Goal: Information Seeking & Learning: Learn about a topic

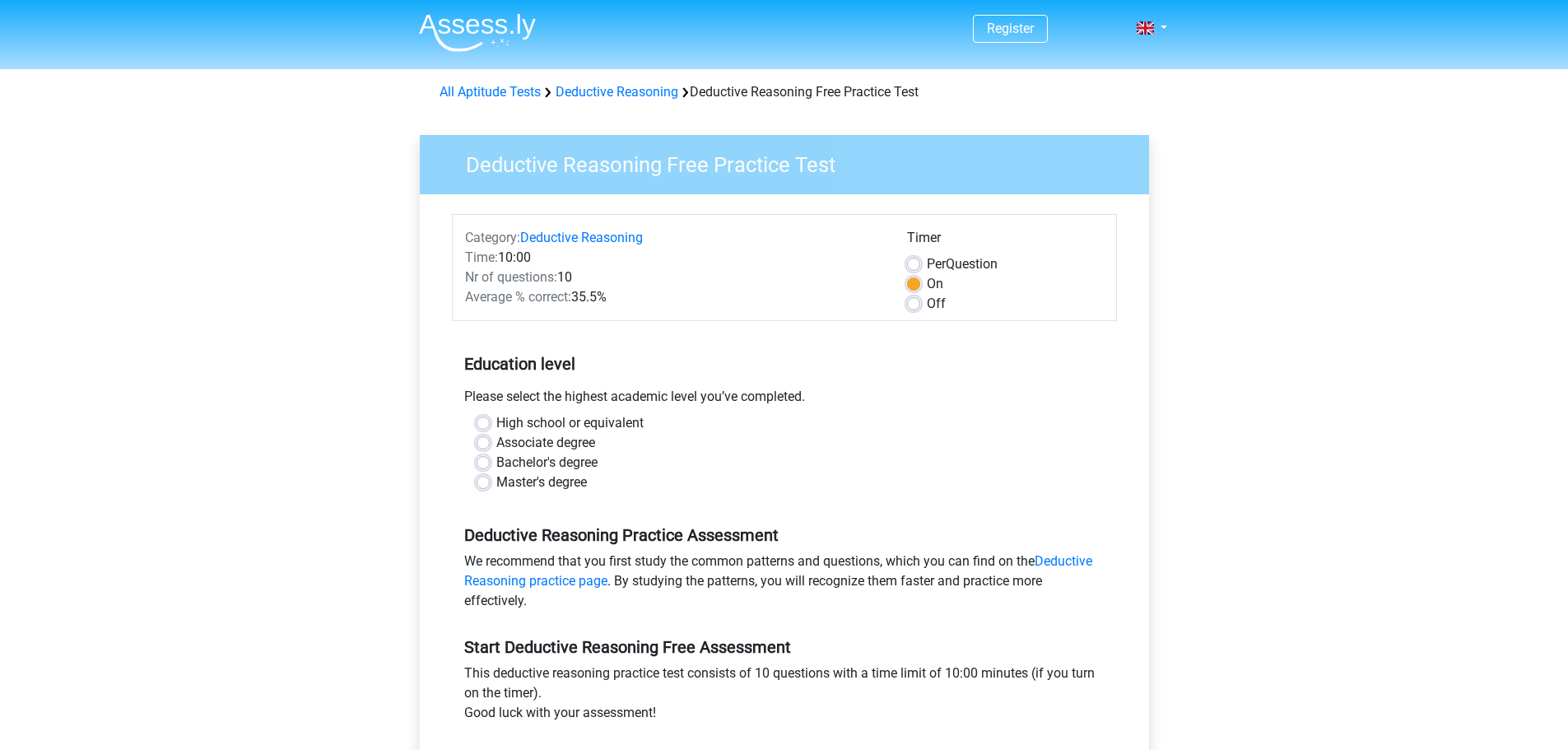
click at [595, 425] on label "High school or equivalent" at bounding box center [570, 423] width 148 height 20
click at [490, 425] on input "High school or equivalent" at bounding box center [483, 421] width 13 height 17
radio input "true"
click at [583, 476] on label "Master's degree" at bounding box center [541, 482] width 91 height 20
click at [490, 476] on input "Master's degree" at bounding box center [483, 481] width 13 height 17
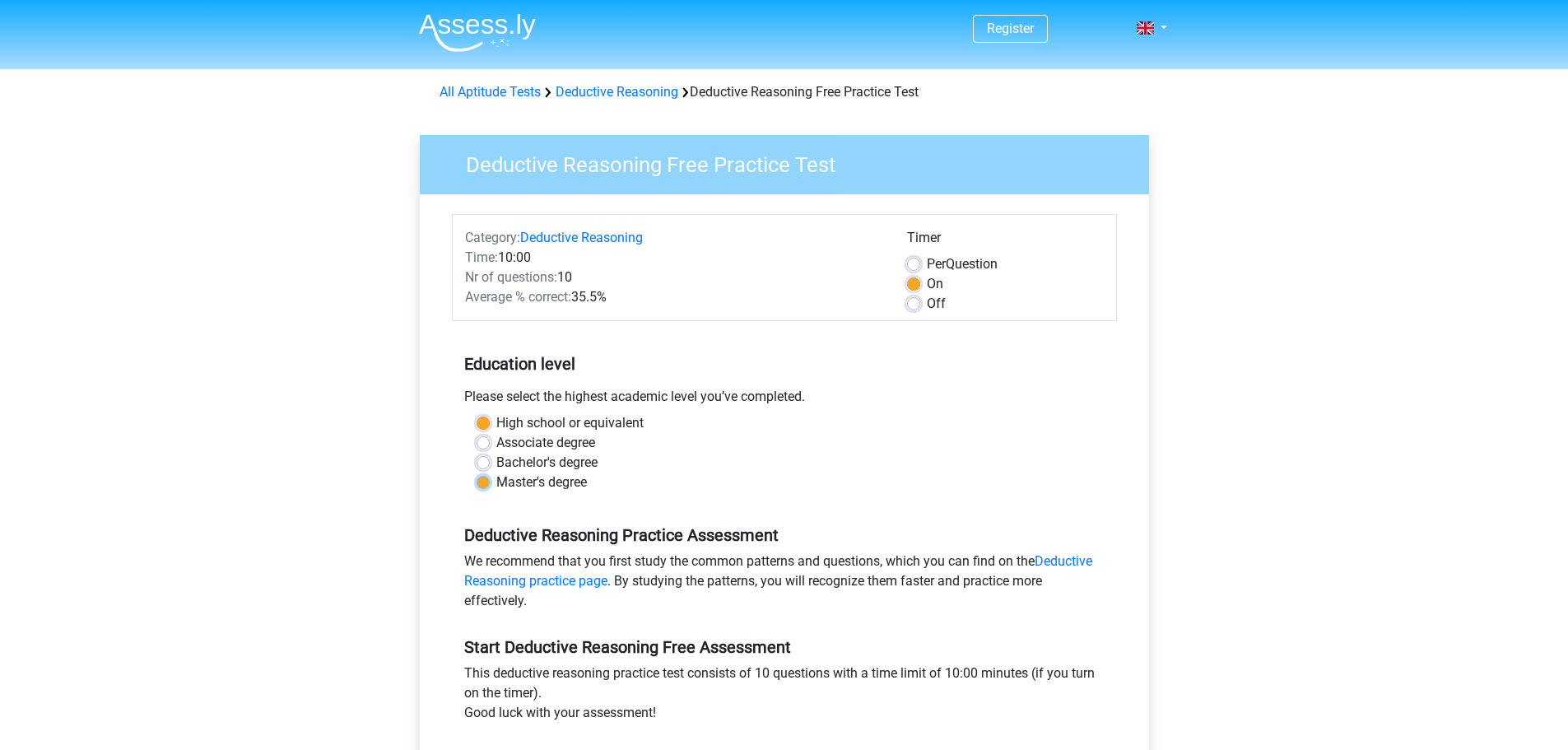
radio input "true"
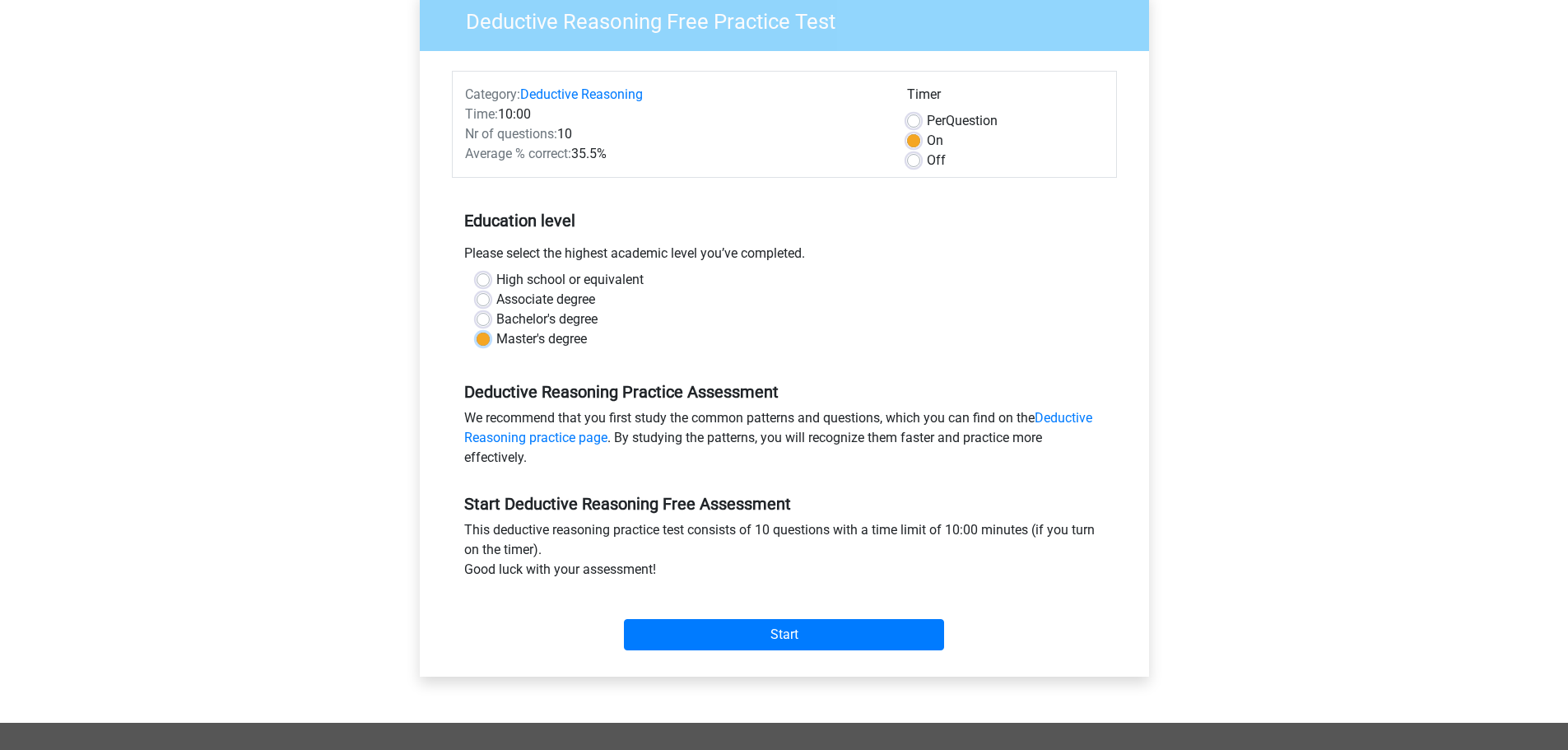
scroll to position [330, 0]
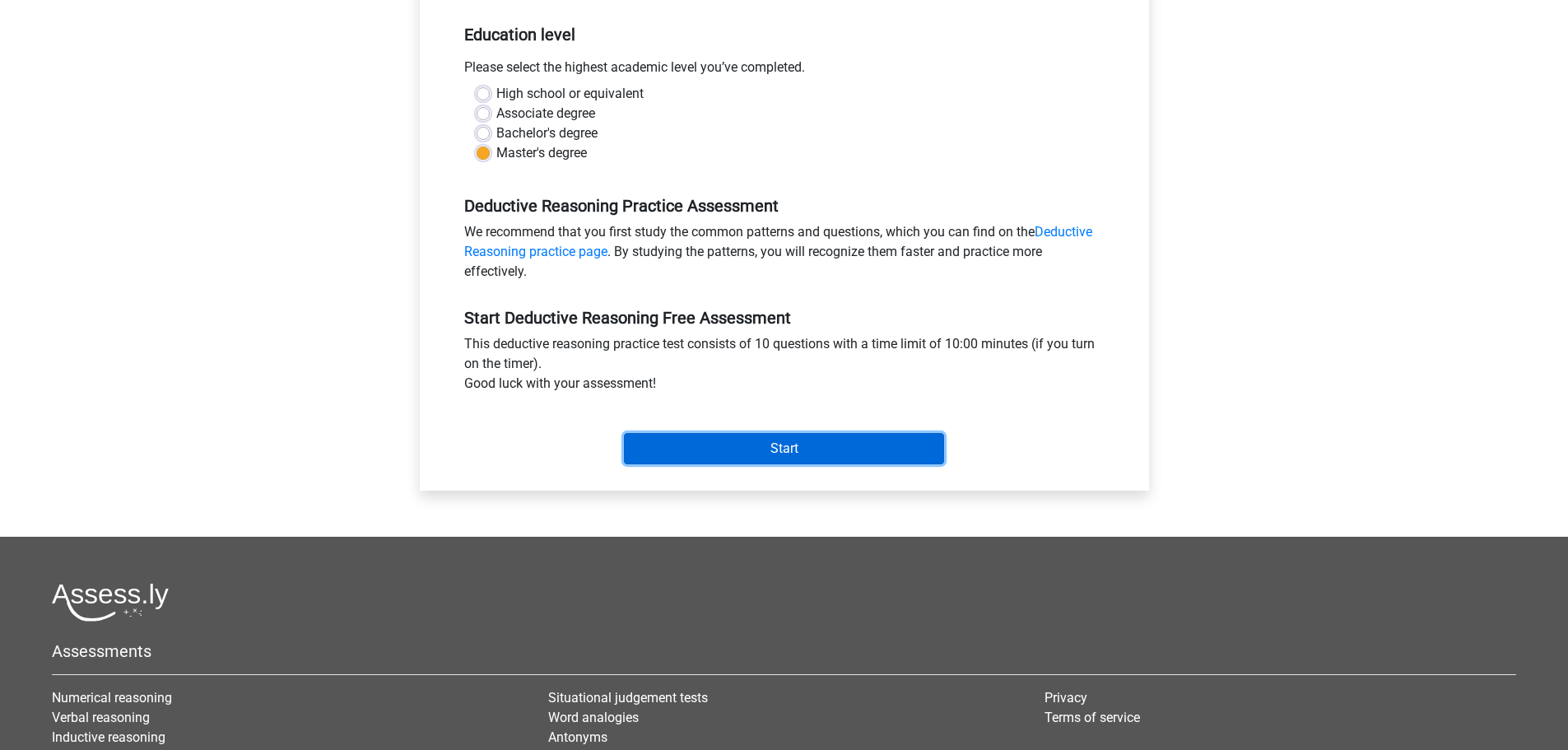
click at [777, 456] on input "Start" at bounding box center [784, 448] width 320 height 31
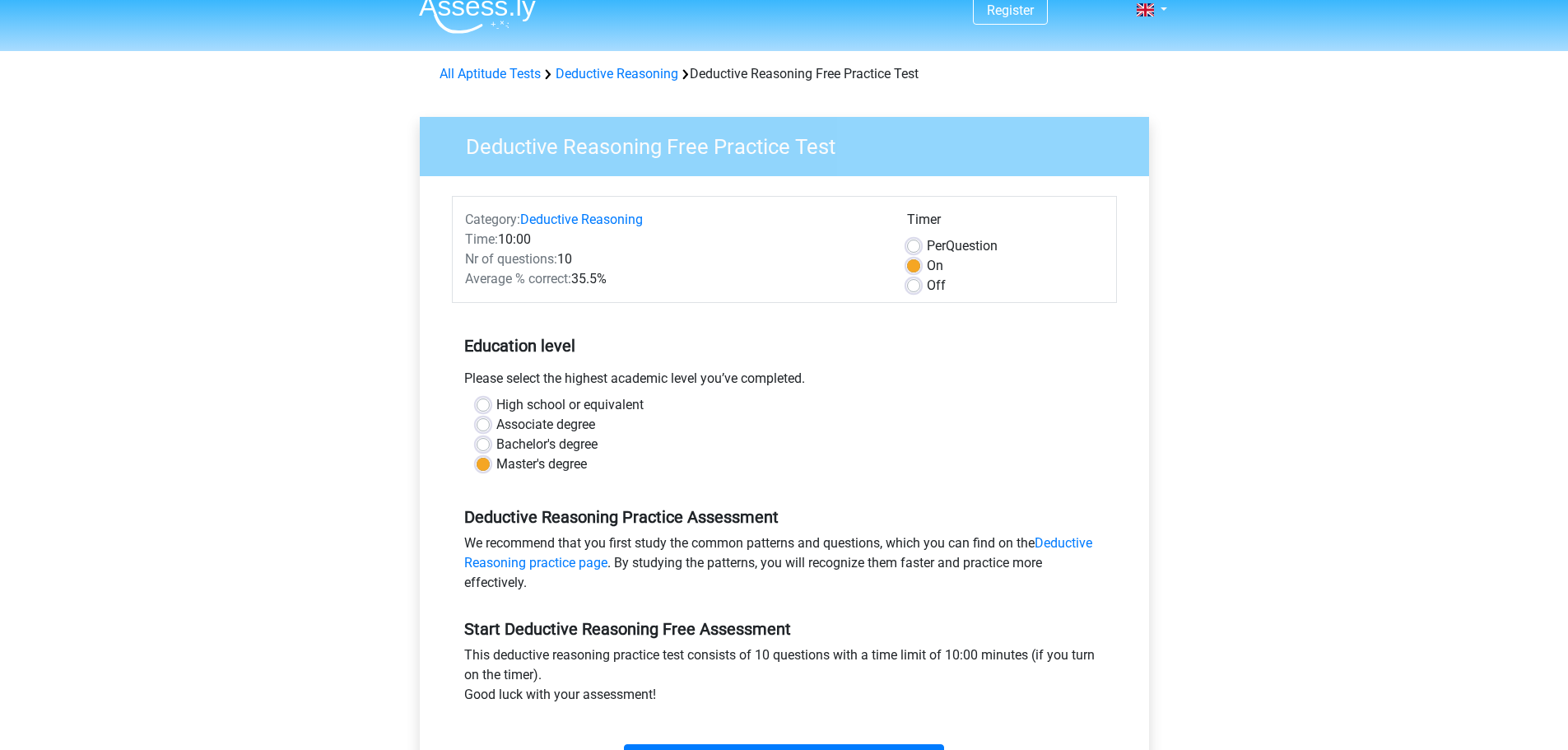
scroll to position [0, 0]
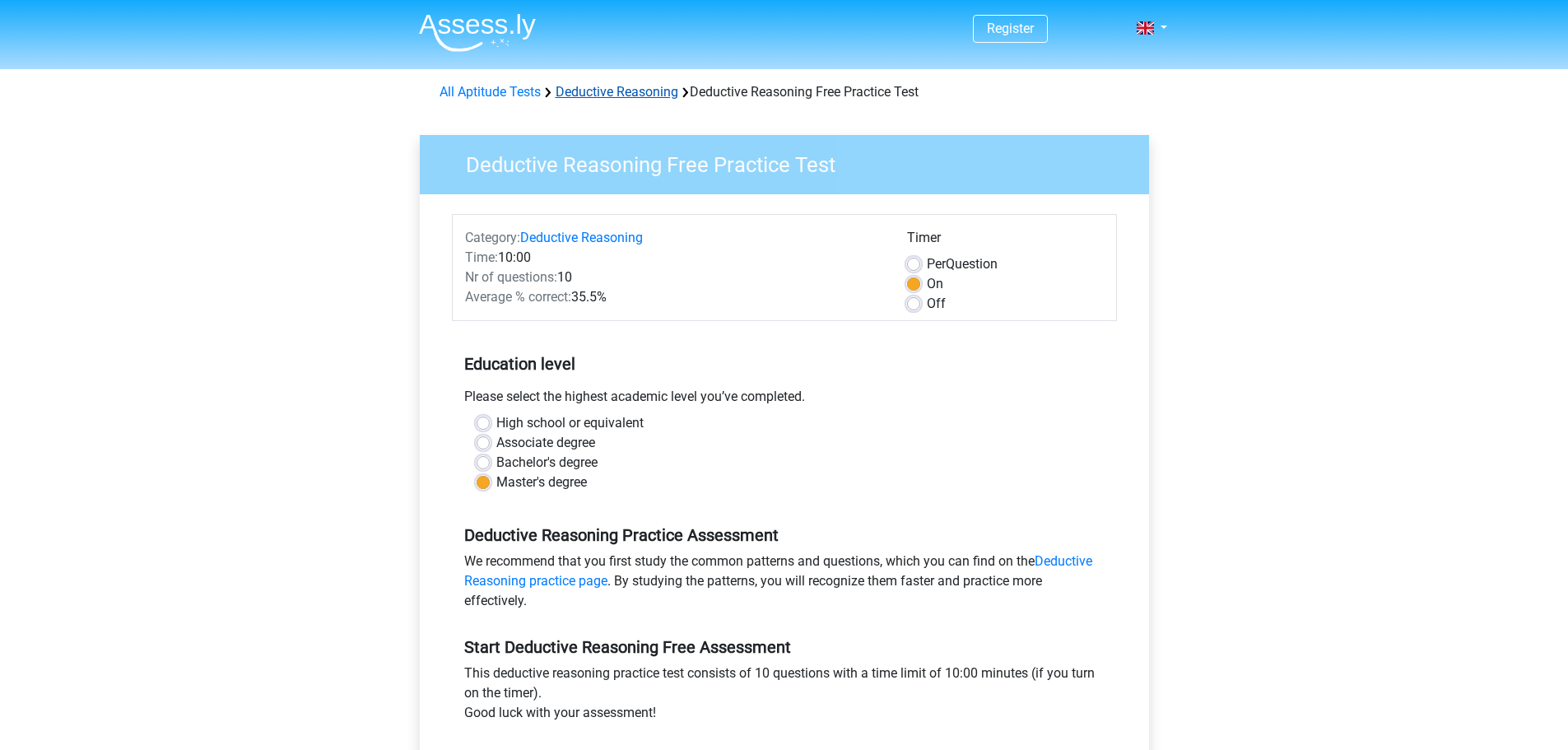
click at [630, 98] on link "Deductive Reasoning" at bounding box center [616, 92] width 123 height 16
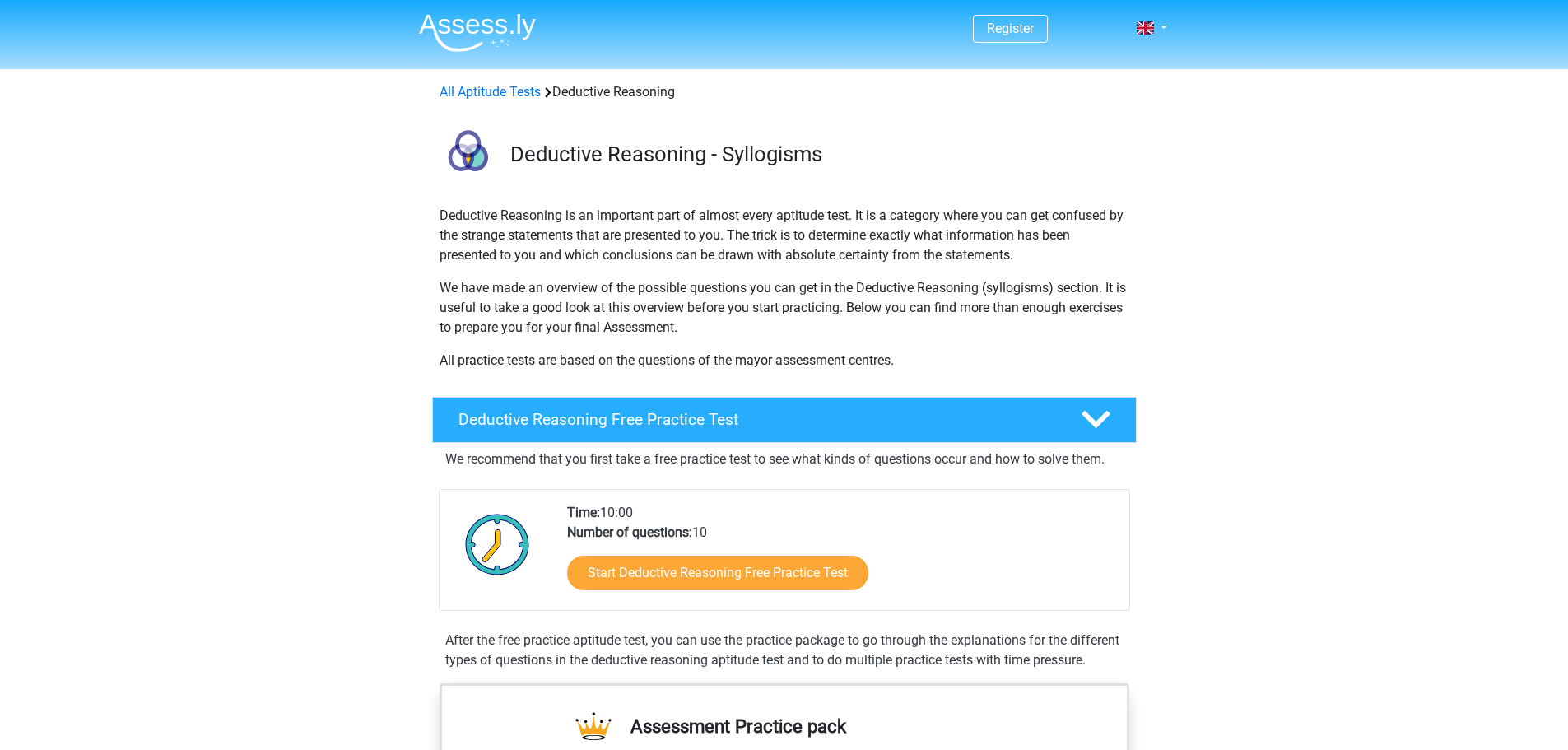
click at [1119, 415] on div at bounding box center [1093, 419] width 56 height 29
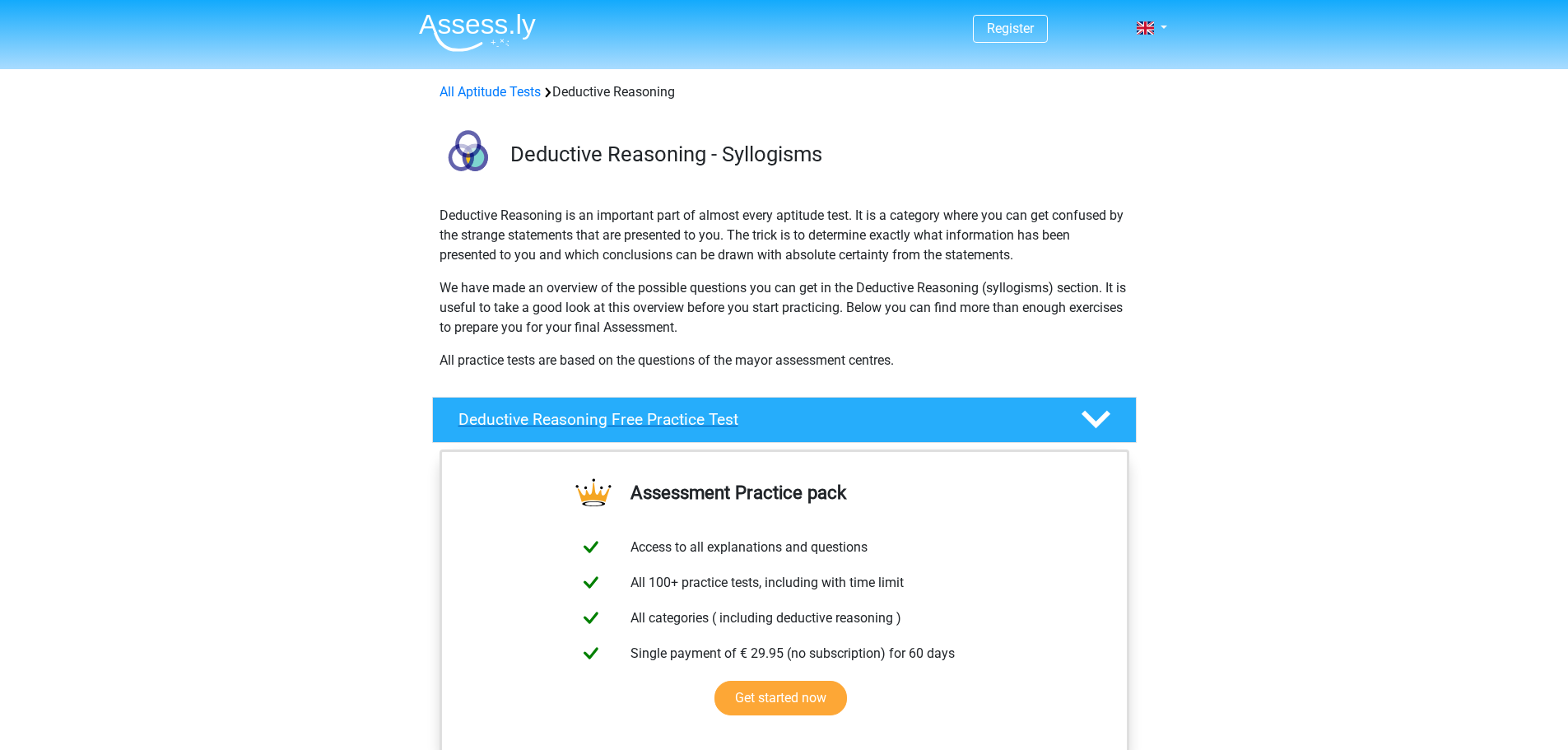
click at [1107, 416] on polygon at bounding box center [1095, 420] width 29 height 18
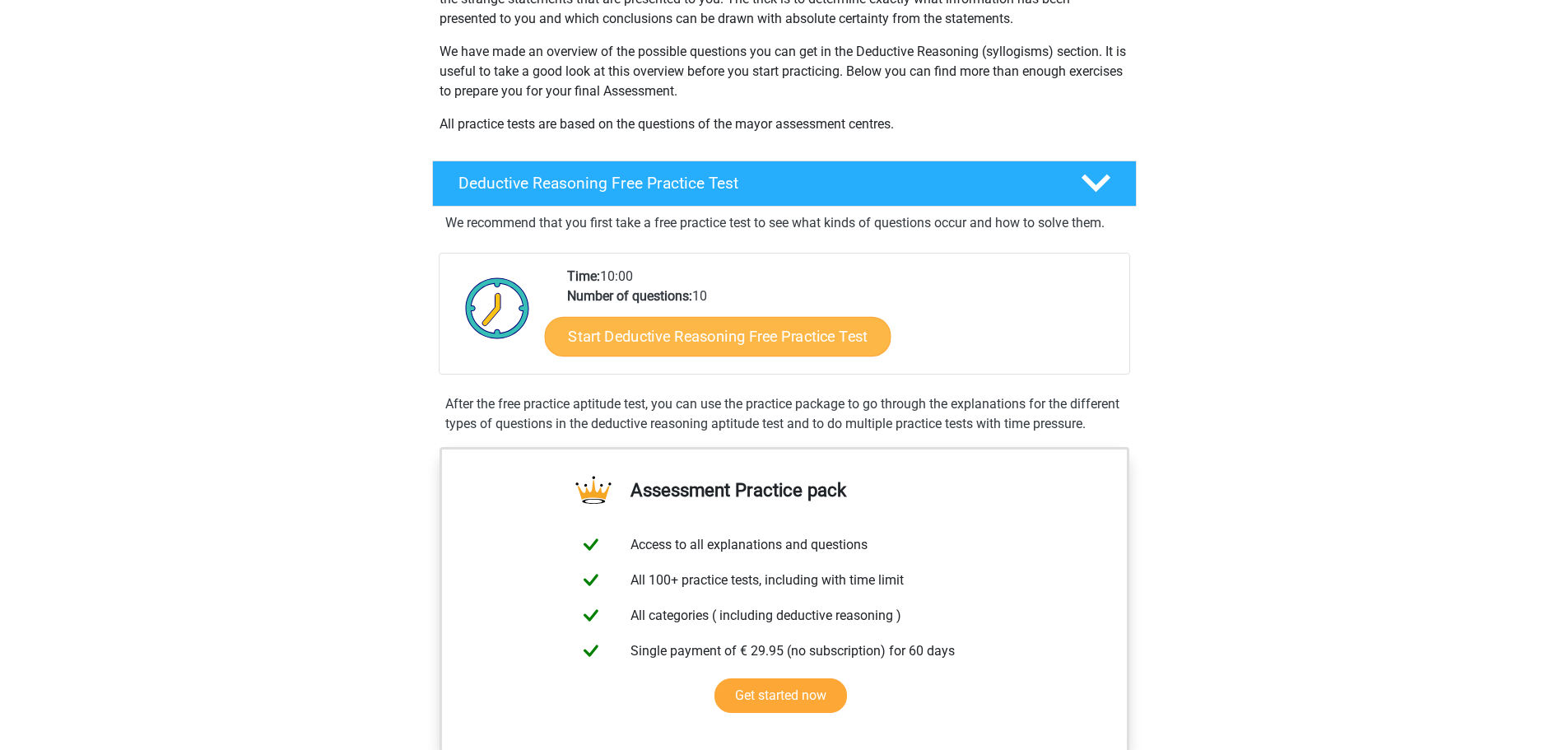
scroll to position [247, 0]
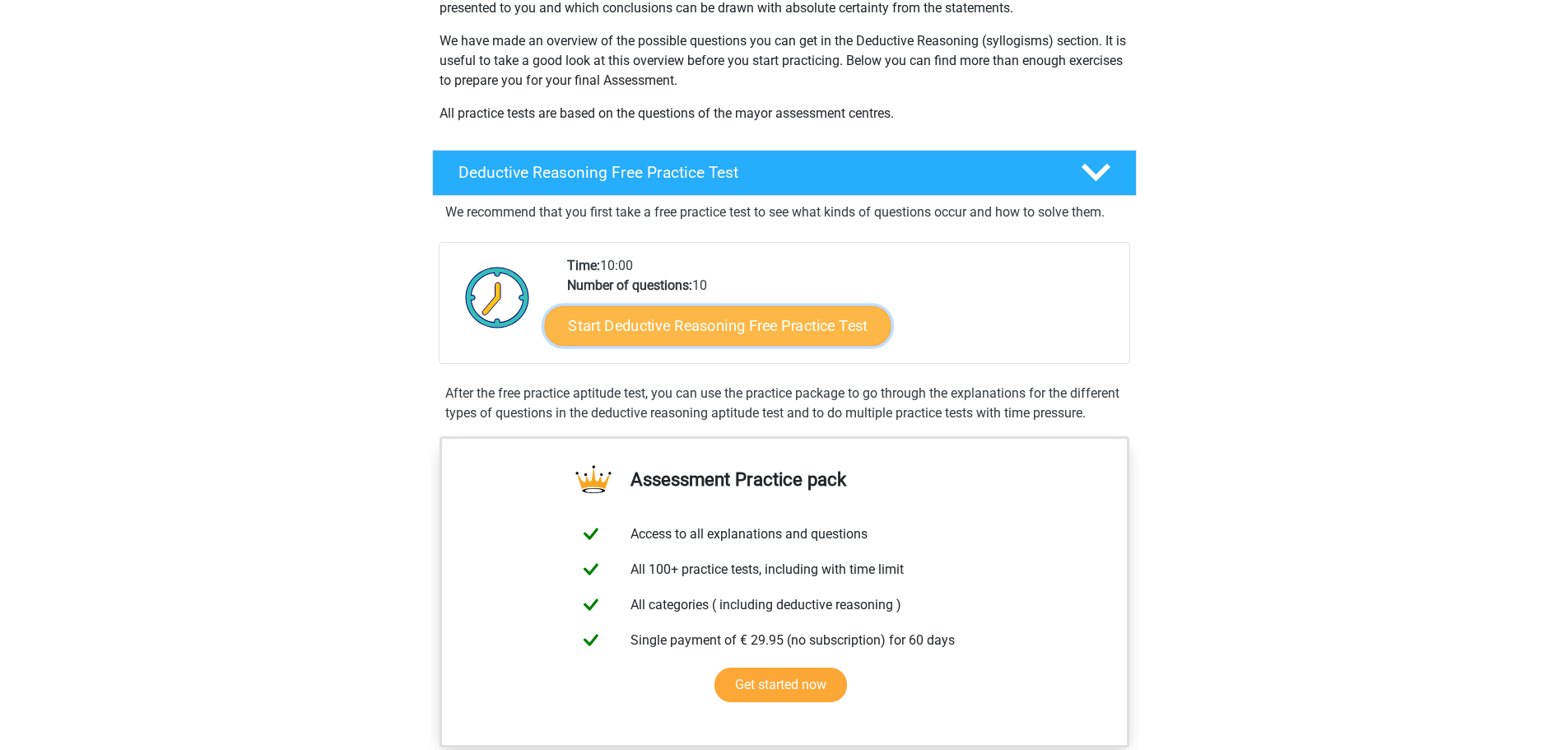
click at [769, 323] on link "Start Deductive Reasoning Free Practice Test" at bounding box center [716, 325] width 346 height 39
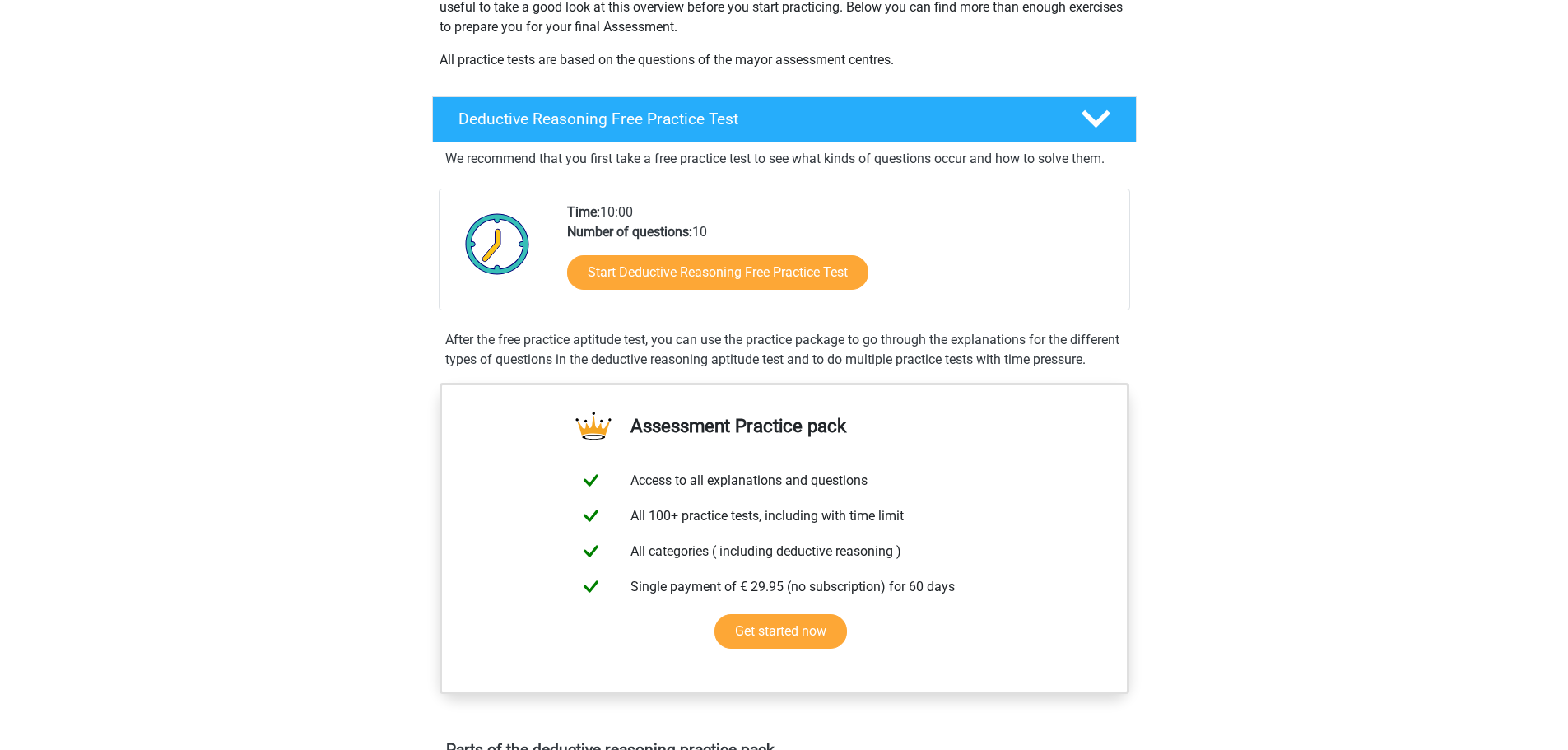
scroll to position [330, 0]
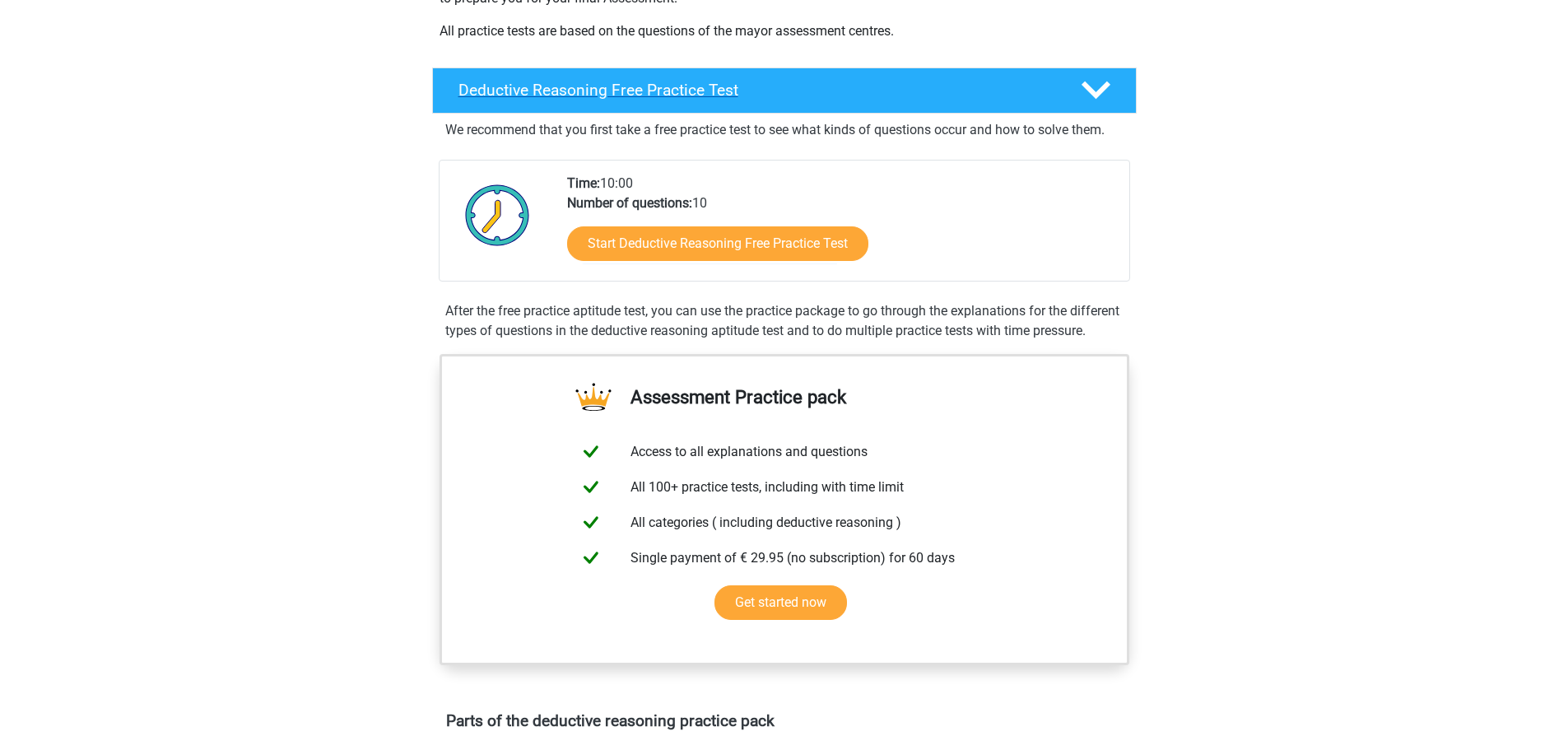
click at [1088, 83] on icon at bounding box center [1095, 90] width 29 height 29
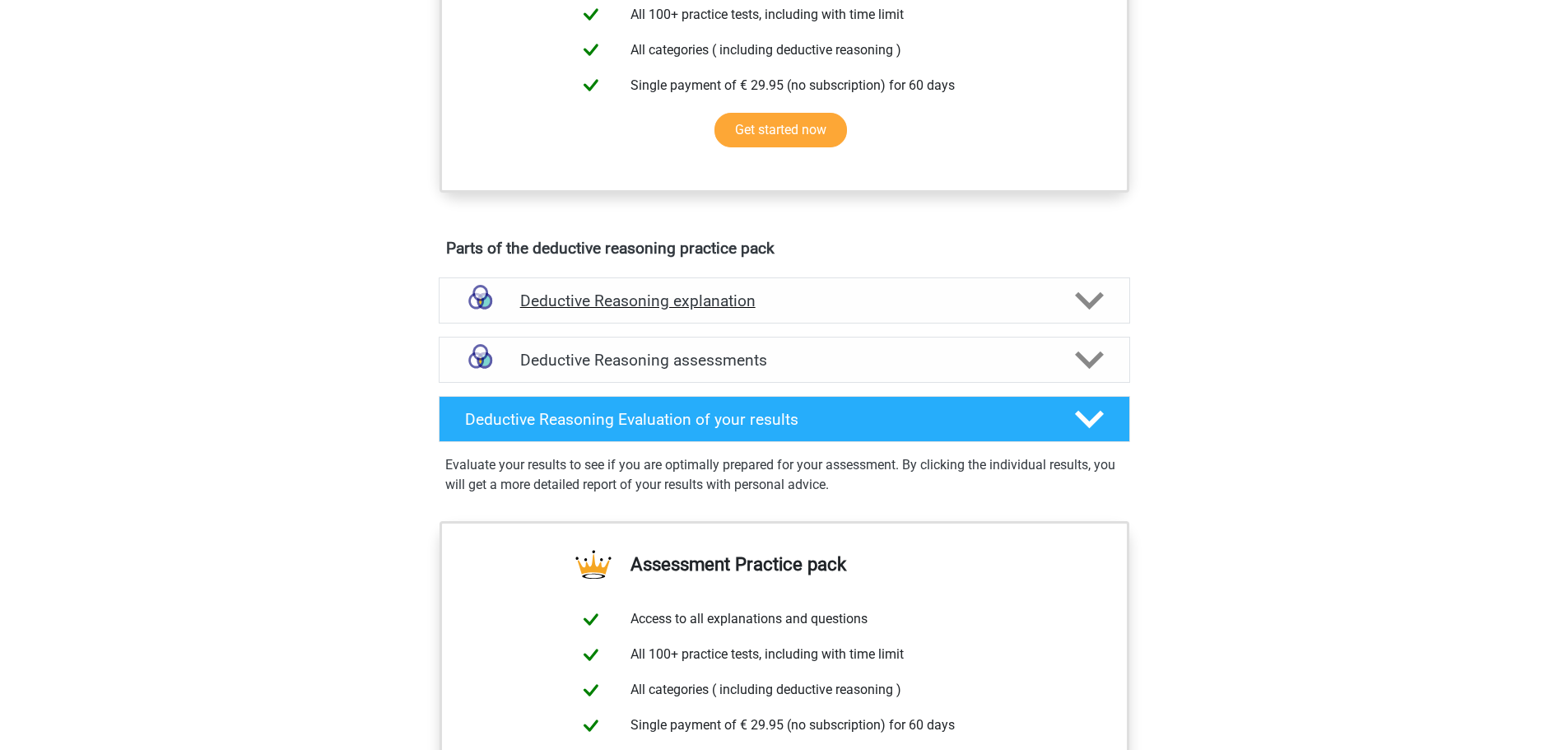
scroll to position [576, 0]
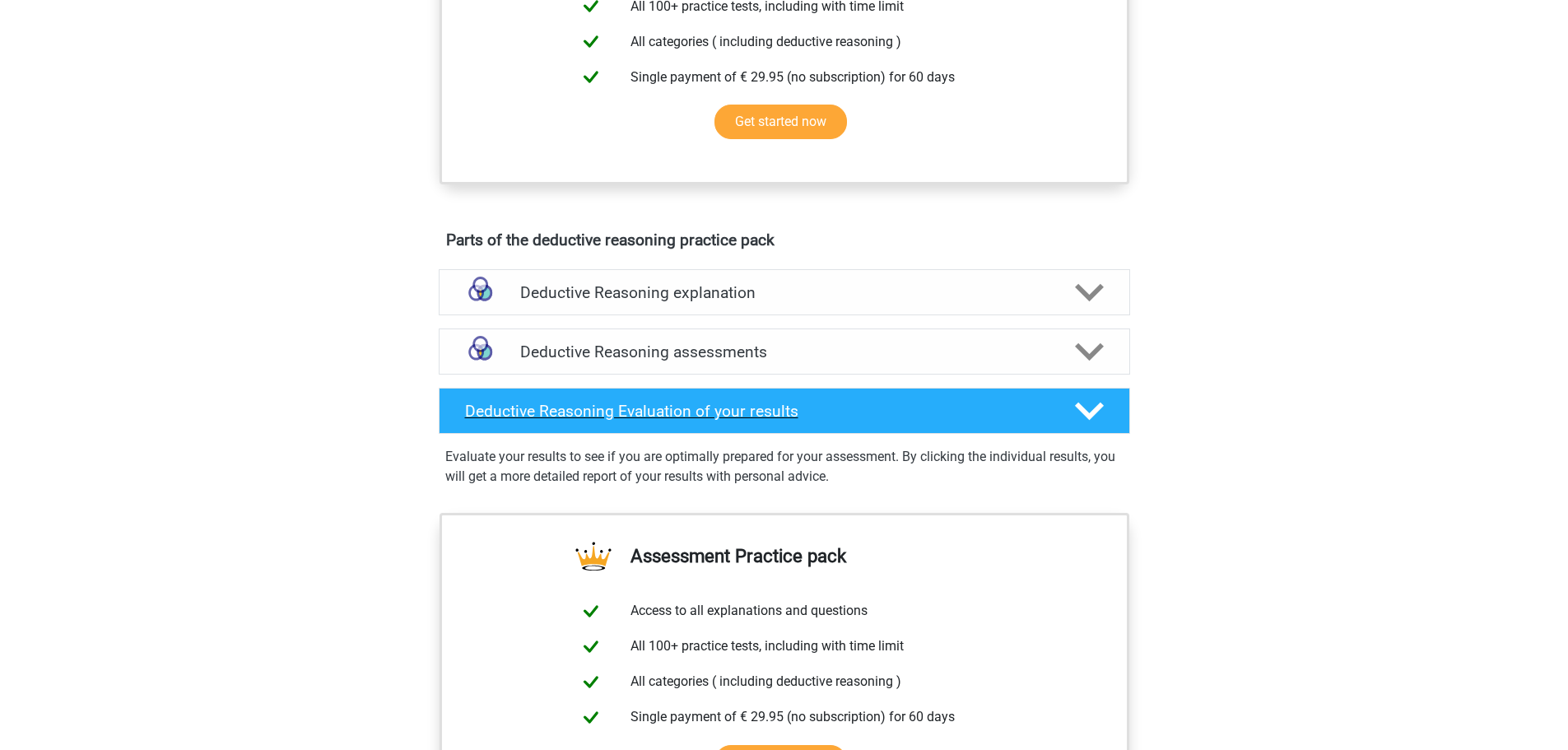
click at [1078, 410] on icon at bounding box center [1089, 411] width 29 height 29
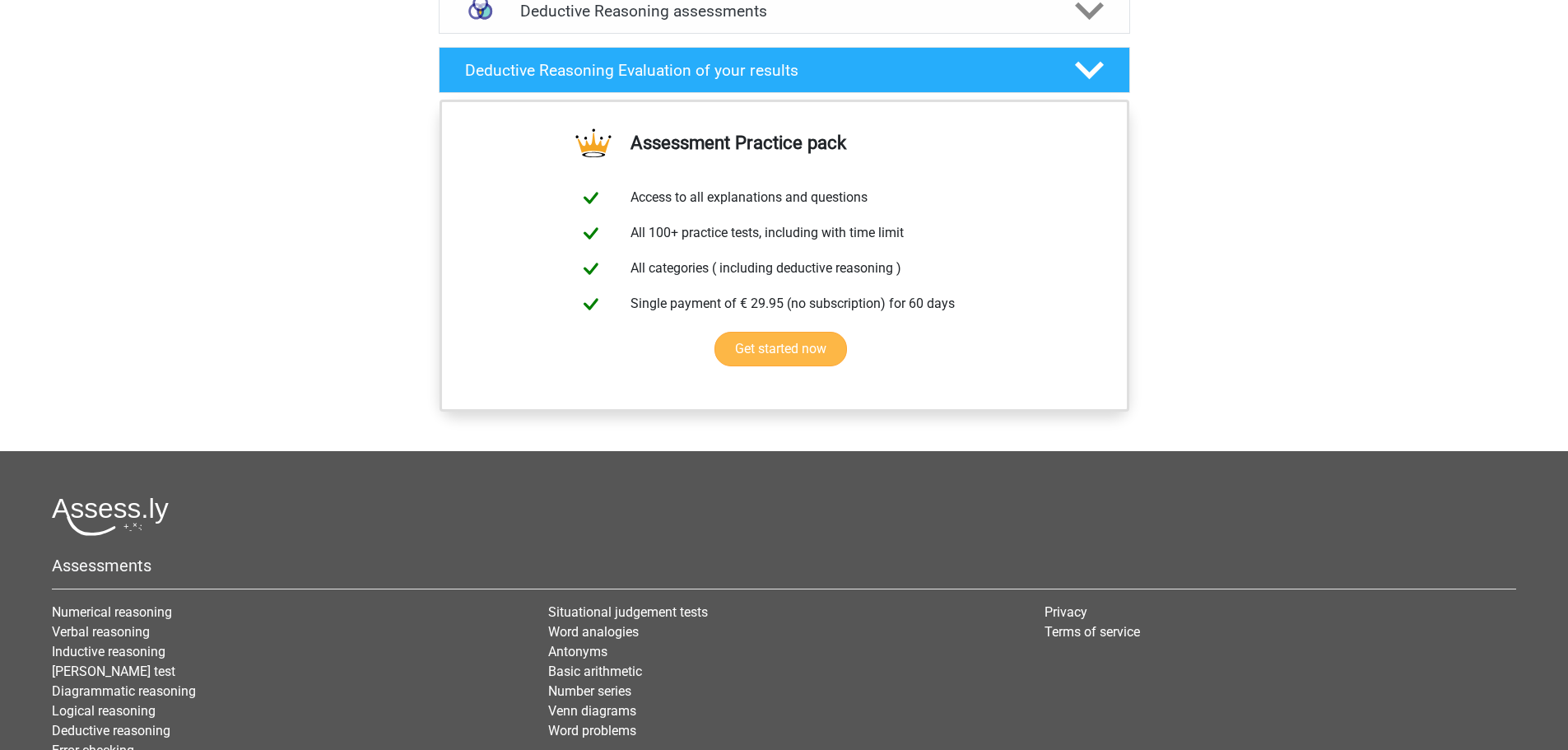
scroll to position [741, 0]
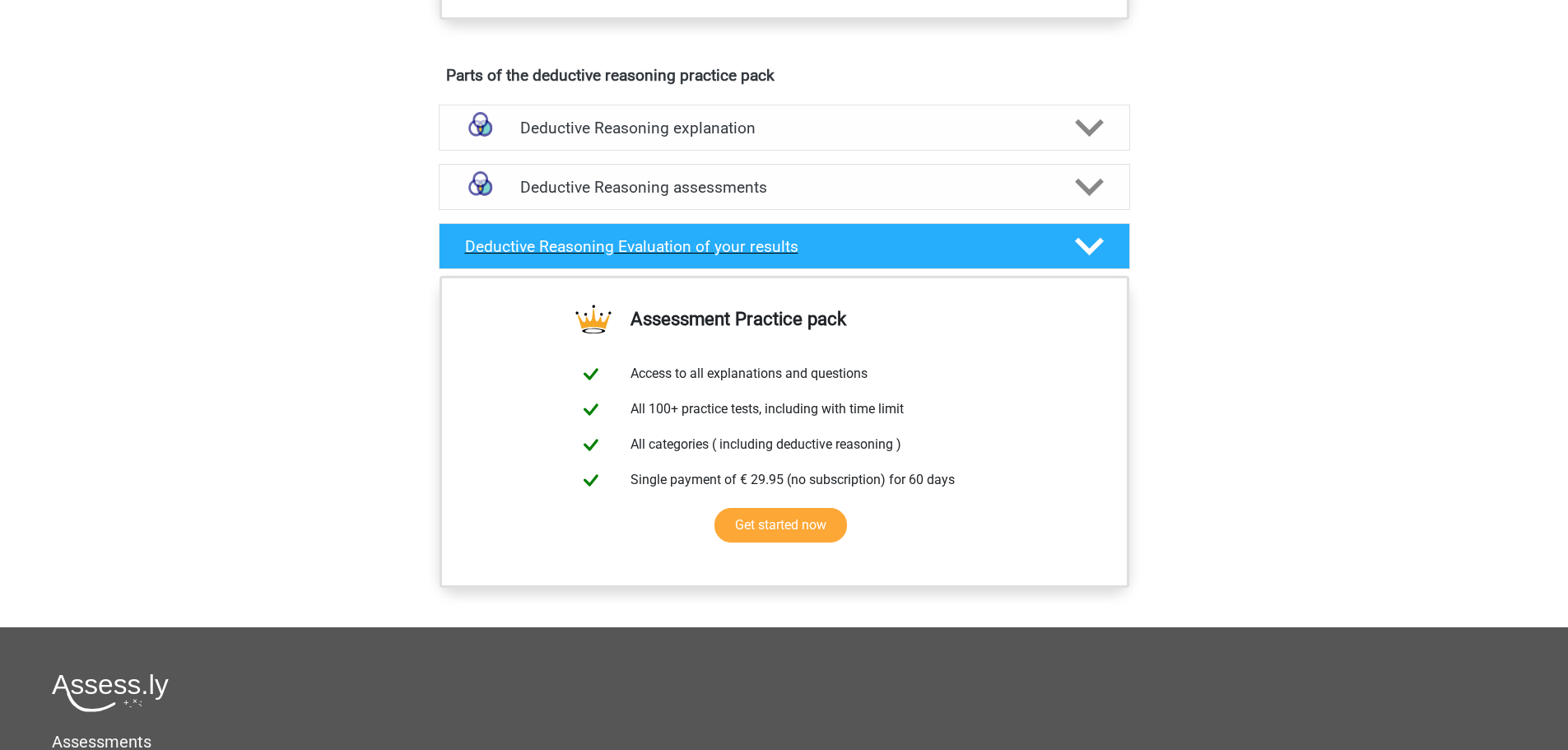
click at [1090, 232] on icon at bounding box center [1089, 246] width 29 height 29
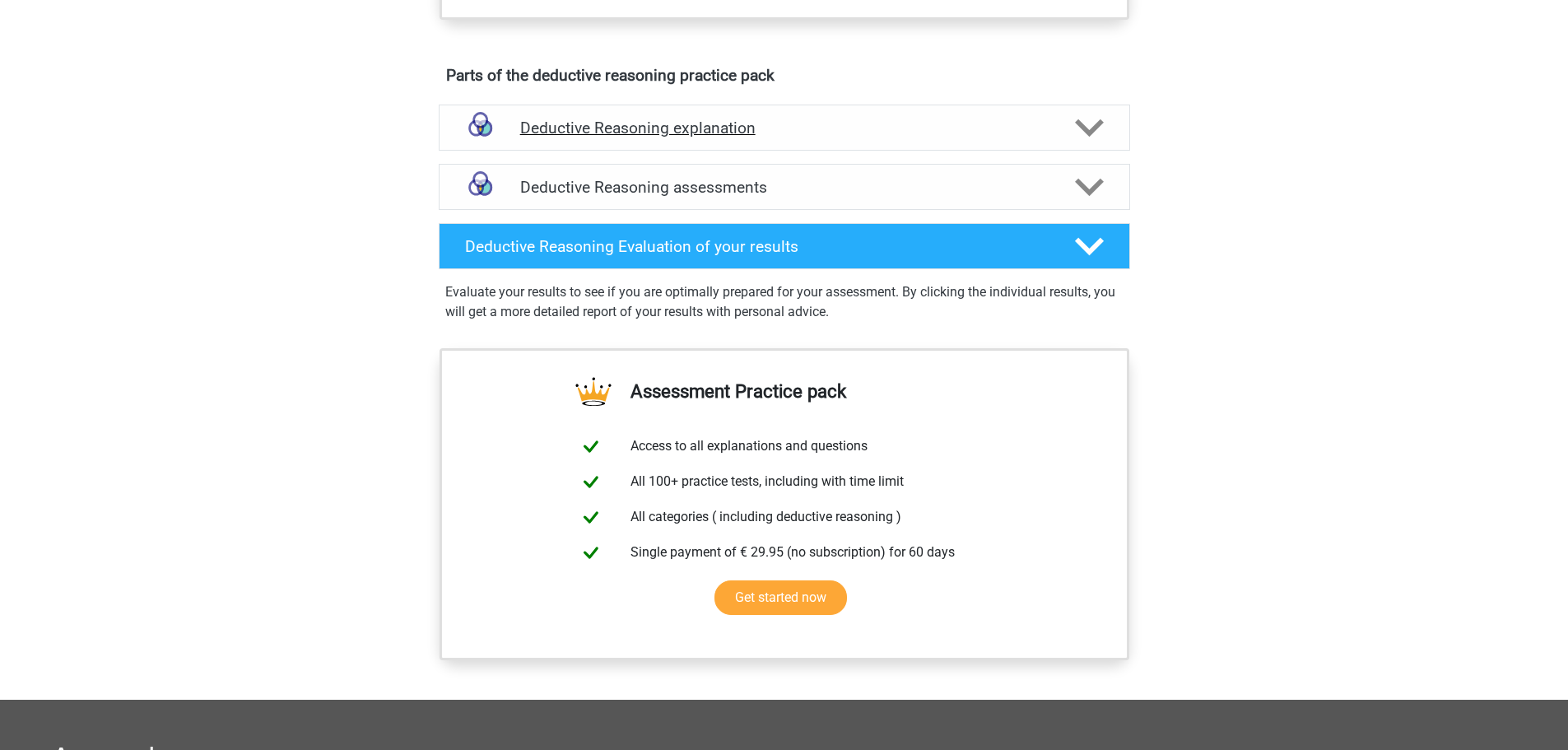
scroll to position [576, 0]
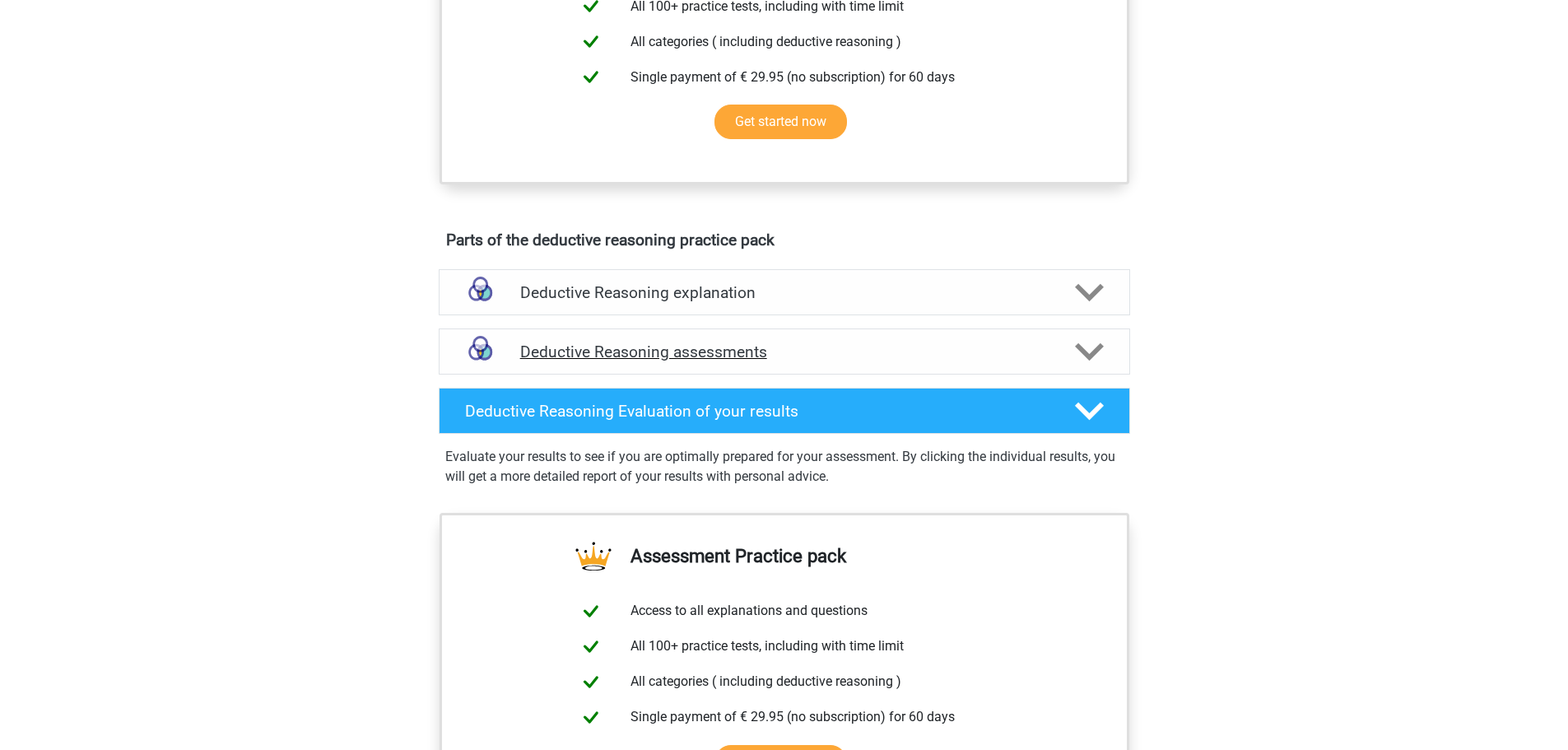
click at [1094, 348] on icon at bounding box center [1089, 352] width 29 height 29
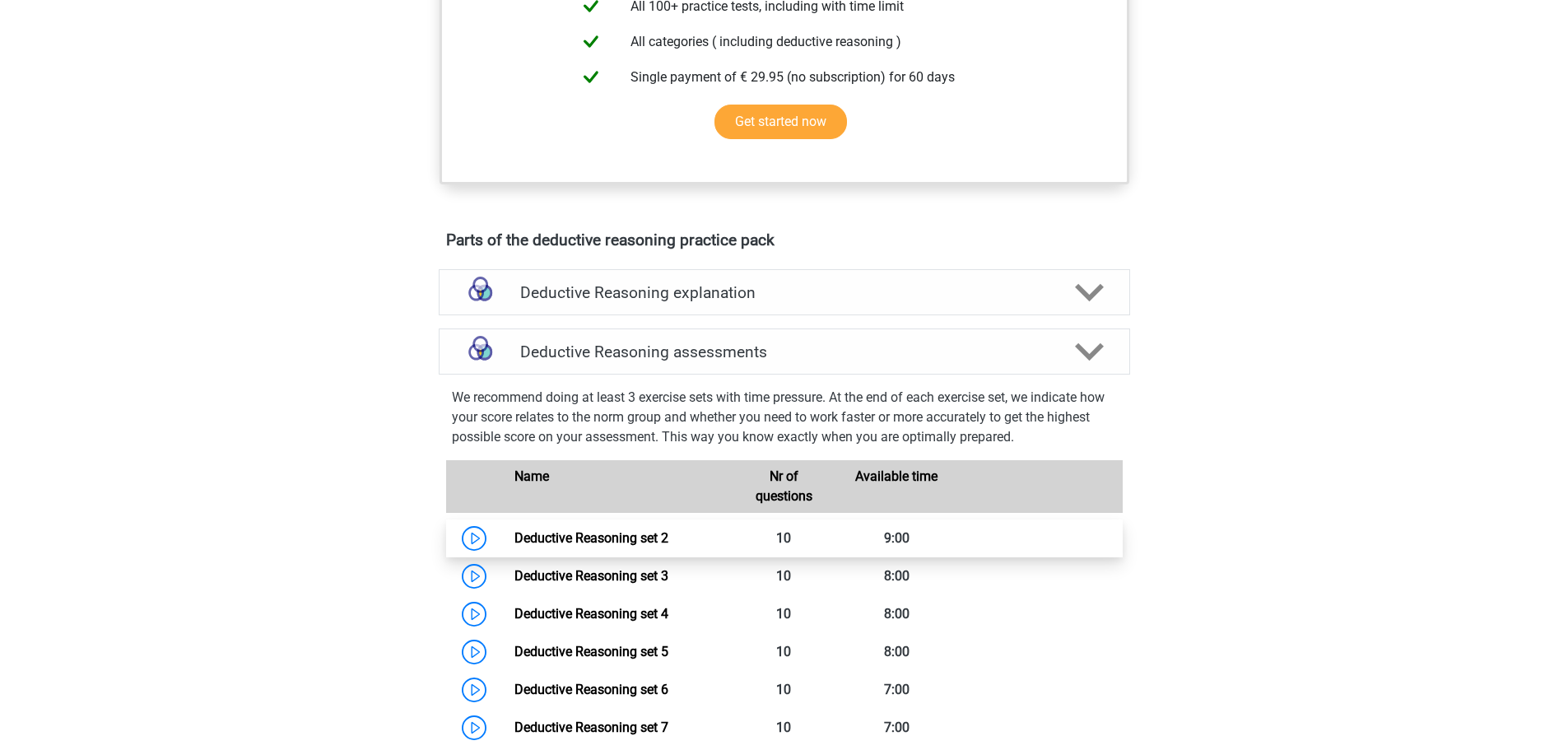
click at [559, 533] on link "Deductive Reasoning set 2" at bounding box center [591, 537] width 154 height 16
click at [802, 306] on div "Deductive Reasoning explanation" at bounding box center [784, 292] width 691 height 46
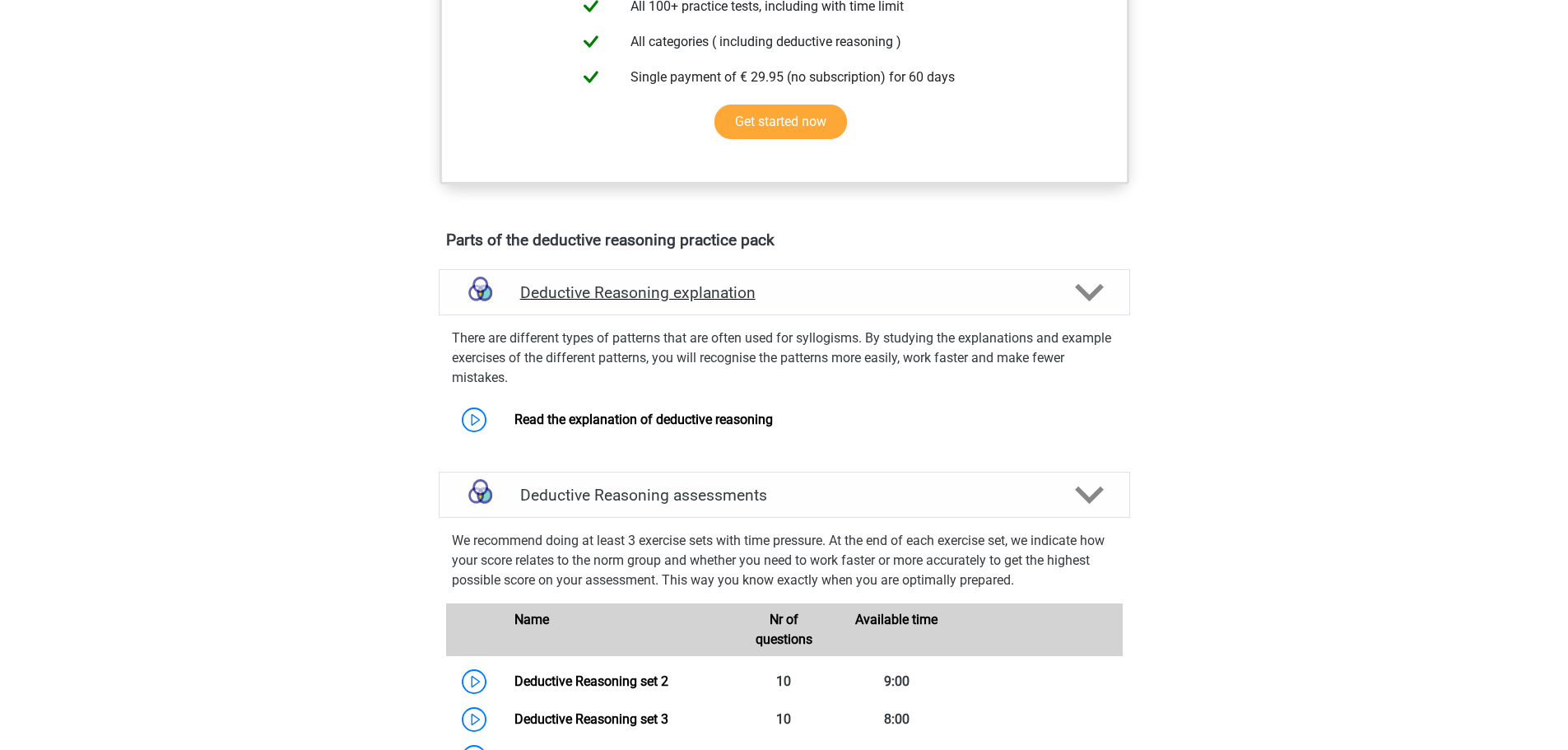
click at [1093, 292] on polygon at bounding box center [1089, 292] width 29 height 18
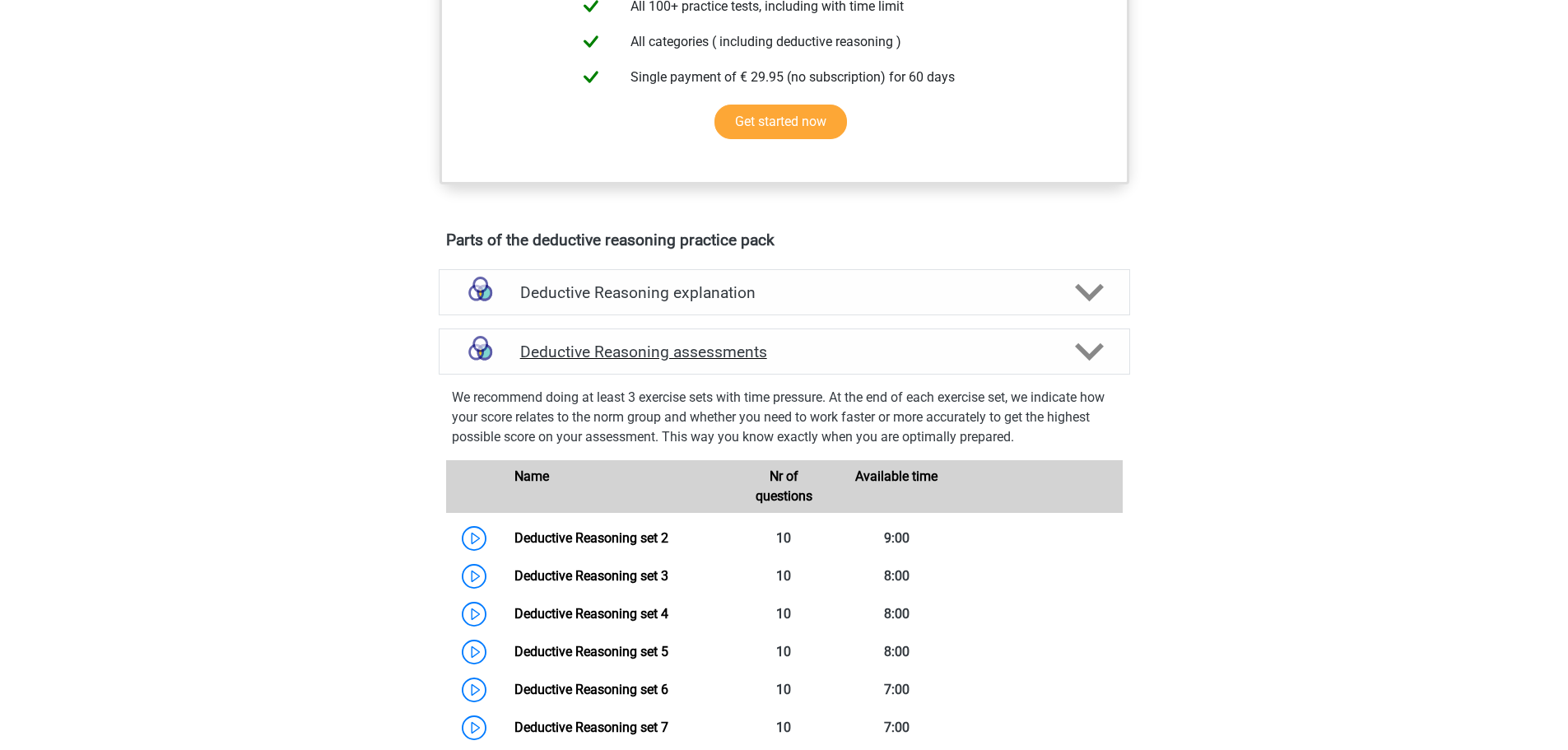
click at [1095, 338] on icon at bounding box center [1089, 352] width 29 height 29
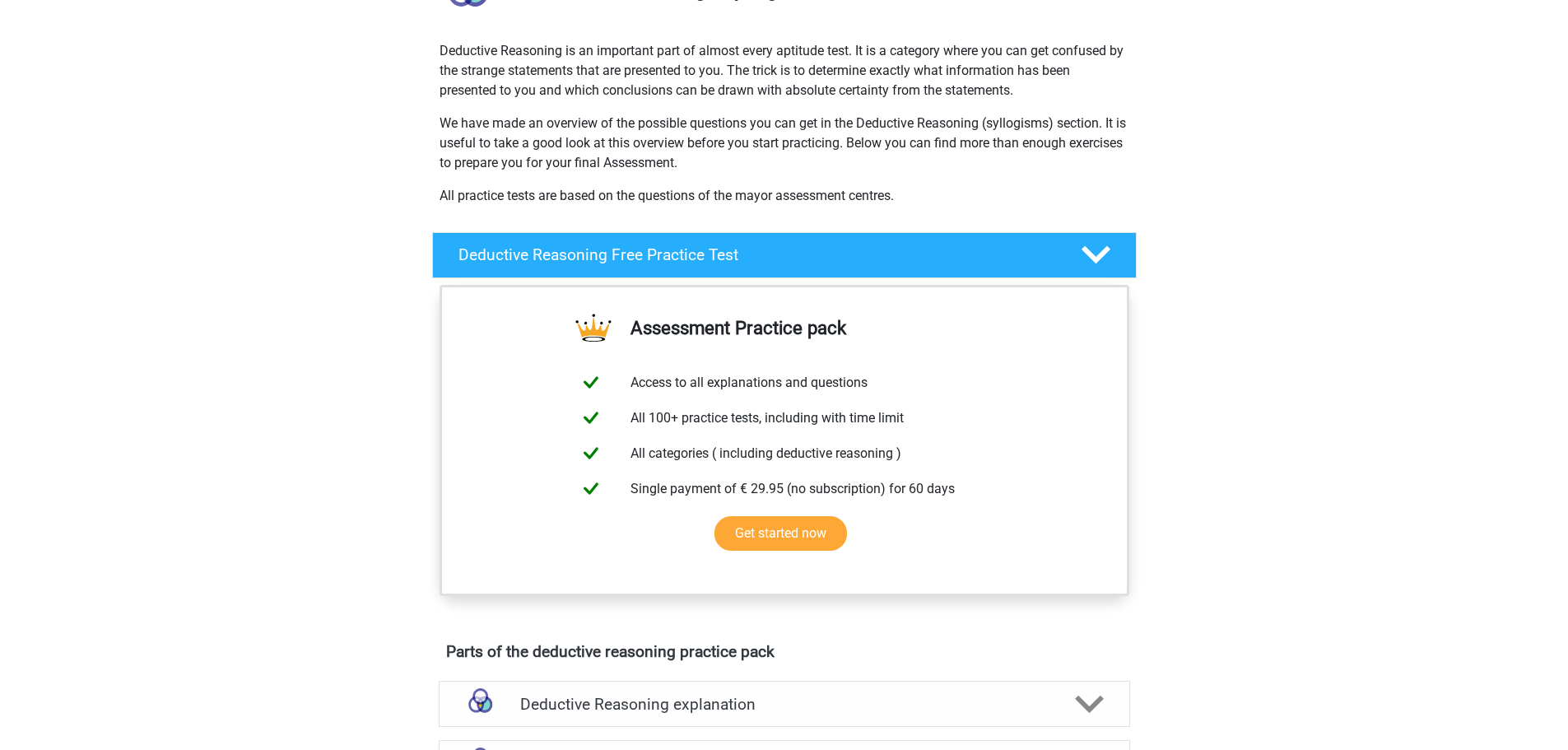
scroll to position [0, 0]
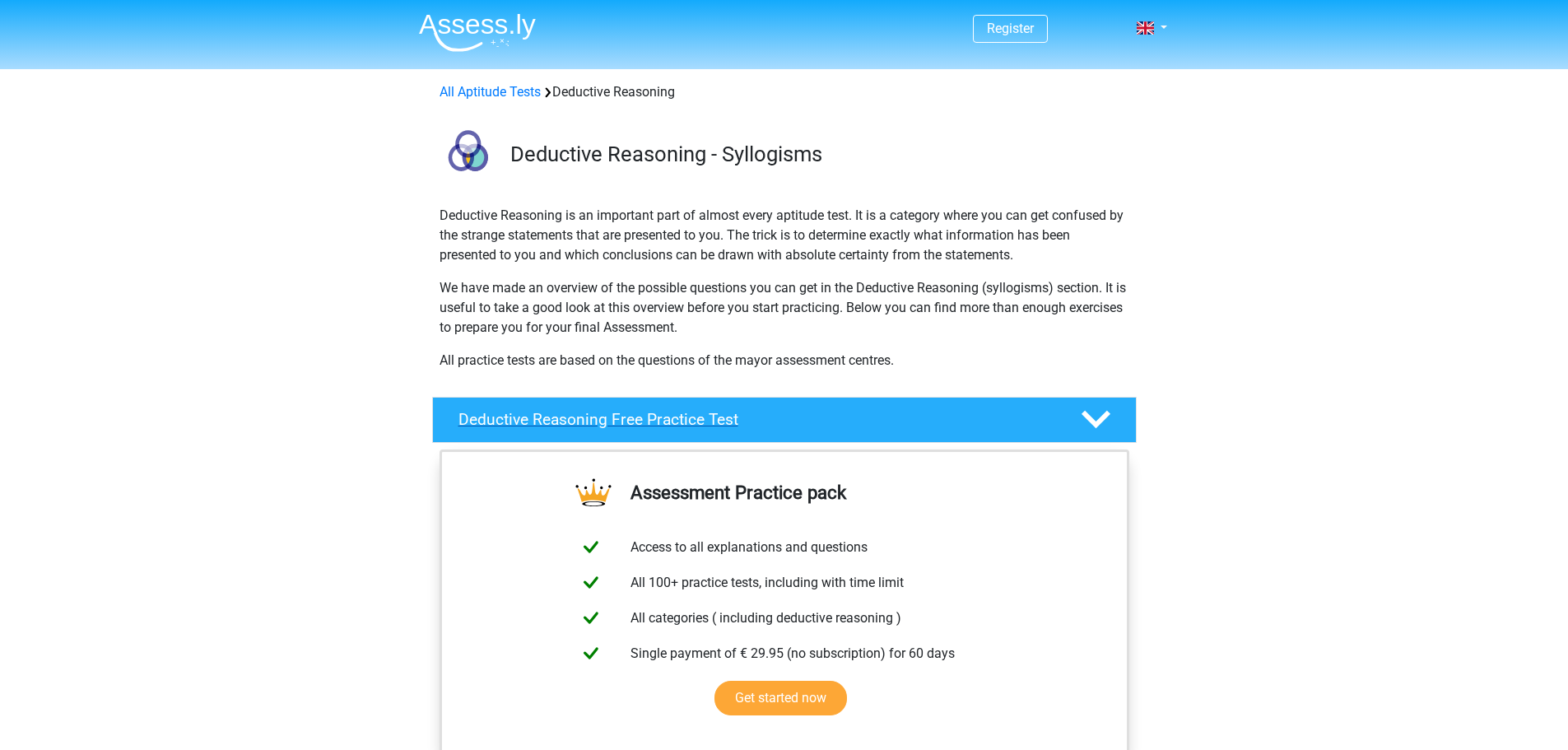
click at [1093, 406] on icon at bounding box center [1095, 419] width 29 height 29
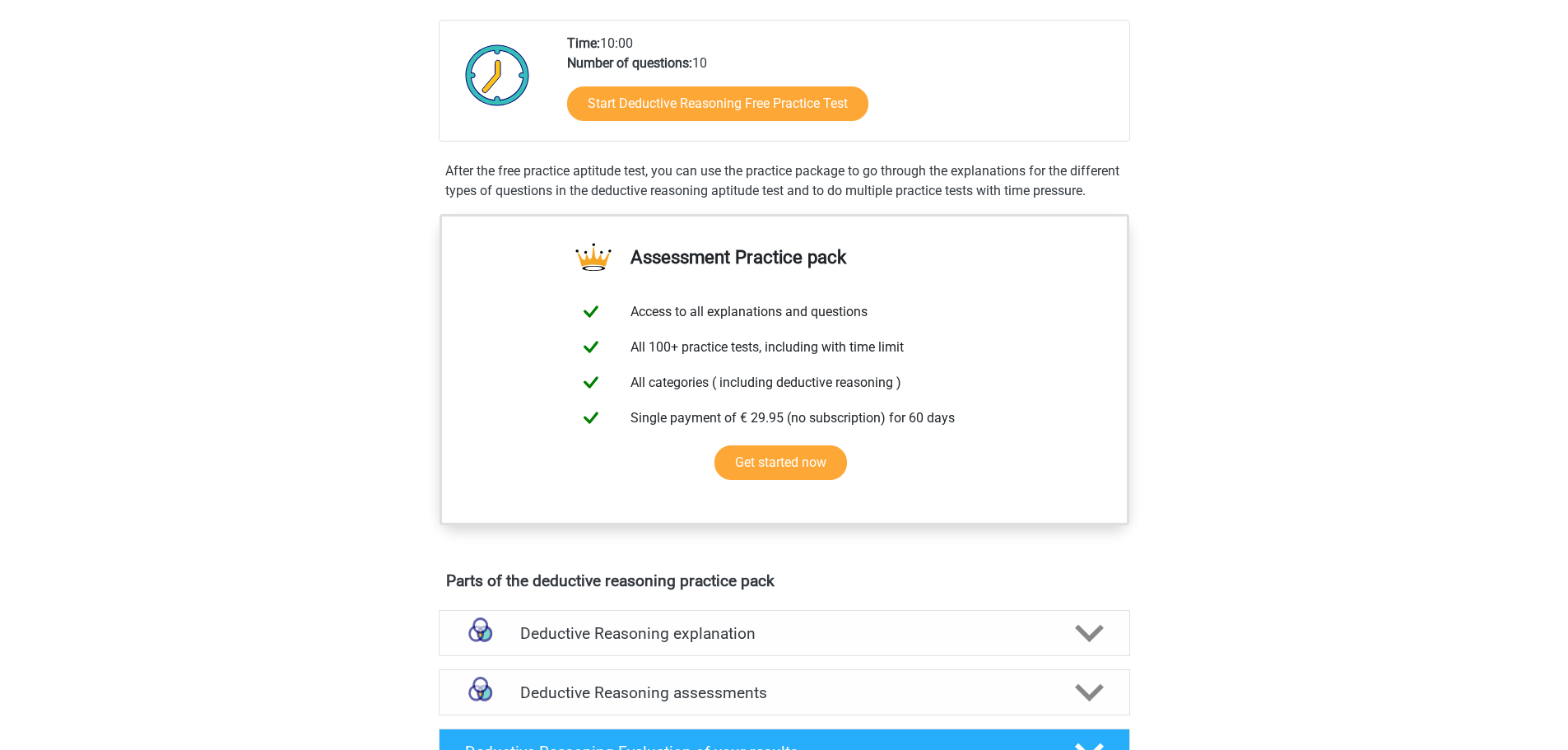
scroll to position [576, 0]
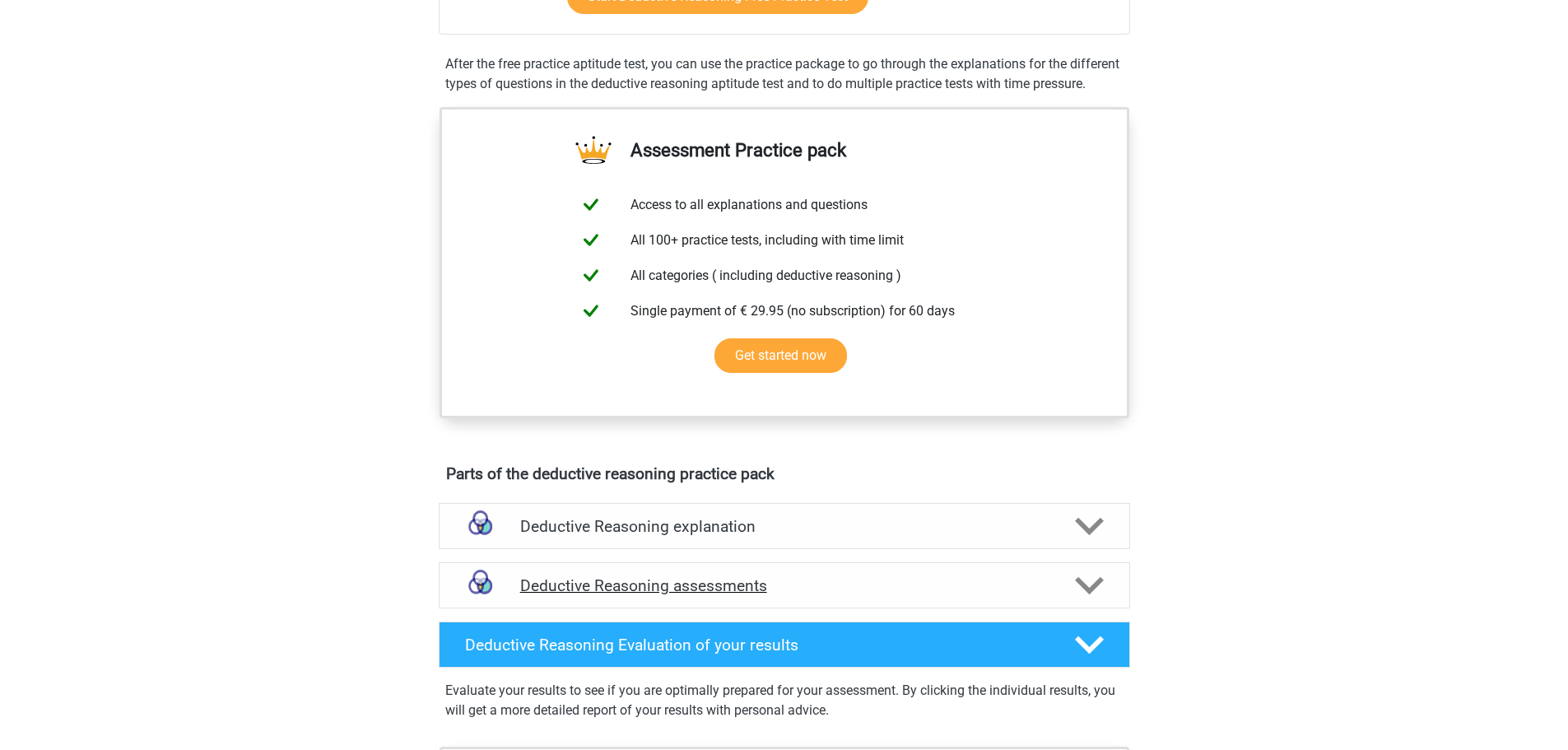
click at [1081, 600] on icon at bounding box center [1089, 586] width 29 height 29
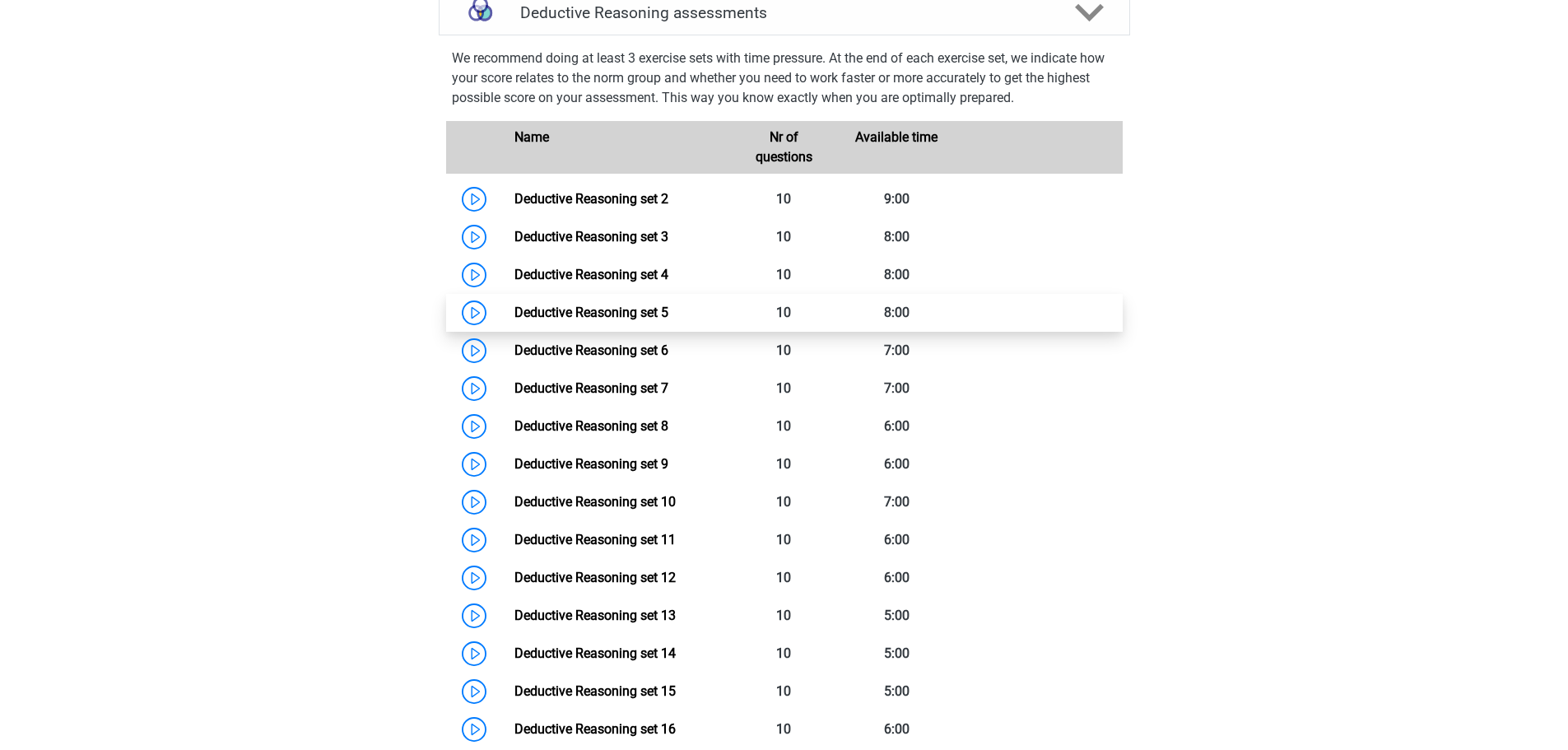
scroll to position [1152, 0]
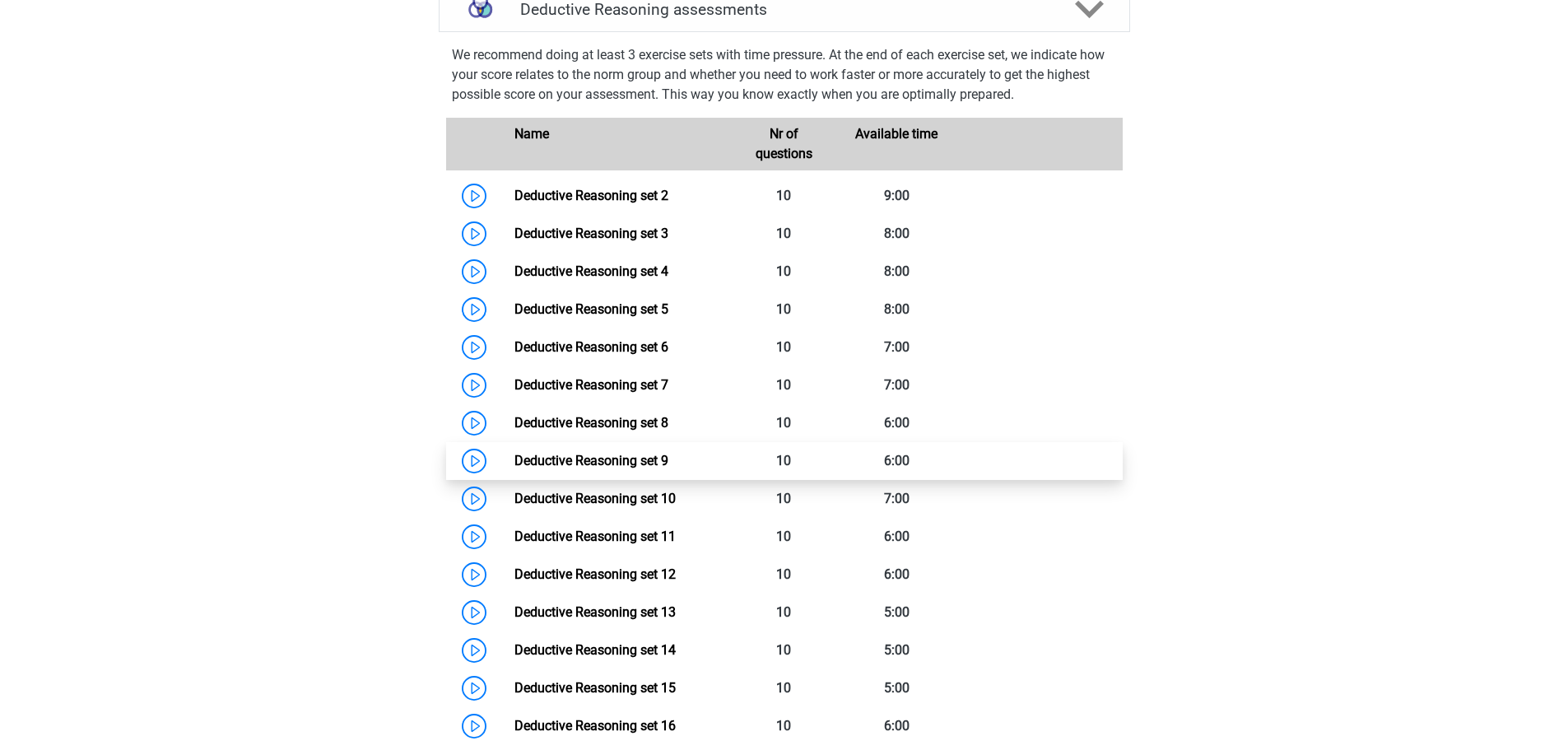
click at [565, 468] on link "Deductive Reasoning set 9" at bounding box center [591, 461] width 154 height 16
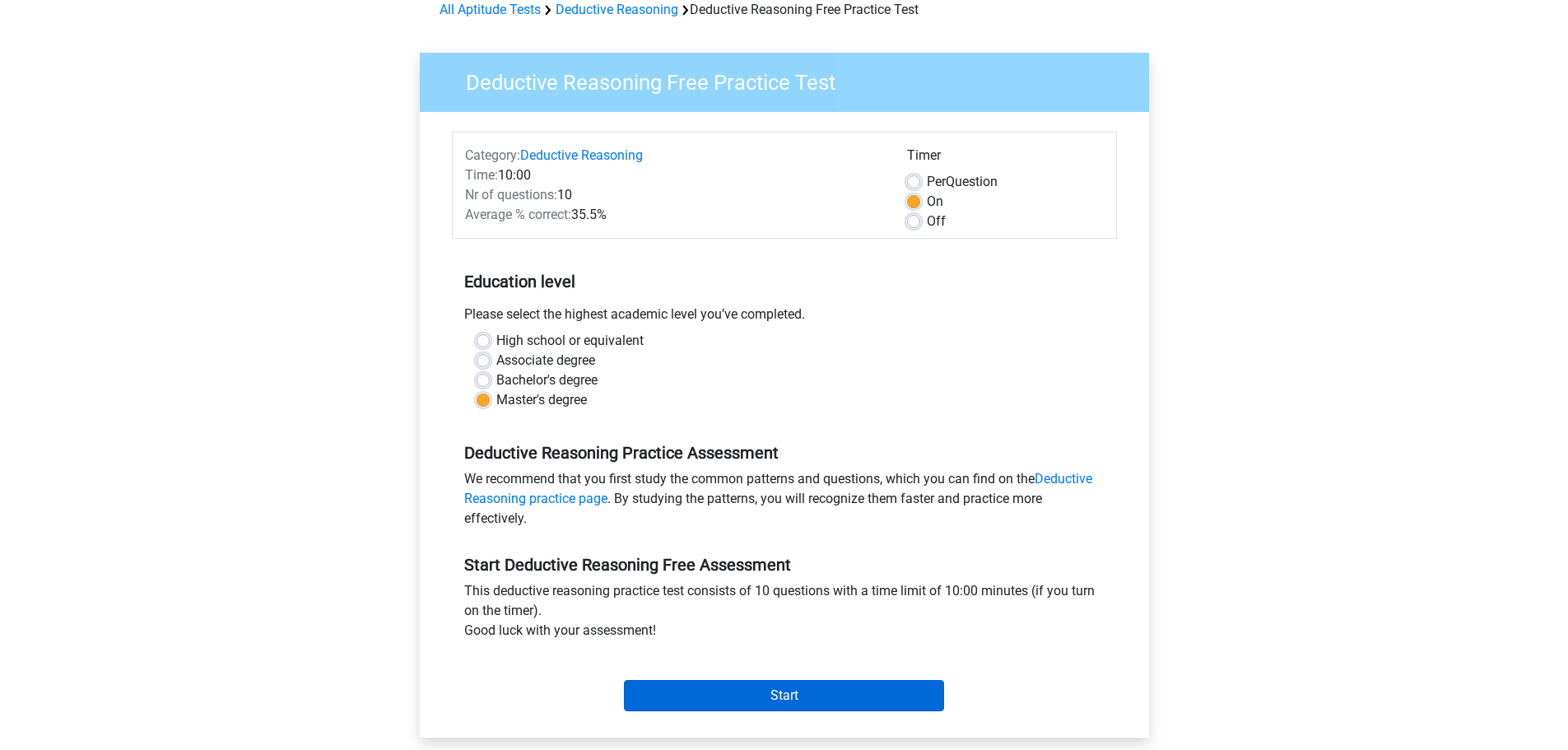
scroll to position [411, 0]
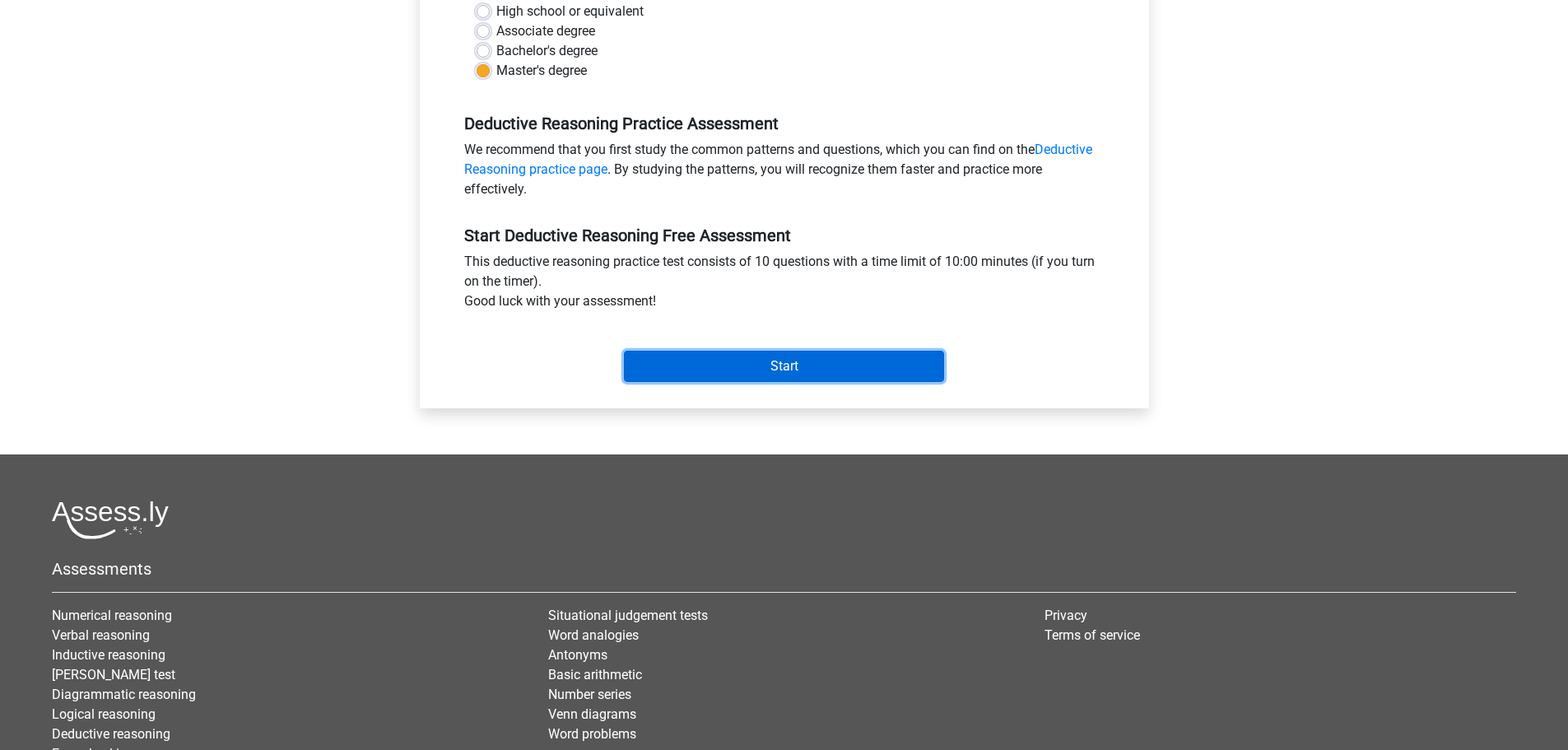
click at [817, 364] on input "Start" at bounding box center [784, 365] width 320 height 31
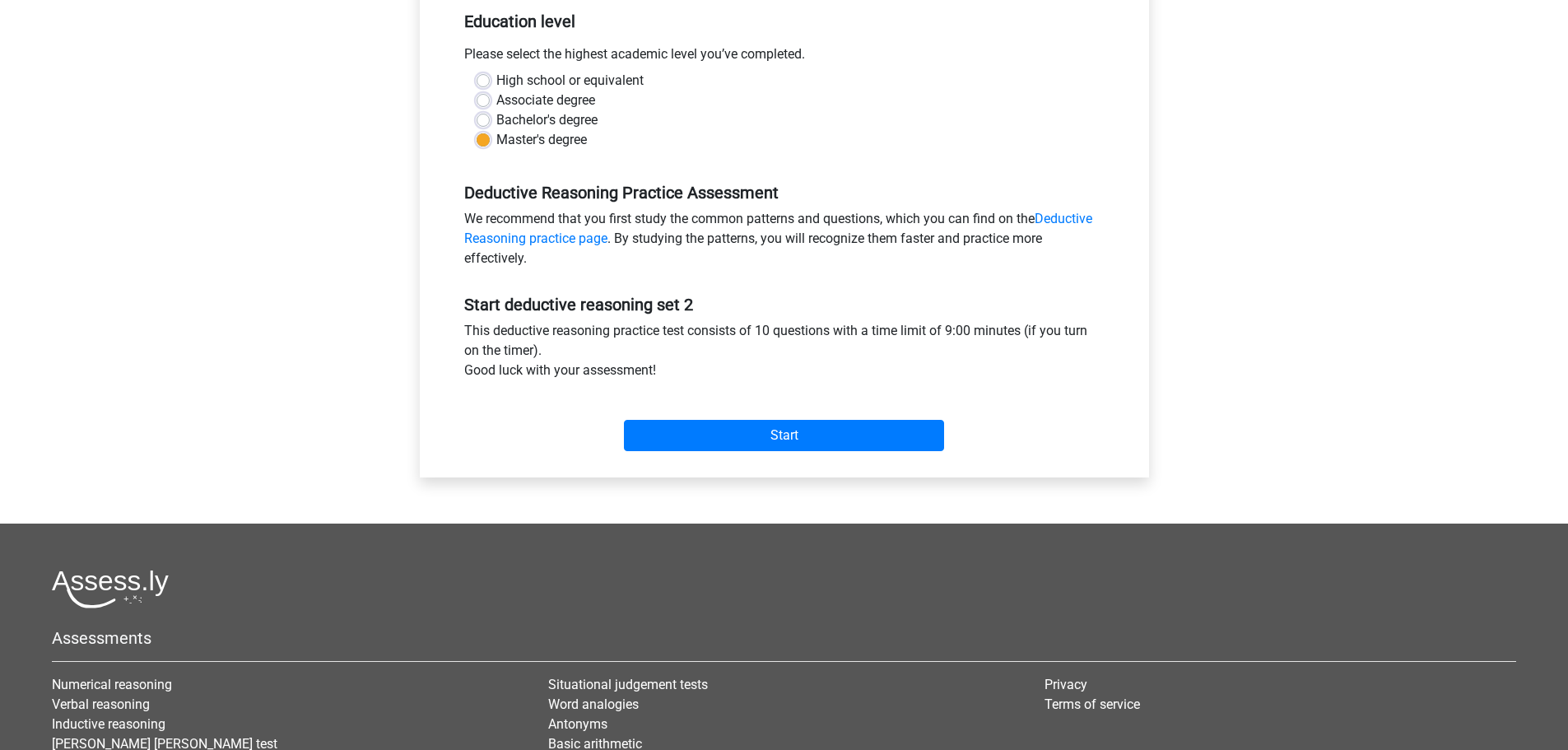
scroll to position [411, 0]
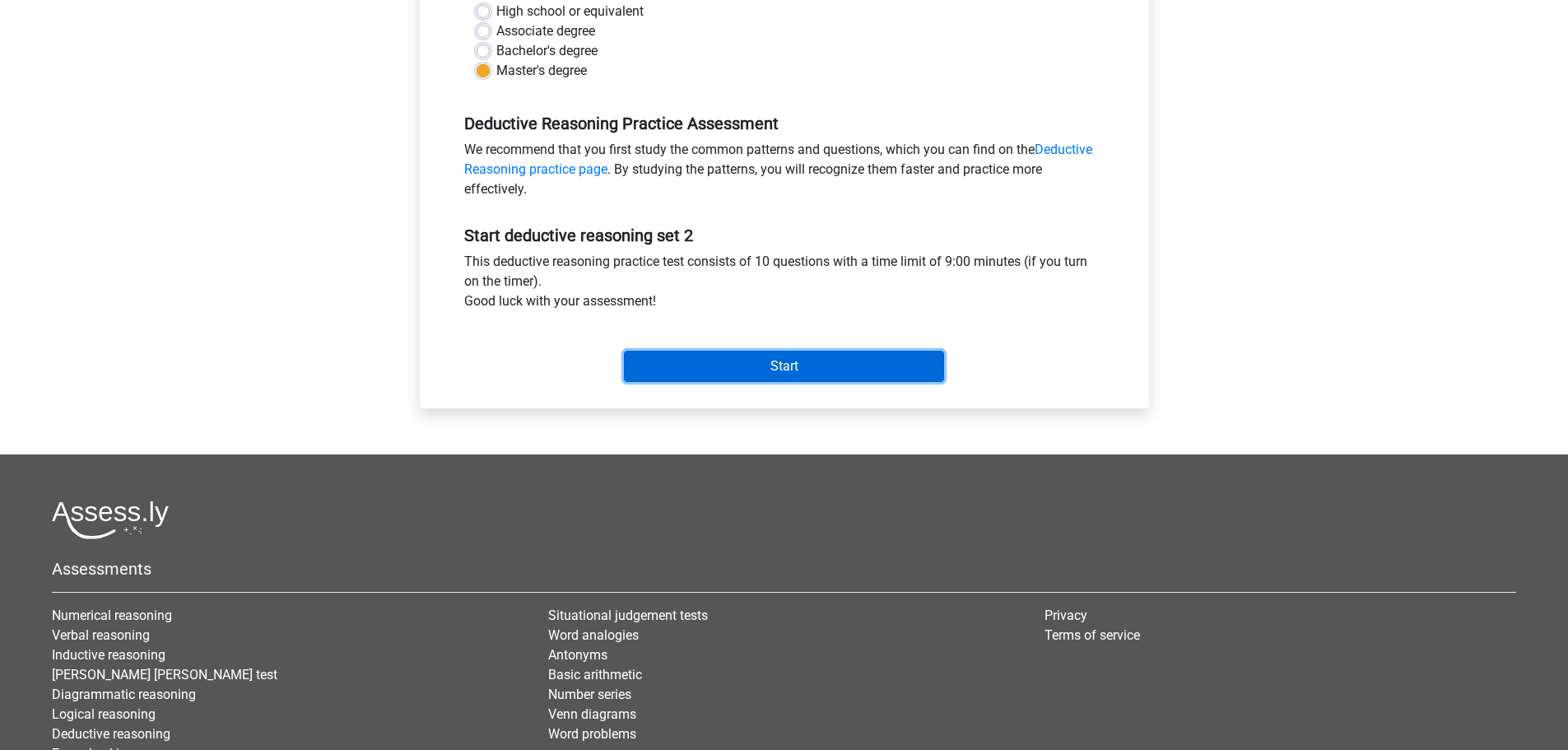
click at [758, 370] on input "Start" at bounding box center [784, 365] width 320 height 31
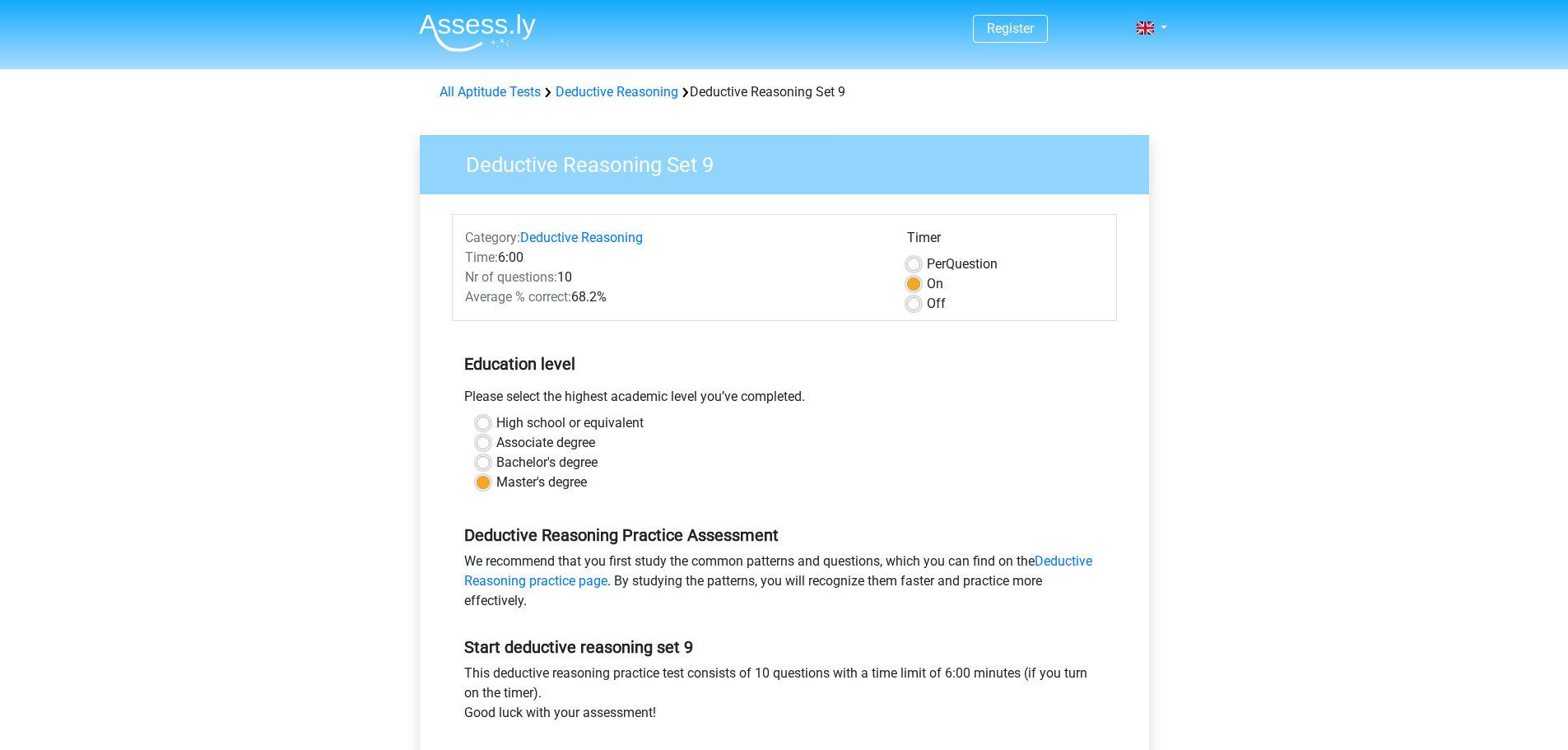
scroll to position [494, 0]
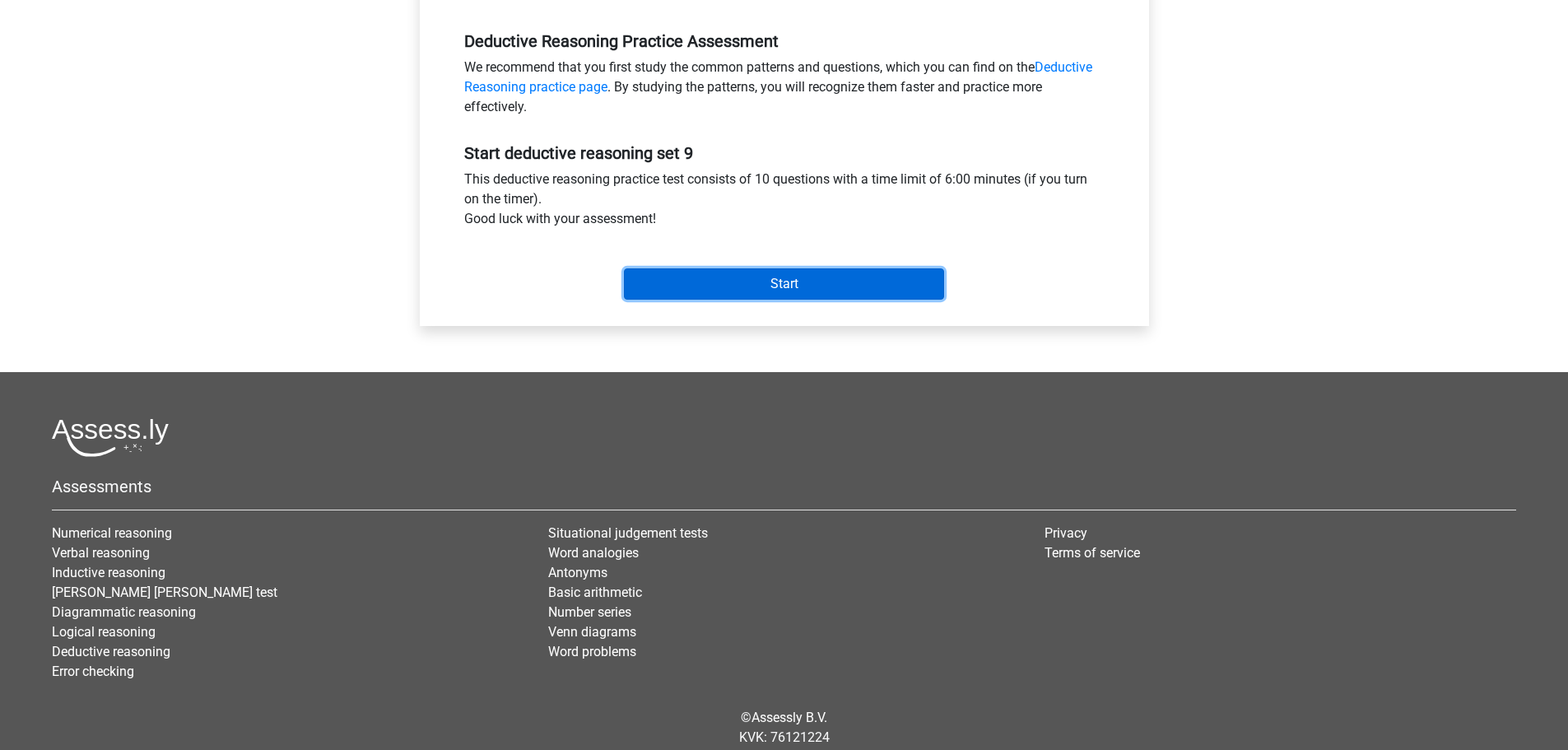
click at [792, 274] on input "Start" at bounding box center [784, 284] width 320 height 31
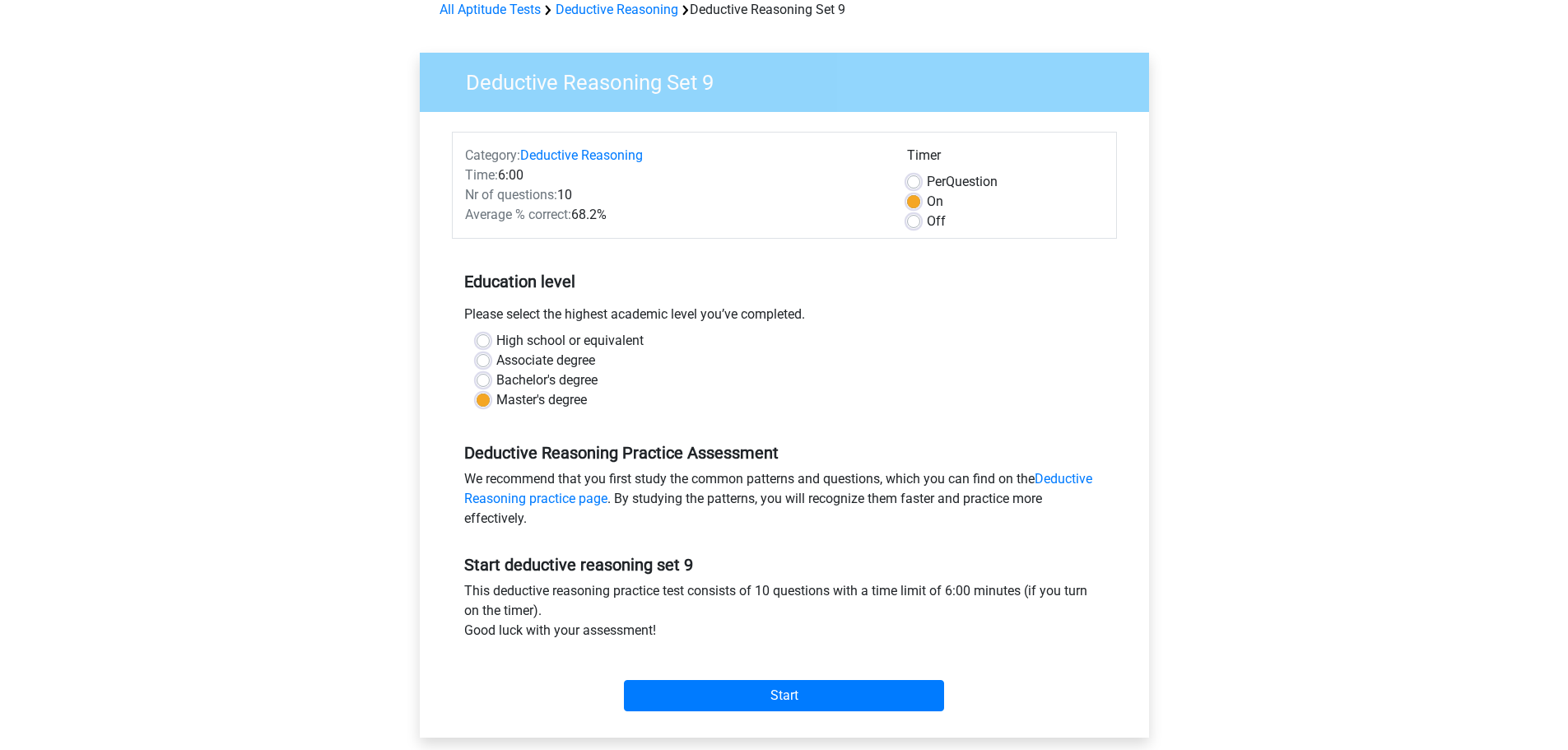
scroll to position [0, 0]
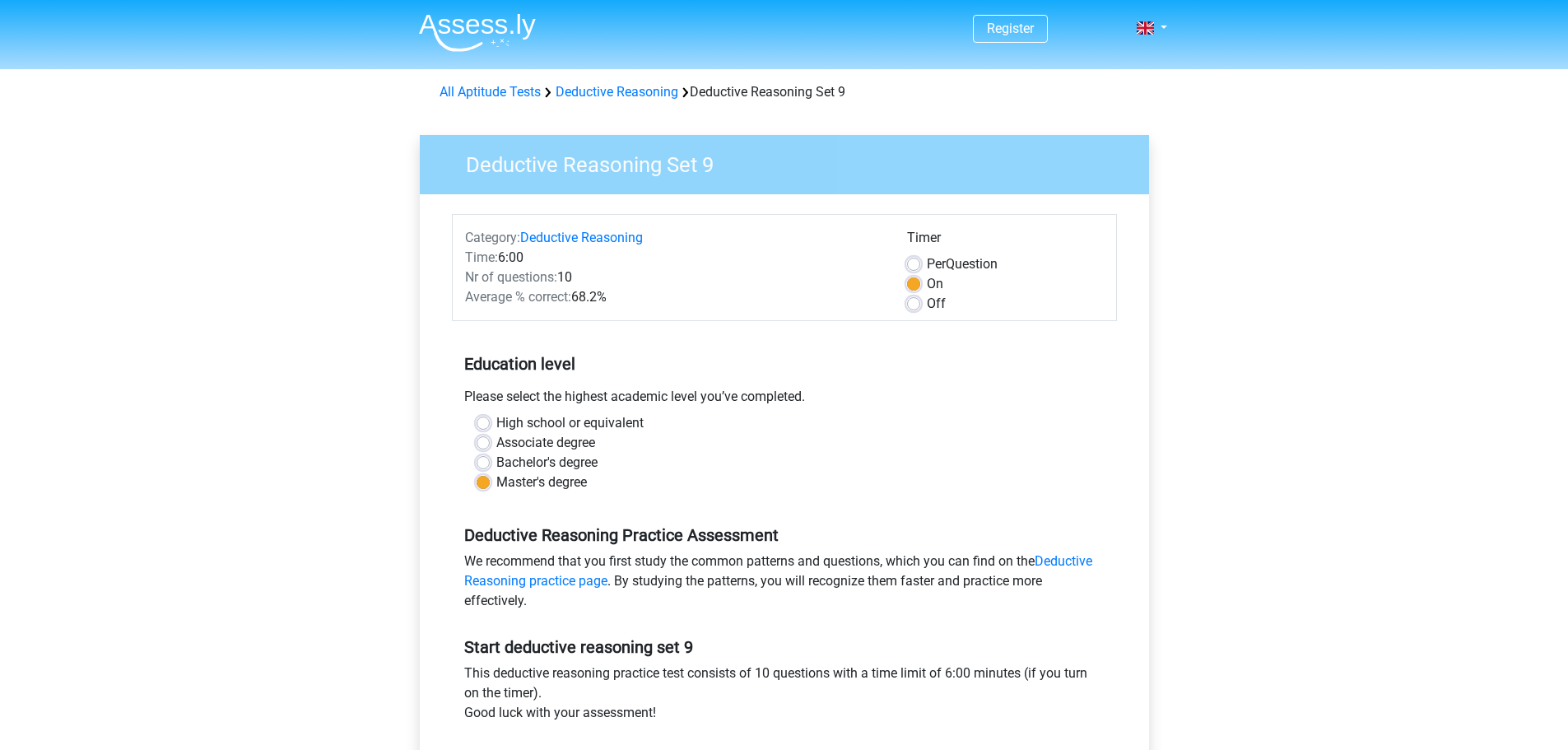
click at [500, 82] on div "All Aptitude Tests Deductive Reasoning Deductive Reasoning Set 9" at bounding box center [784, 89] width 781 height 27
click at [500, 93] on link "All Aptitude Tests" at bounding box center [490, 92] width 101 height 16
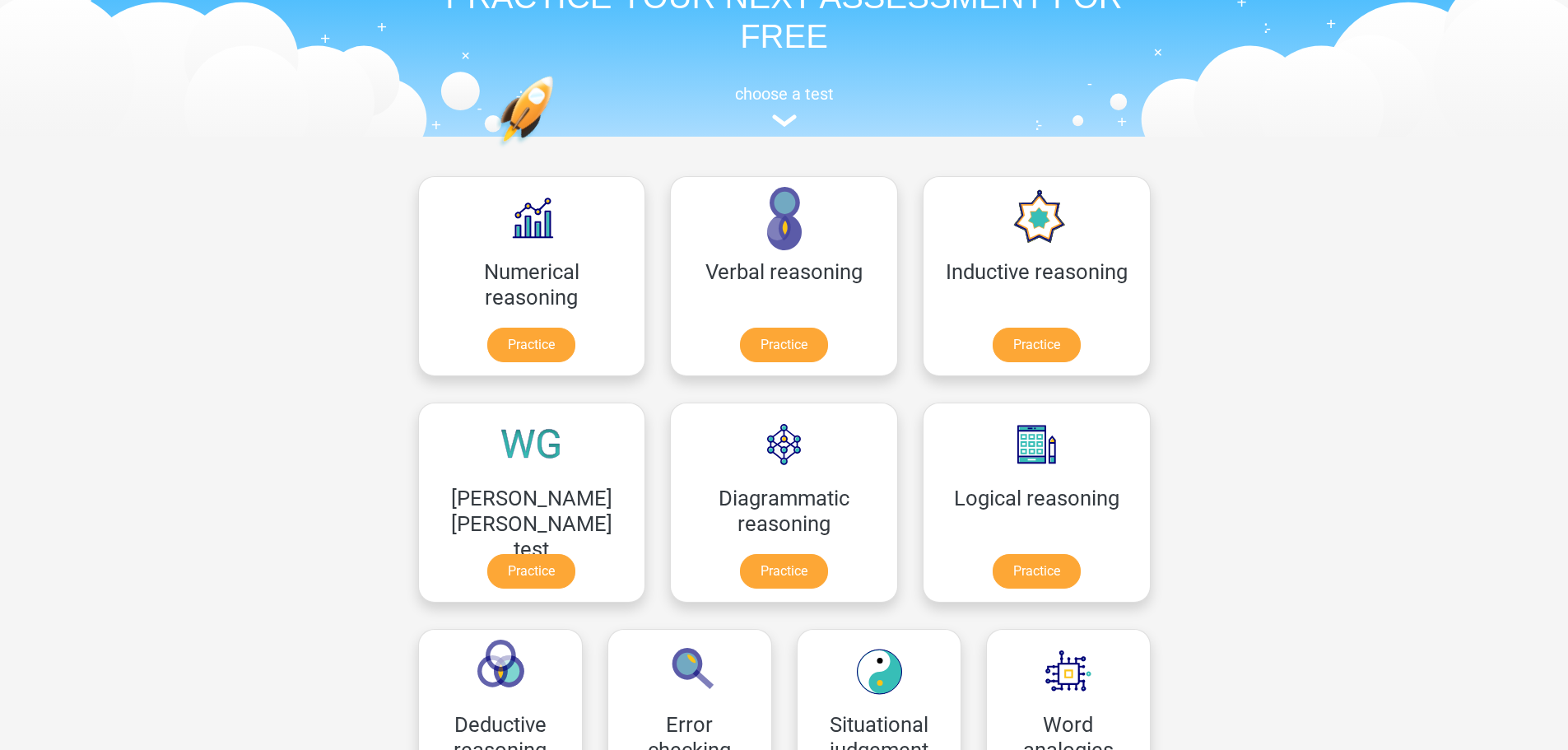
scroll to position [97, 0]
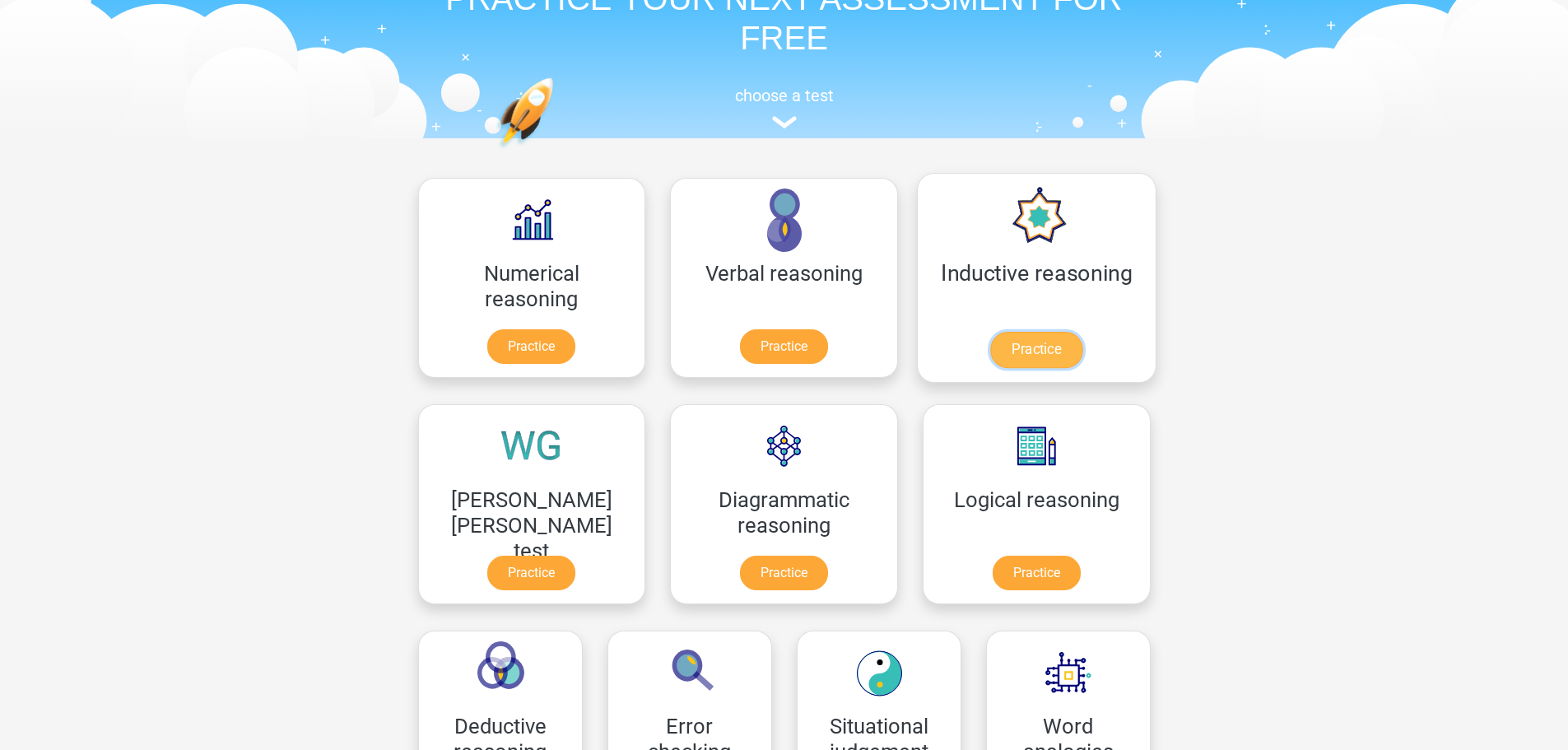
click at [990, 360] on link "Practice" at bounding box center [1036, 350] width 93 height 36
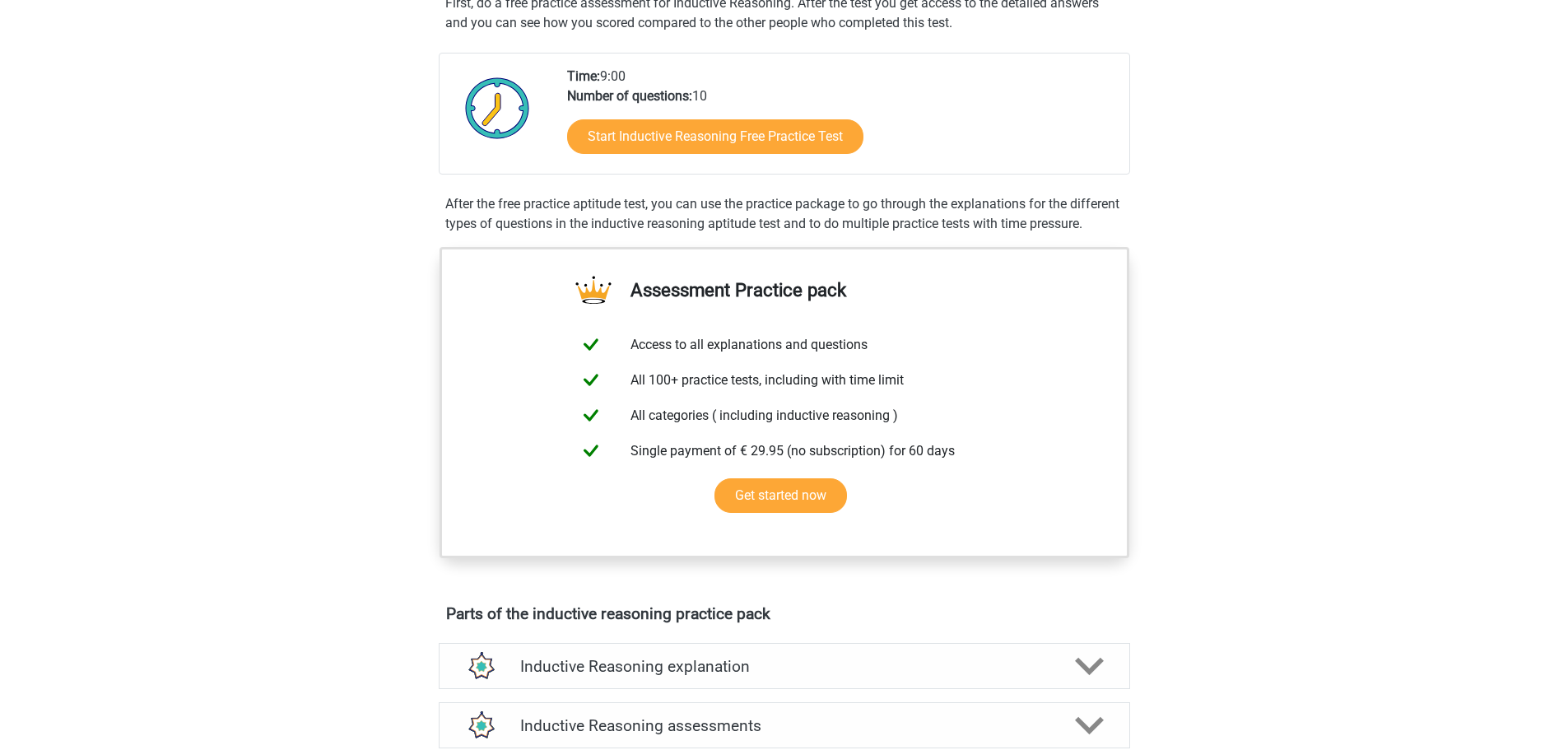
scroll to position [658, 0]
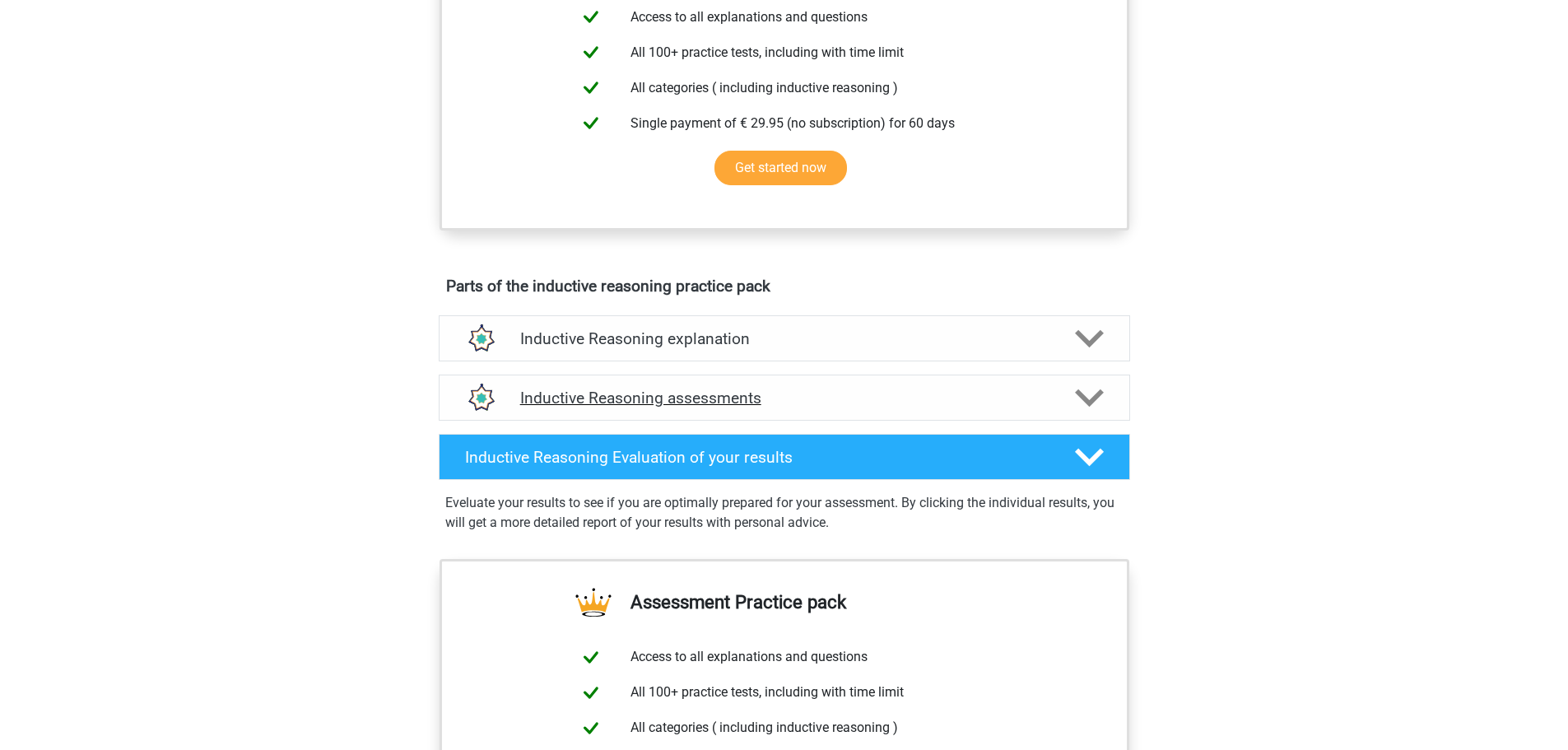
click at [898, 407] on h4 "Inductive Reasoning assessments" at bounding box center [784, 398] width 528 height 19
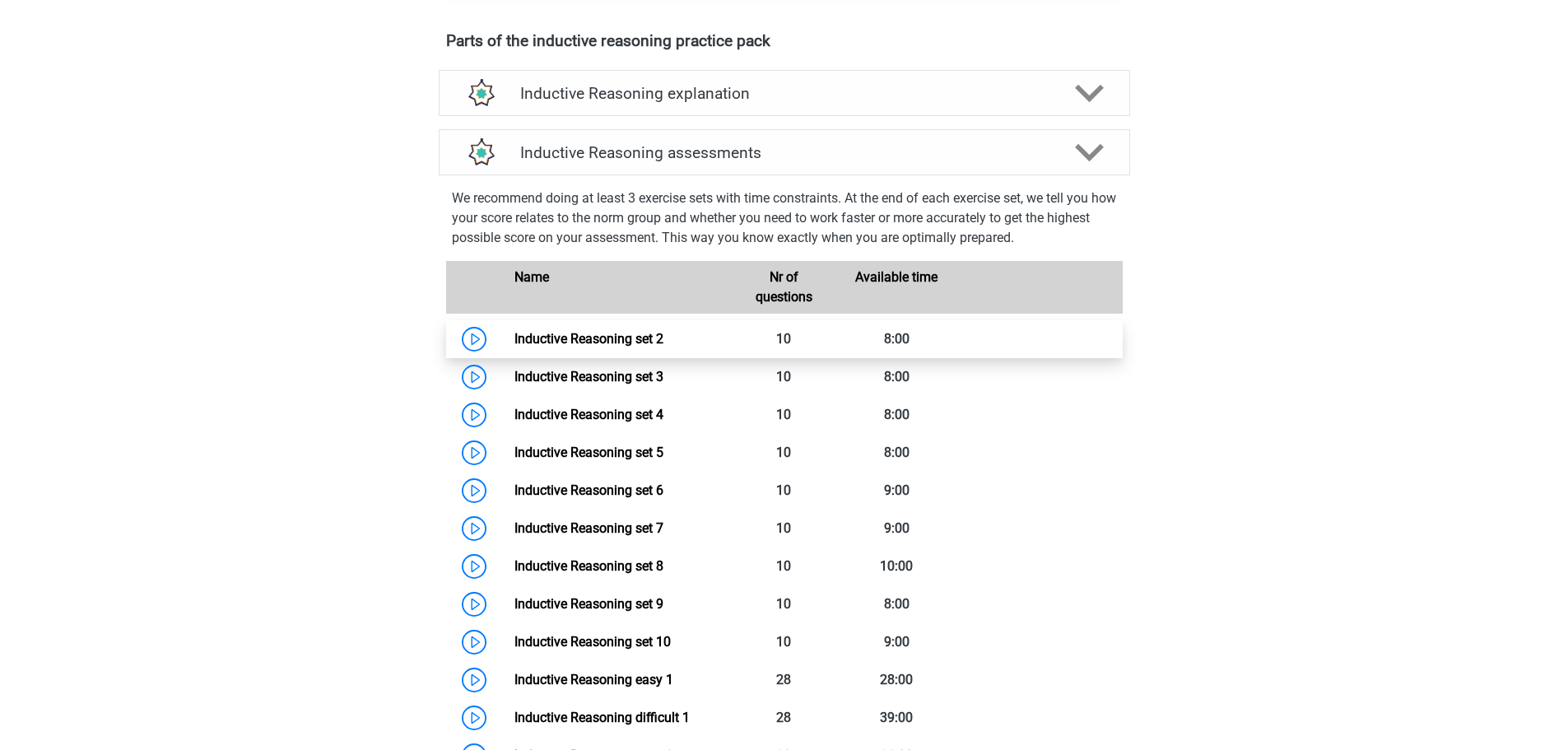
scroll to position [905, 0]
click at [580, 345] on link "Inductive Reasoning set 2" at bounding box center [589, 337] width 149 height 16
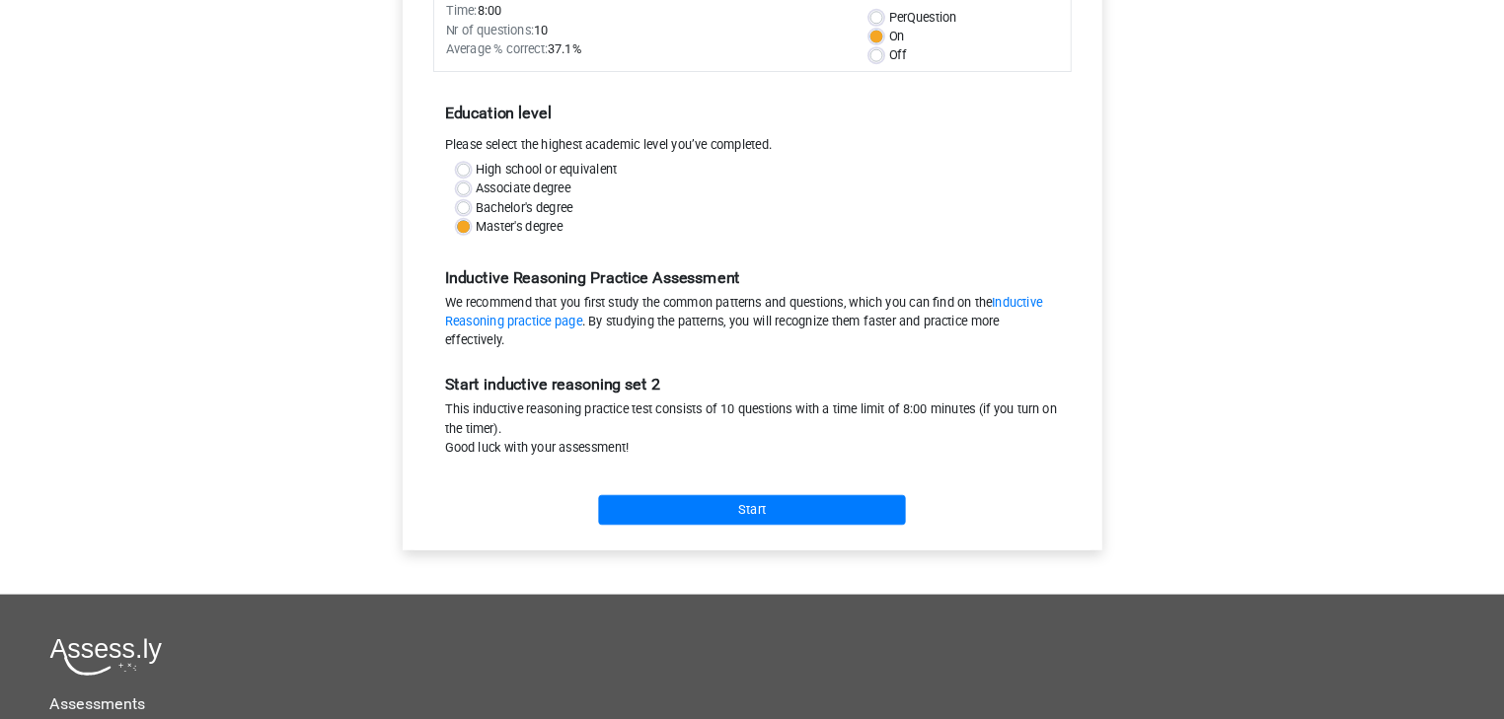
scroll to position [296, 0]
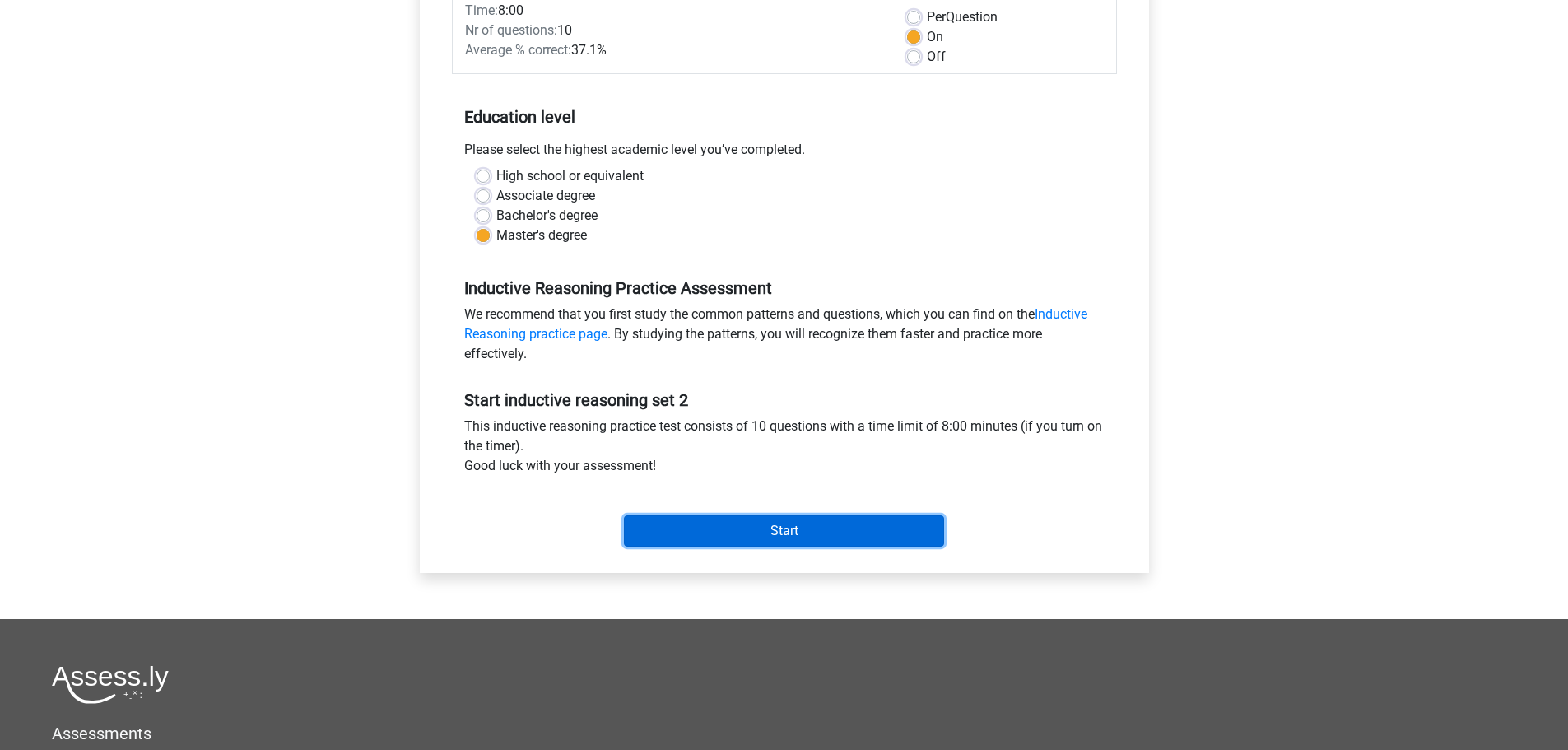
click at [838, 527] on input "Start" at bounding box center [784, 531] width 320 height 31
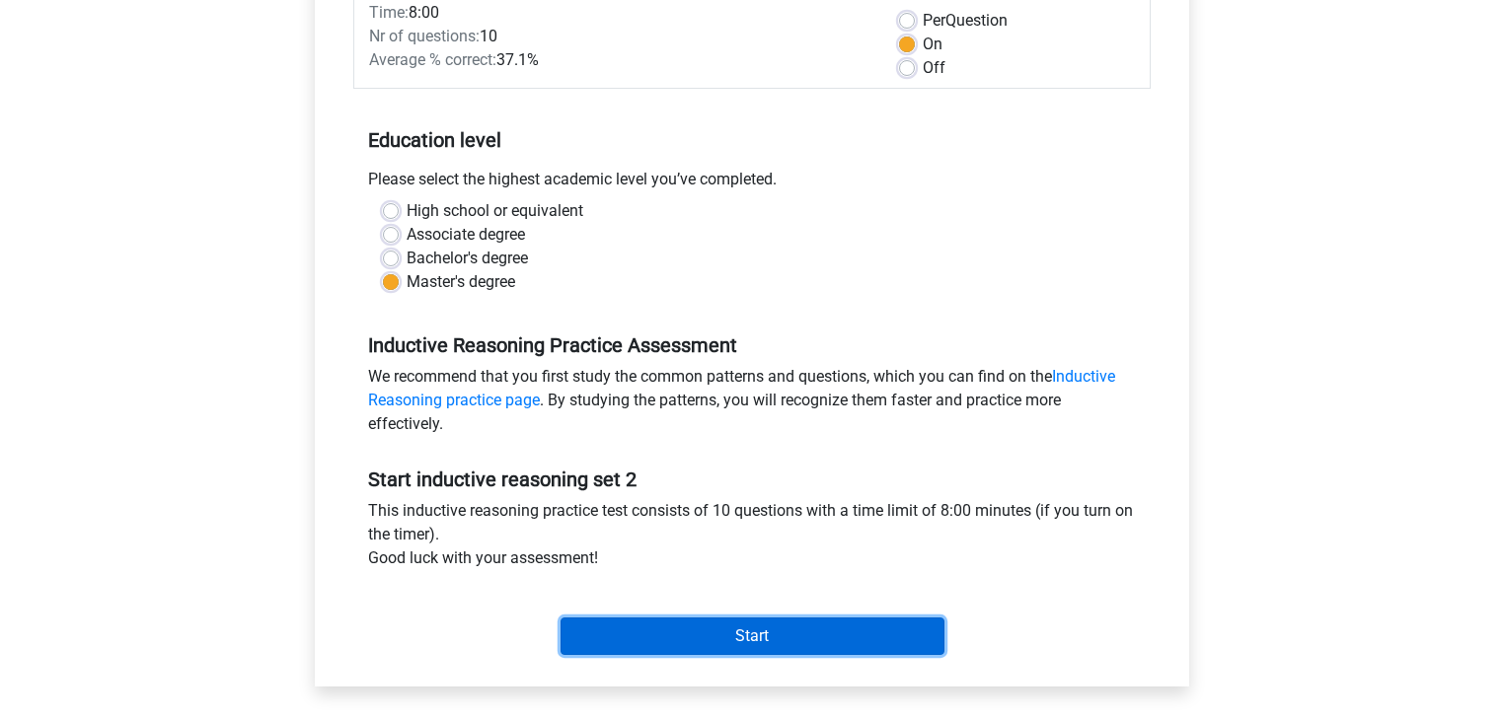
click at [700, 634] on input "Start" at bounding box center [752, 636] width 384 height 37
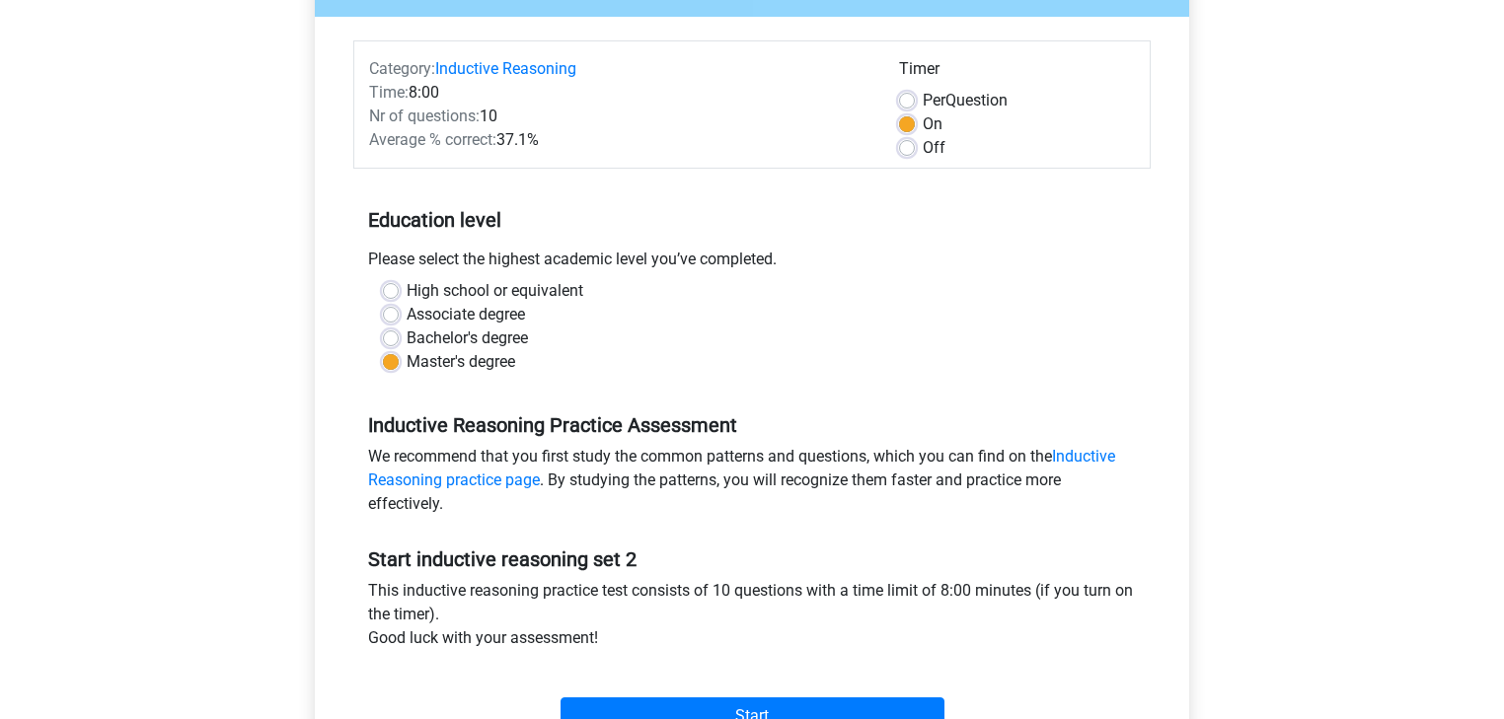
scroll to position [0, 0]
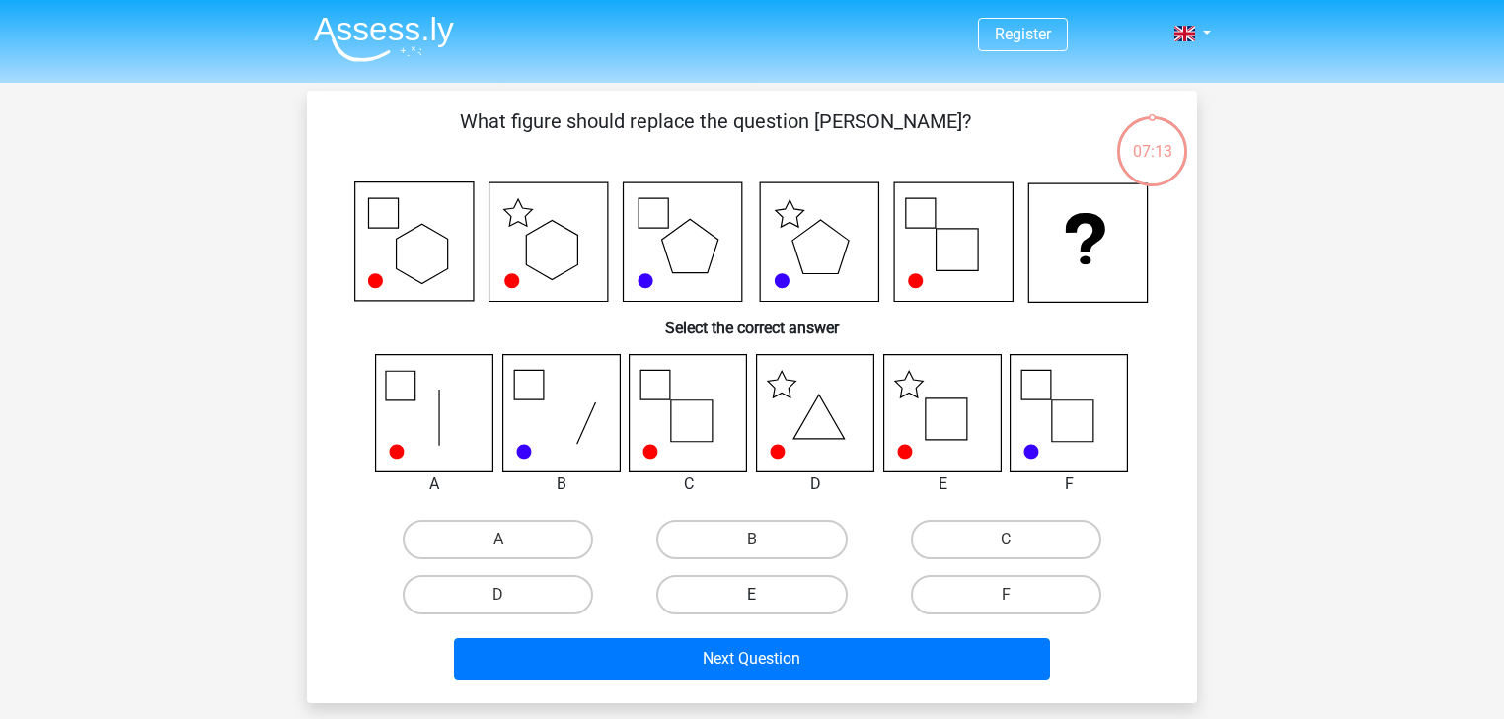
click at [768, 589] on label "E" at bounding box center [751, 594] width 190 height 39
click at [765, 595] on input "E" at bounding box center [758, 601] width 13 height 13
radio input "true"
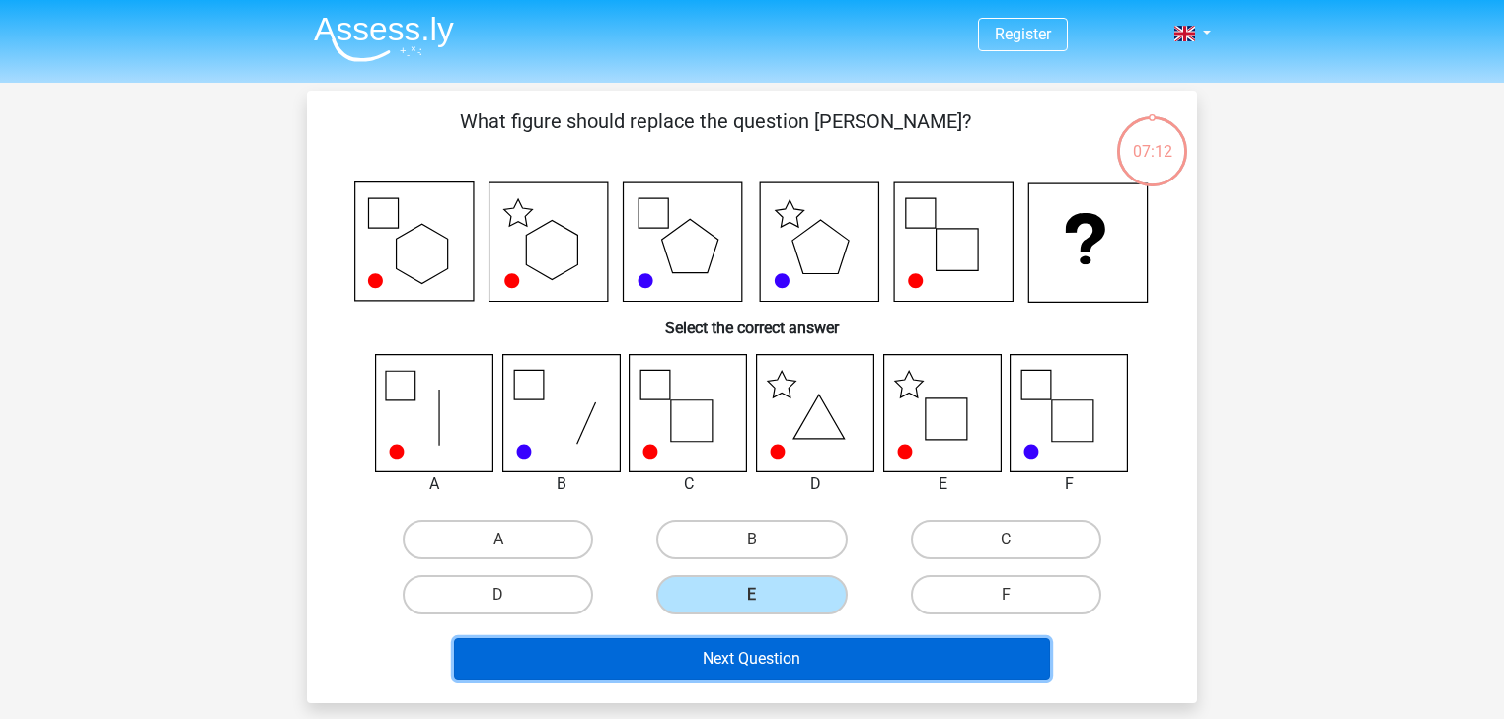
click at [785, 655] on button "Next Question" at bounding box center [752, 658] width 597 height 41
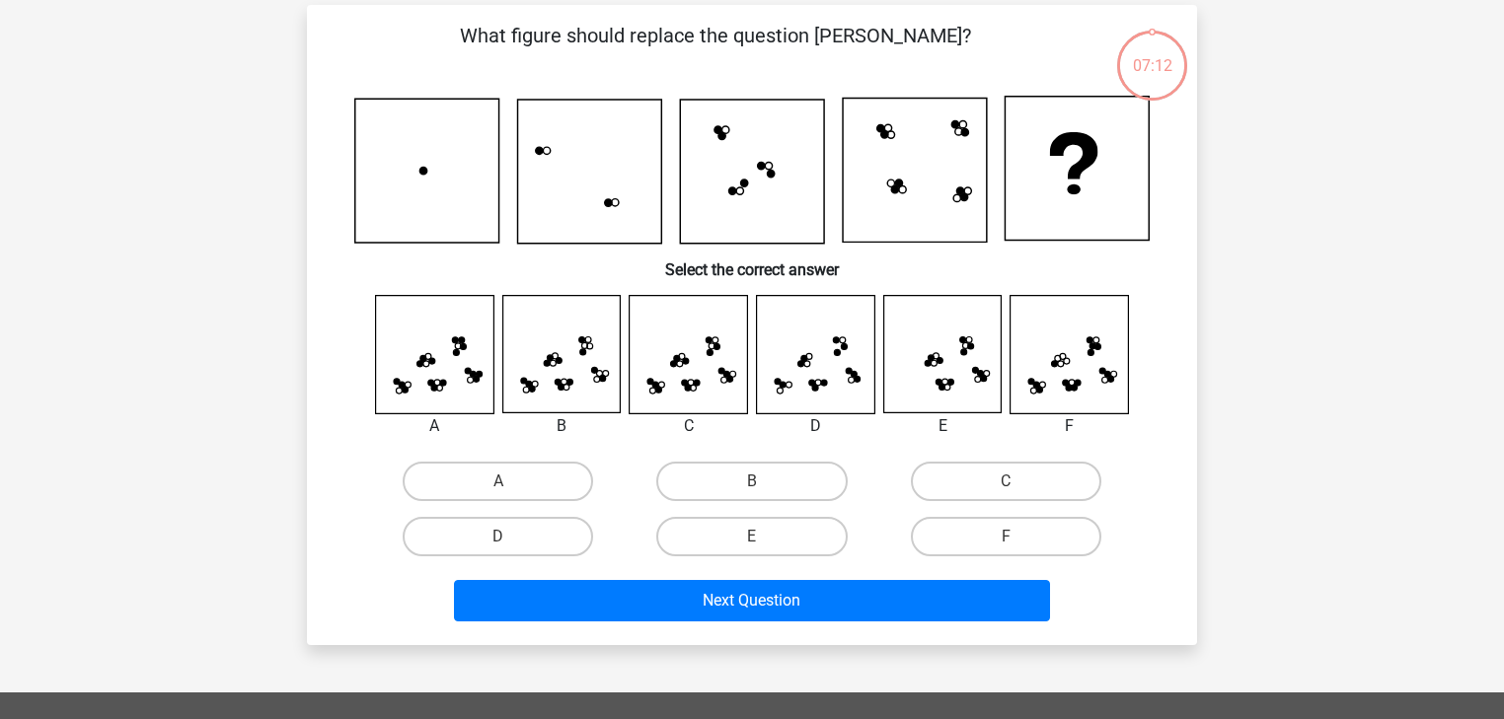
scroll to position [91, 0]
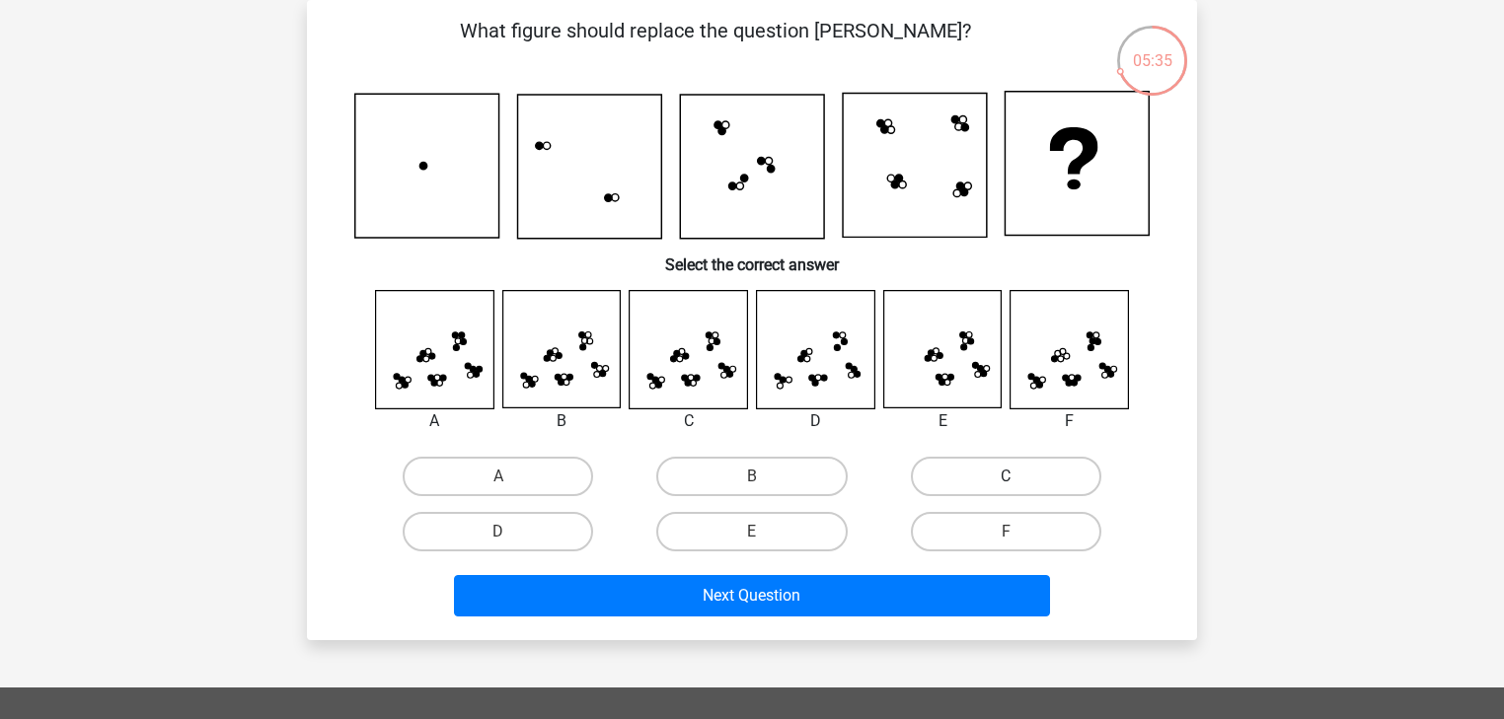
click at [971, 479] on label "C" at bounding box center [1006, 476] width 190 height 39
click at [1005, 479] on input "C" at bounding box center [1011, 483] width 13 height 13
radio input "true"
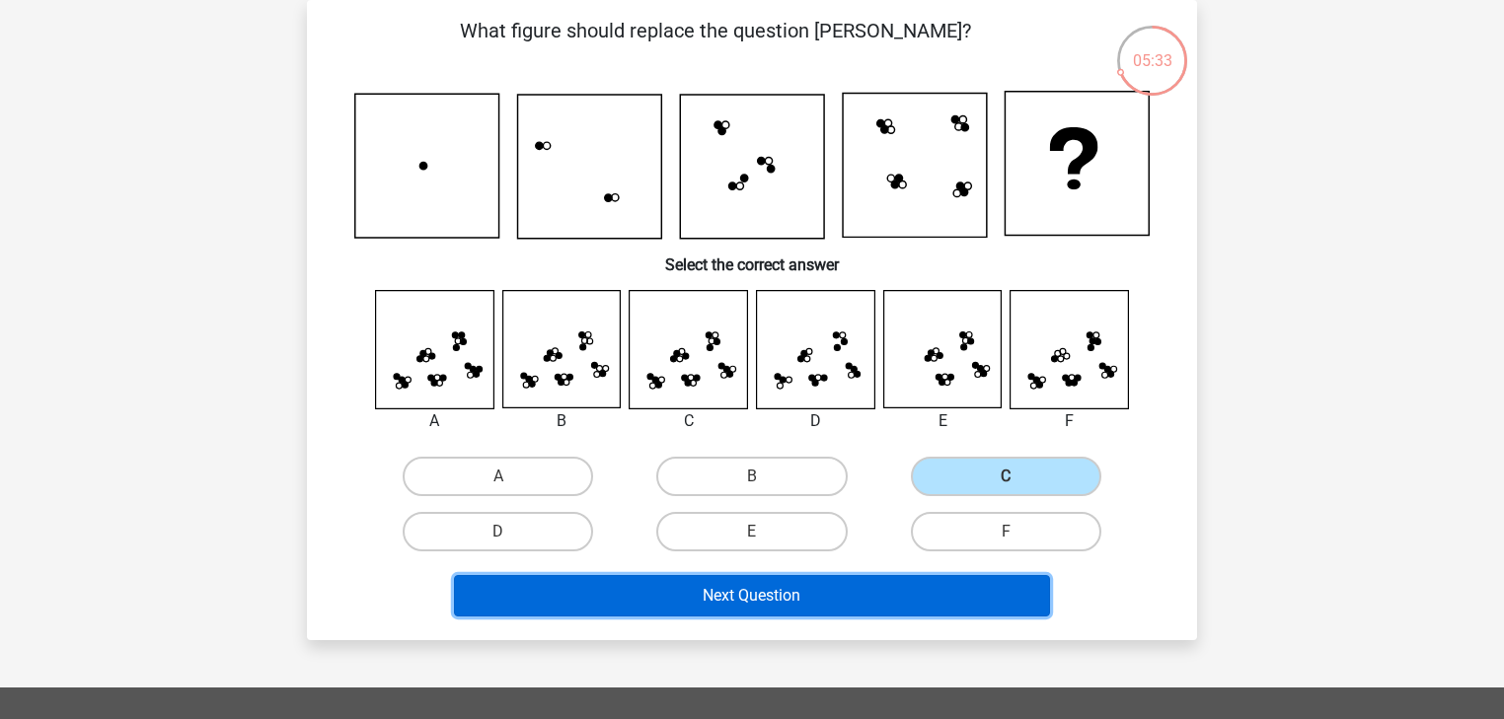
click at [859, 598] on button "Next Question" at bounding box center [752, 595] width 597 height 41
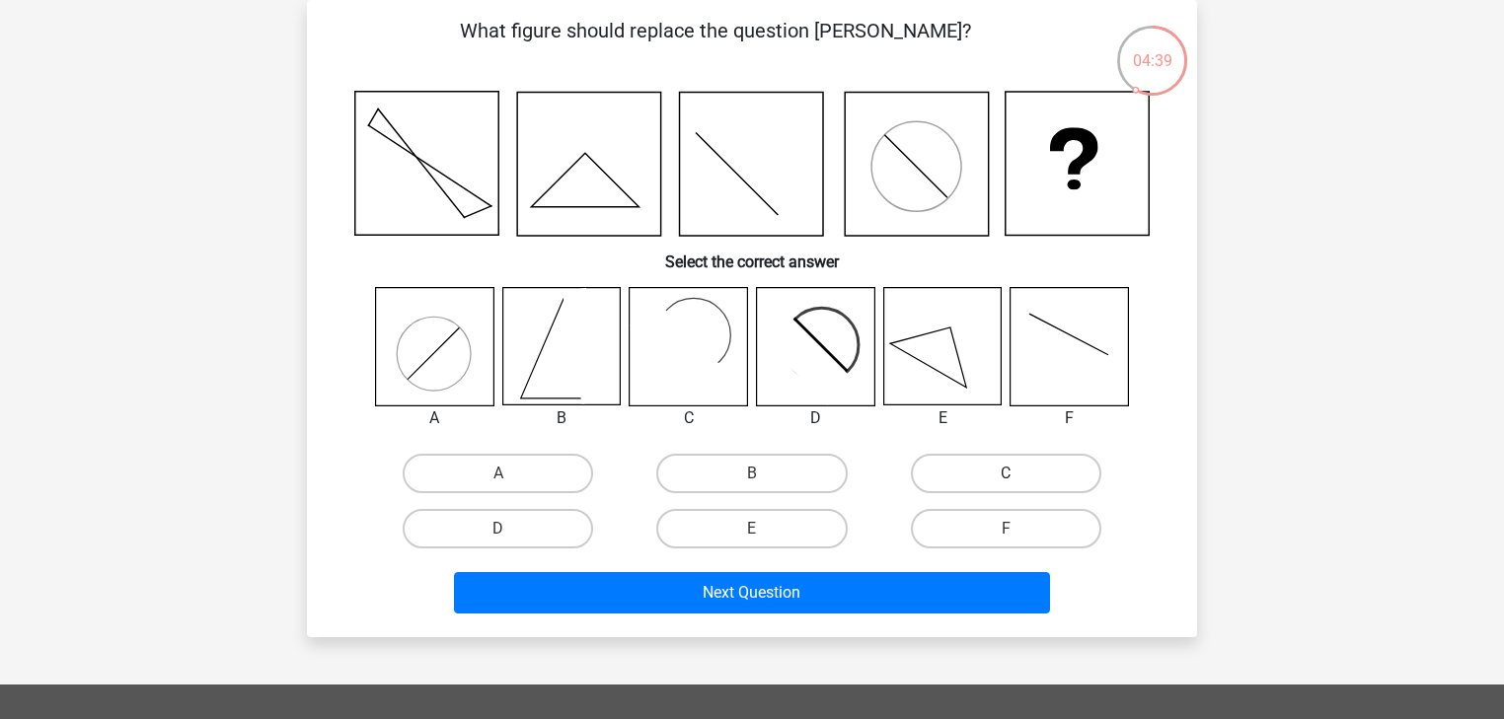
click at [1000, 470] on label "C" at bounding box center [1006, 473] width 190 height 39
click at [1005, 474] on input "C" at bounding box center [1011, 480] width 13 height 13
radio input "true"
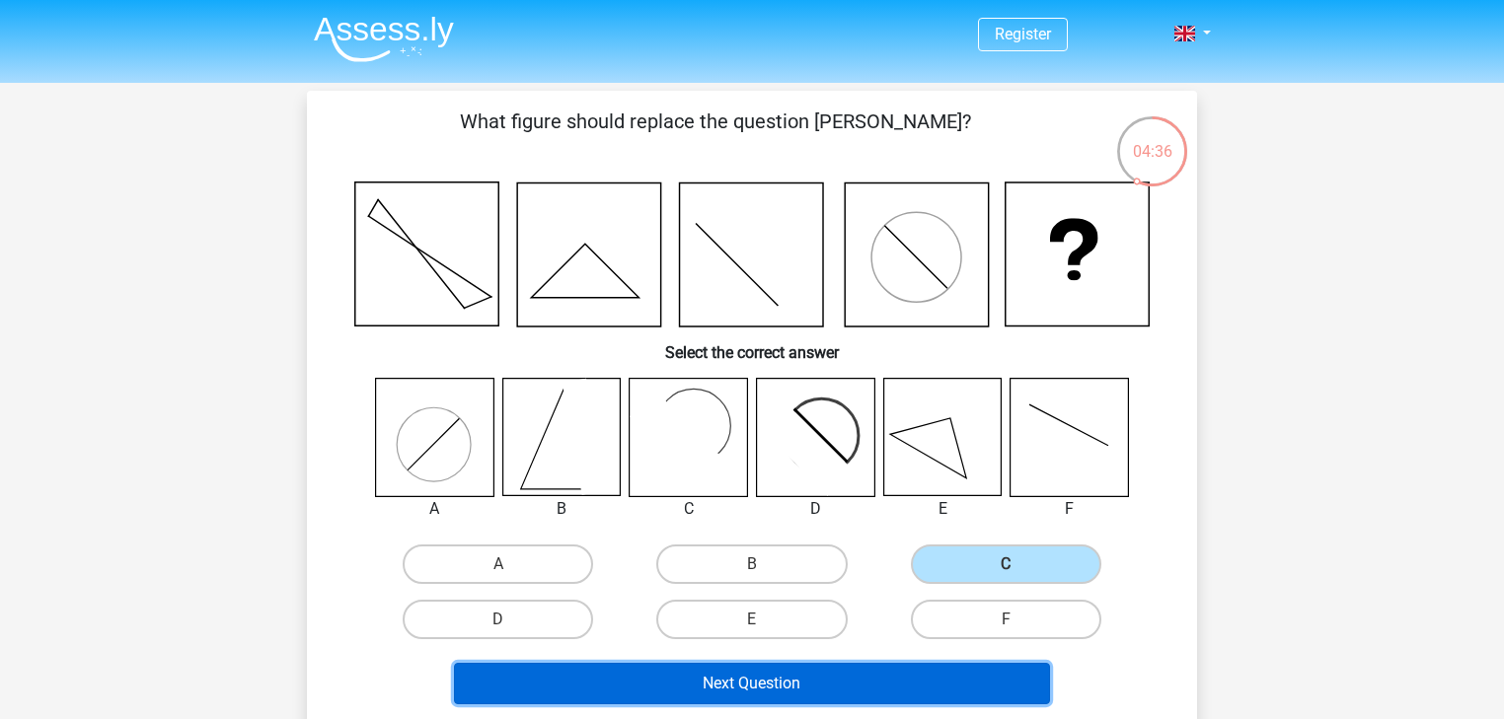
click at [789, 690] on button "Next Question" at bounding box center [752, 683] width 597 height 41
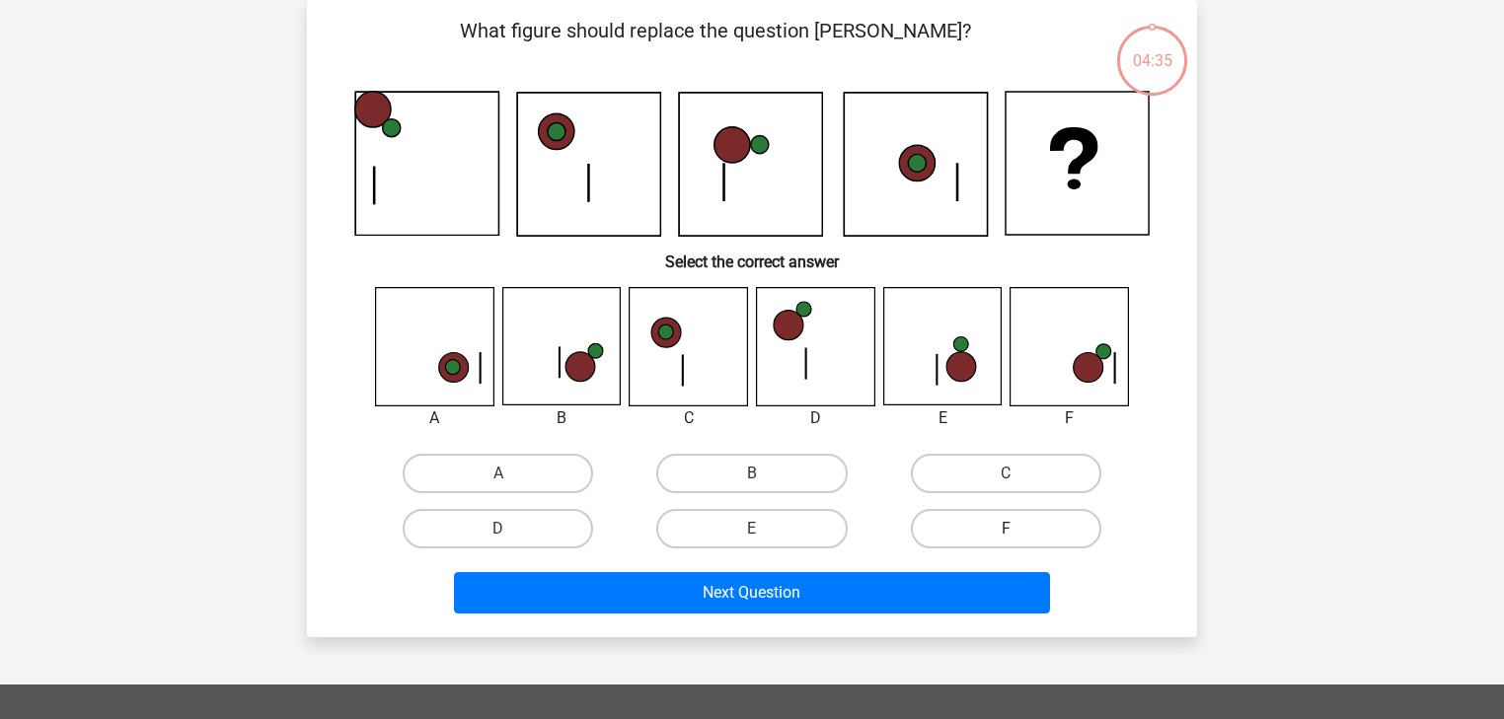
scroll to position [12, 0]
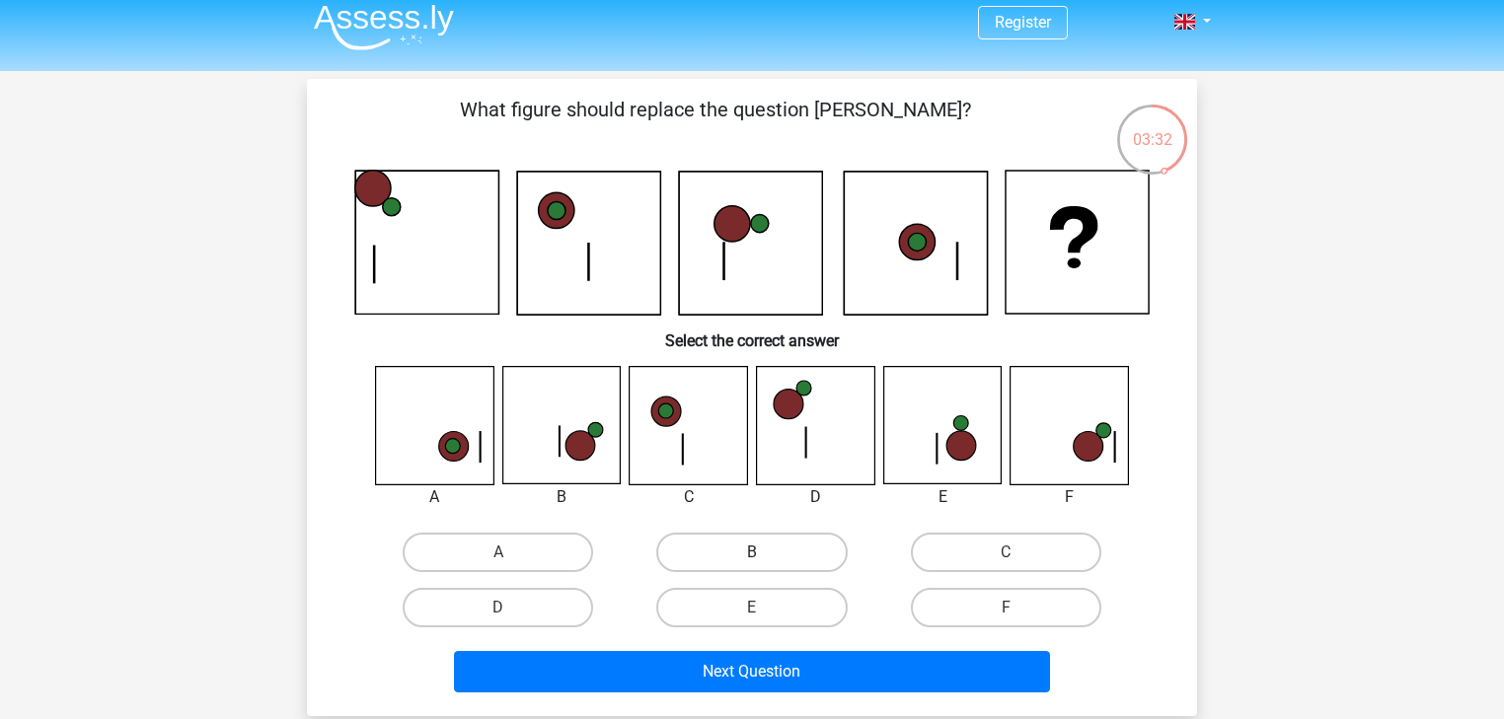
click at [767, 545] on label "B" at bounding box center [751, 552] width 190 height 39
click at [765, 553] on input "B" at bounding box center [758, 559] width 13 height 13
radio input "true"
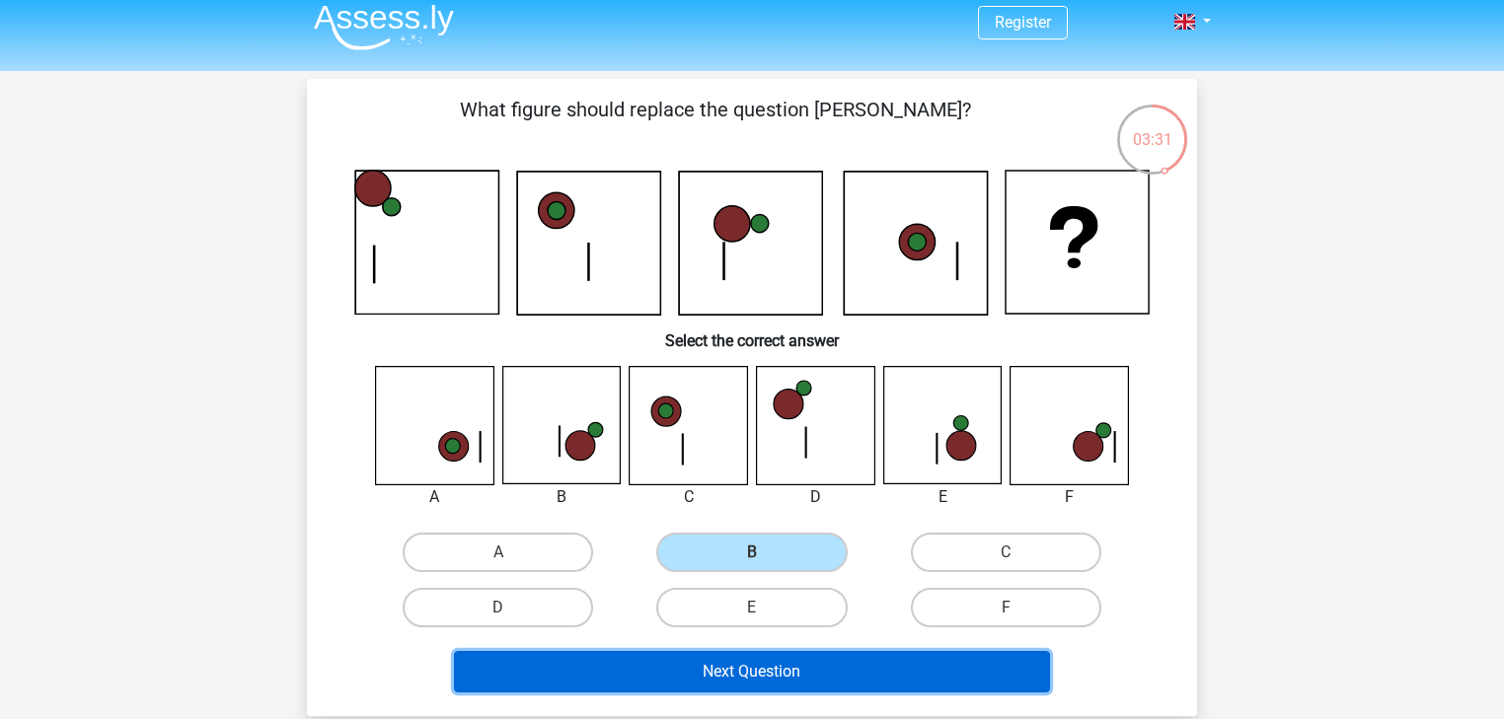
click at [778, 660] on button "Next Question" at bounding box center [752, 671] width 597 height 41
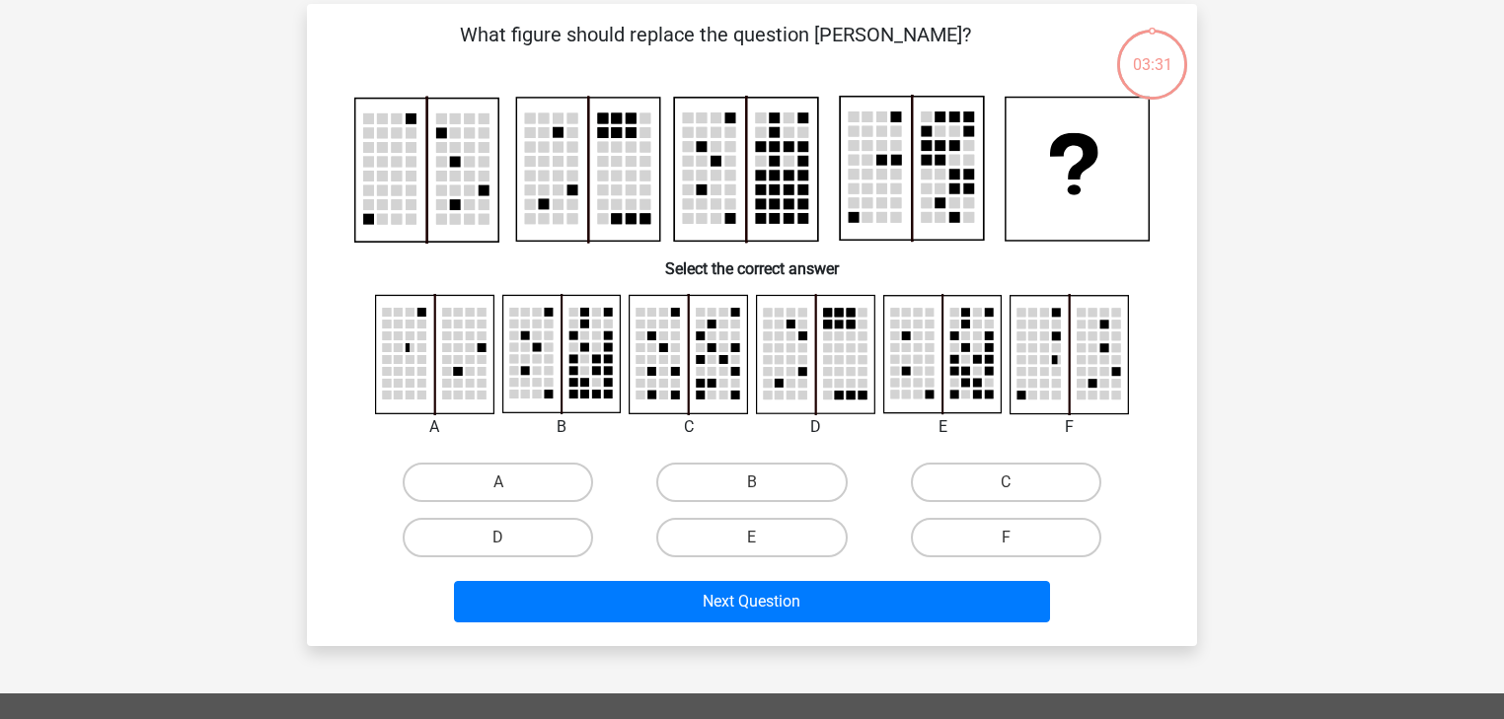
scroll to position [91, 0]
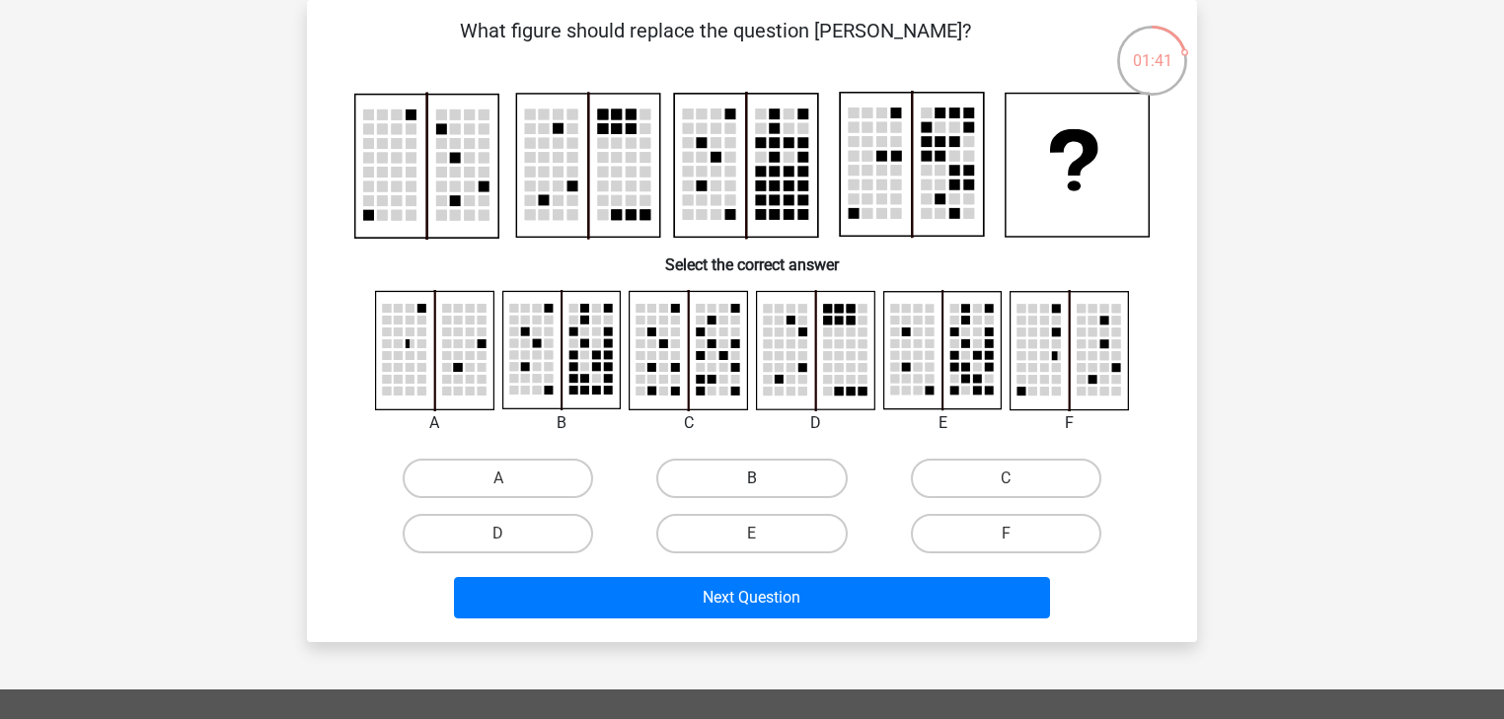
click at [774, 474] on label "B" at bounding box center [751, 478] width 190 height 39
click at [765, 479] on input "B" at bounding box center [758, 485] width 13 height 13
radio input "true"
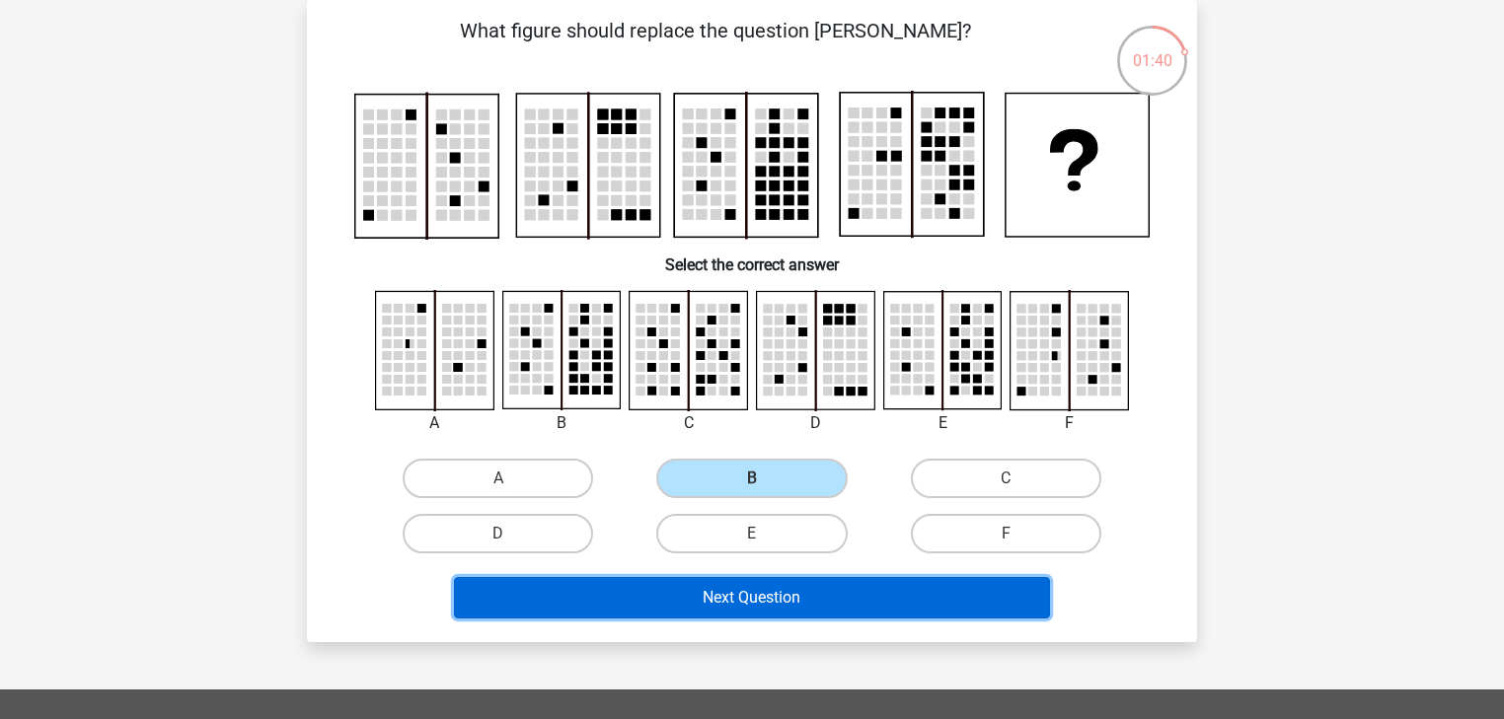
click at [849, 593] on button "Next Question" at bounding box center [752, 597] width 597 height 41
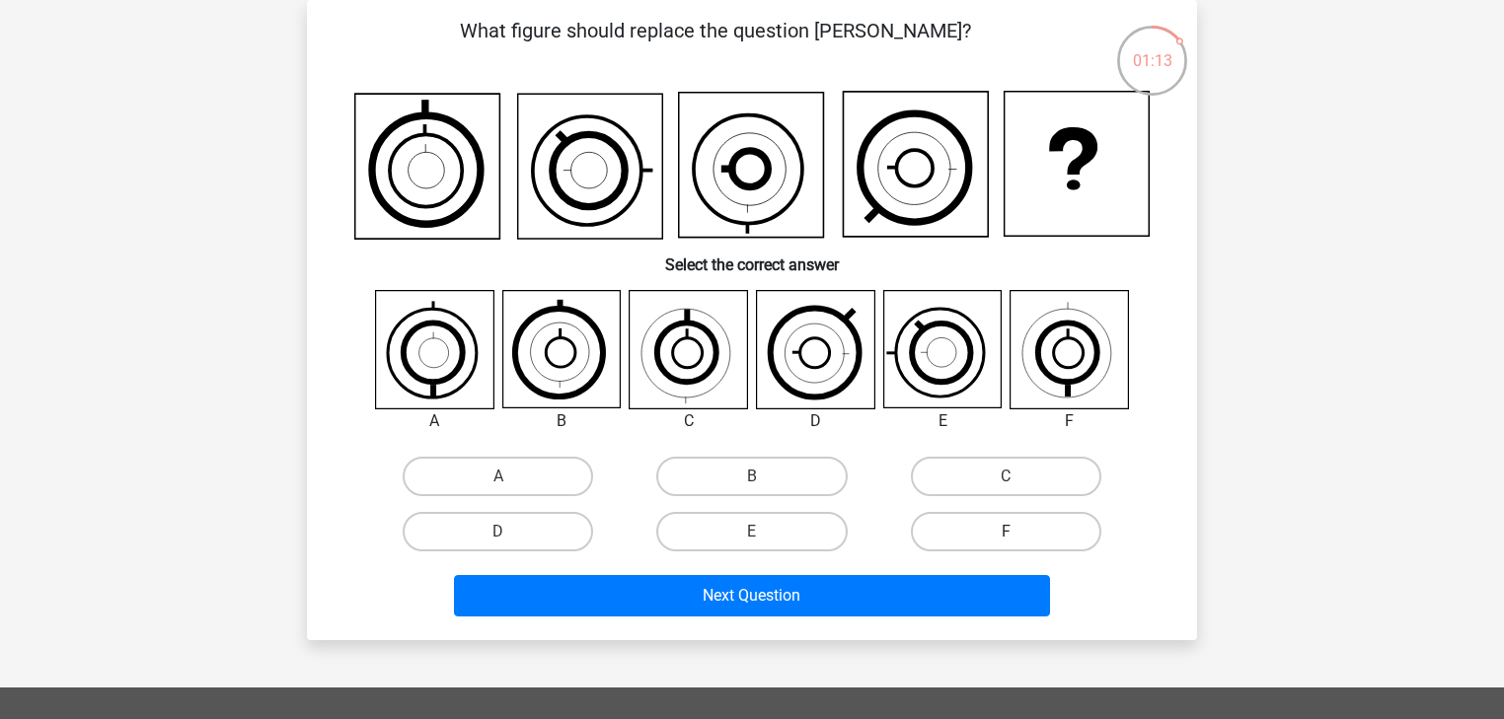
click at [976, 523] on label "F" at bounding box center [1006, 531] width 190 height 39
click at [1005, 532] on input "F" at bounding box center [1011, 538] width 13 height 13
radio input "true"
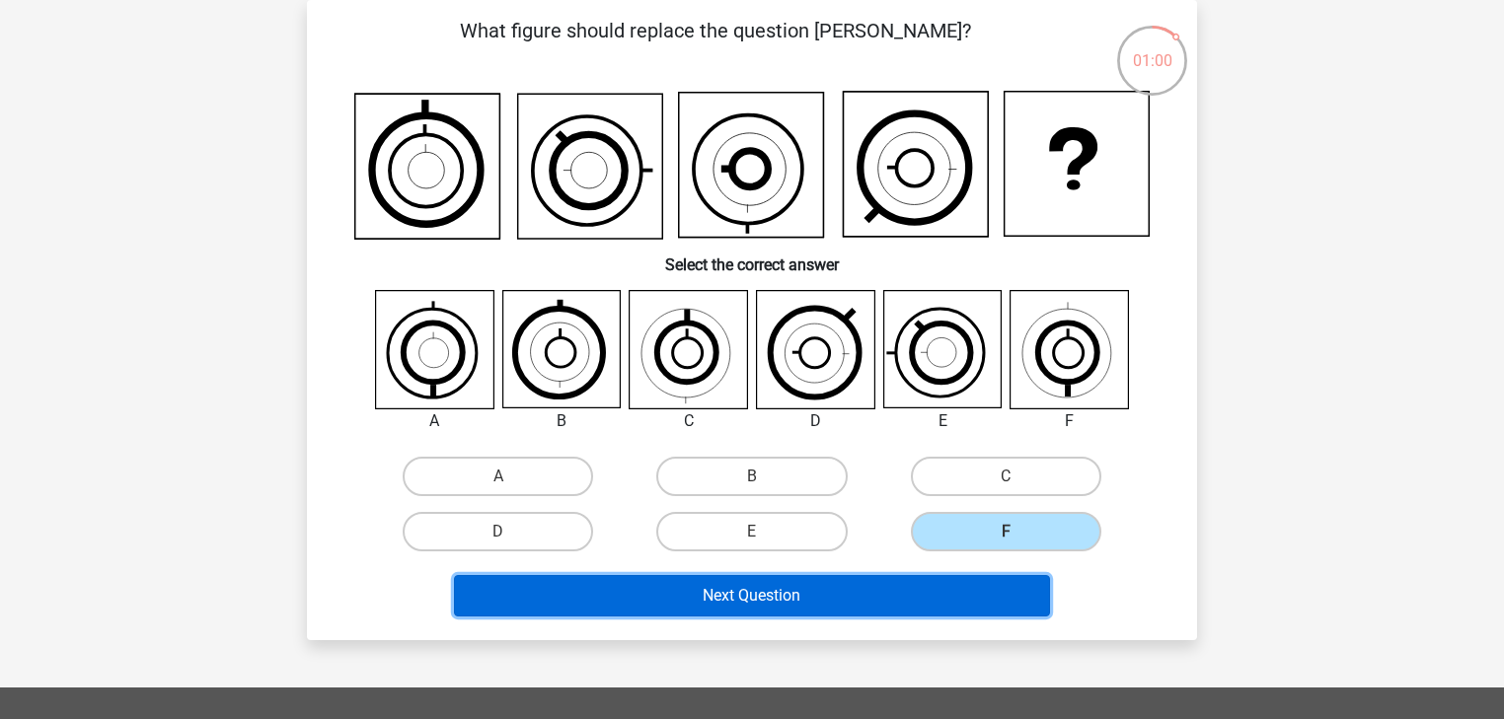
click at [905, 577] on button "Next Question" at bounding box center [752, 595] width 597 height 41
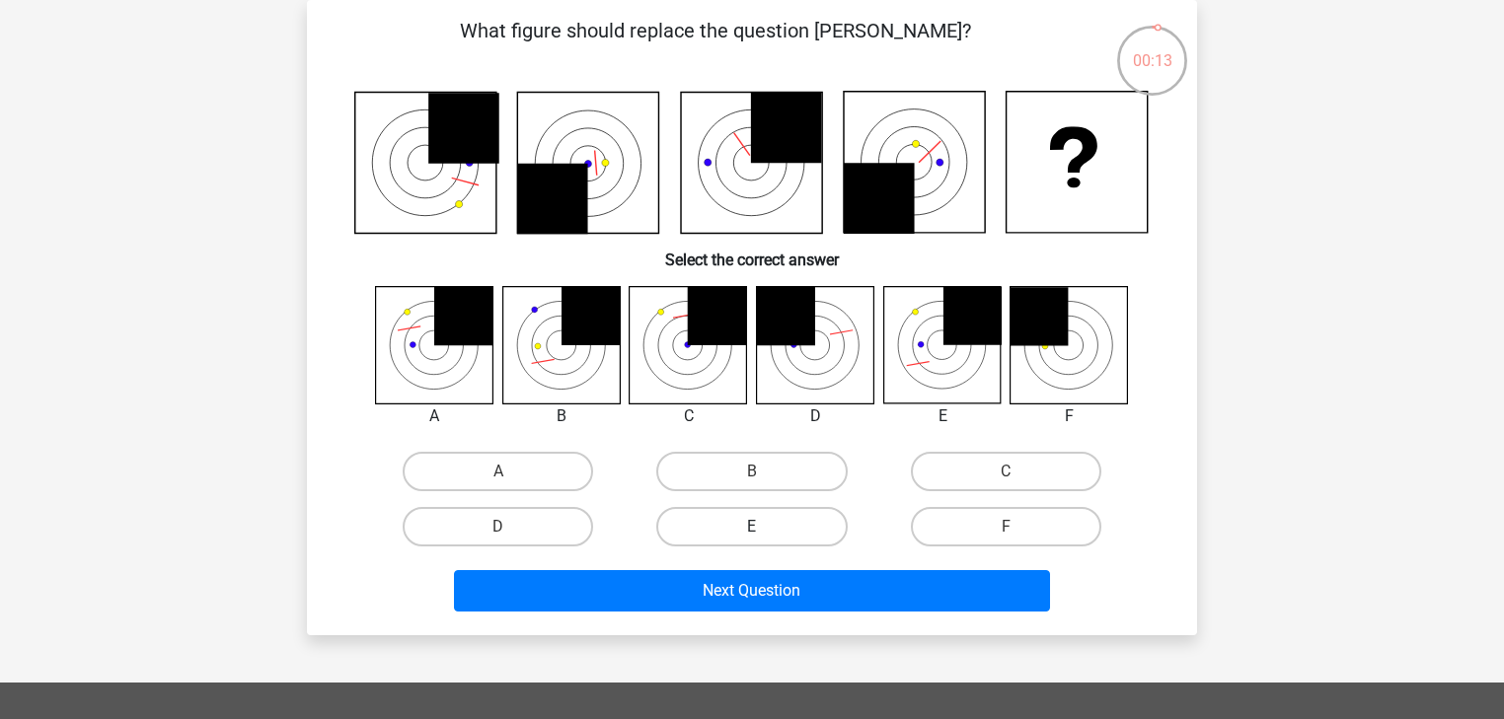
click at [787, 526] on label "E" at bounding box center [751, 526] width 190 height 39
click at [765, 527] on input "E" at bounding box center [758, 533] width 13 height 13
radio input "true"
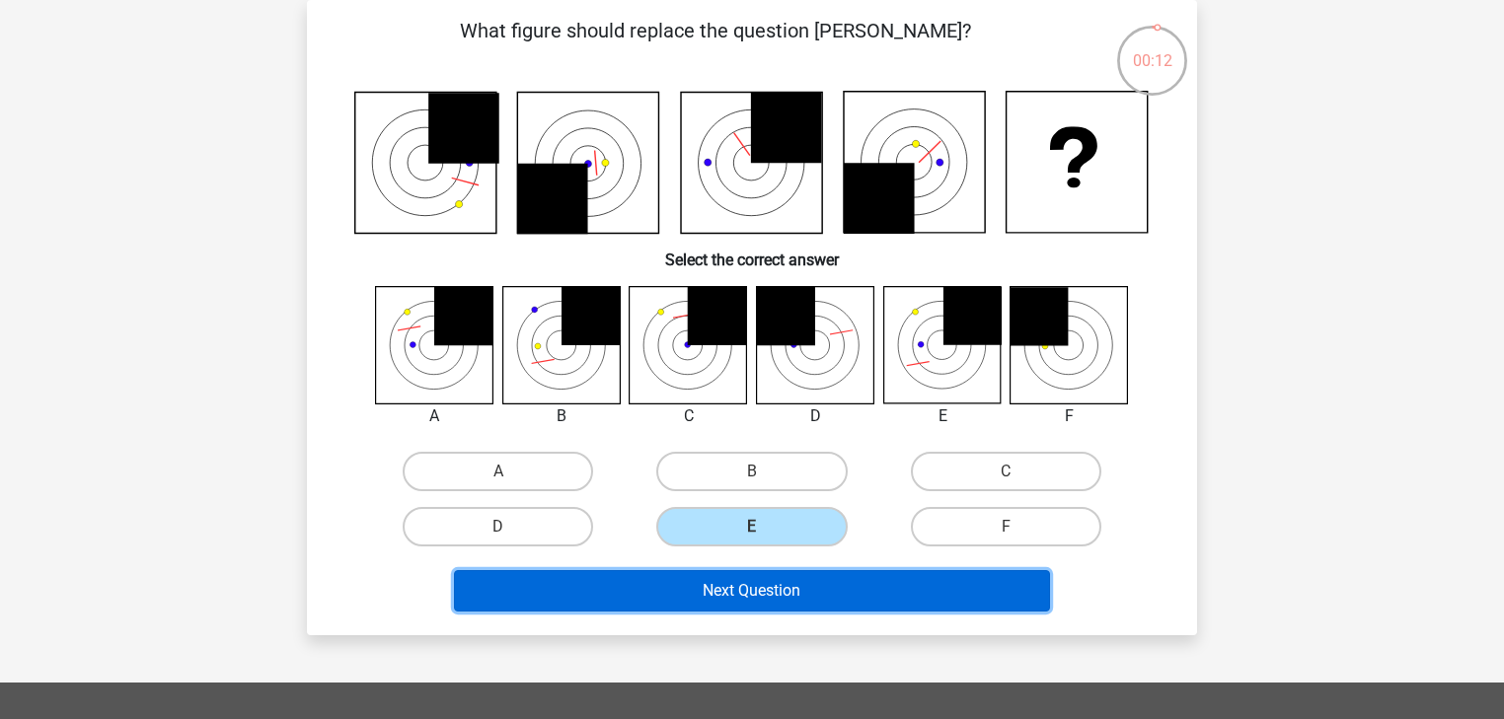
click at [788, 583] on button "Next Question" at bounding box center [752, 590] width 597 height 41
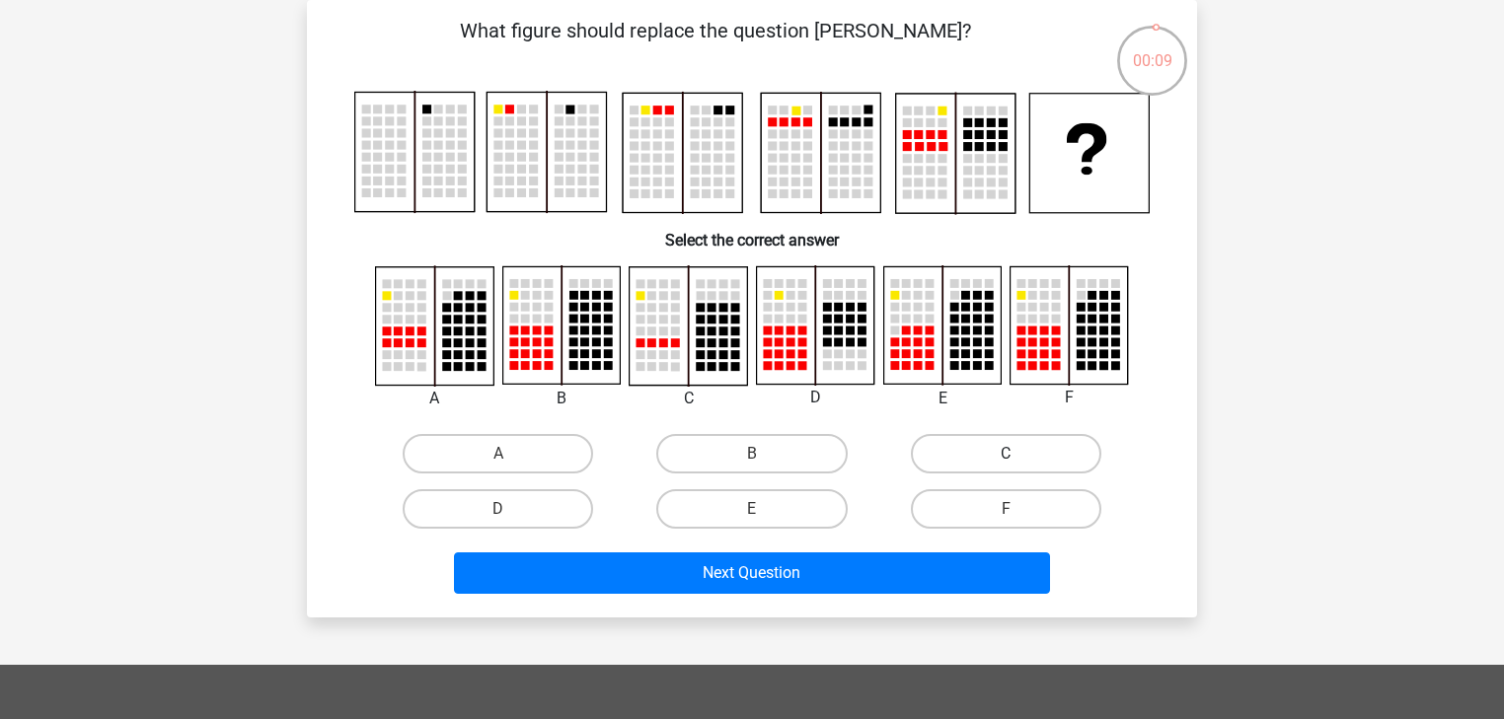
click at [987, 457] on label "C" at bounding box center [1006, 453] width 190 height 39
click at [1005, 457] on input "C" at bounding box center [1011, 460] width 13 height 13
radio input "true"
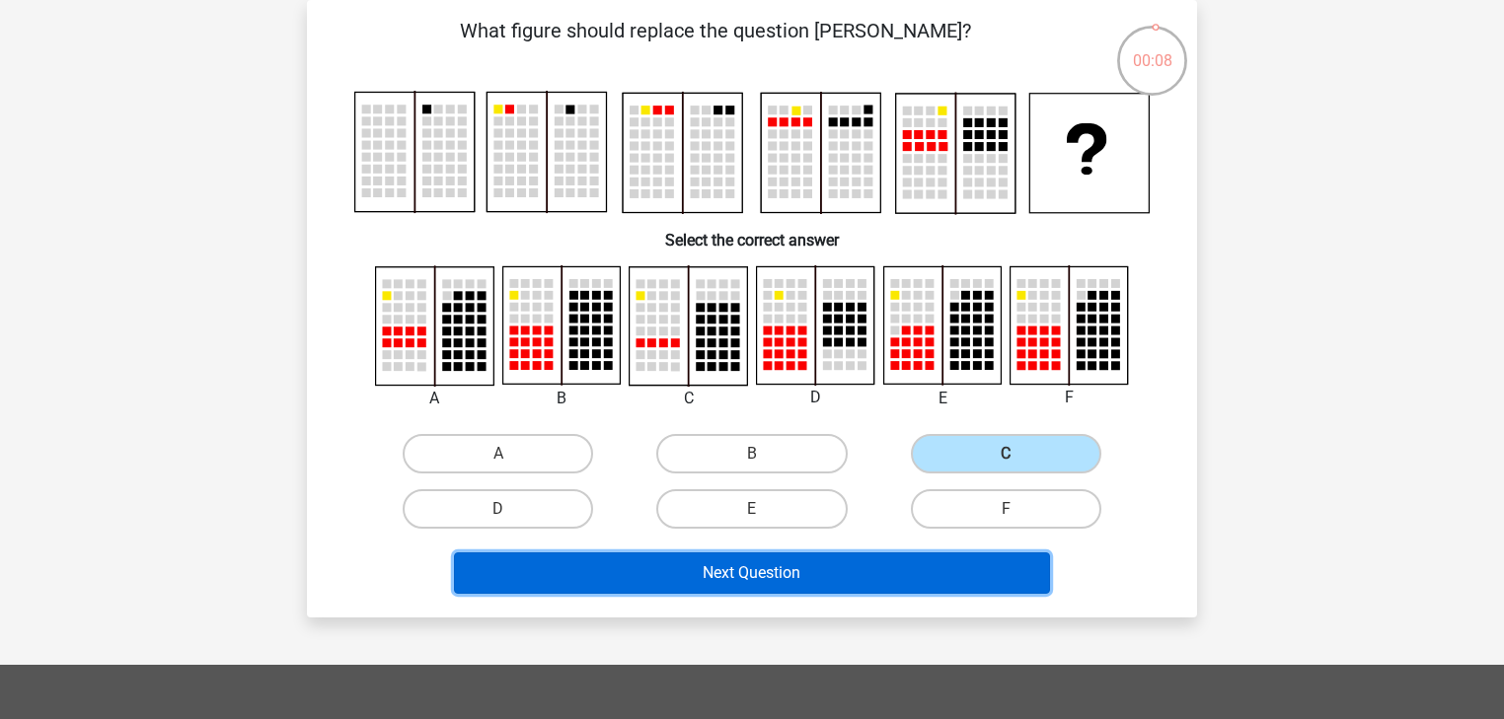
click at [892, 567] on button "Next Question" at bounding box center [752, 573] width 597 height 41
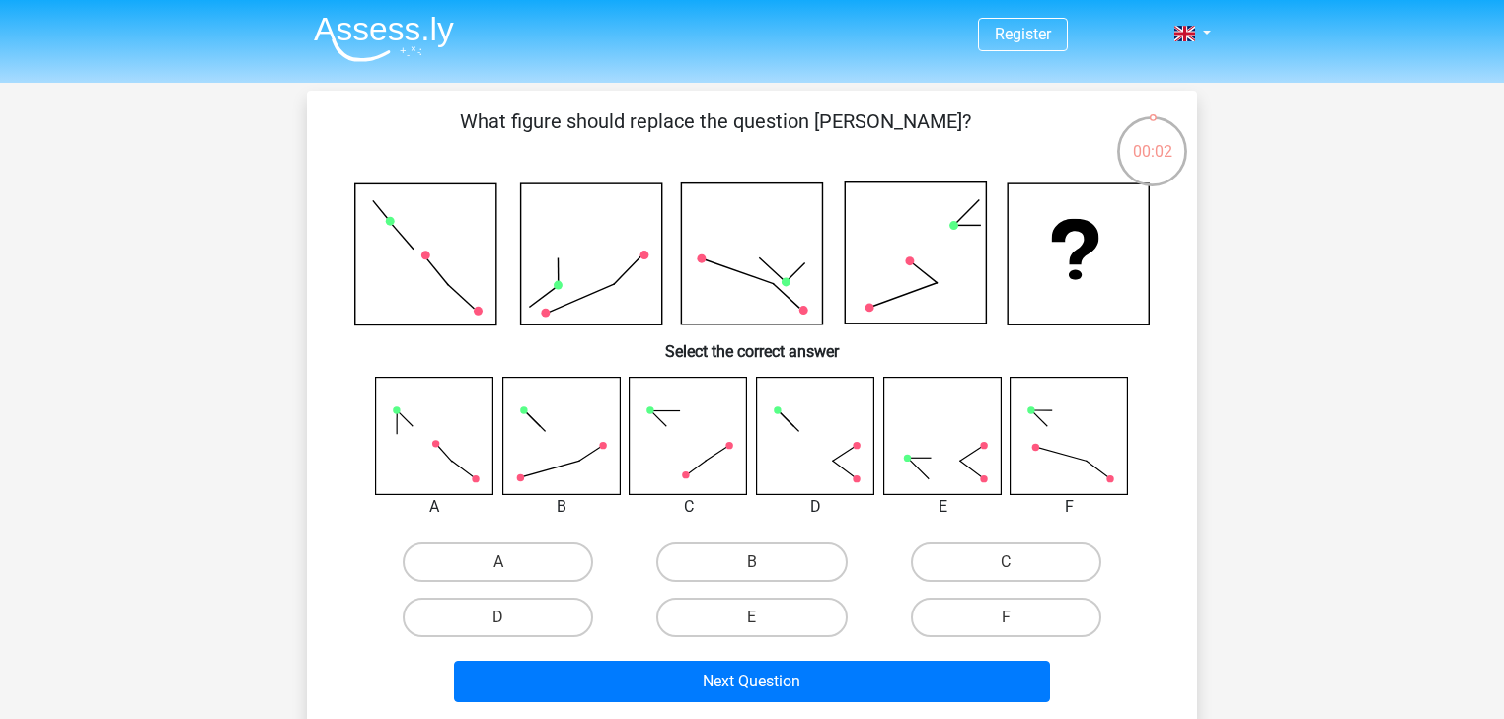
scroll to position [79, 0]
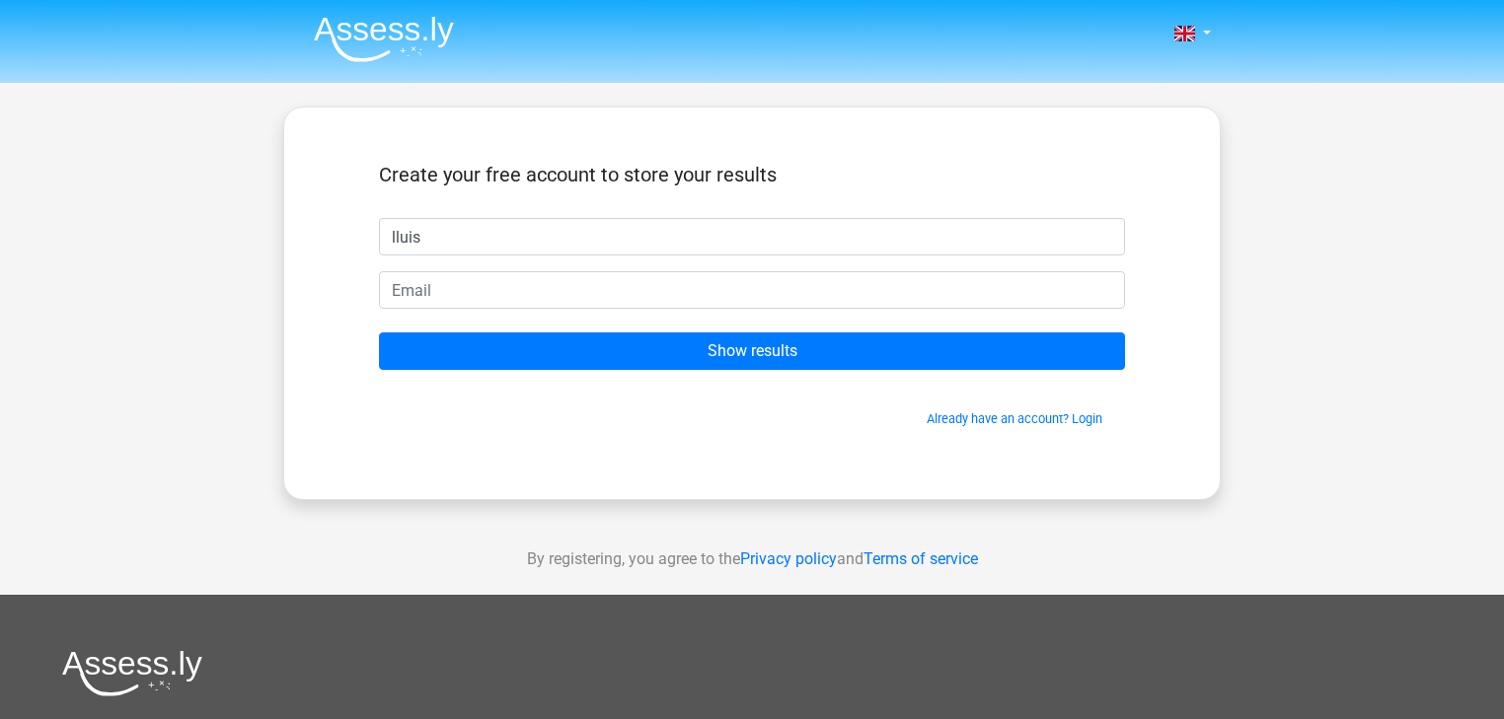
type input "lluis"
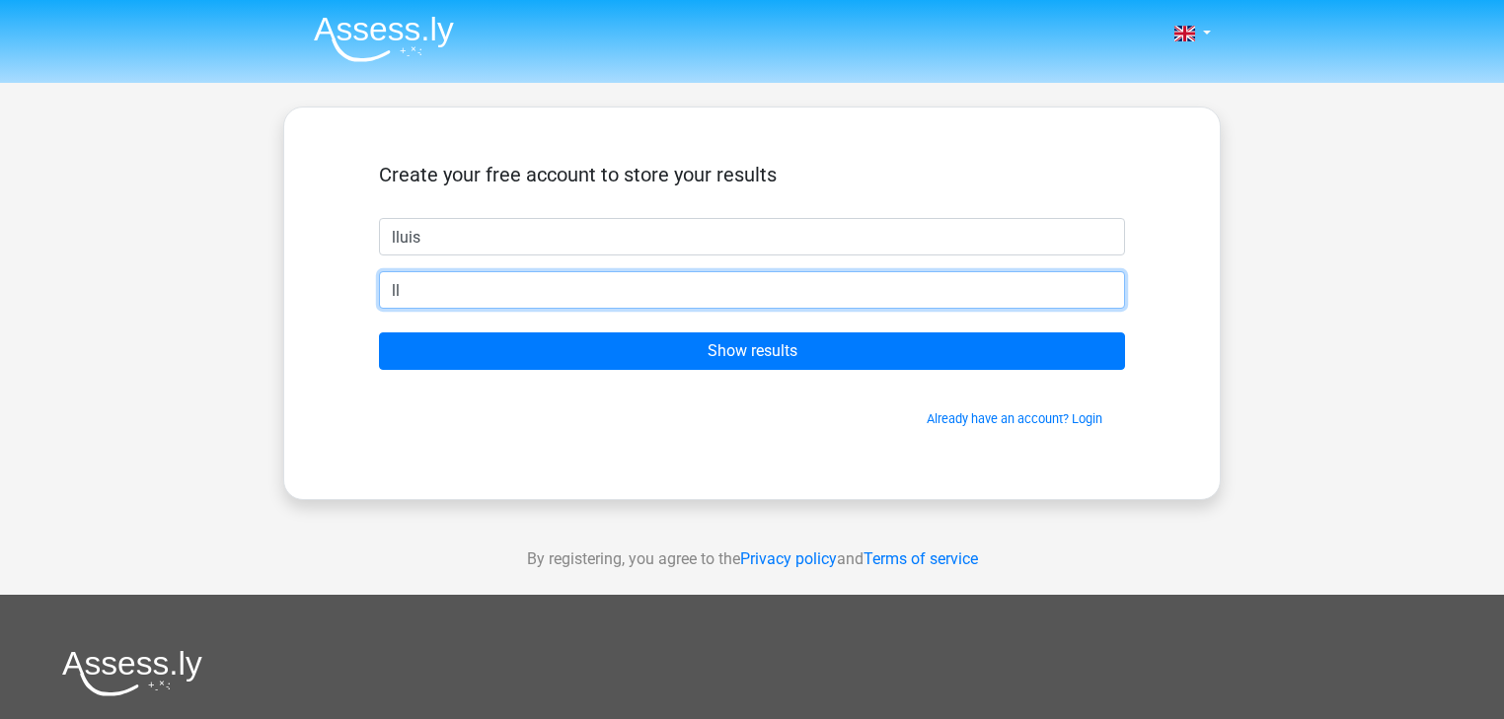
click at [627, 294] on input "ll" at bounding box center [752, 289] width 746 height 37
type input "[EMAIL_ADDRESS][DOMAIN_NAME]"
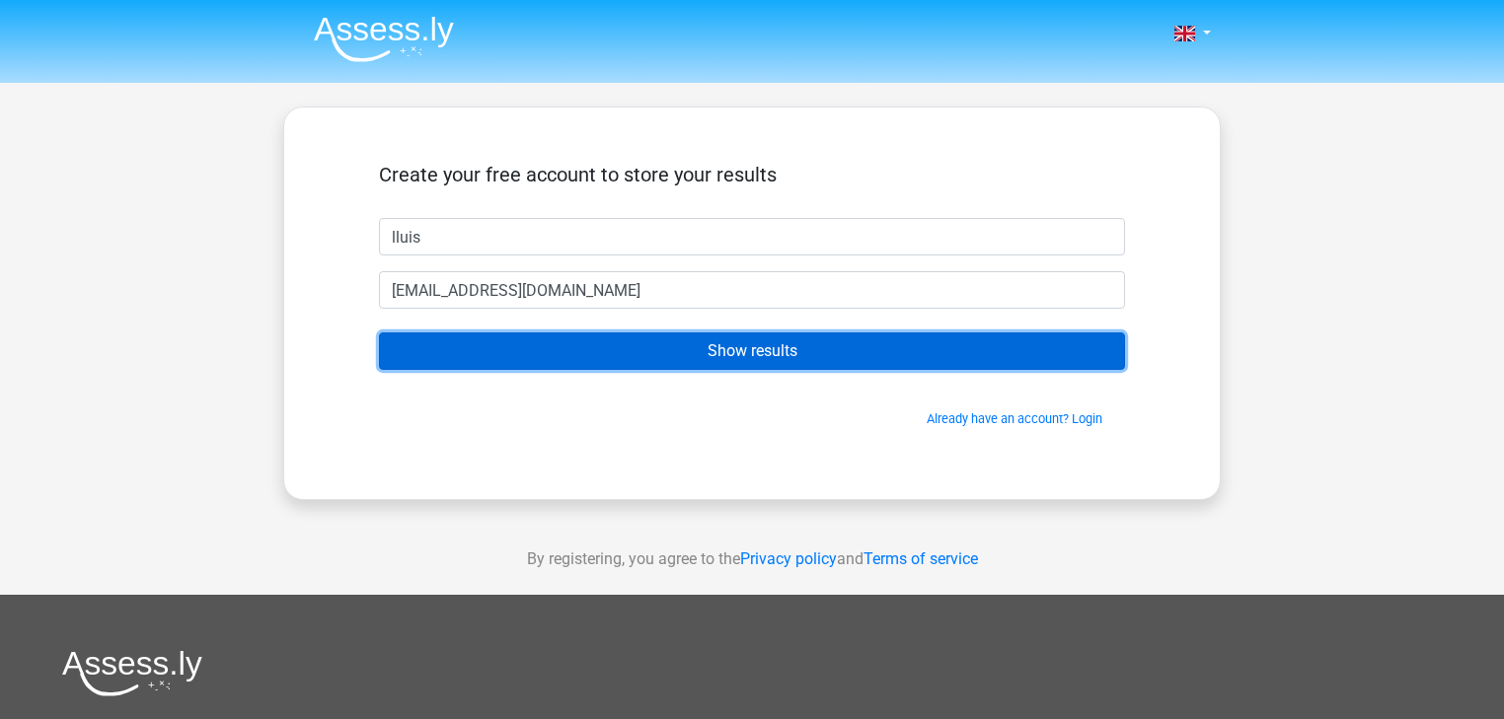
click at [605, 360] on input "Show results" at bounding box center [752, 351] width 746 height 37
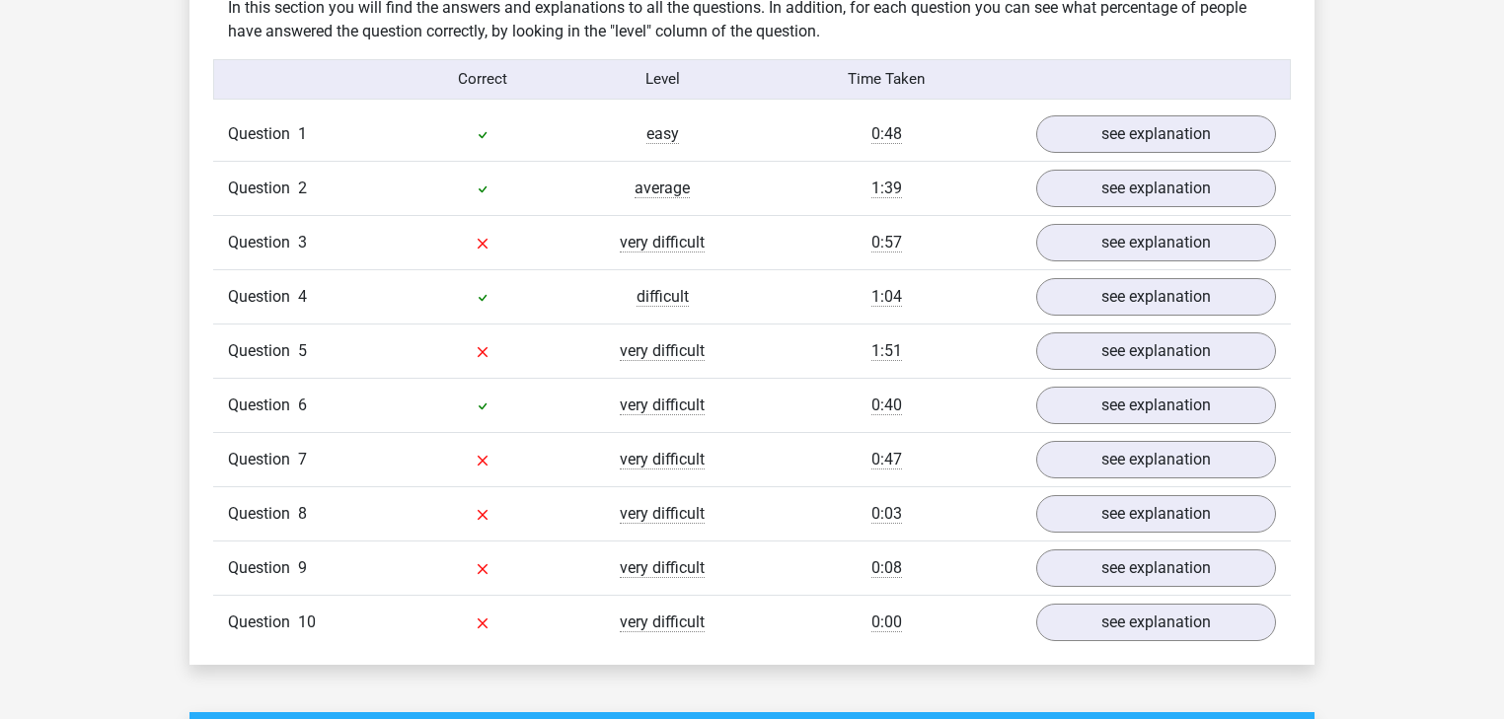
scroll to position [1579, 0]
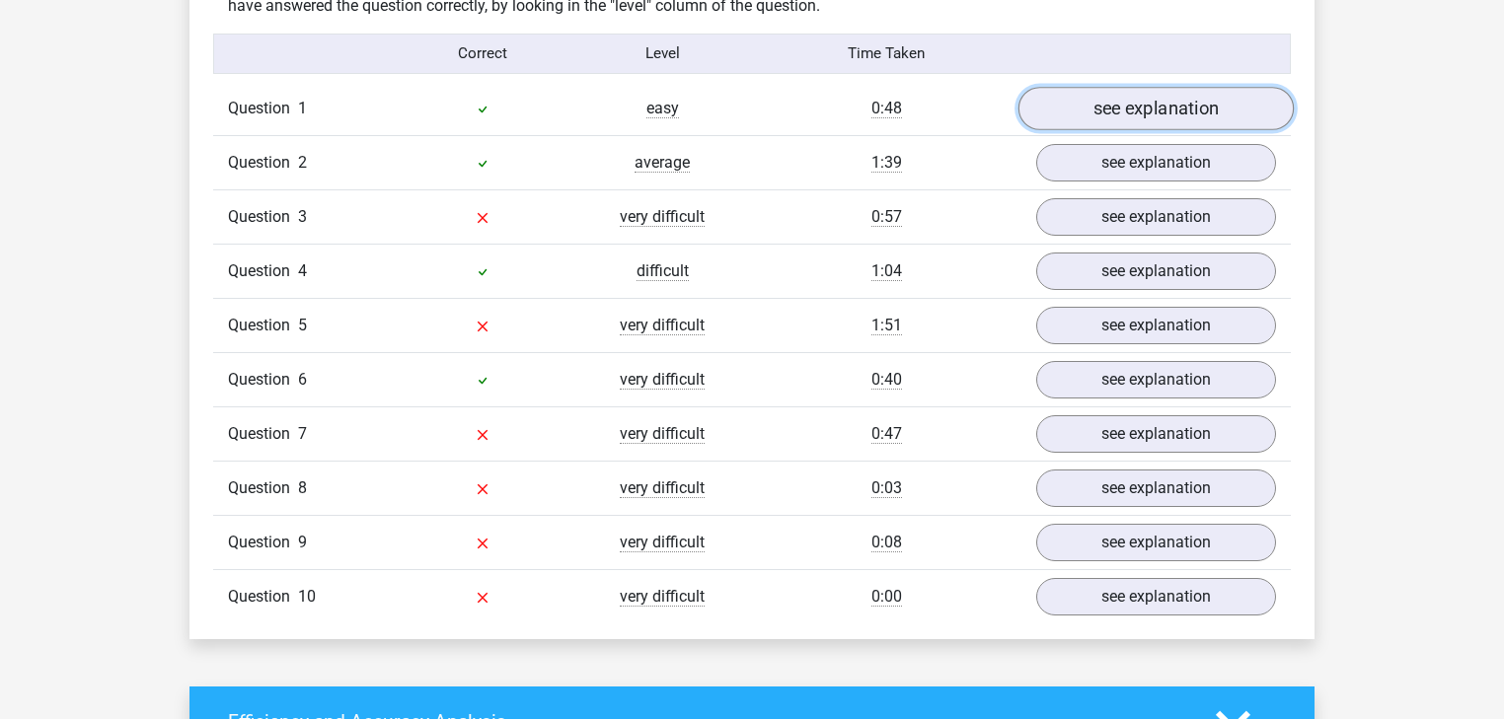
click at [1142, 107] on link "see explanation" at bounding box center [1155, 108] width 275 height 43
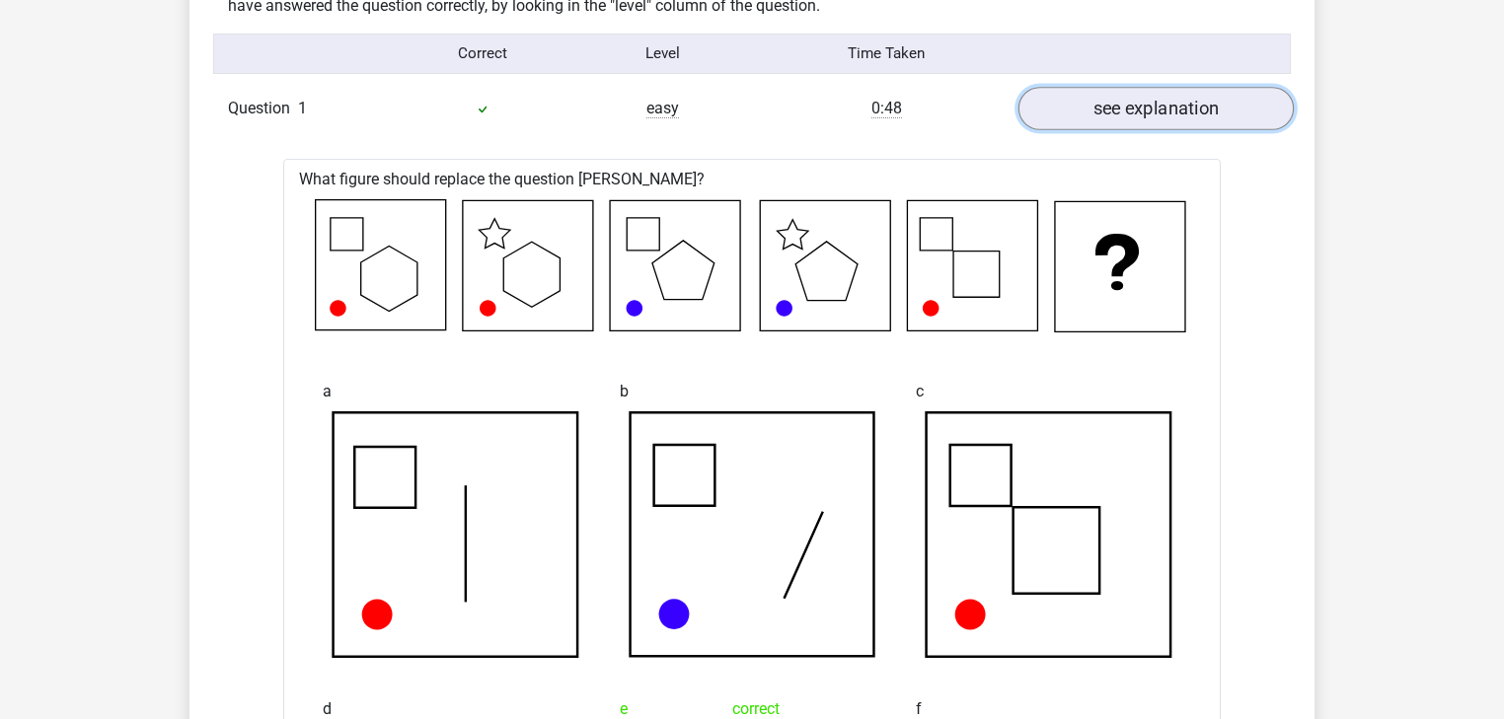
click at [1142, 107] on link "see explanation" at bounding box center [1155, 108] width 275 height 43
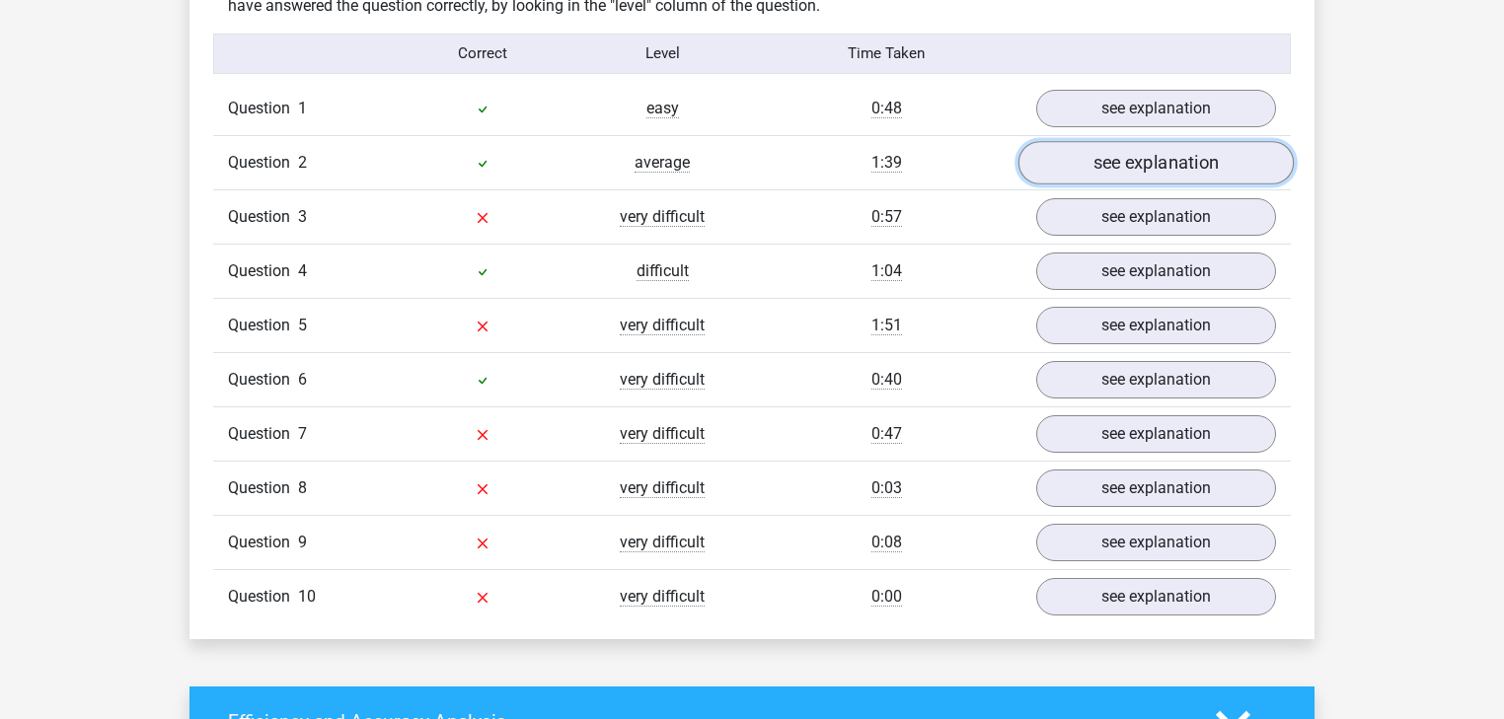
click at [1145, 162] on link "see explanation" at bounding box center [1155, 162] width 275 height 43
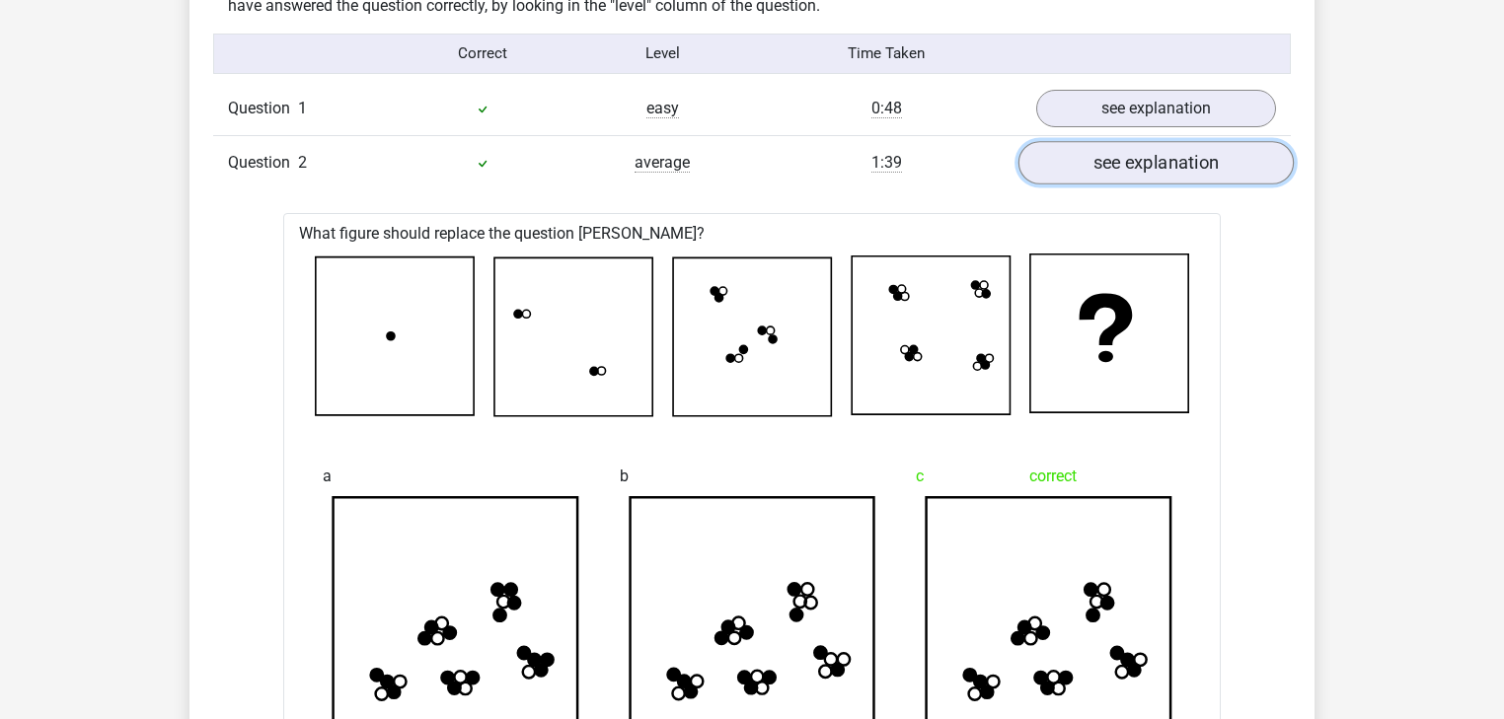
click at [1141, 160] on link "see explanation" at bounding box center [1155, 162] width 275 height 43
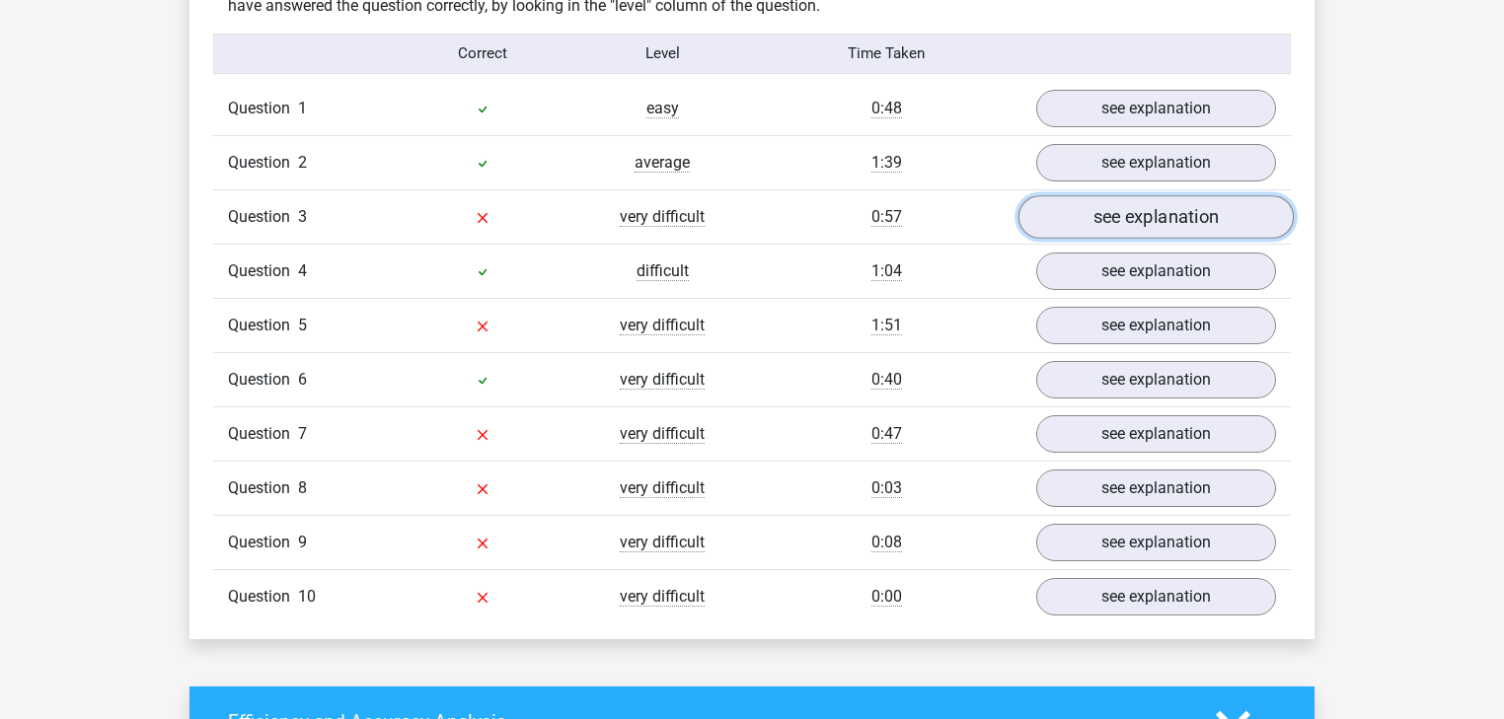
click at [1133, 215] on link "see explanation" at bounding box center [1155, 216] width 275 height 43
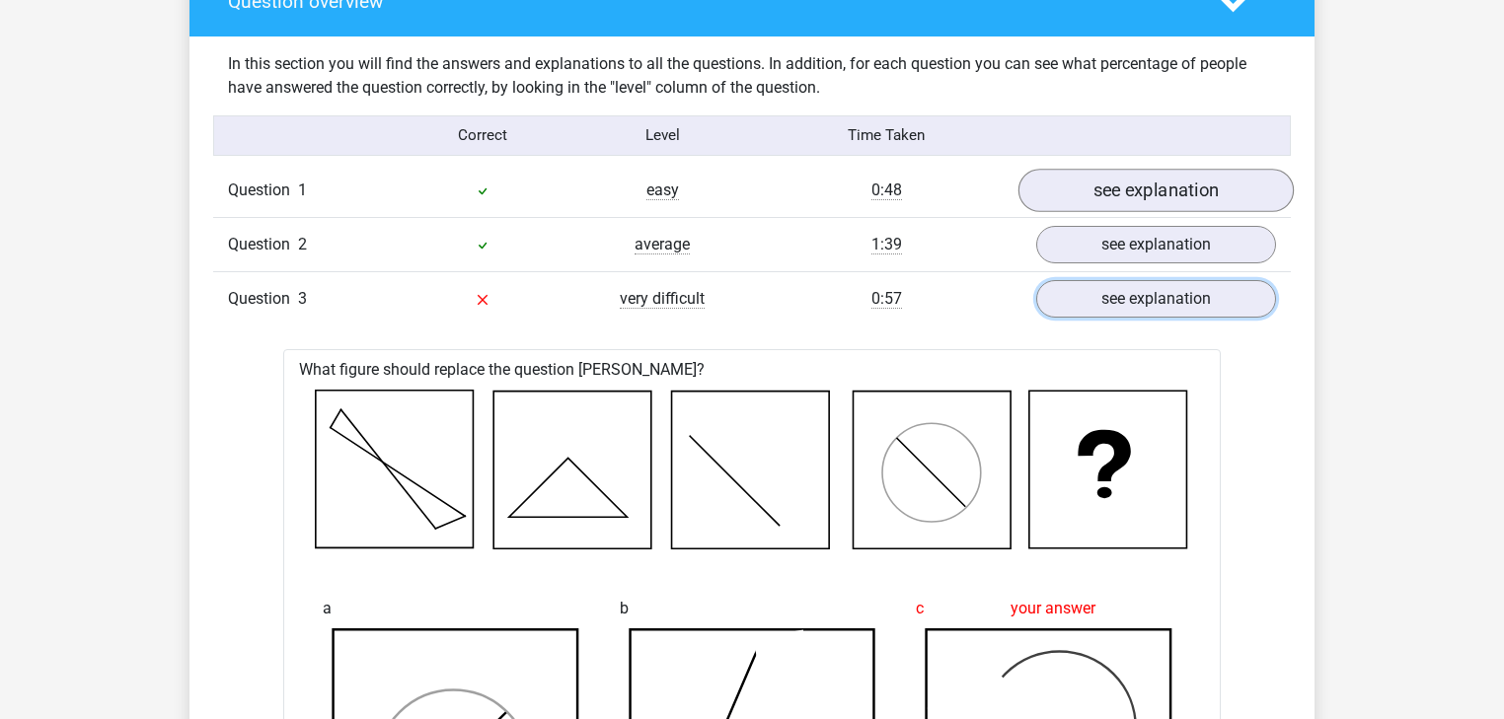
scroll to position [1421, 0]
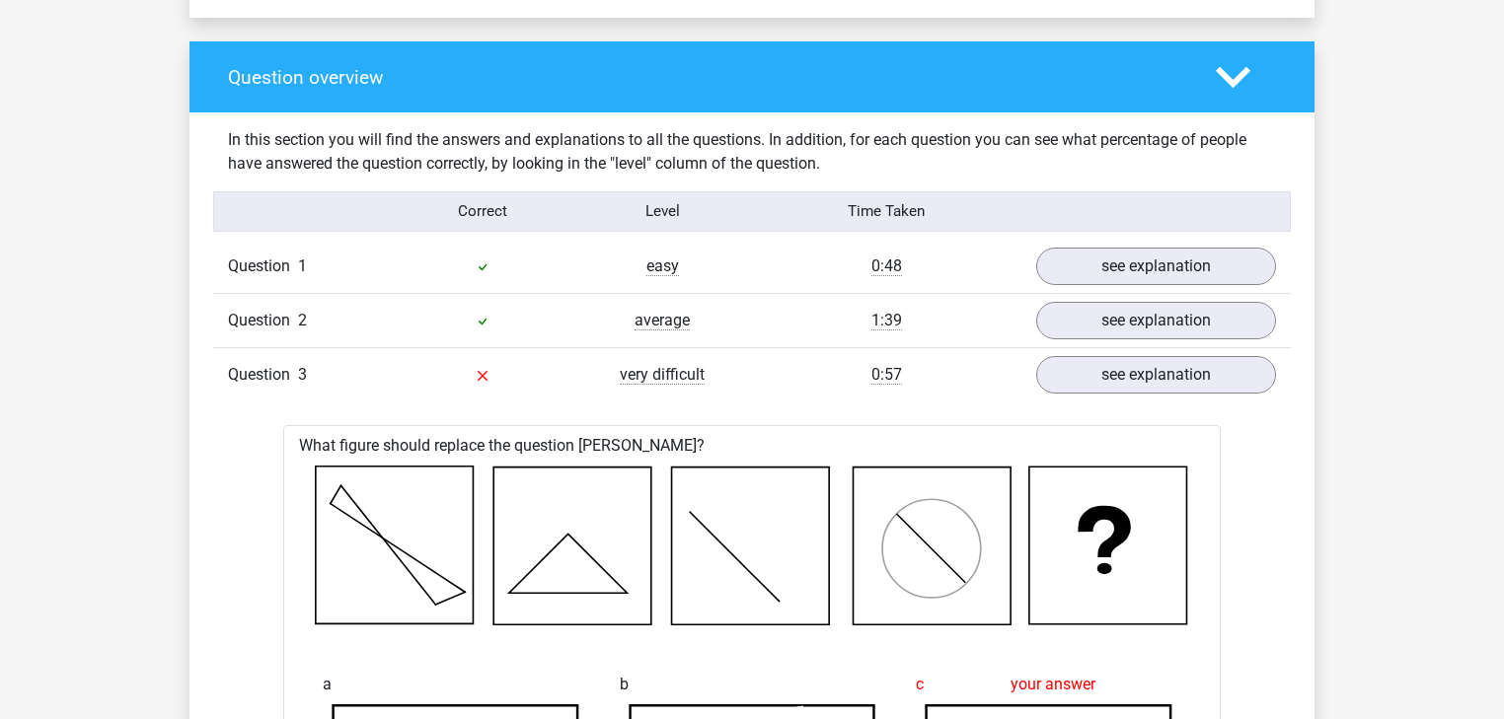
click at [1230, 74] on icon at bounding box center [1233, 77] width 35 height 35
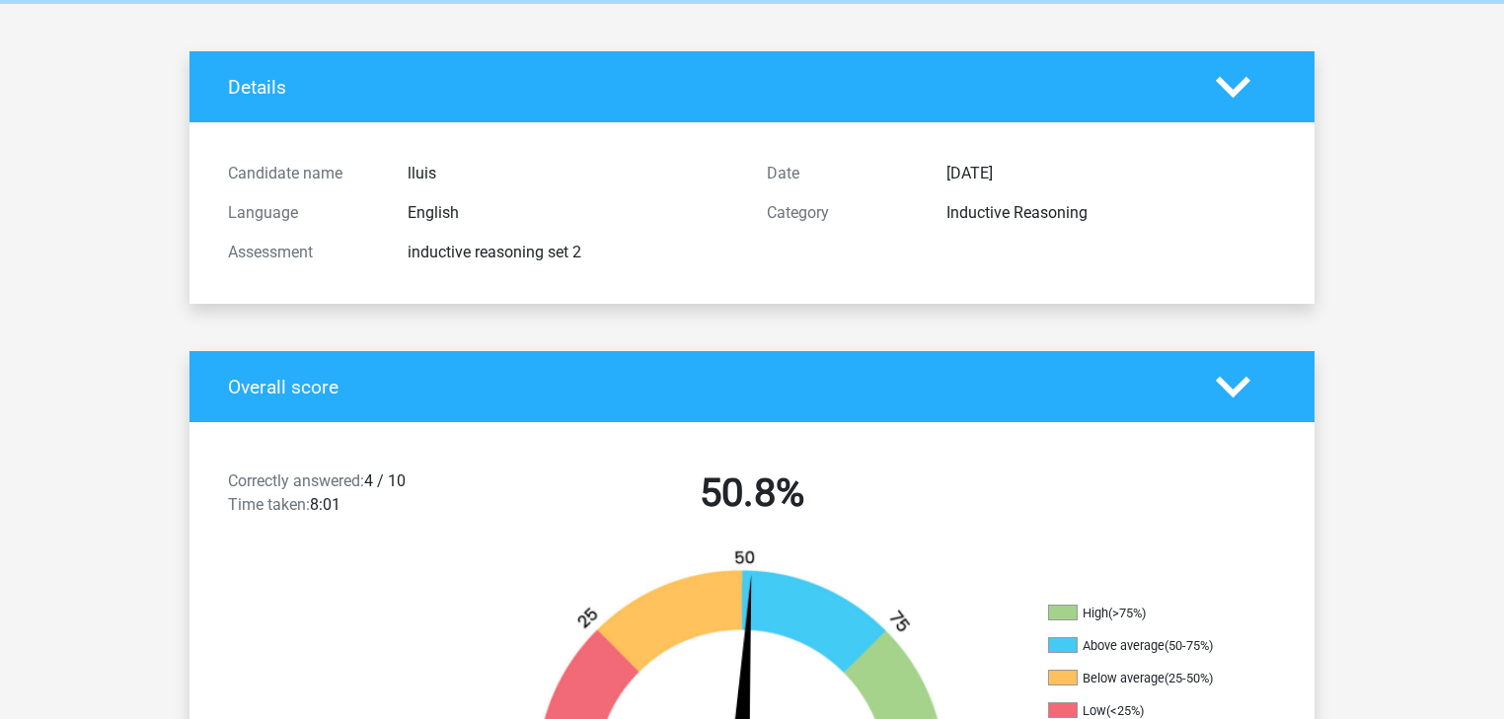
scroll to position [0, 0]
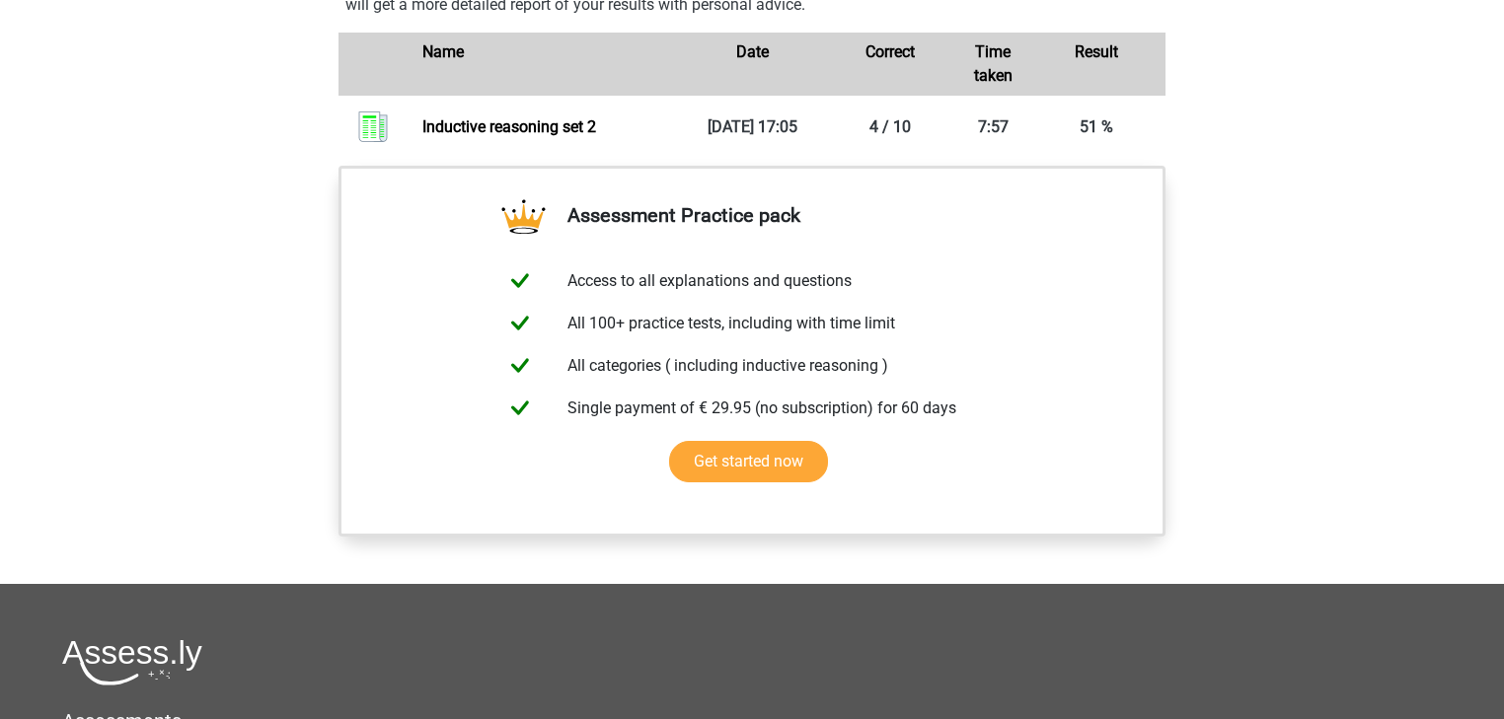
scroll to position [1421, 0]
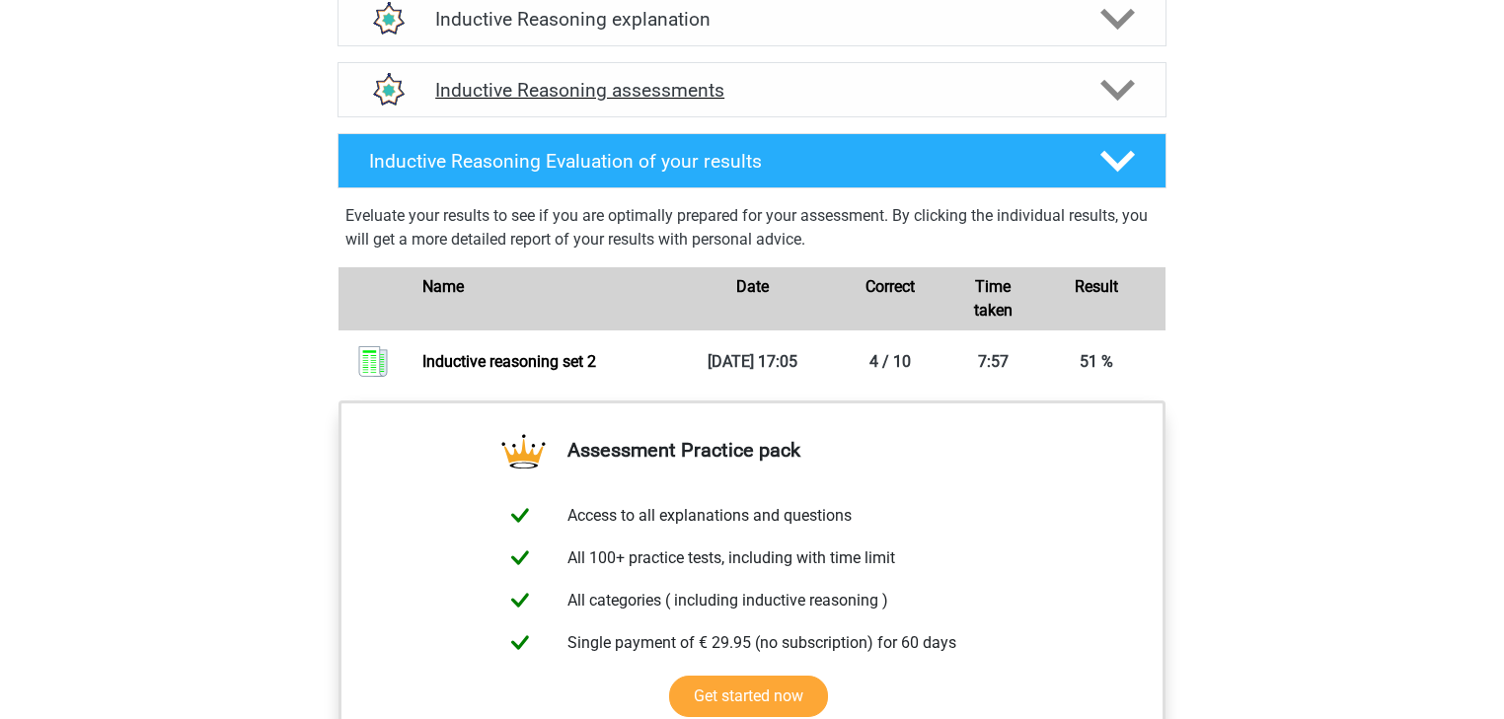
scroll to position [1105, 0]
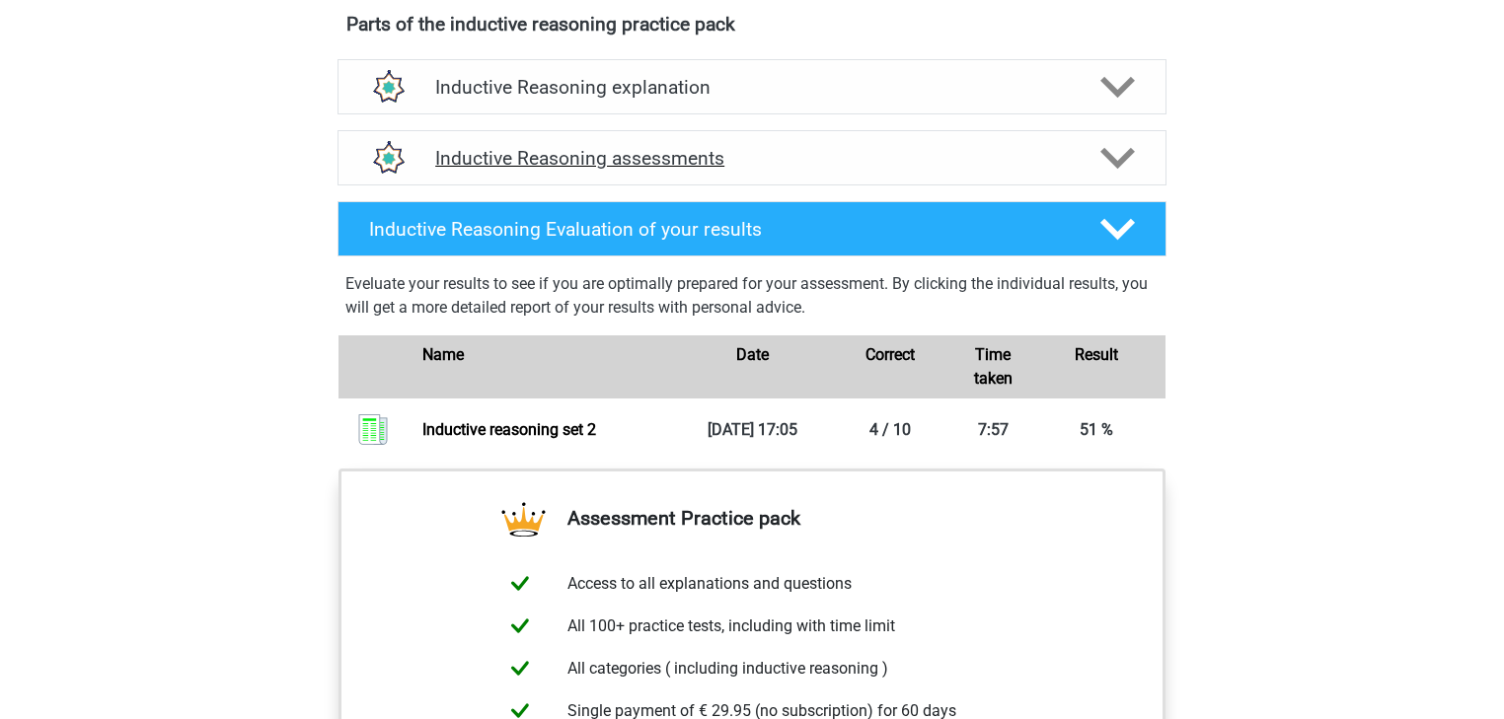
click at [798, 170] on h4 "Inductive Reasoning assessments" at bounding box center [751, 158] width 633 height 23
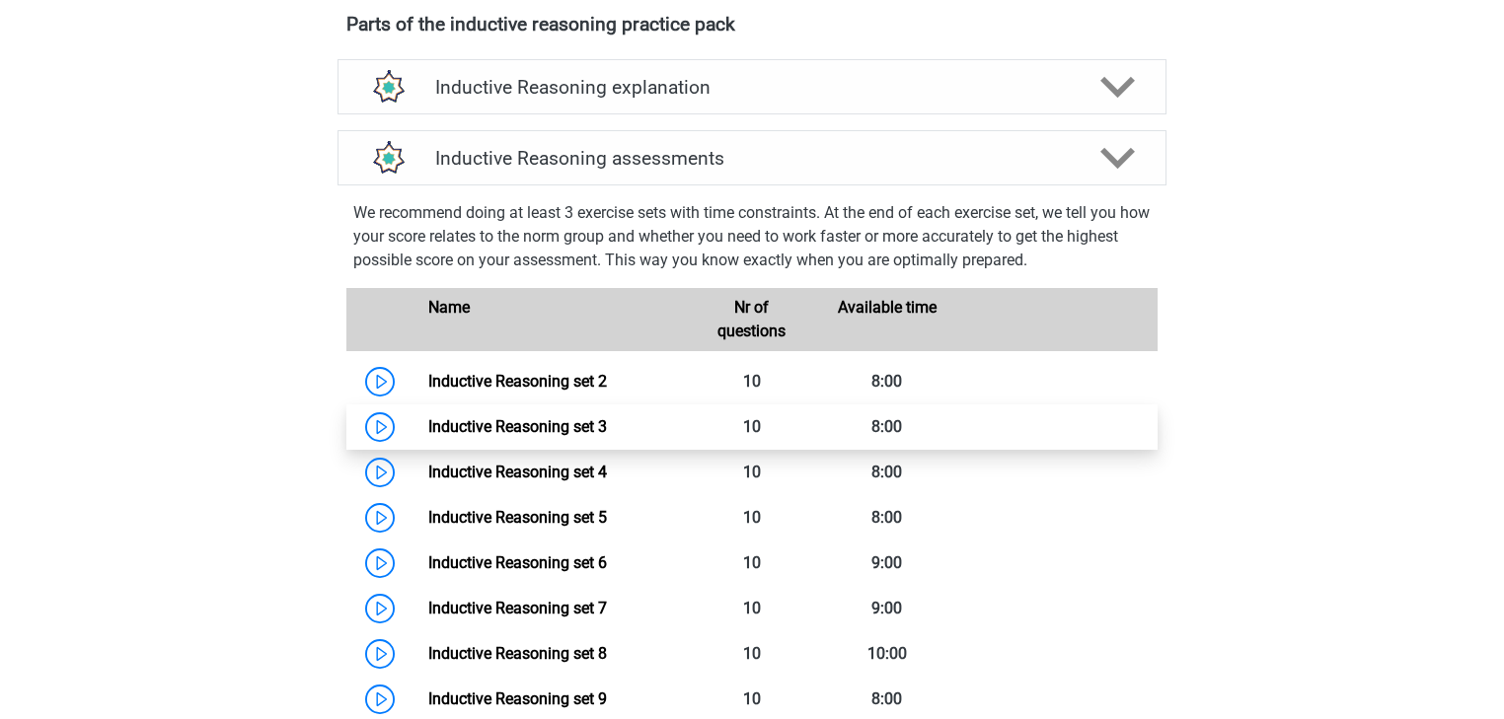
click at [566, 436] on link "Inductive Reasoning set 3" at bounding box center [517, 426] width 179 height 19
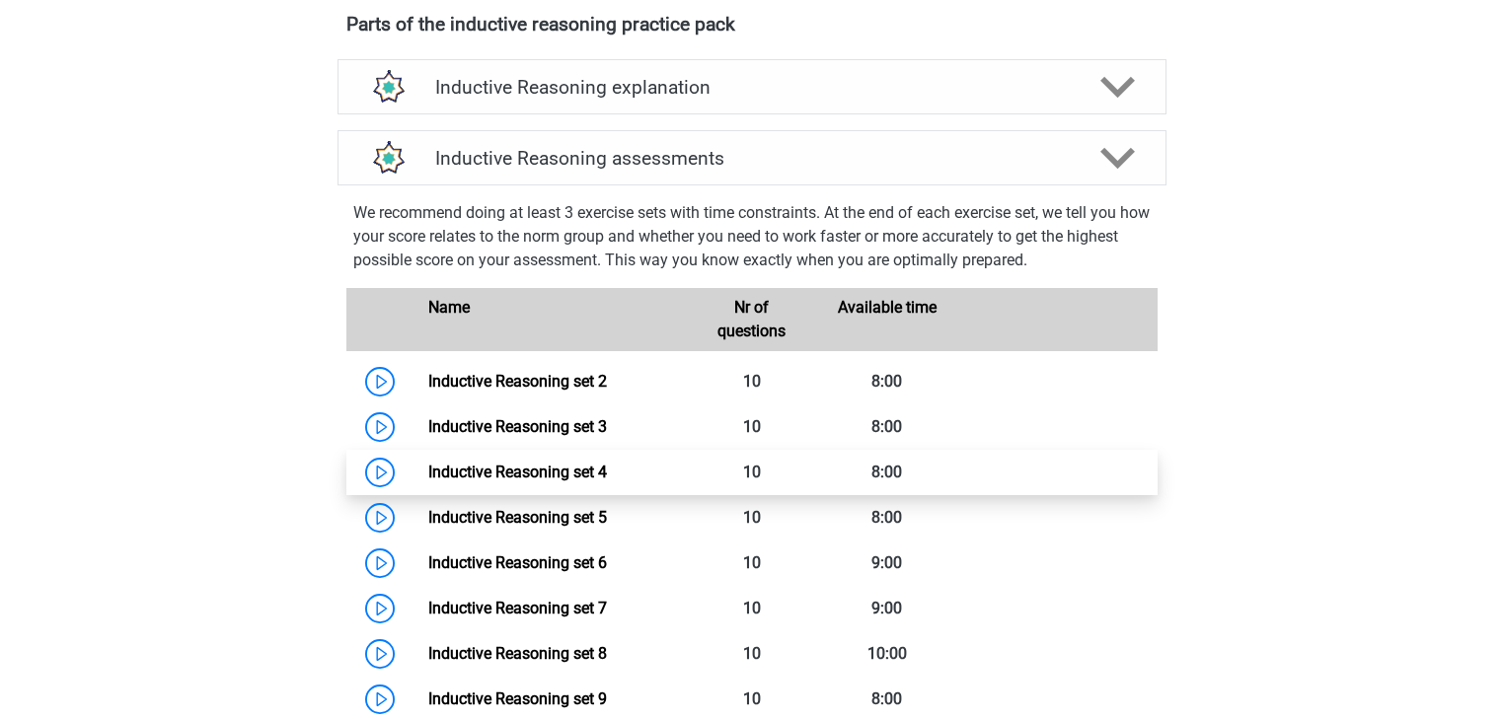
click at [591, 481] on link "Inductive Reasoning set 4" at bounding box center [517, 472] width 179 height 19
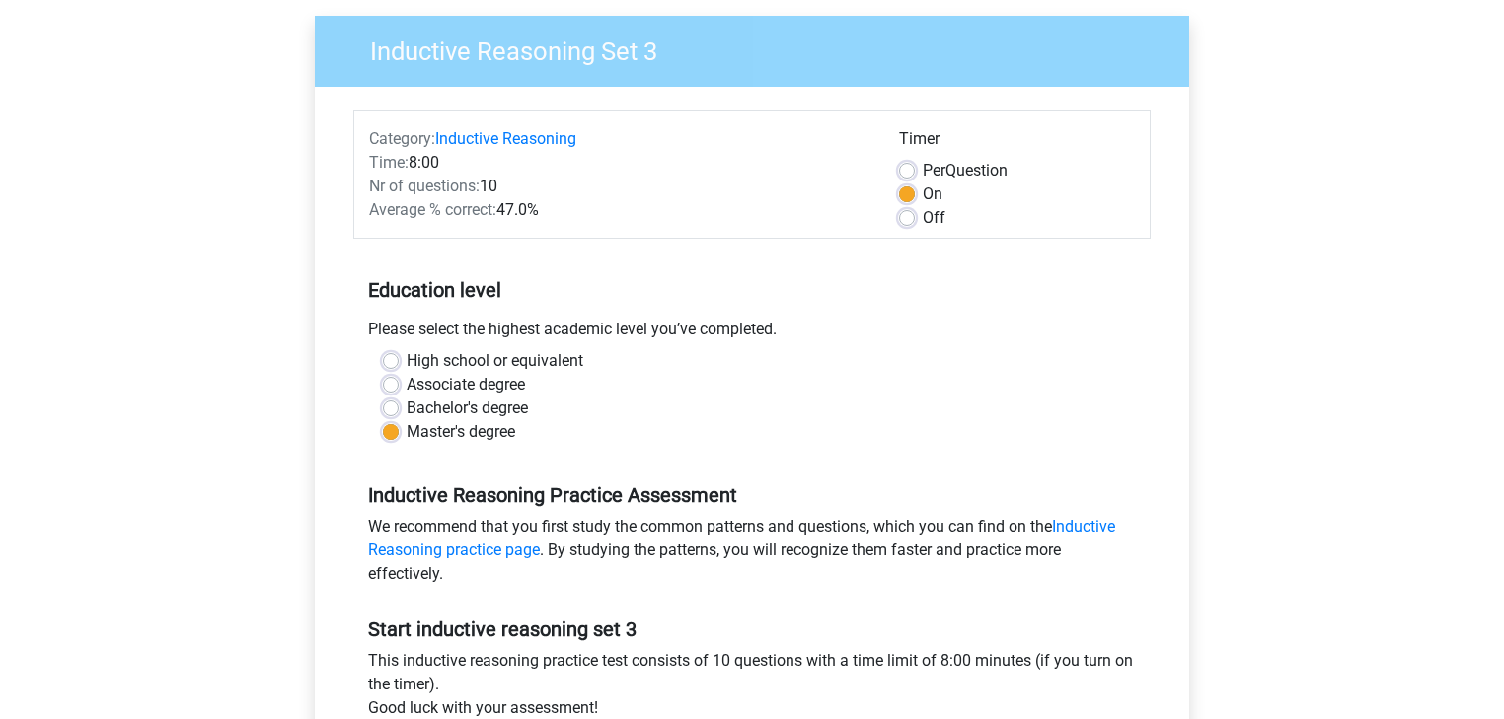
scroll to position [395, 0]
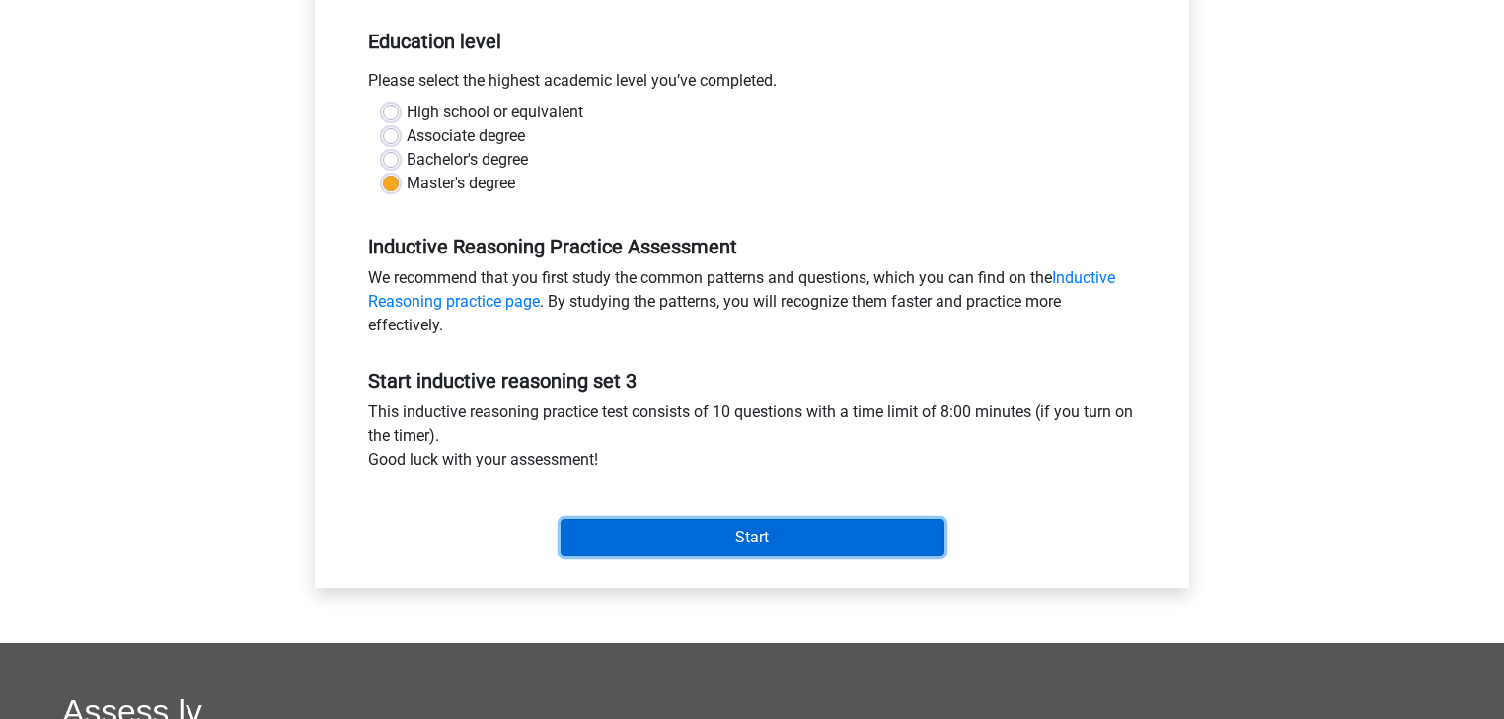
click at [708, 545] on input "Start" at bounding box center [752, 537] width 384 height 37
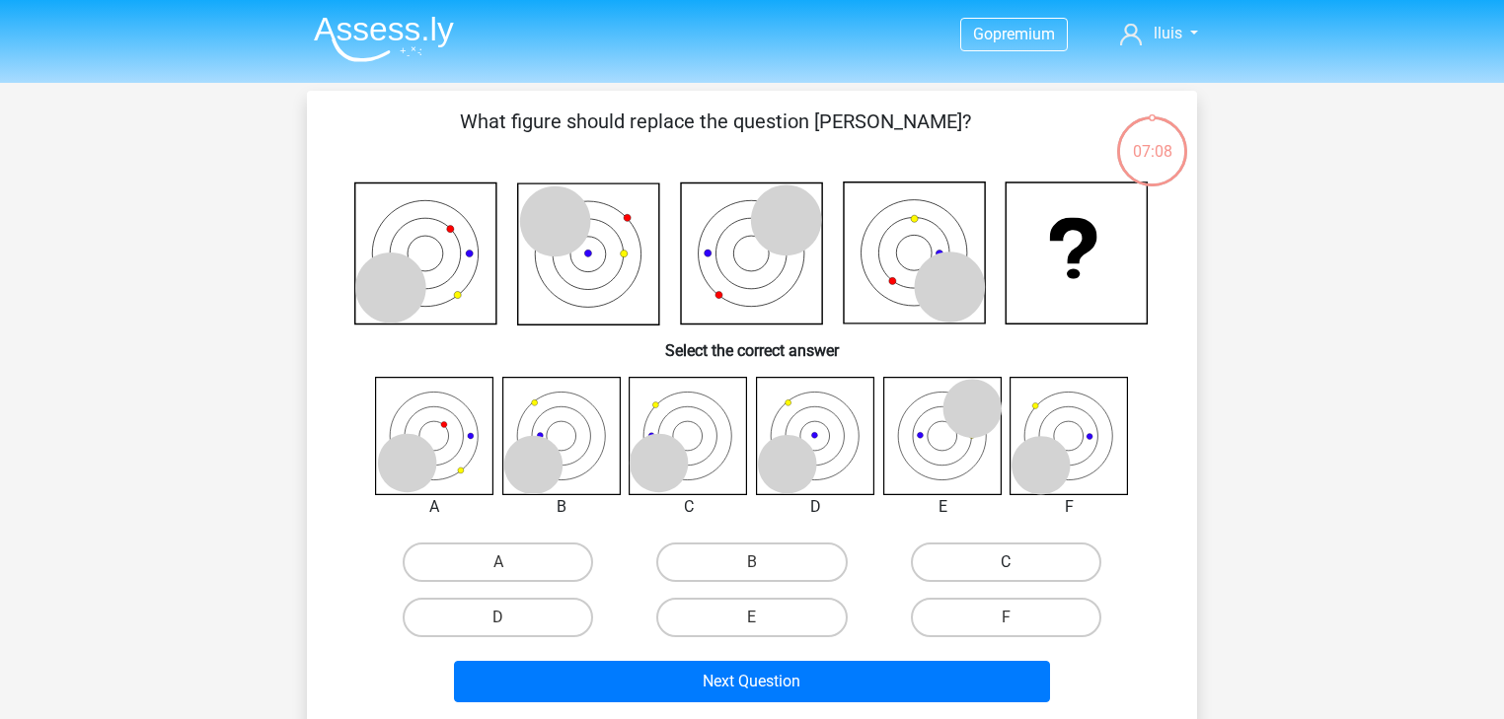
click at [1061, 568] on label "C" at bounding box center [1006, 562] width 190 height 39
click at [1018, 568] on input "C" at bounding box center [1011, 568] width 13 height 13
radio input "true"
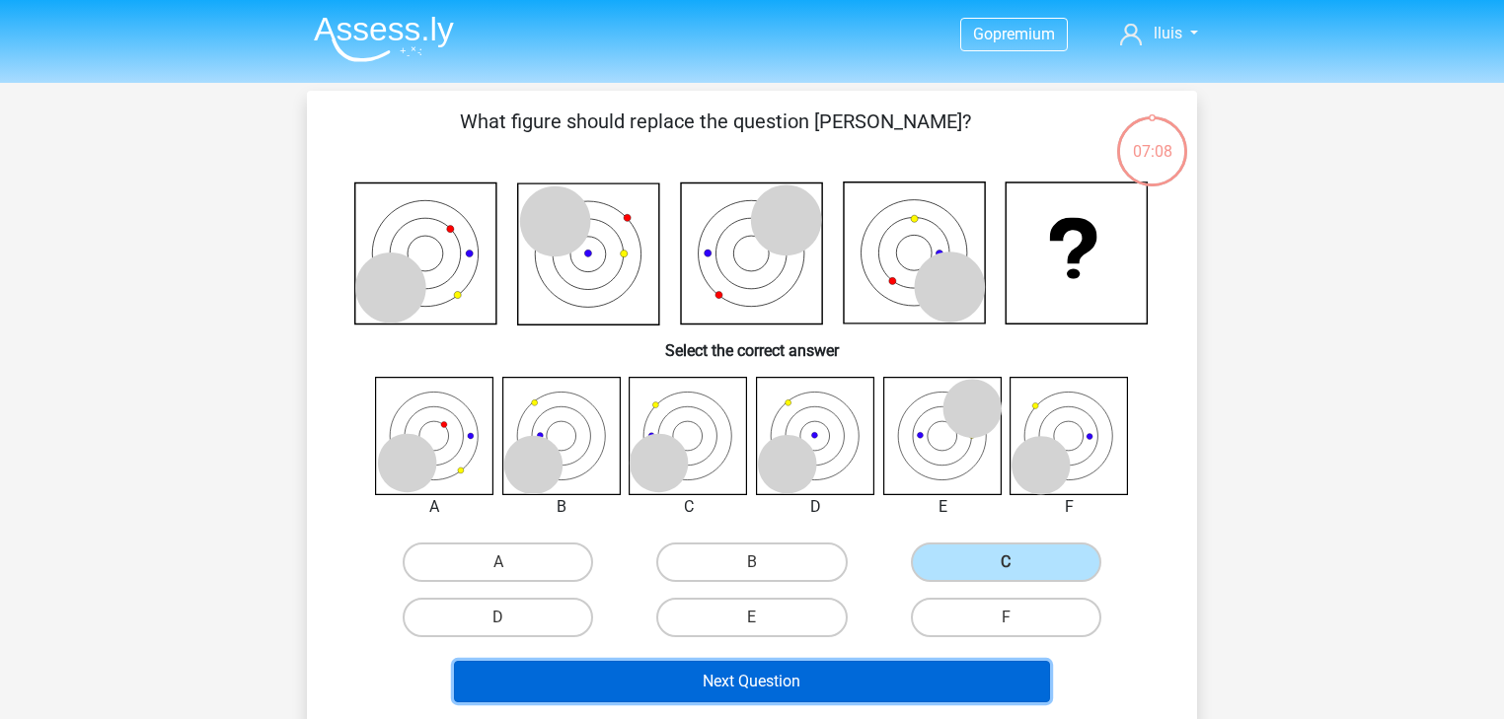
click at [790, 675] on button "Next Question" at bounding box center [752, 681] width 597 height 41
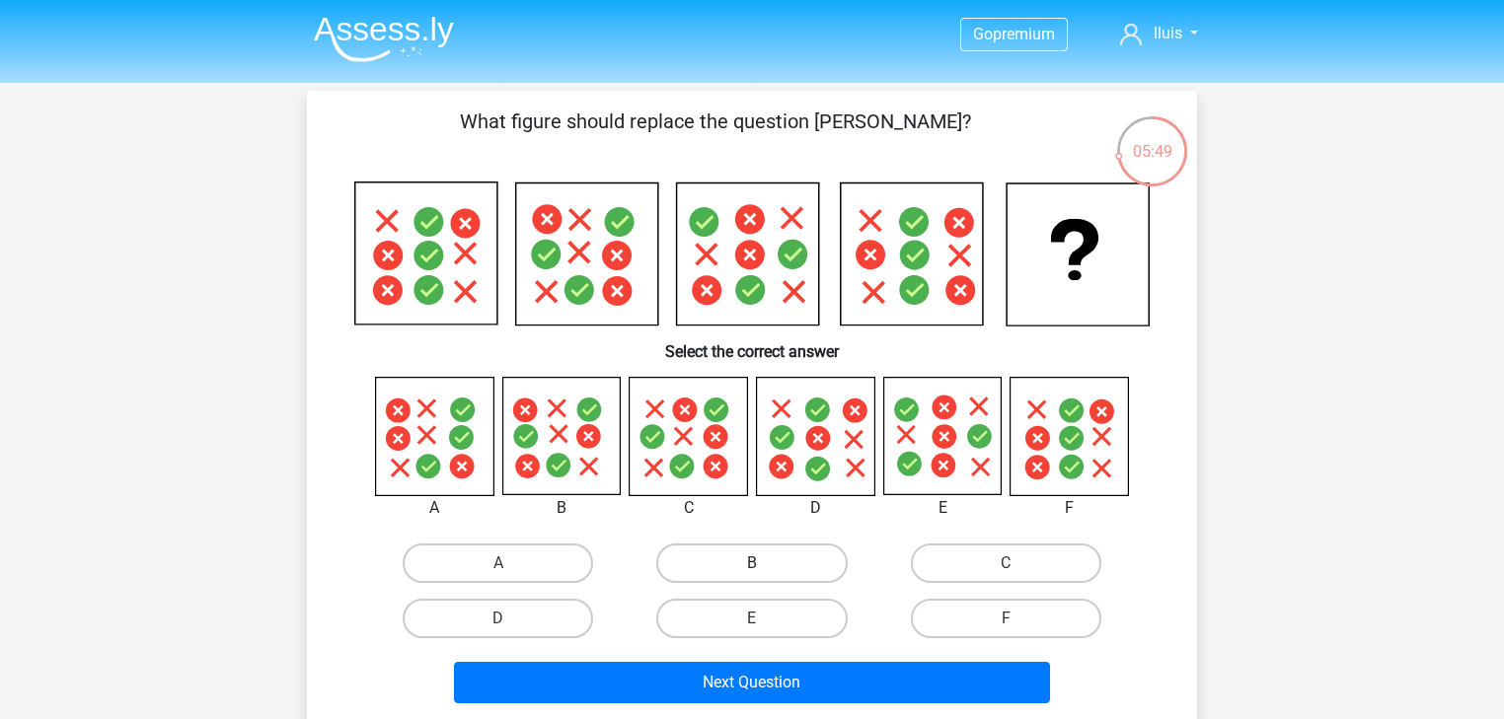
click at [715, 555] on label "B" at bounding box center [751, 563] width 190 height 39
click at [752, 563] on input "B" at bounding box center [758, 569] width 13 height 13
radio input "true"
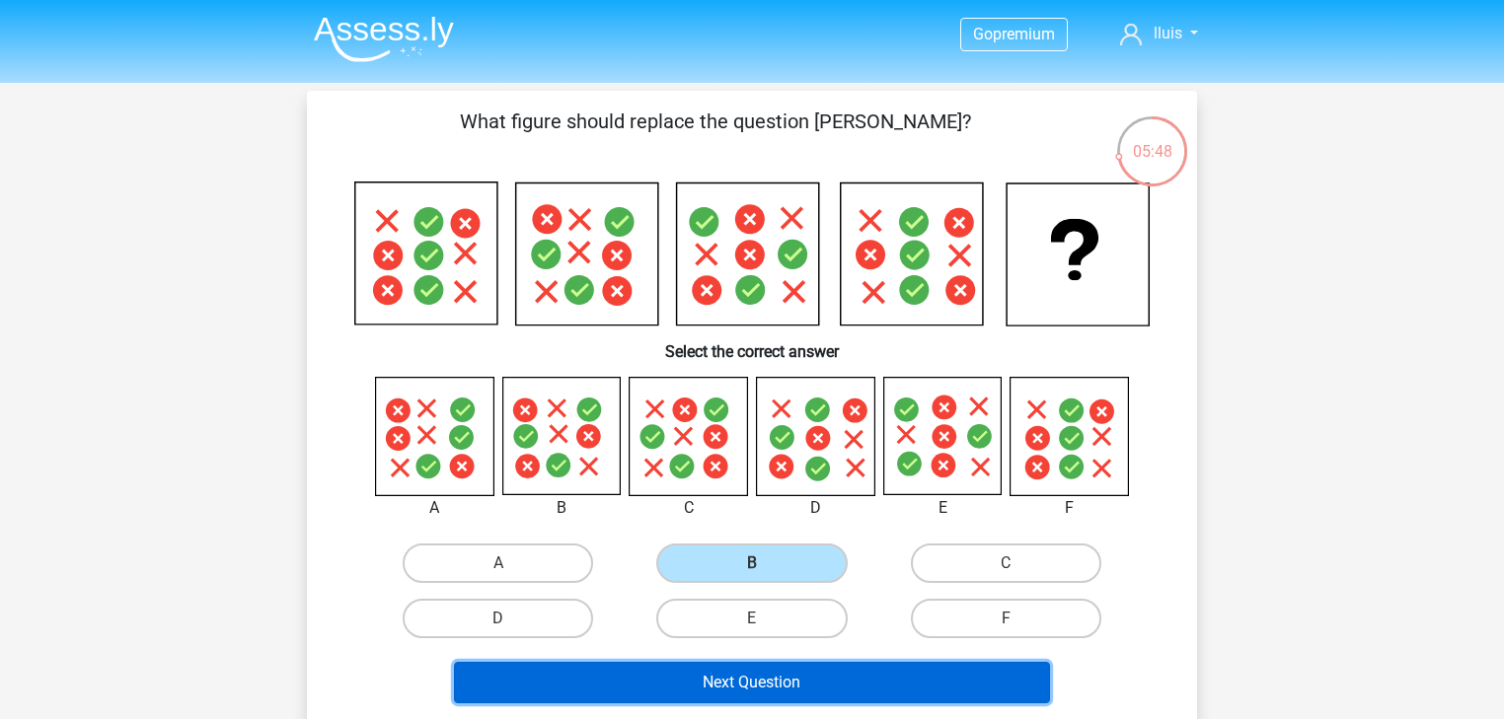
click at [781, 683] on button "Next Question" at bounding box center [752, 682] width 597 height 41
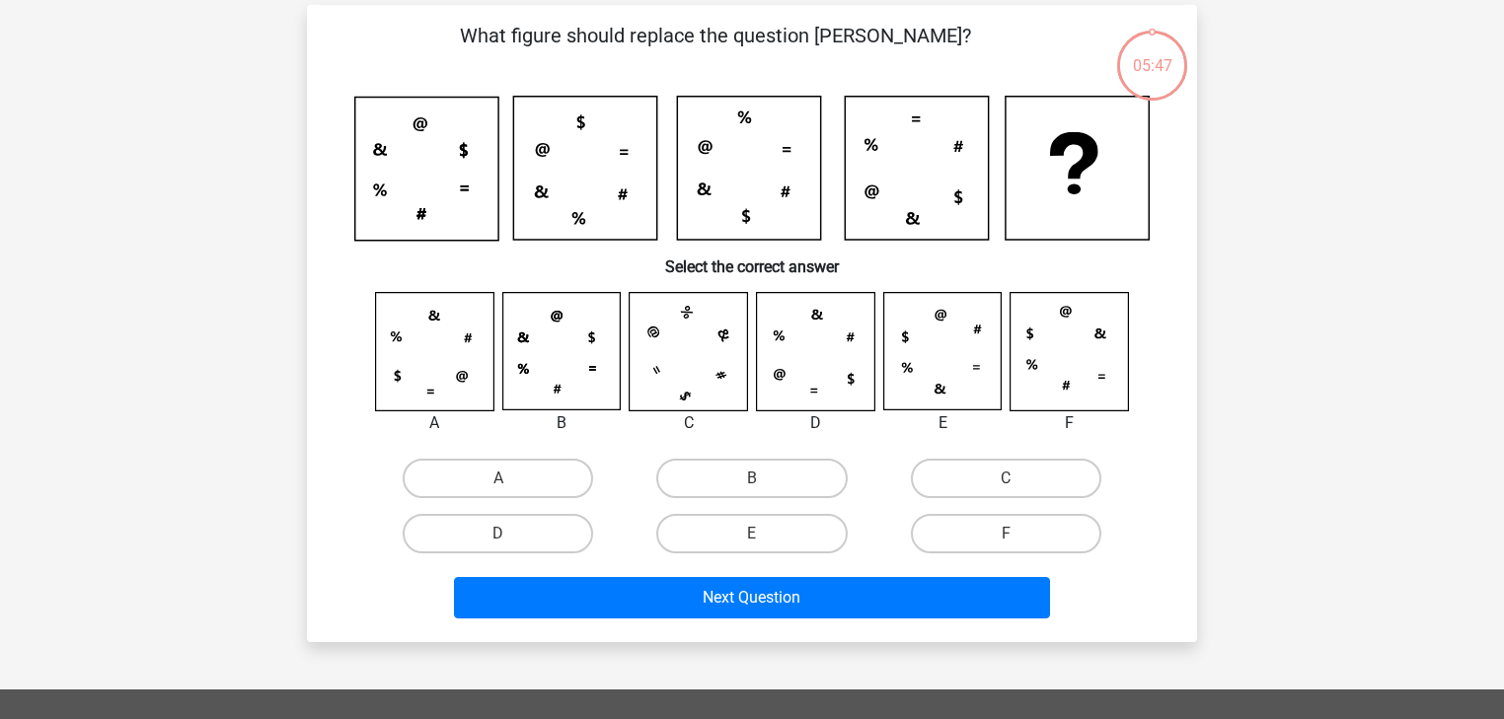
scroll to position [91, 0]
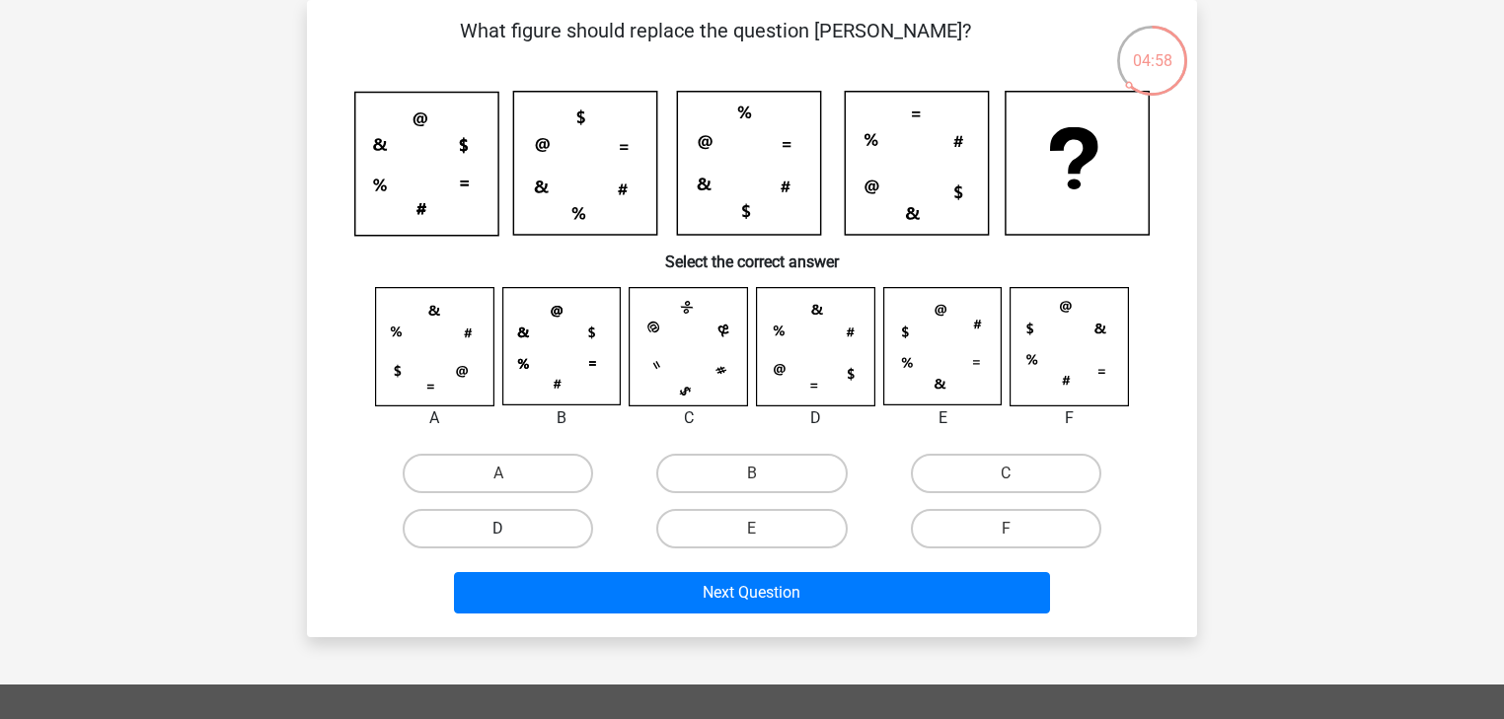
click at [541, 513] on label "D" at bounding box center [498, 528] width 190 height 39
click at [511, 529] on input "D" at bounding box center [504, 535] width 13 height 13
radio input "true"
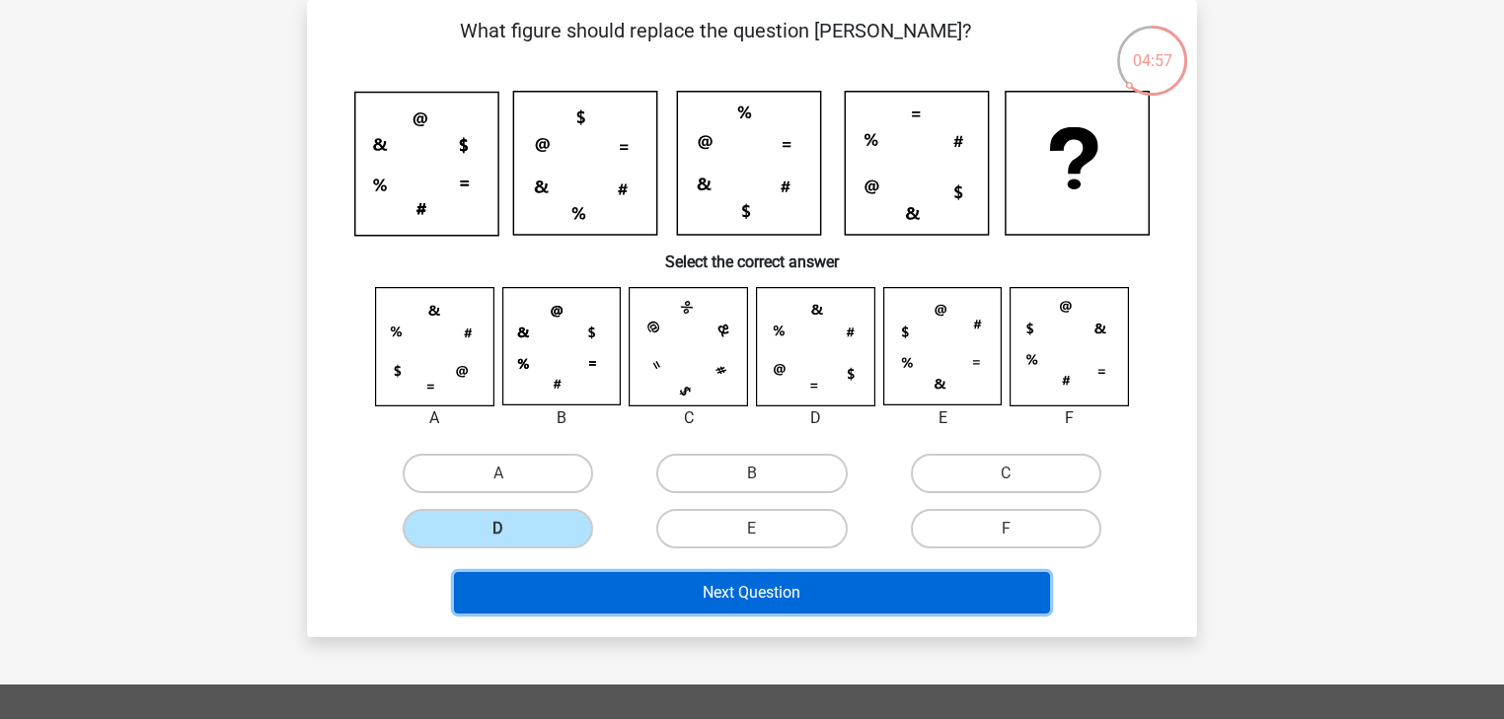
click at [764, 598] on button "Next Question" at bounding box center [752, 592] width 597 height 41
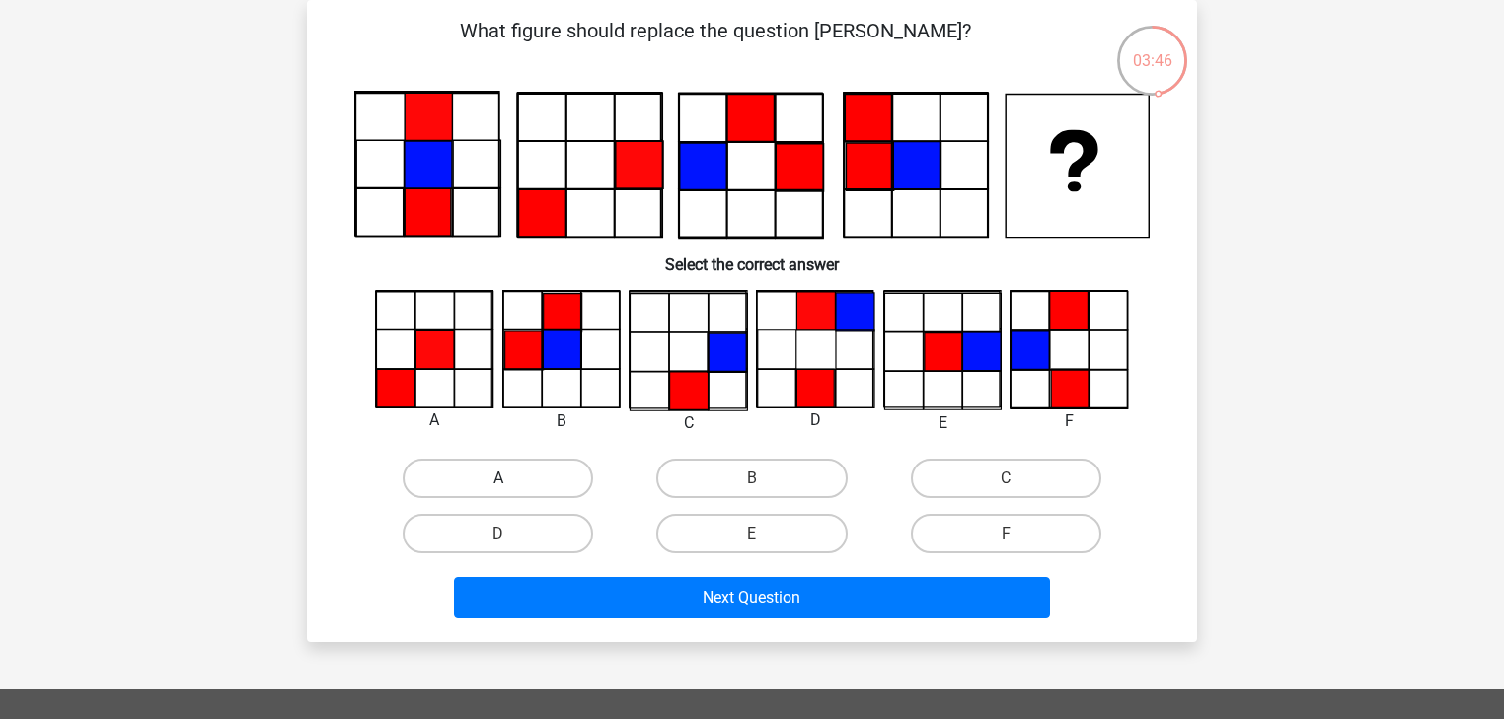
click at [556, 477] on label "A" at bounding box center [498, 478] width 190 height 39
click at [511, 479] on input "A" at bounding box center [504, 485] width 13 height 13
radio input "true"
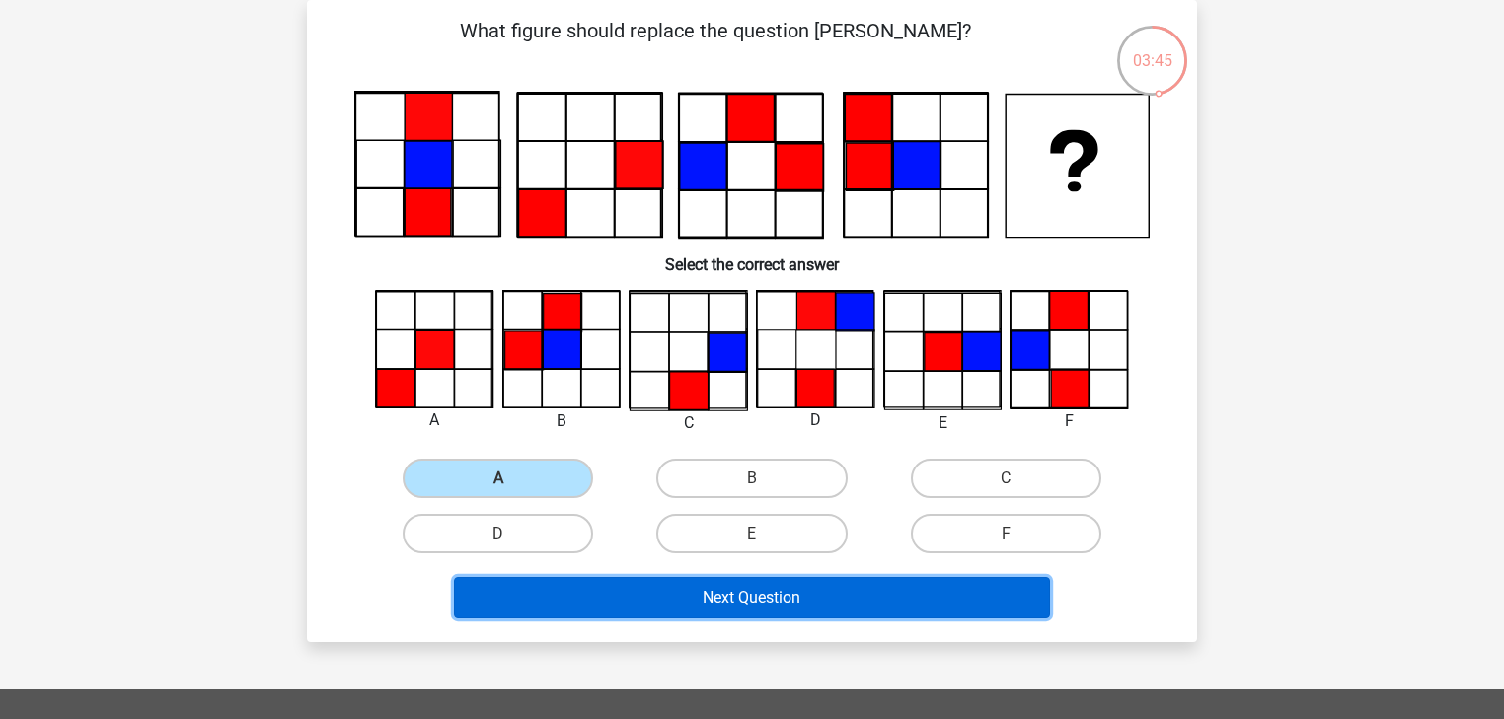
click at [873, 601] on button "Next Question" at bounding box center [752, 597] width 597 height 41
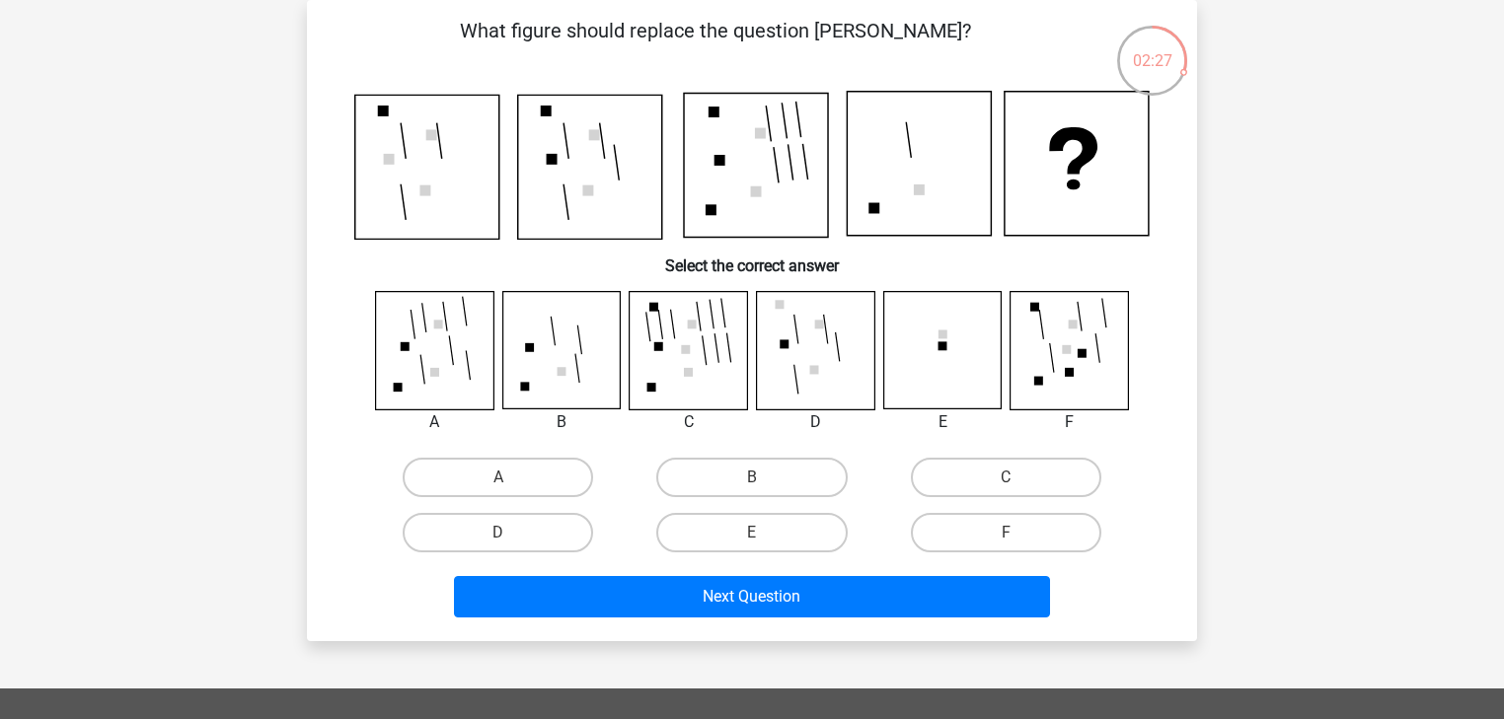
click at [736, 505] on div "E" at bounding box center [752, 532] width 254 height 55
click at [751, 489] on label "B" at bounding box center [751, 477] width 190 height 39
click at [752, 489] on input "B" at bounding box center [758, 484] width 13 height 13
radio input "true"
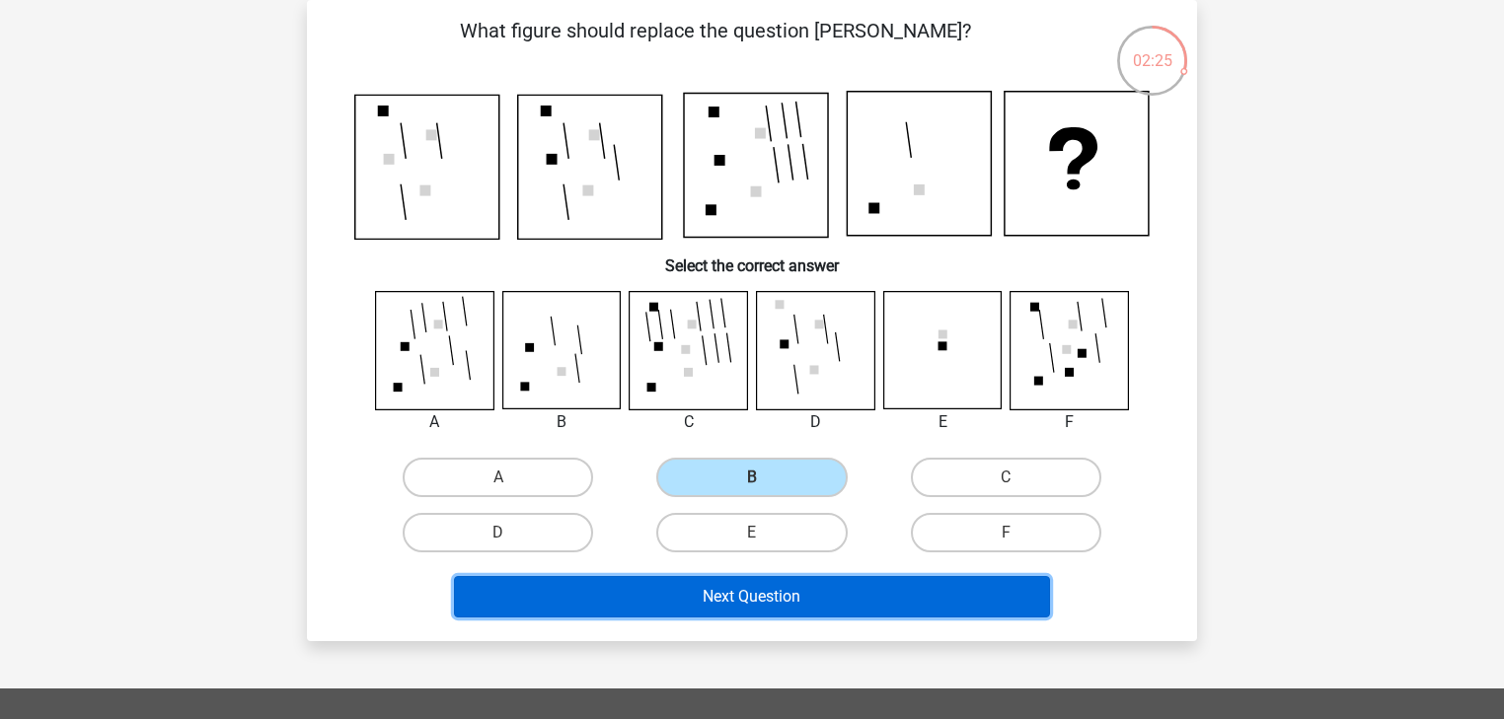
click at [775, 581] on button "Next Question" at bounding box center [752, 596] width 597 height 41
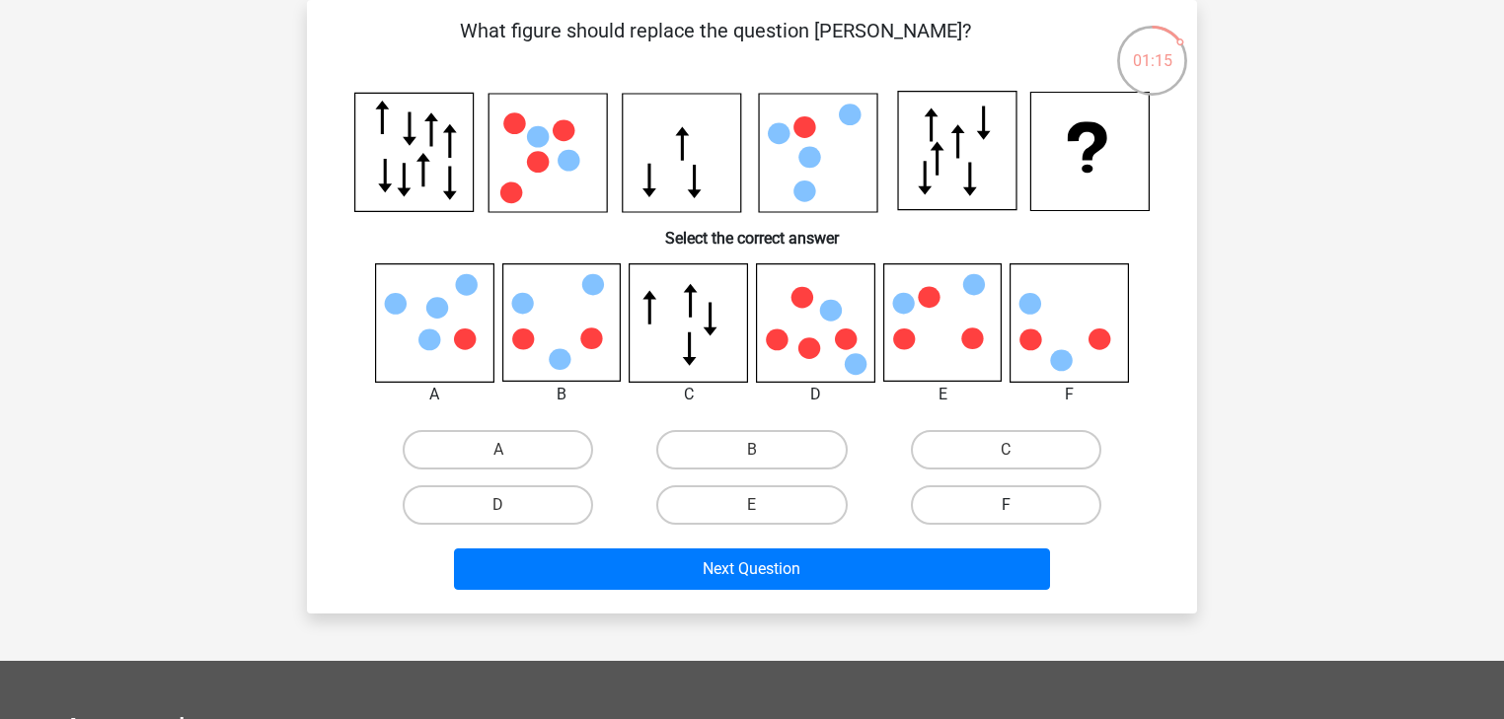
click at [1010, 493] on label "F" at bounding box center [1006, 504] width 190 height 39
click at [1010, 505] on input "F" at bounding box center [1011, 511] width 13 height 13
radio input "true"
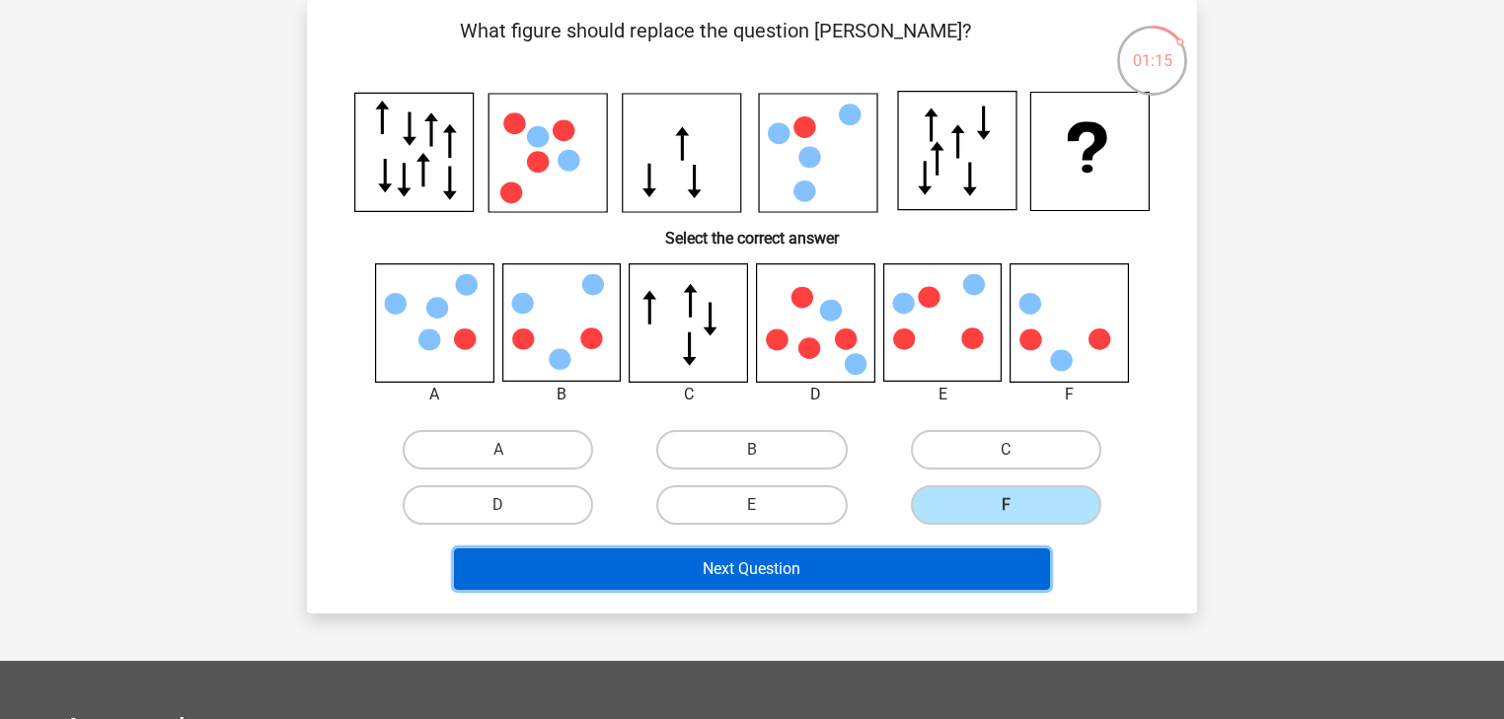
click at [938, 567] on button "Next Question" at bounding box center [752, 569] width 597 height 41
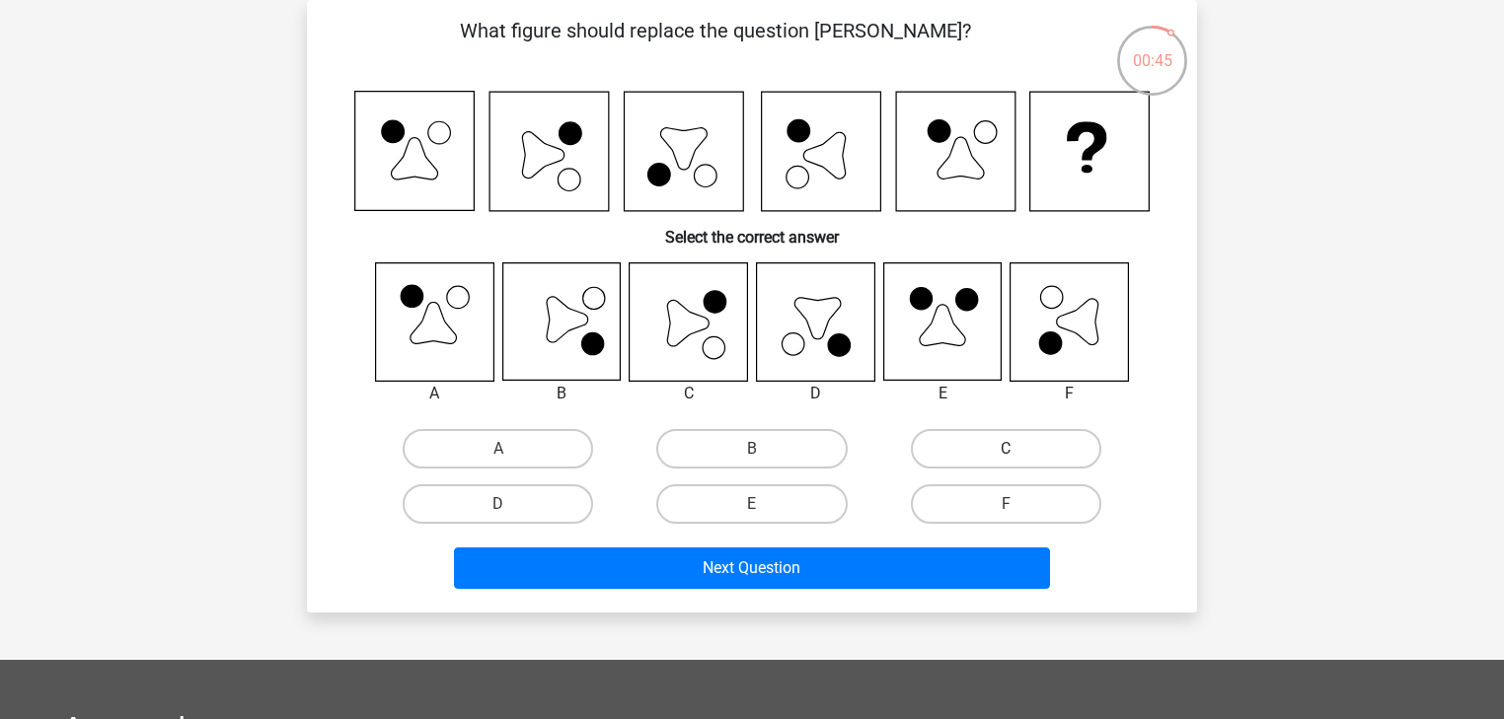
click at [922, 446] on label "C" at bounding box center [1006, 448] width 190 height 39
click at [1005, 449] on input "C" at bounding box center [1011, 455] width 13 height 13
radio input "true"
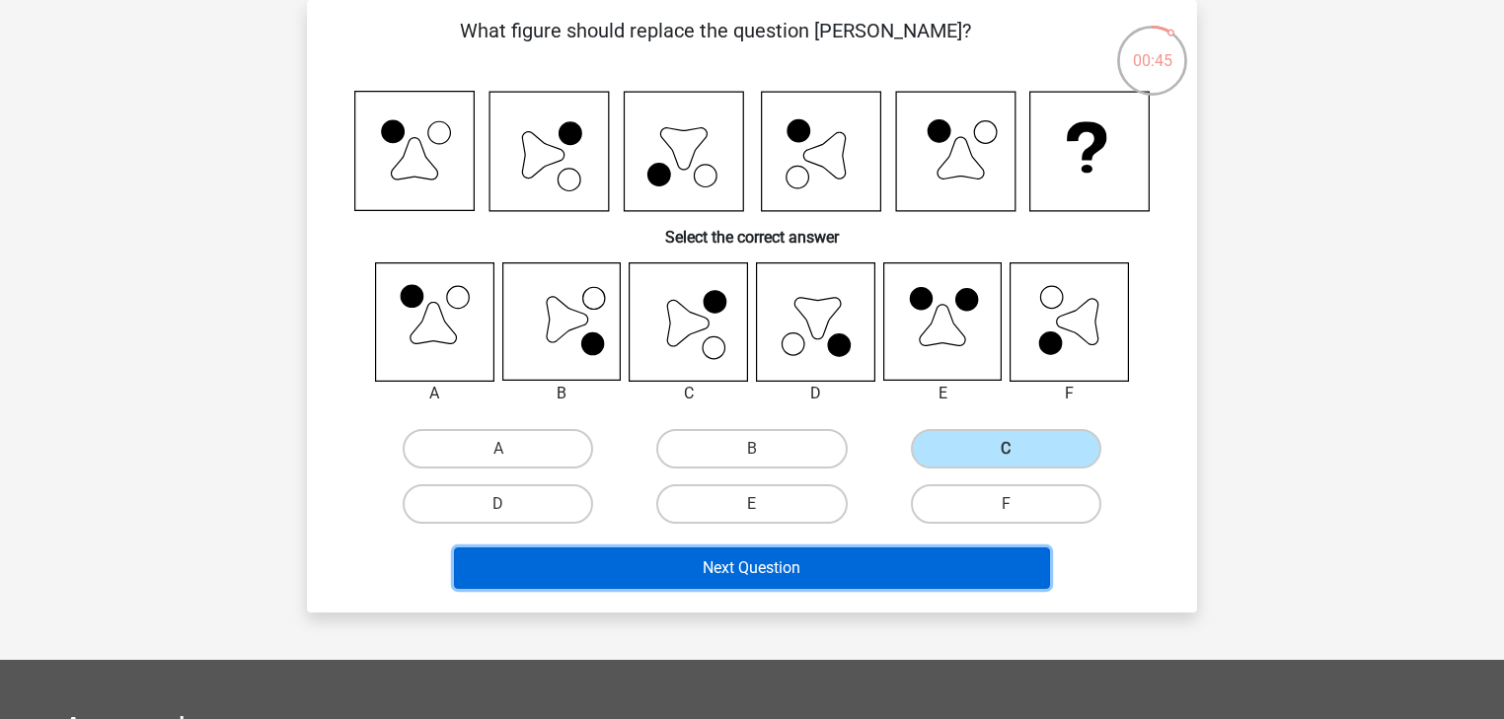
click at [877, 548] on button "Next Question" at bounding box center [752, 568] width 597 height 41
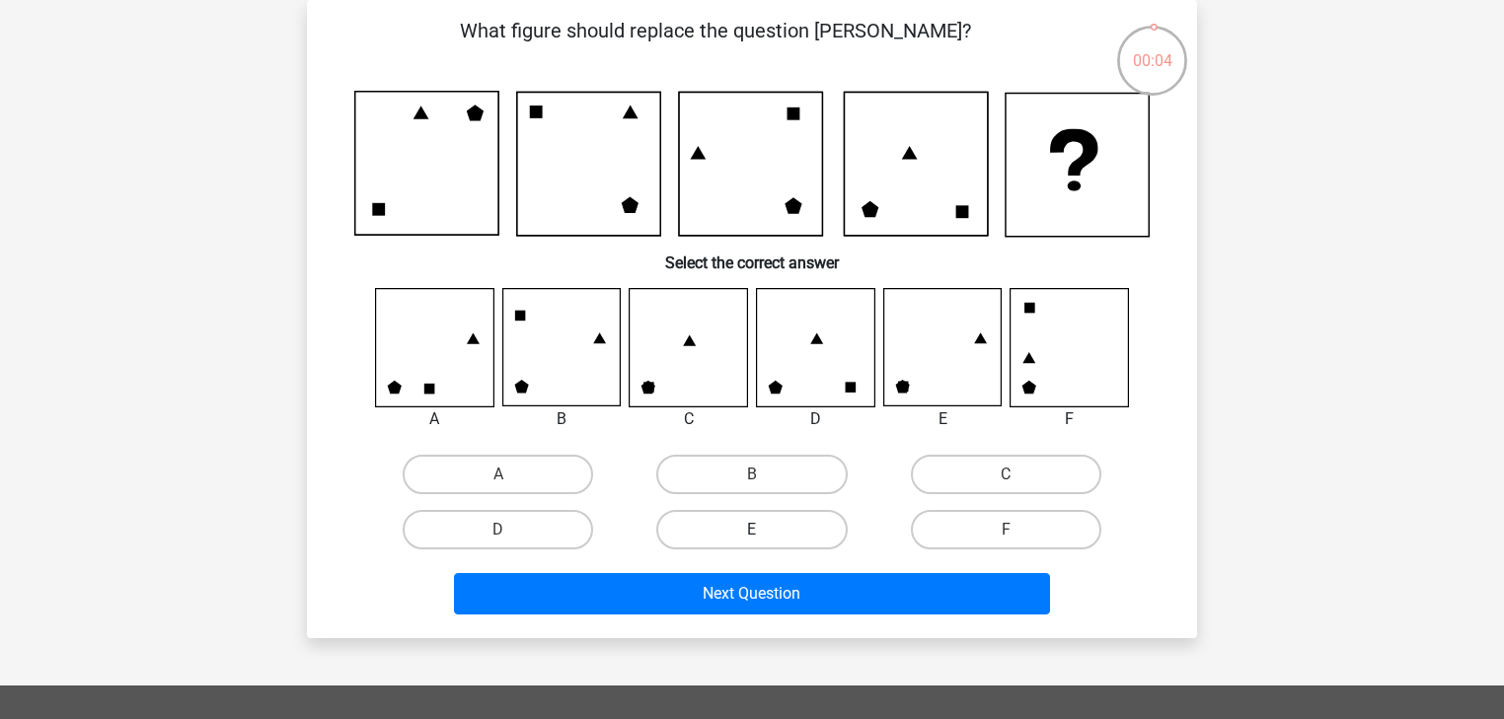
click at [776, 535] on label "E" at bounding box center [751, 529] width 190 height 39
click at [765, 535] on input "E" at bounding box center [758, 536] width 13 height 13
radio input "true"
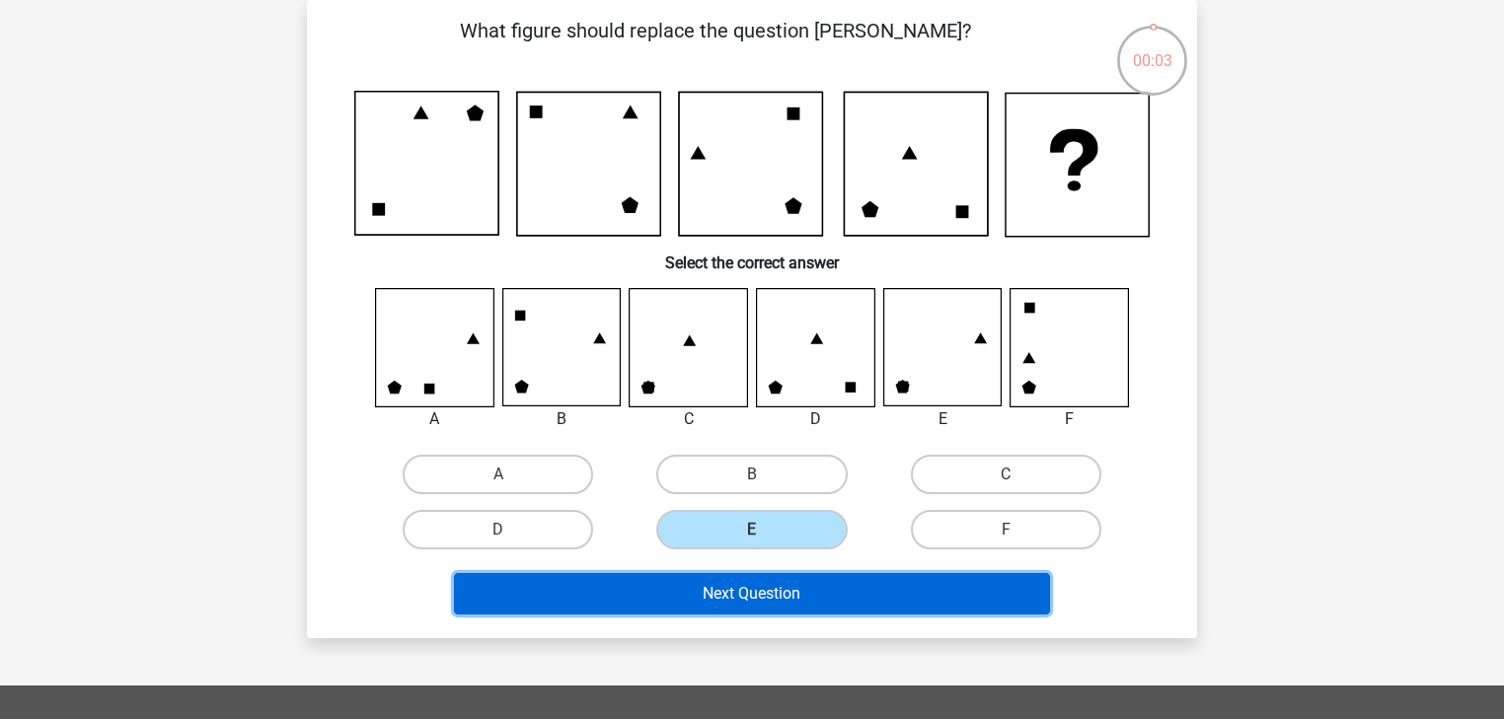
click at [778, 589] on button "Next Question" at bounding box center [752, 593] width 597 height 41
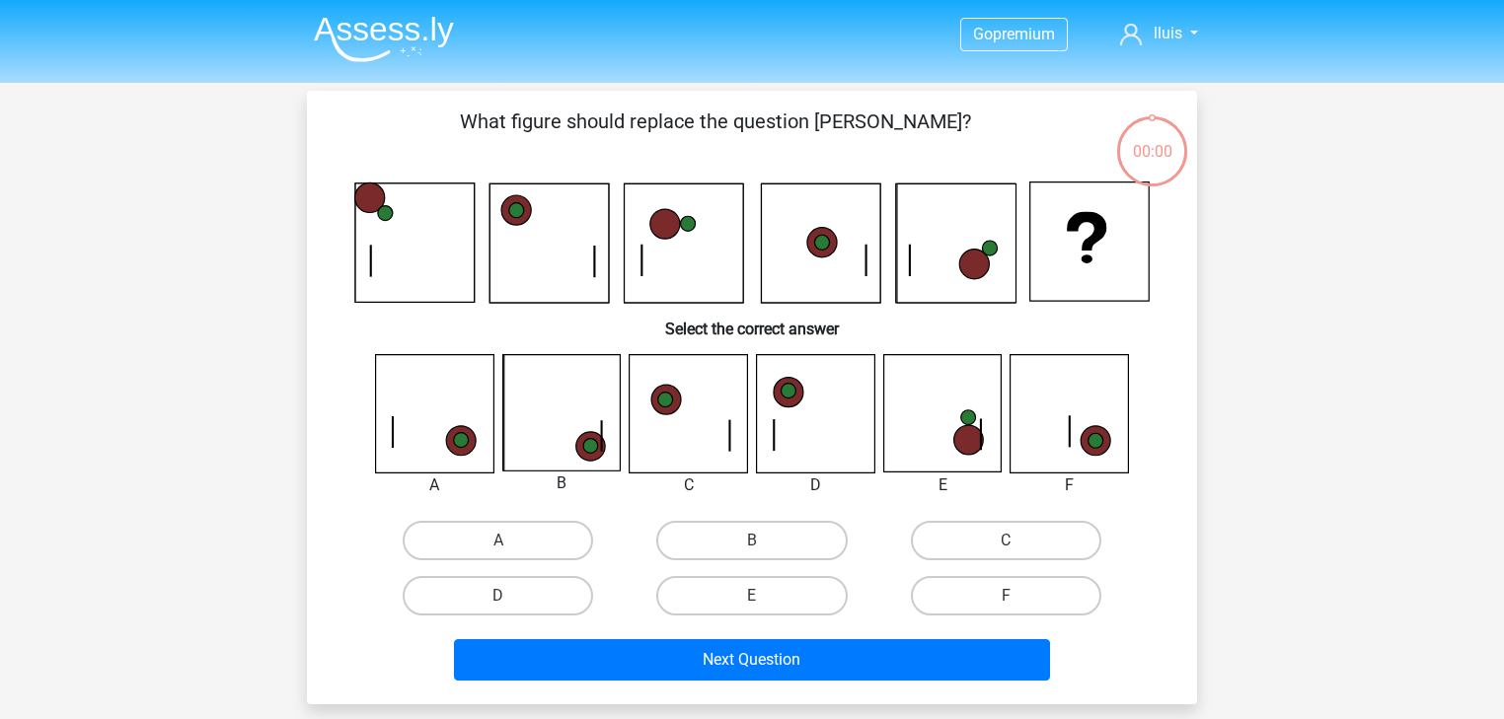
scroll to position [91, 0]
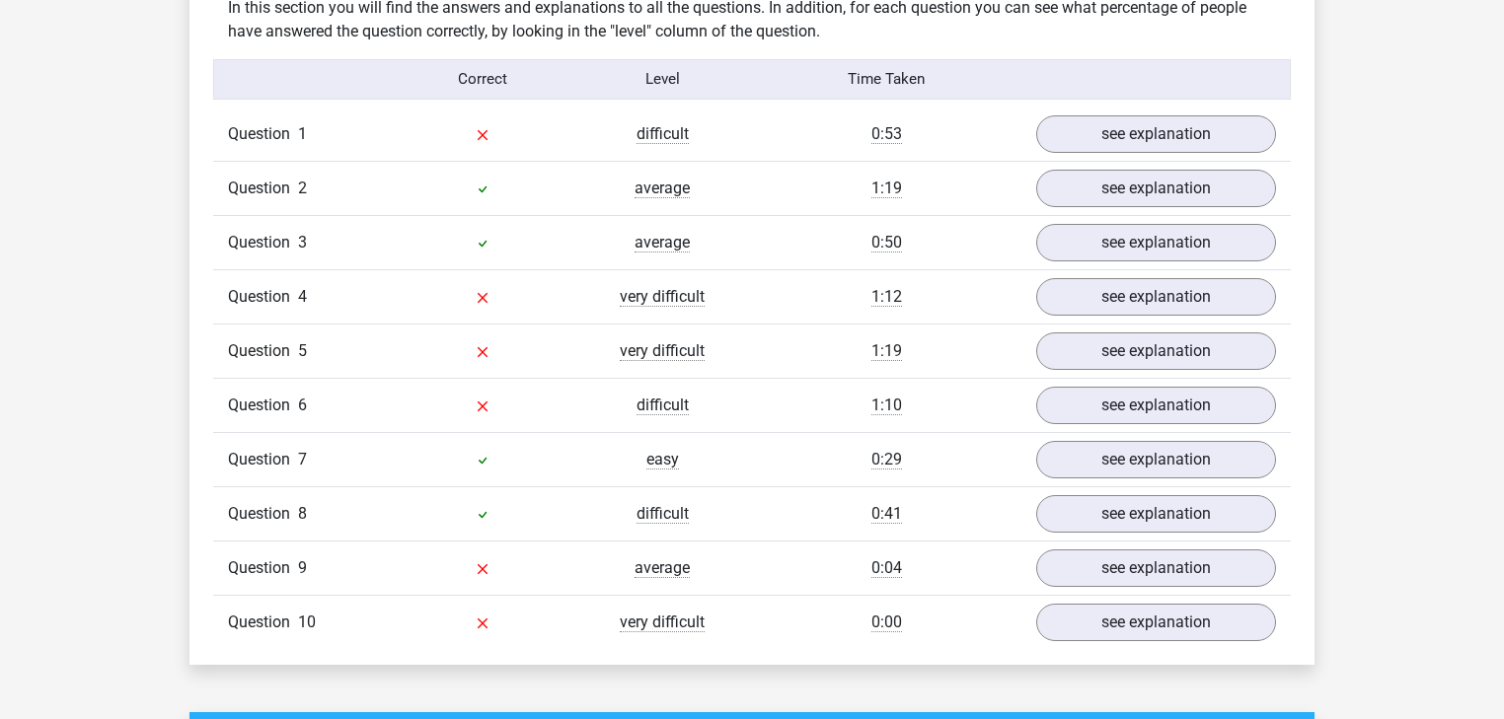
scroll to position [1579, 0]
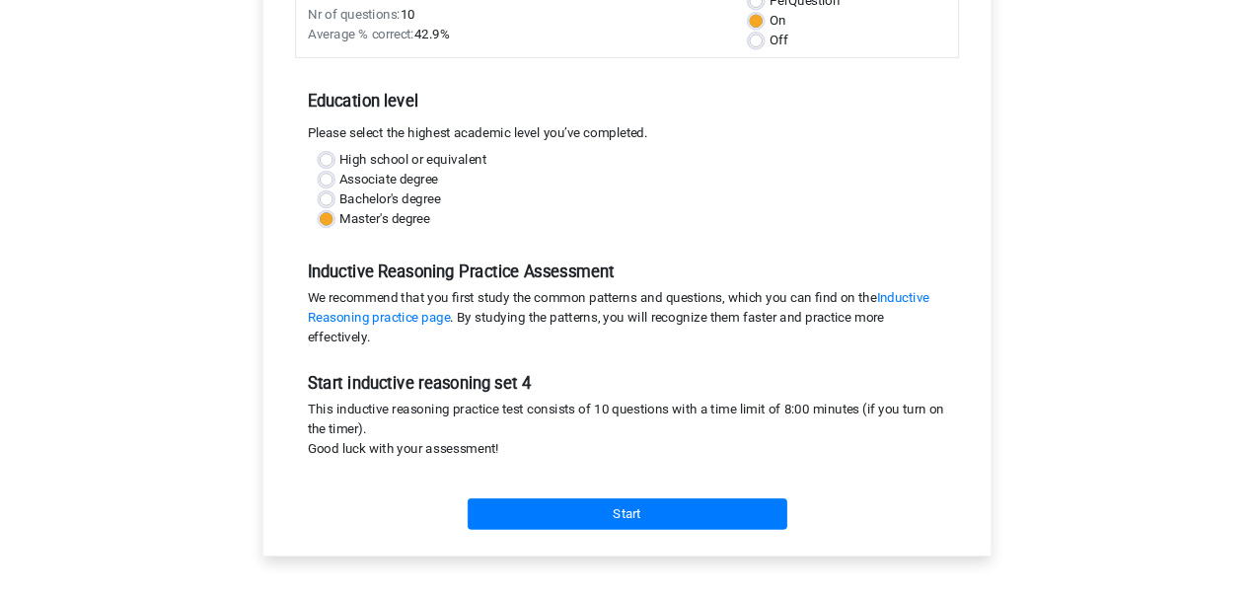
scroll to position [316, 0]
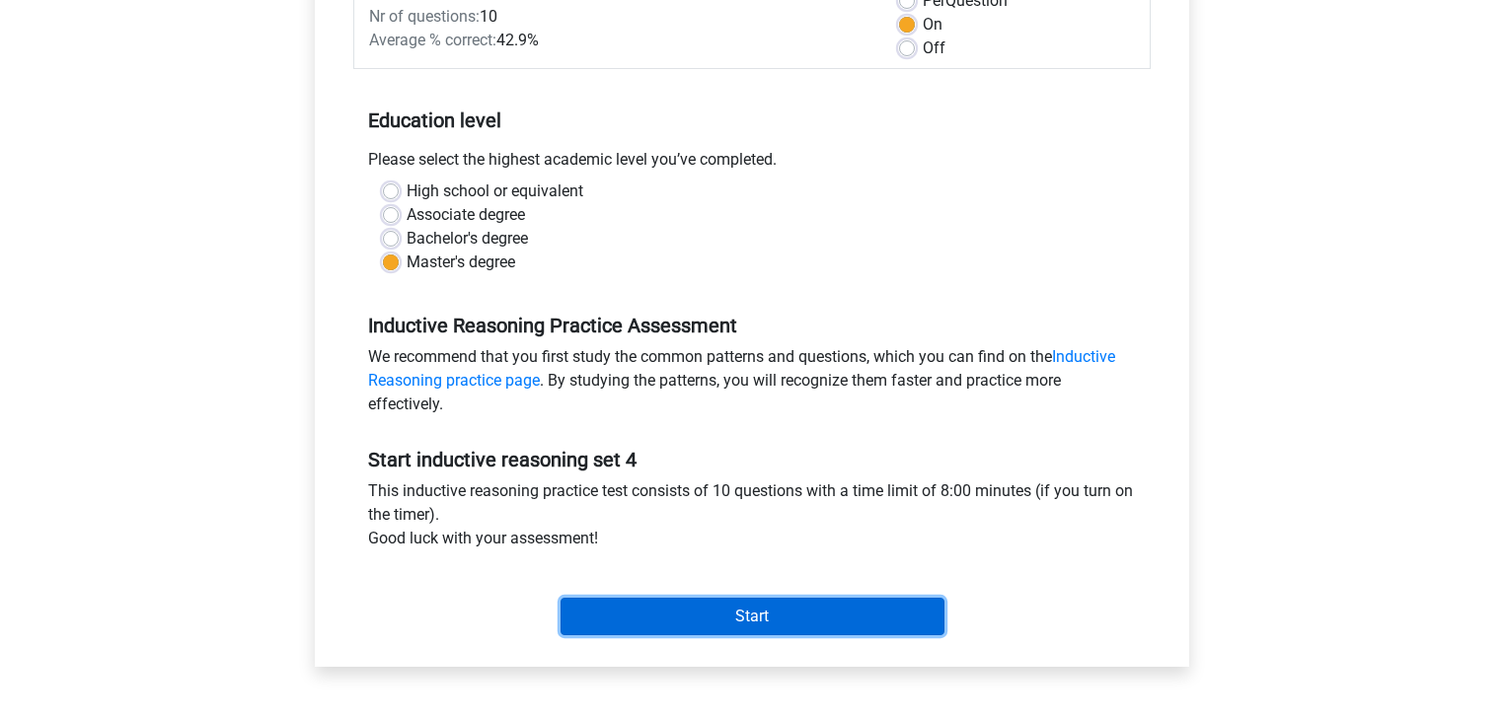
click at [698, 603] on input "Start" at bounding box center [752, 616] width 384 height 37
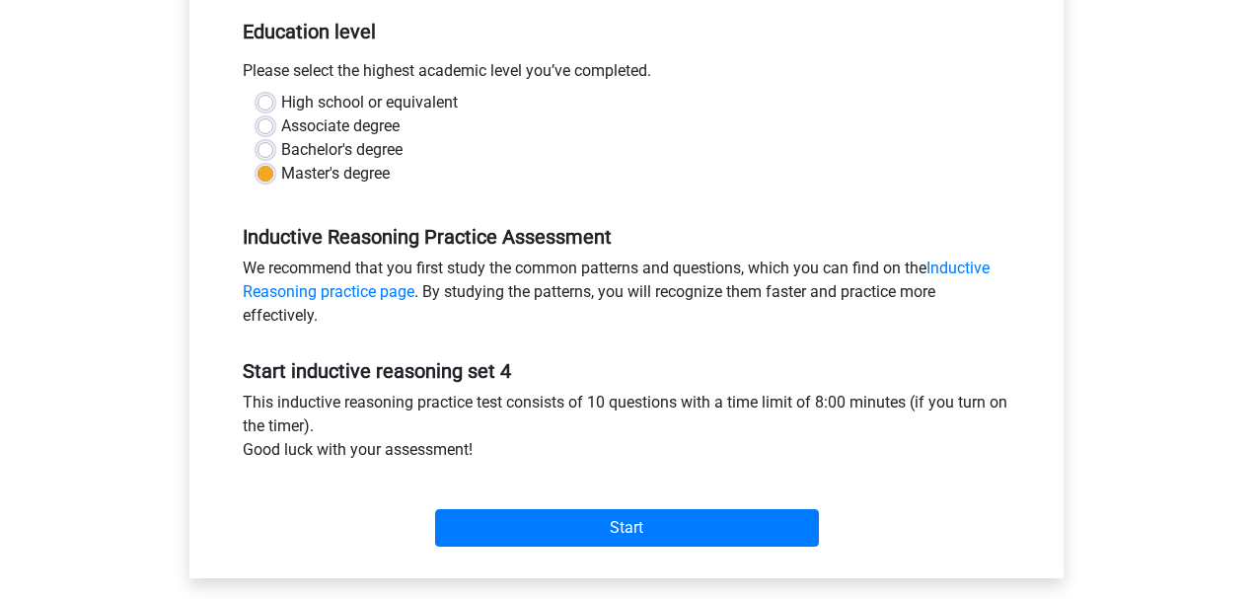
scroll to position [513, 0]
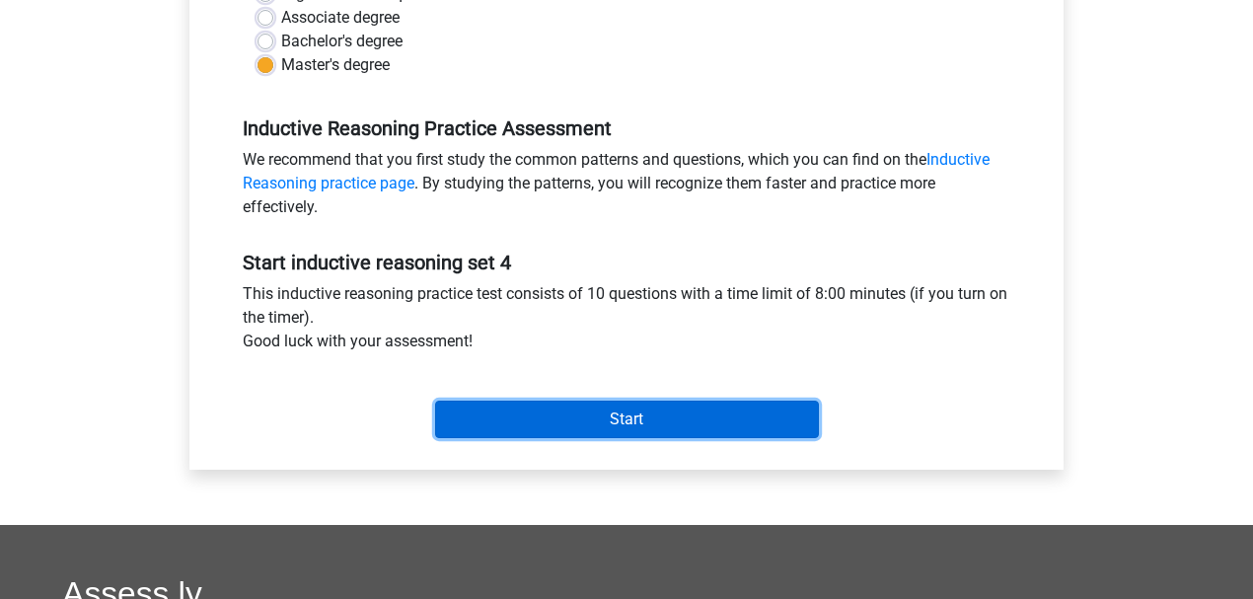
click at [560, 417] on input "Start" at bounding box center [627, 419] width 384 height 37
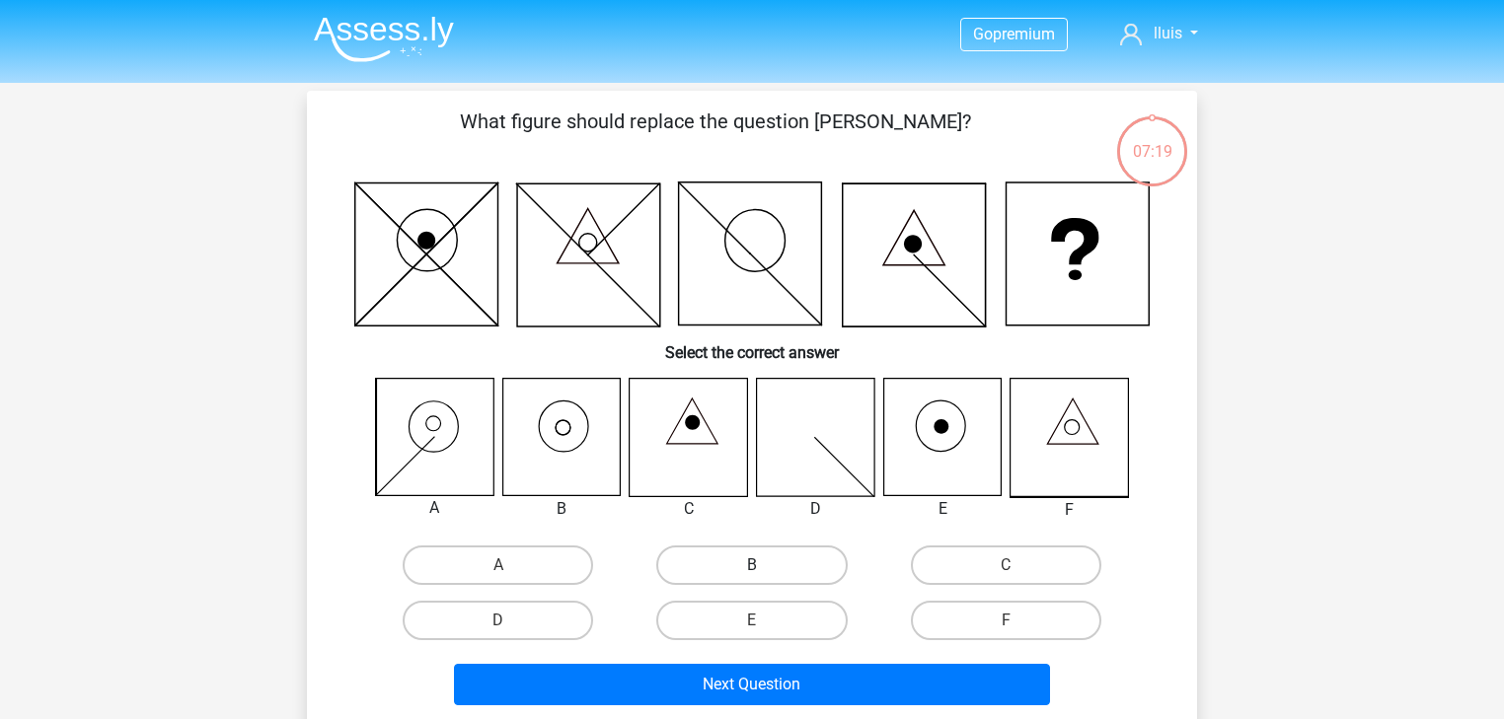
click at [774, 568] on label "B" at bounding box center [751, 565] width 190 height 39
click at [765, 568] on input "B" at bounding box center [758, 571] width 13 height 13
radio input "true"
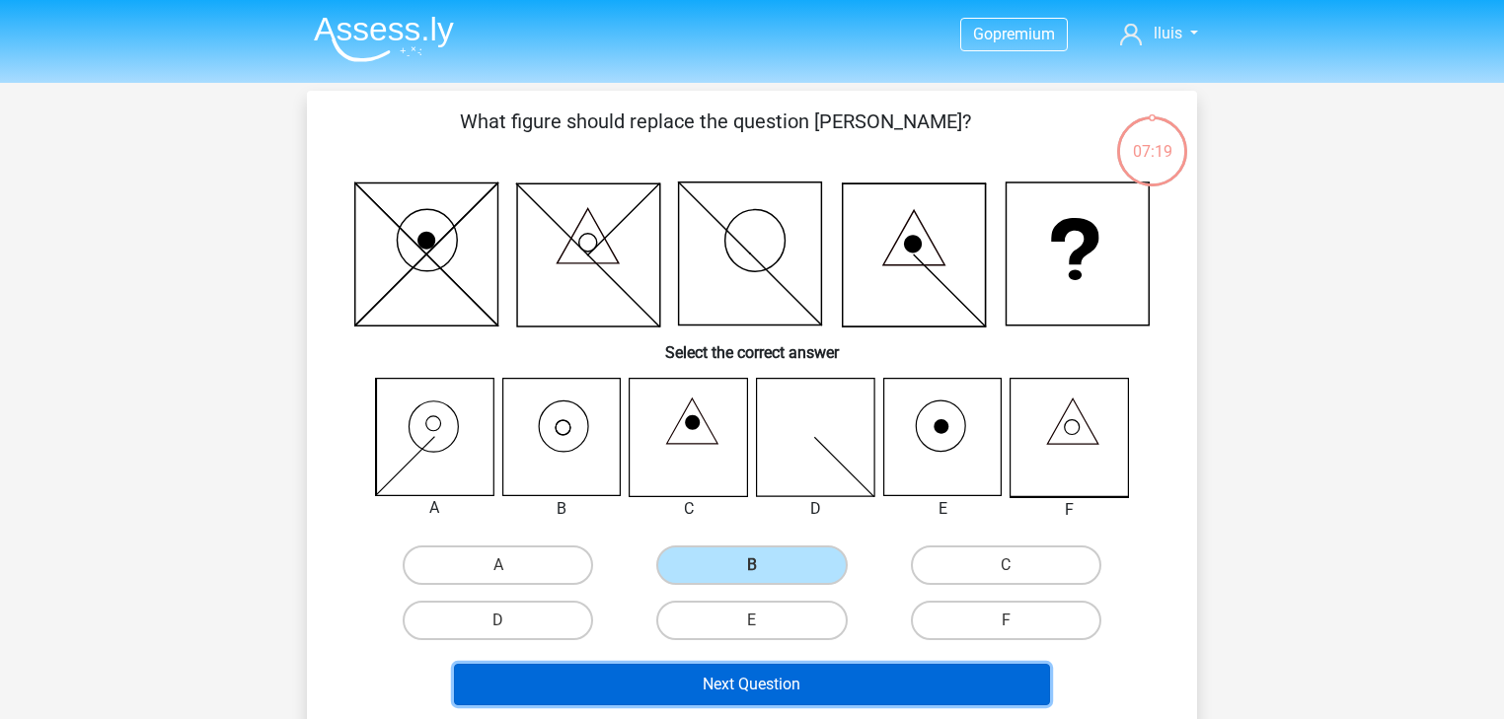
click at [814, 675] on button "Next Question" at bounding box center [752, 684] width 597 height 41
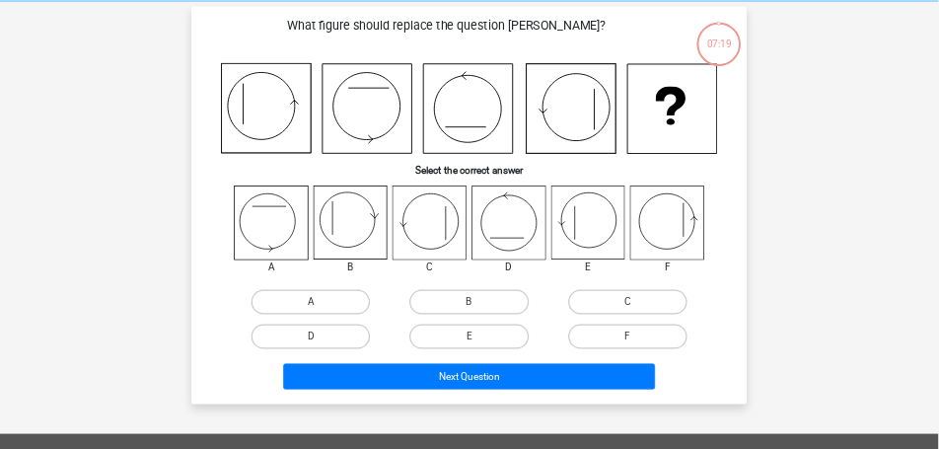
scroll to position [91, 0]
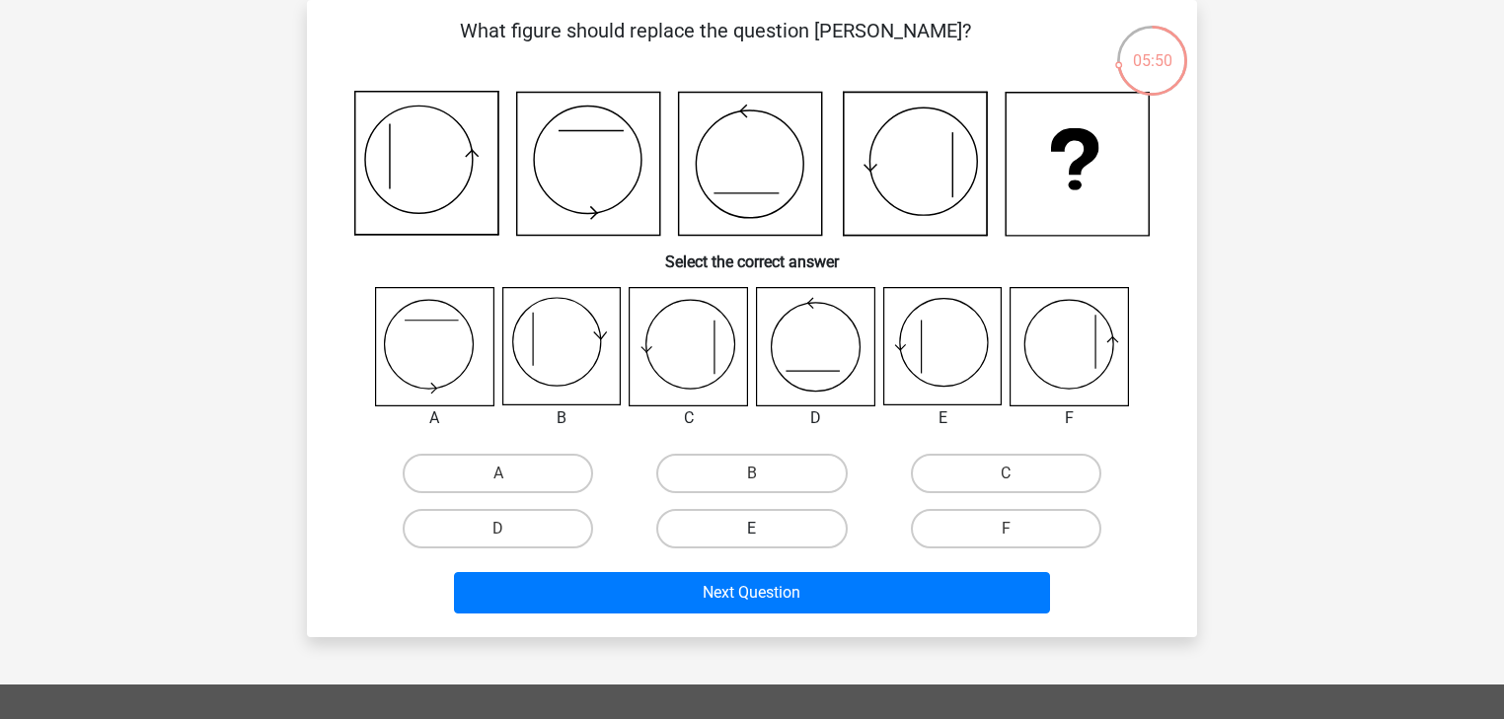
click at [778, 524] on label "E" at bounding box center [751, 528] width 190 height 39
click at [765, 529] on input "E" at bounding box center [758, 535] width 13 height 13
radio input "true"
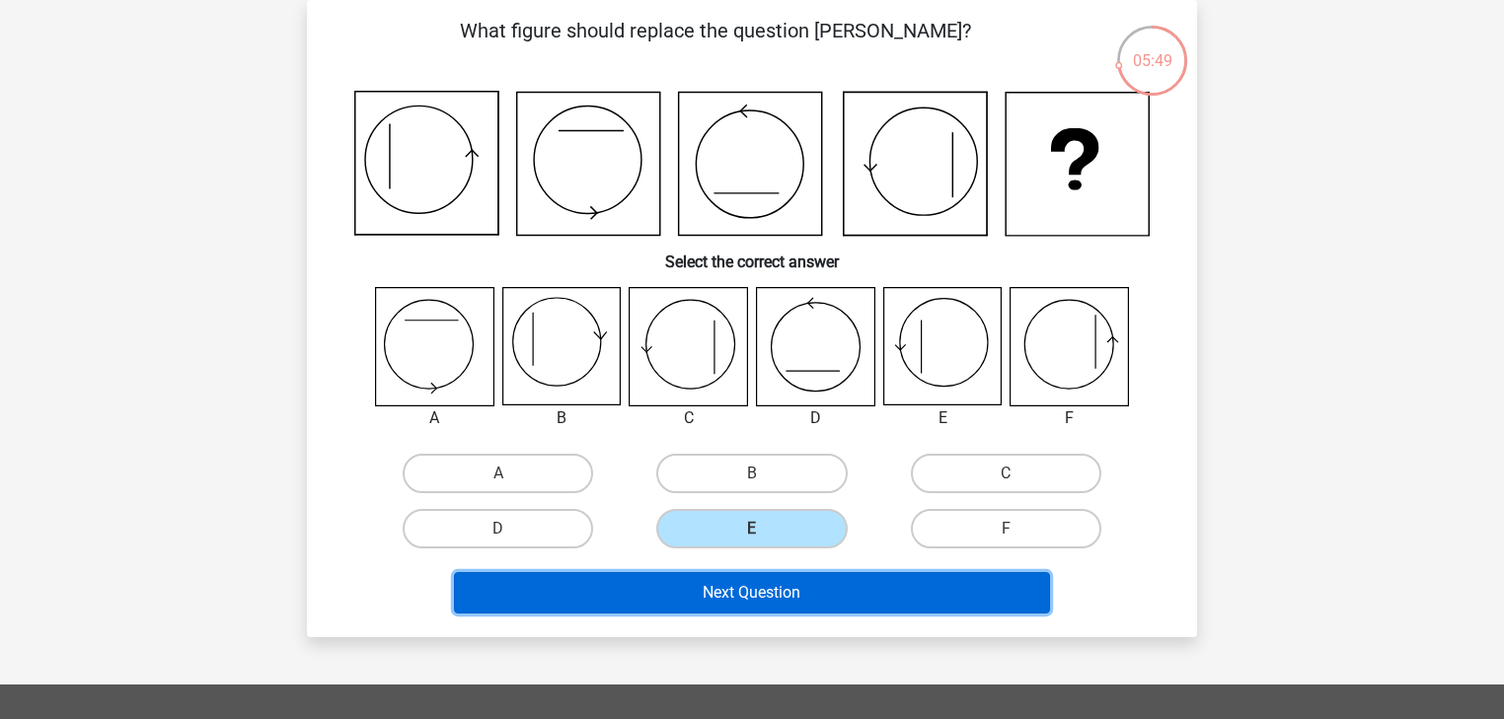
click at [800, 576] on button "Next Question" at bounding box center [752, 592] width 597 height 41
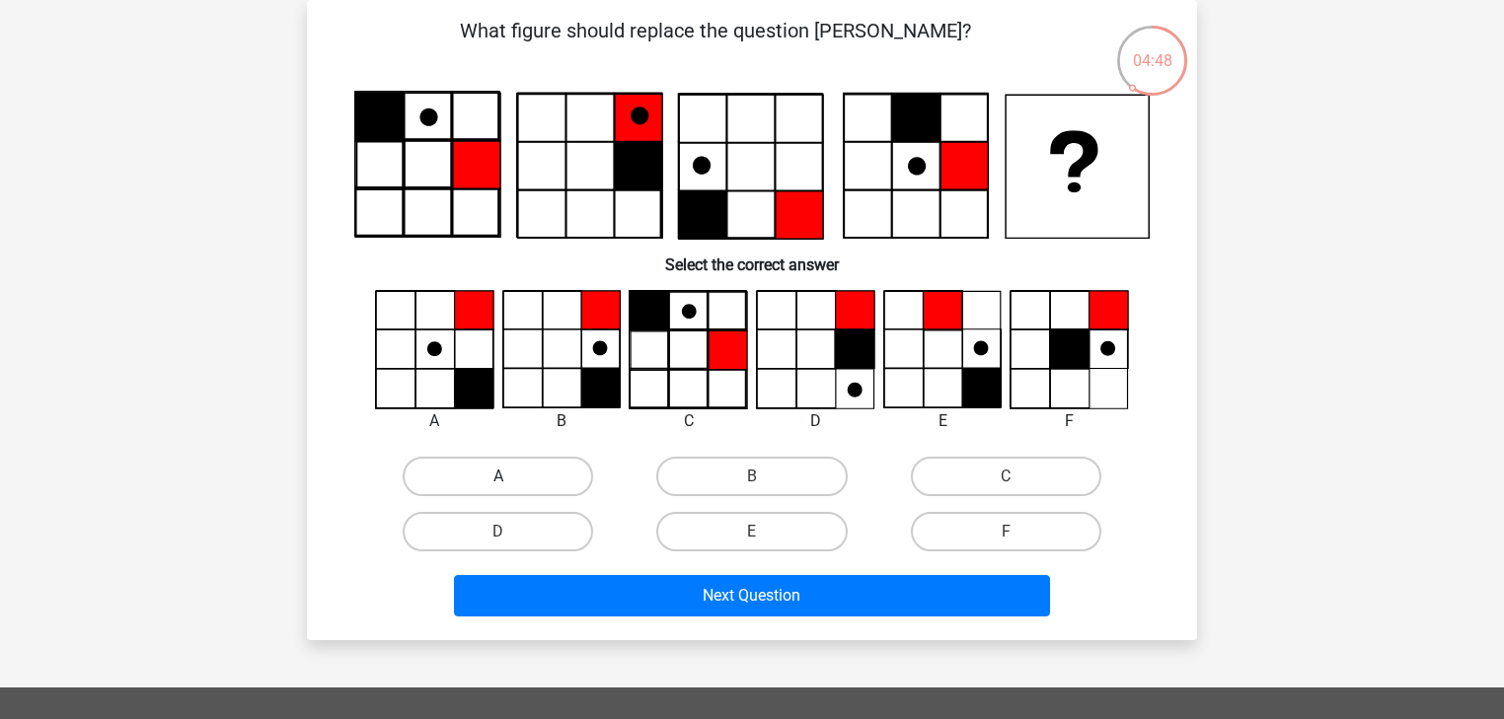
click at [581, 478] on label "A" at bounding box center [498, 476] width 190 height 39
click at [511, 478] on input "A" at bounding box center [504, 483] width 13 height 13
radio input "true"
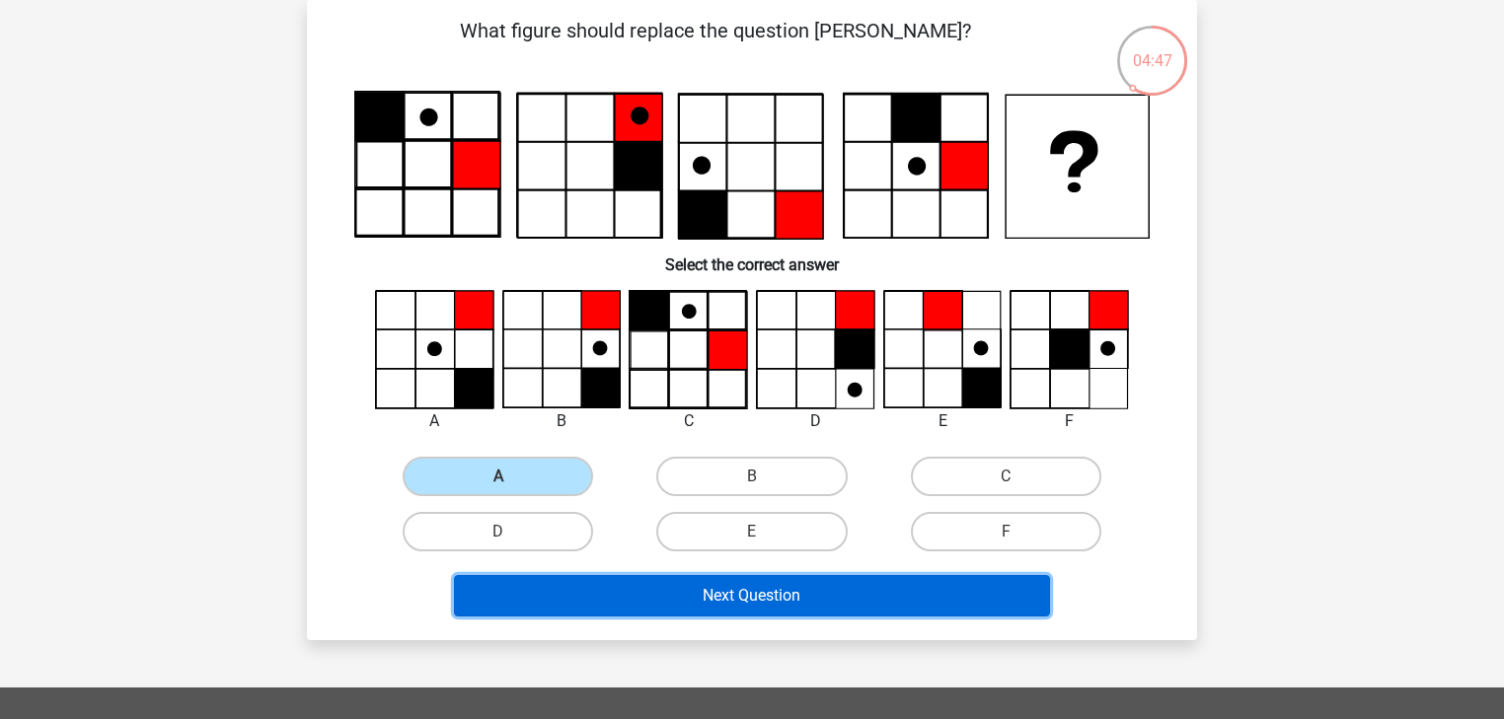
click at [683, 613] on button "Next Question" at bounding box center [752, 595] width 597 height 41
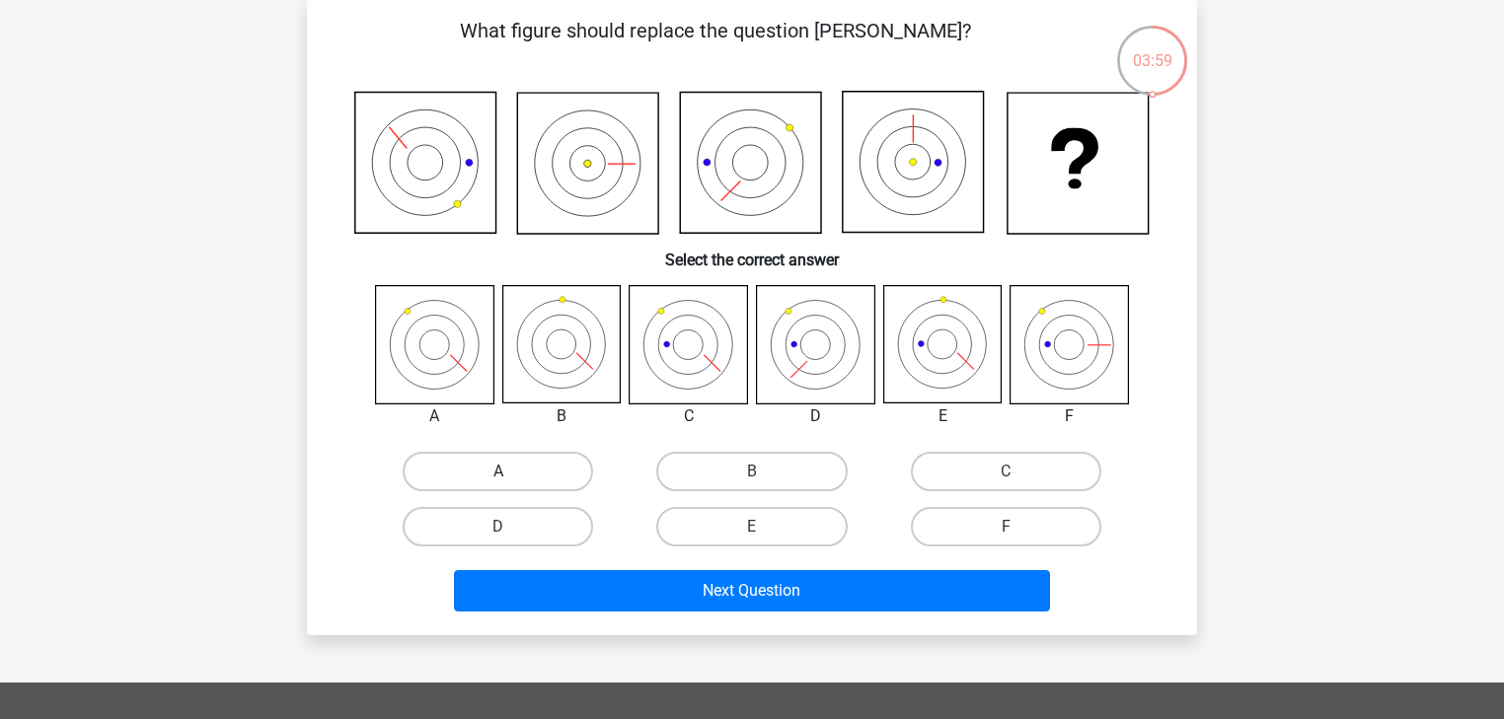
click at [453, 478] on label "A" at bounding box center [498, 471] width 190 height 39
click at [498, 478] on input "A" at bounding box center [504, 478] width 13 height 13
radio input "true"
click at [588, 363] on icon at bounding box center [560, 344] width 117 height 117
click at [726, 476] on label "B" at bounding box center [751, 471] width 190 height 39
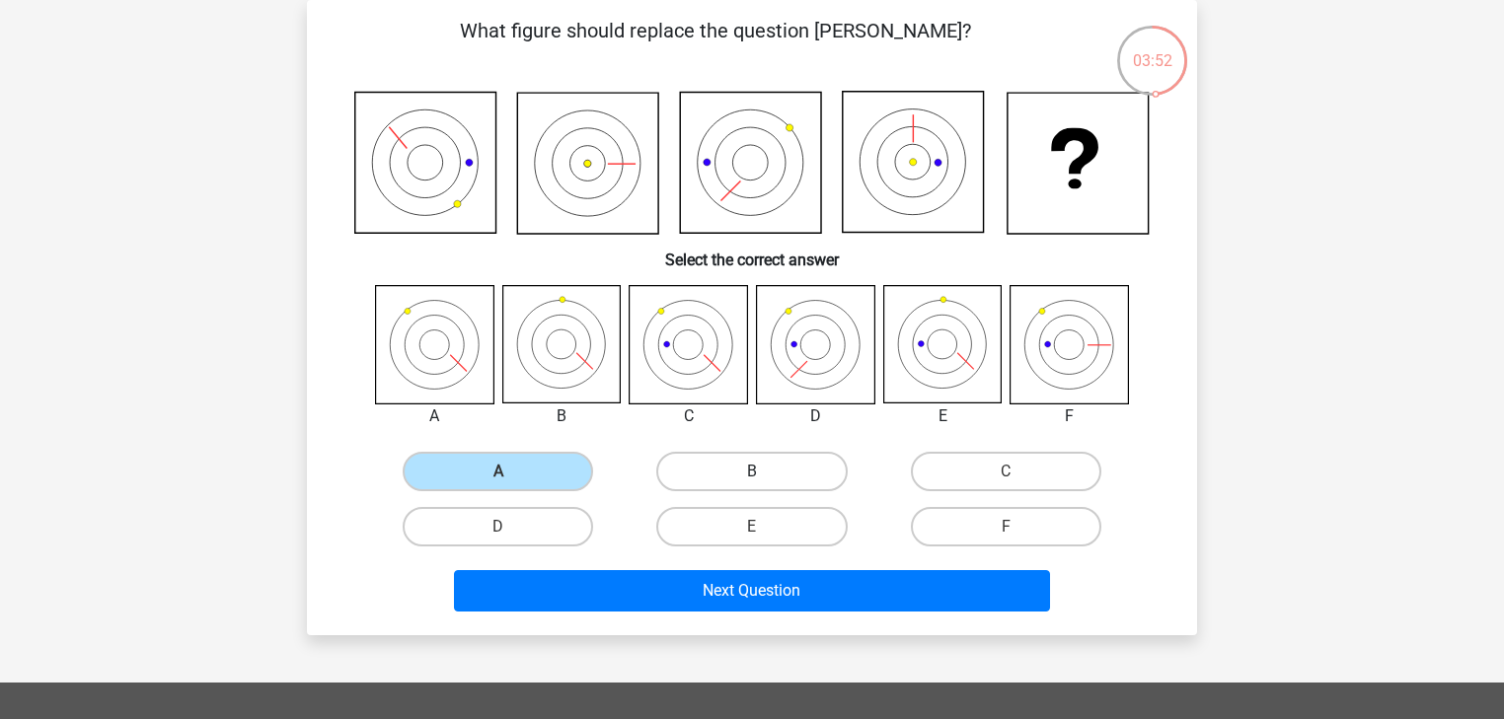
click at [752, 476] on input "B" at bounding box center [758, 478] width 13 height 13
radio input "true"
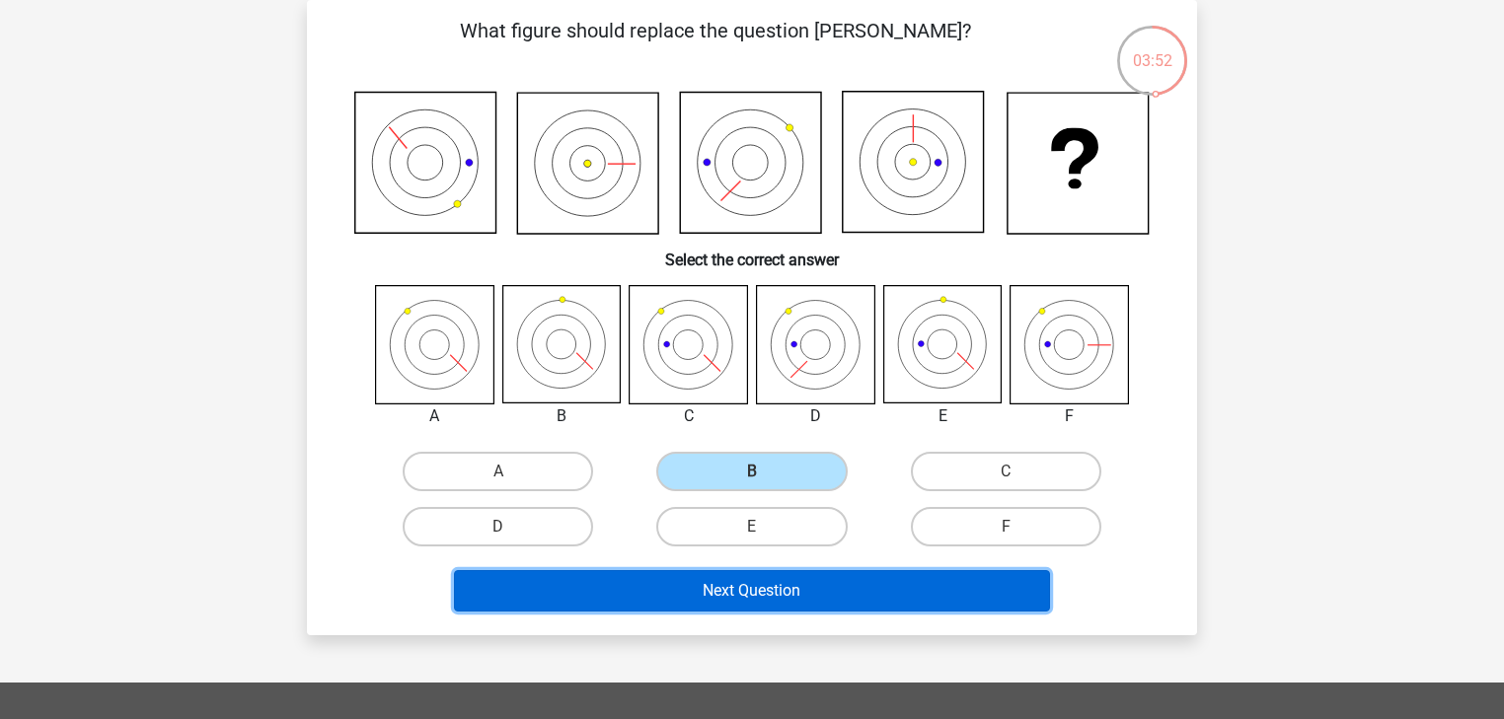
click at [796, 584] on button "Next Question" at bounding box center [752, 590] width 597 height 41
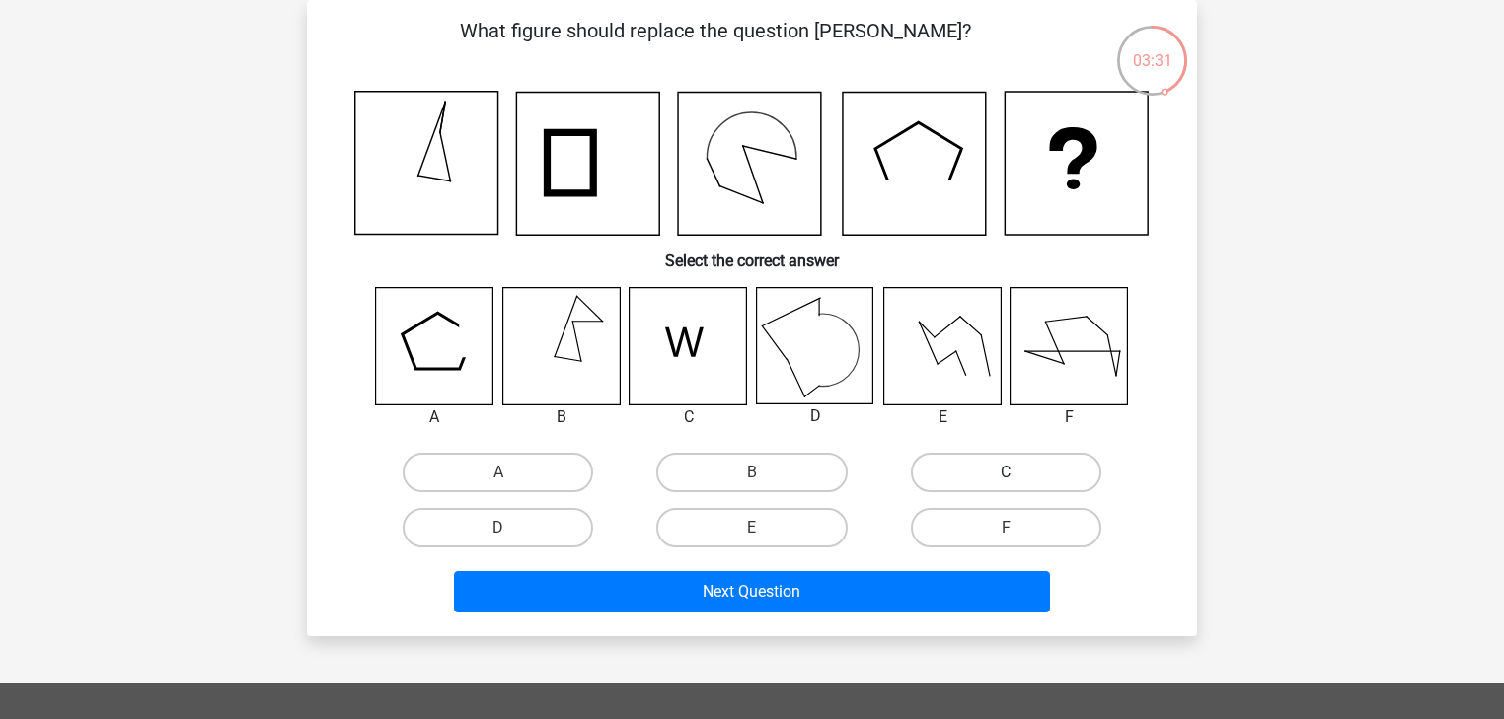
click at [1040, 464] on label "C" at bounding box center [1006, 472] width 190 height 39
click at [1018, 473] on input "C" at bounding box center [1011, 479] width 13 height 13
radio input "true"
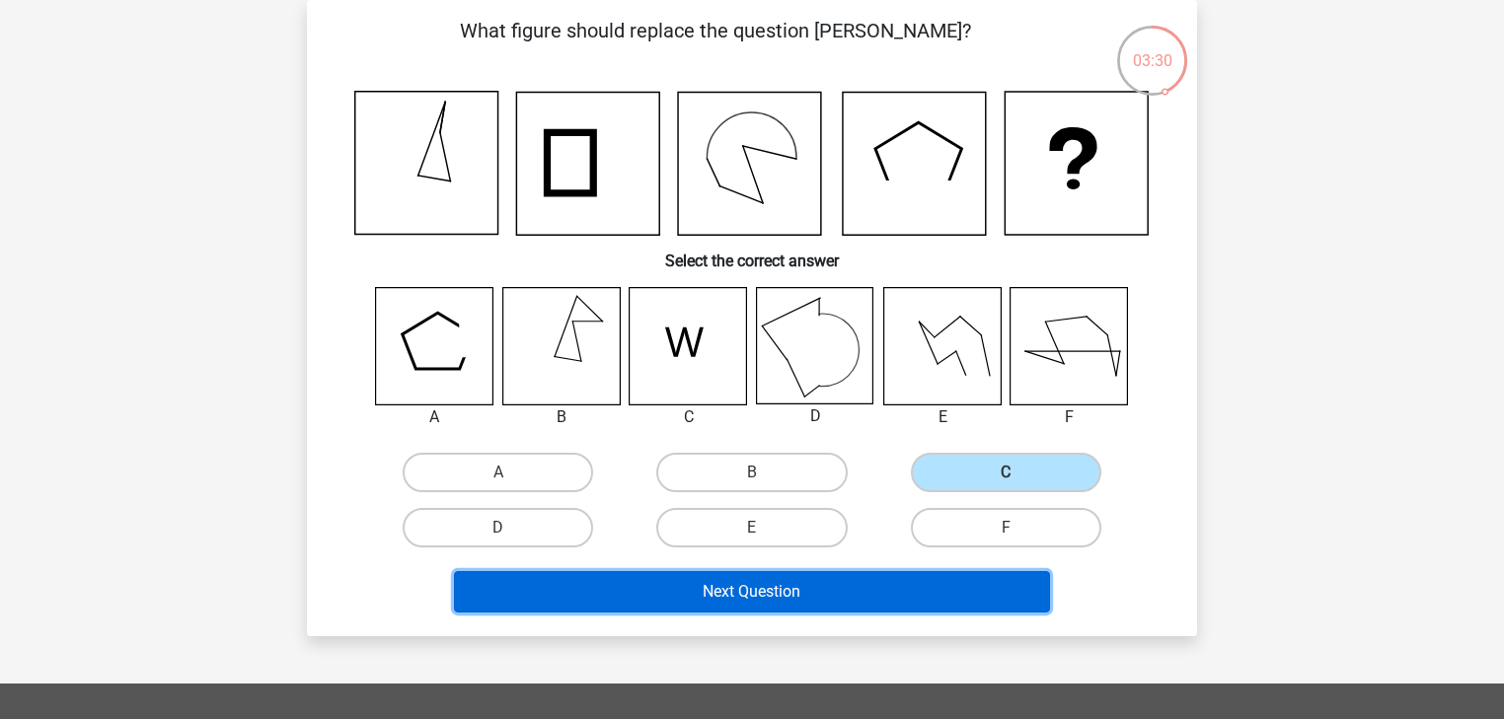
click at [903, 603] on button "Next Question" at bounding box center [752, 591] width 597 height 41
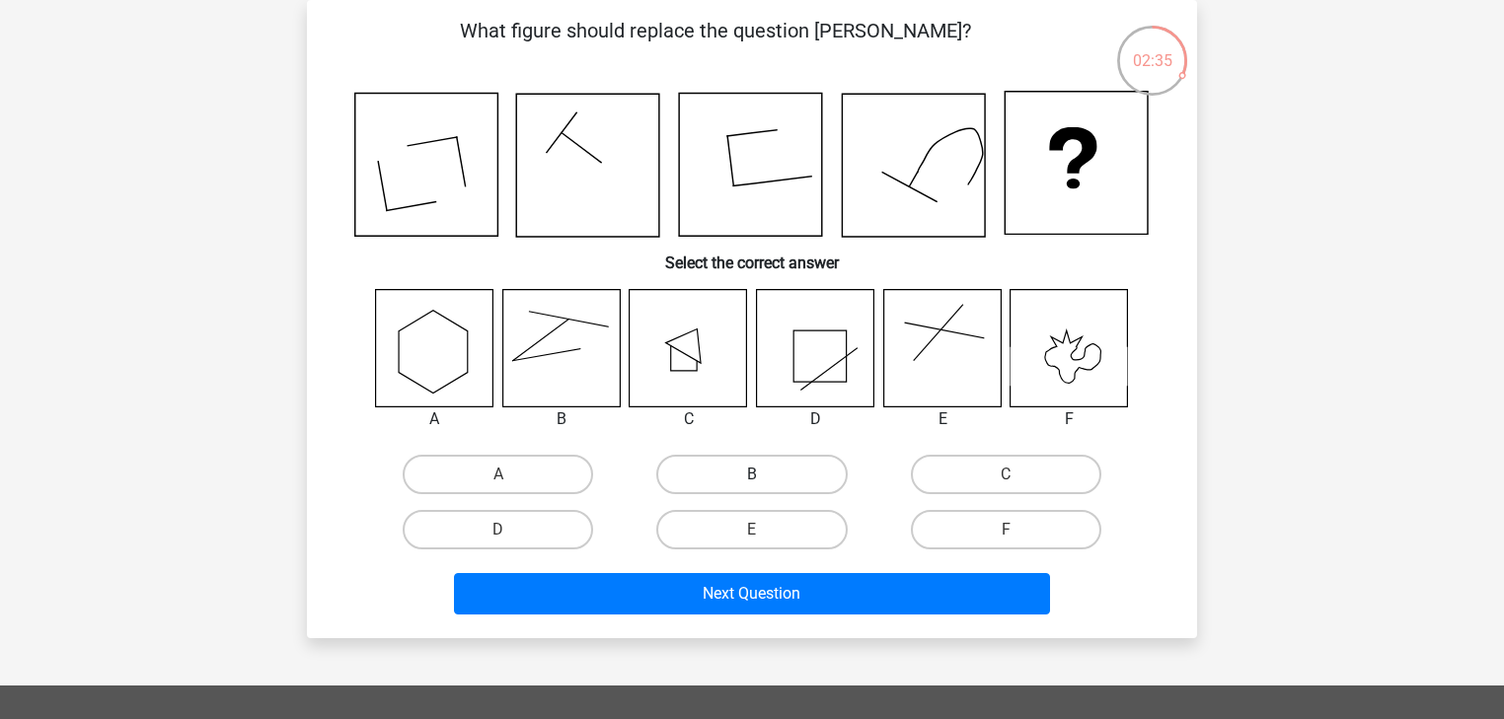
click at [718, 472] on label "B" at bounding box center [751, 474] width 190 height 39
click at [752, 475] on input "B" at bounding box center [758, 481] width 13 height 13
radio input "true"
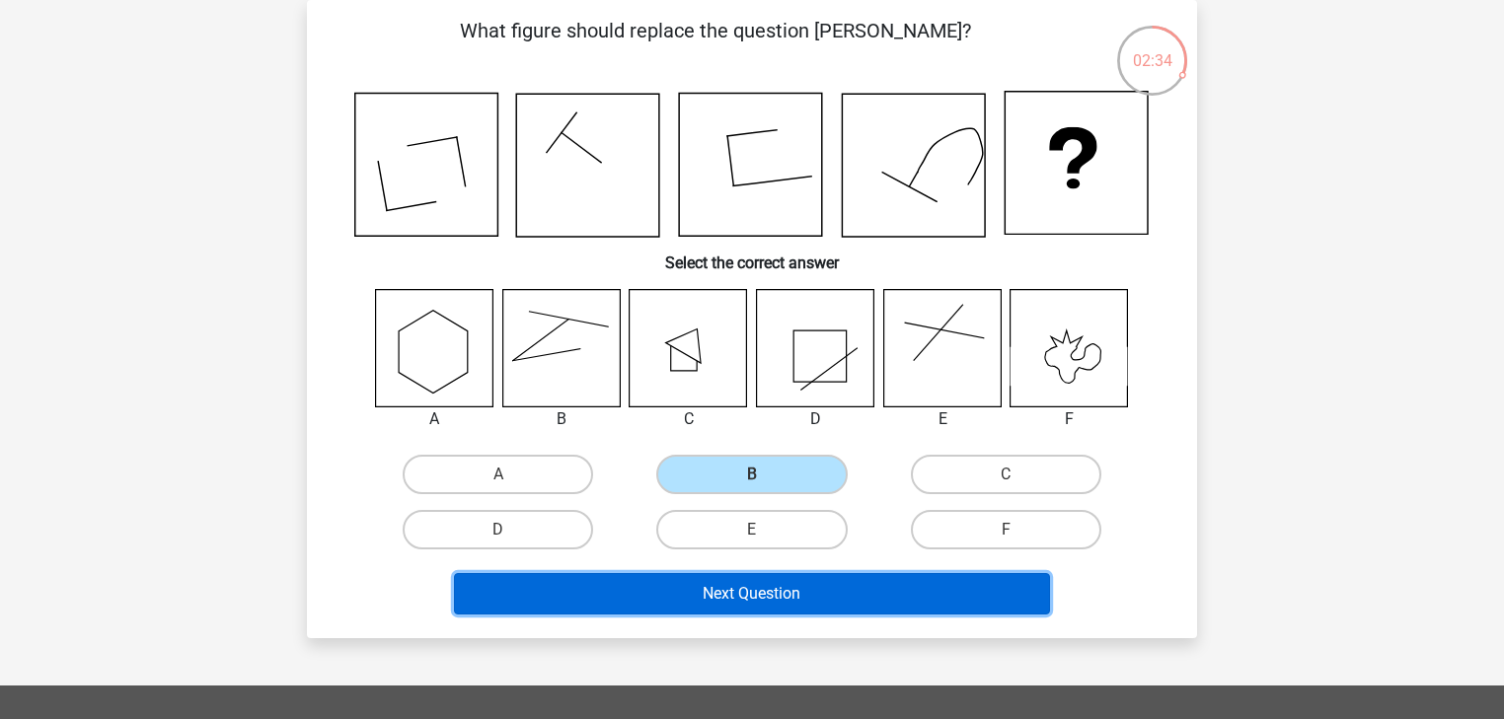
click at [823, 599] on button "Next Question" at bounding box center [752, 593] width 597 height 41
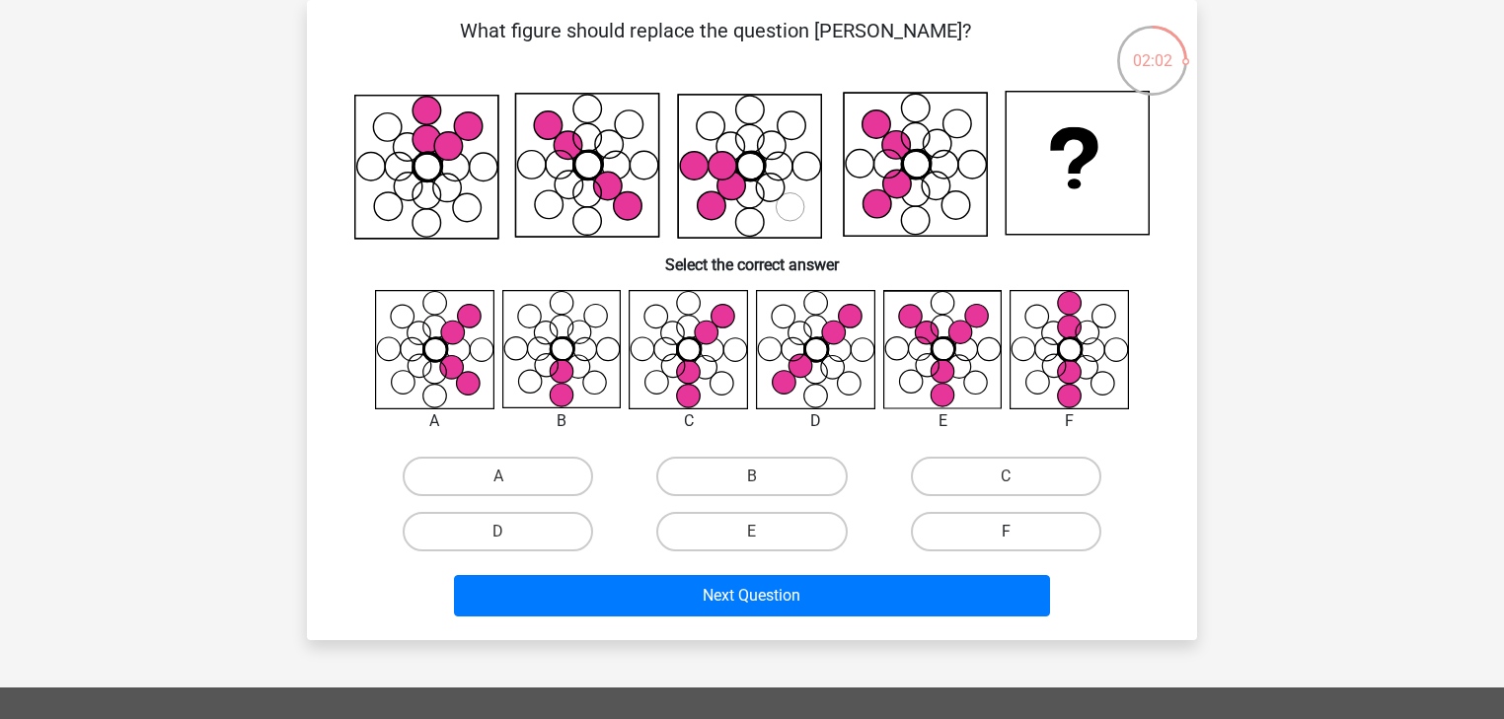
click at [960, 520] on label "F" at bounding box center [1006, 531] width 190 height 39
click at [1005, 532] on input "F" at bounding box center [1011, 538] width 13 height 13
radio input "true"
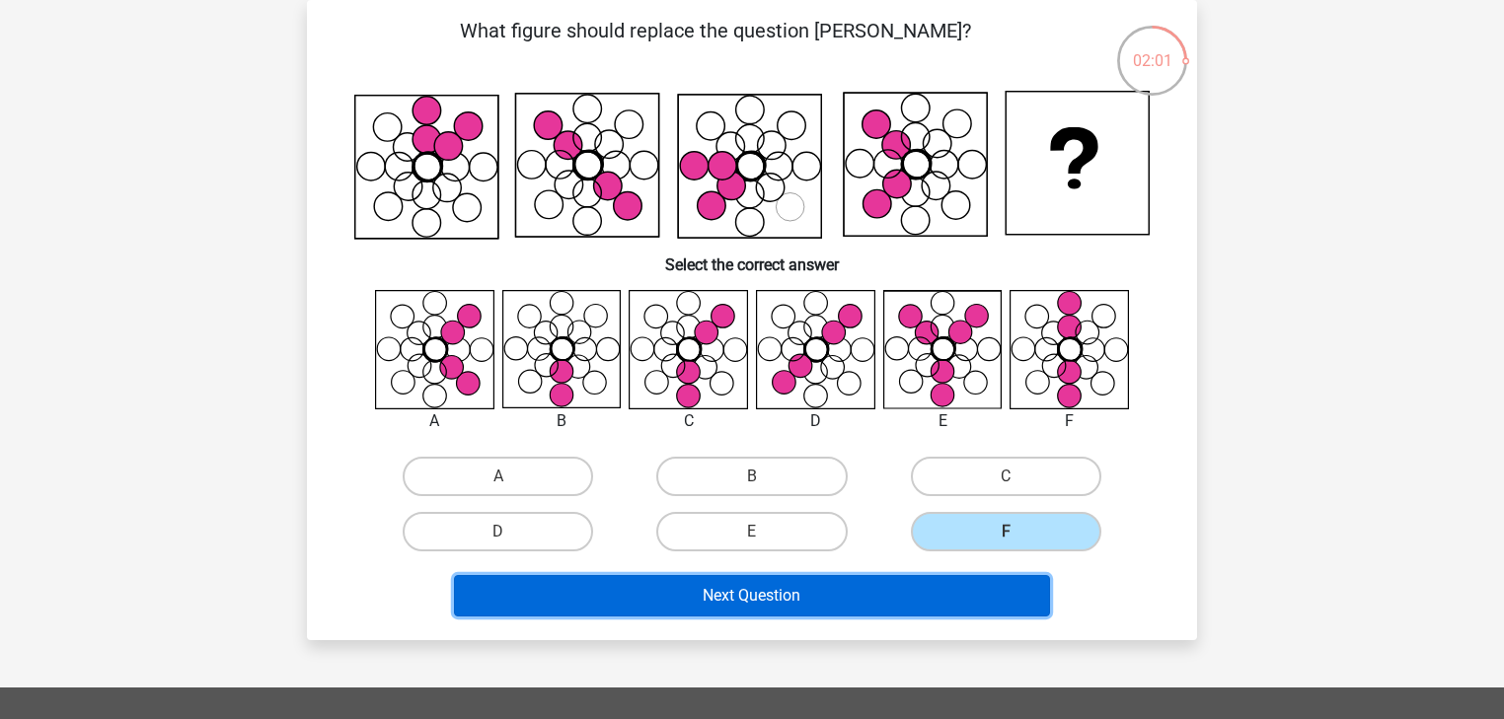
click at [912, 593] on button "Next Question" at bounding box center [752, 595] width 597 height 41
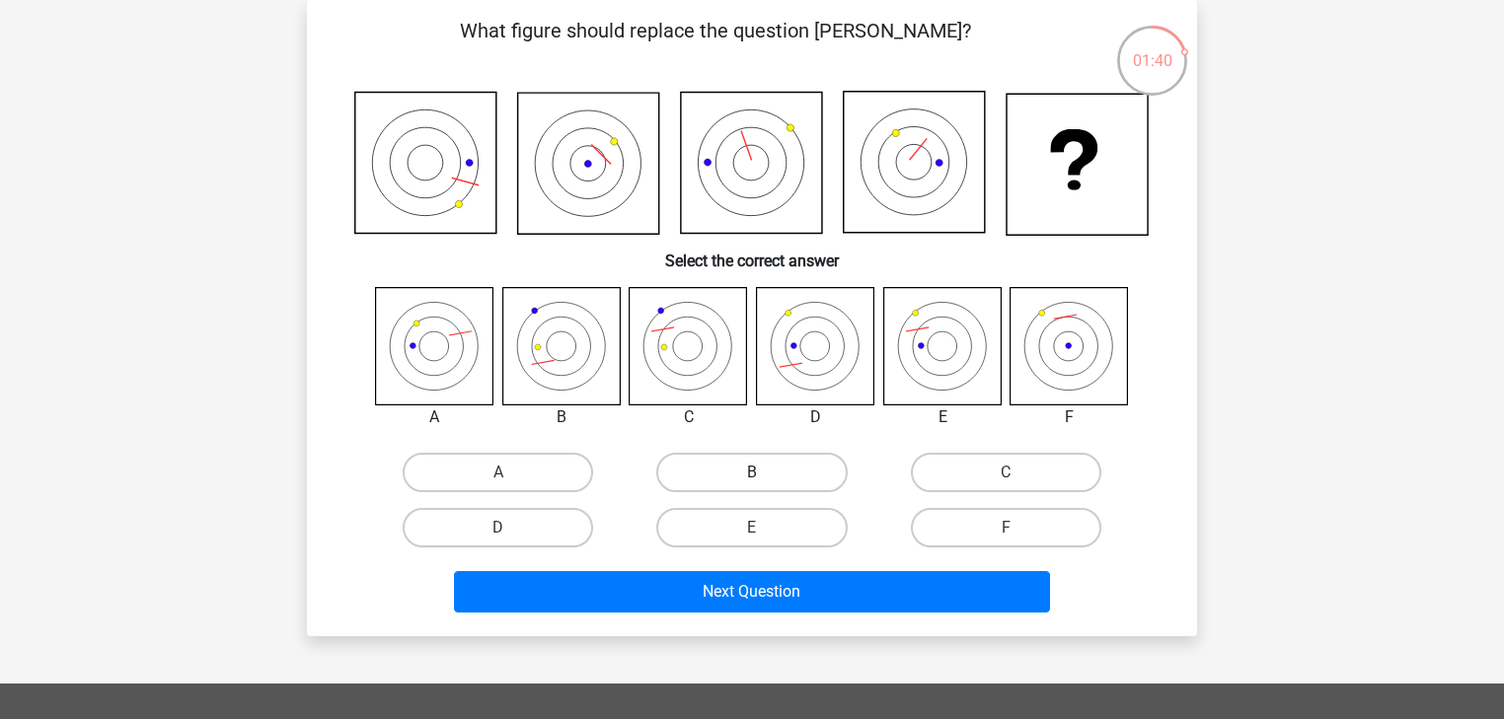
click at [817, 478] on label "B" at bounding box center [751, 472] width 190 height 39
click at [765, 478] on input "B" at bounding box center [758, 479] width 13 height 13
radio input "true"
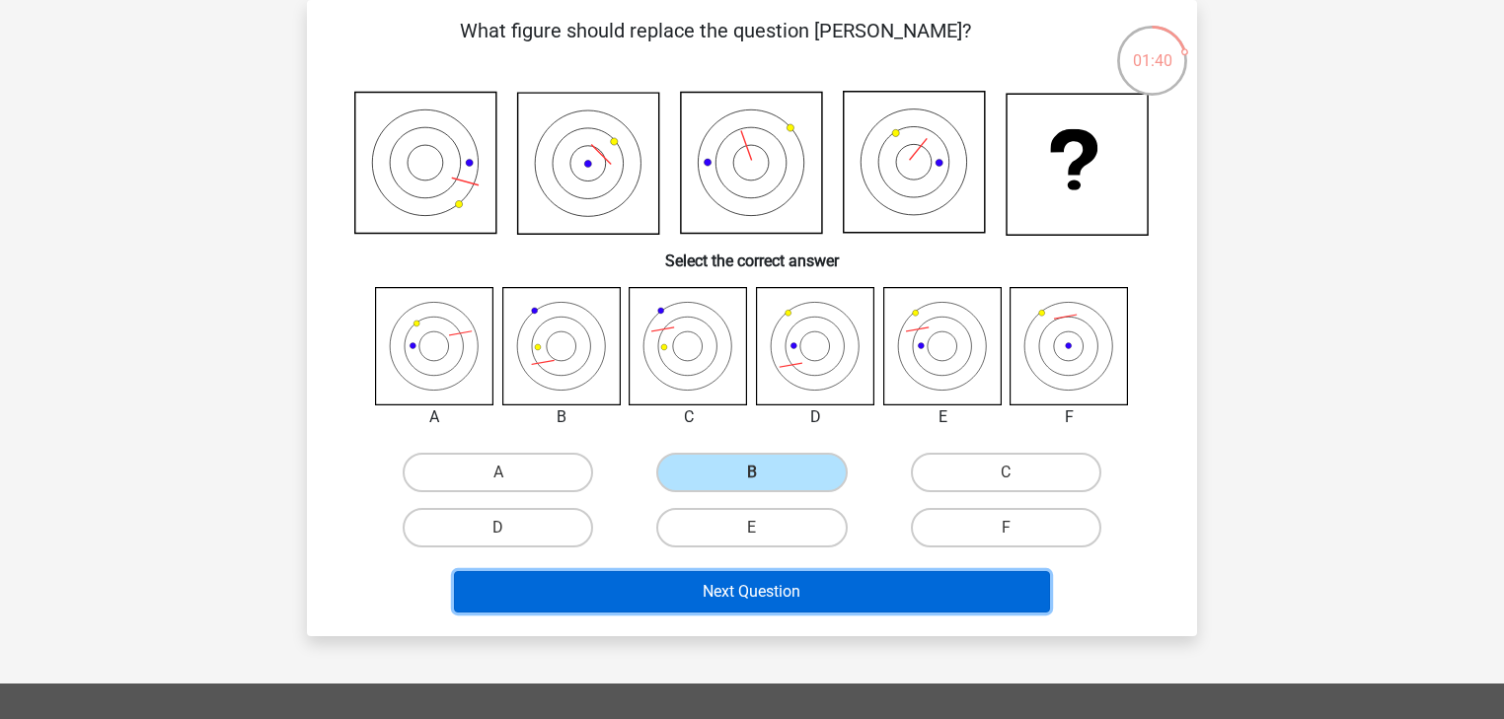
click at [921, 591] on button "Next Question" at bounding box center [752, 591] width 597 height 41
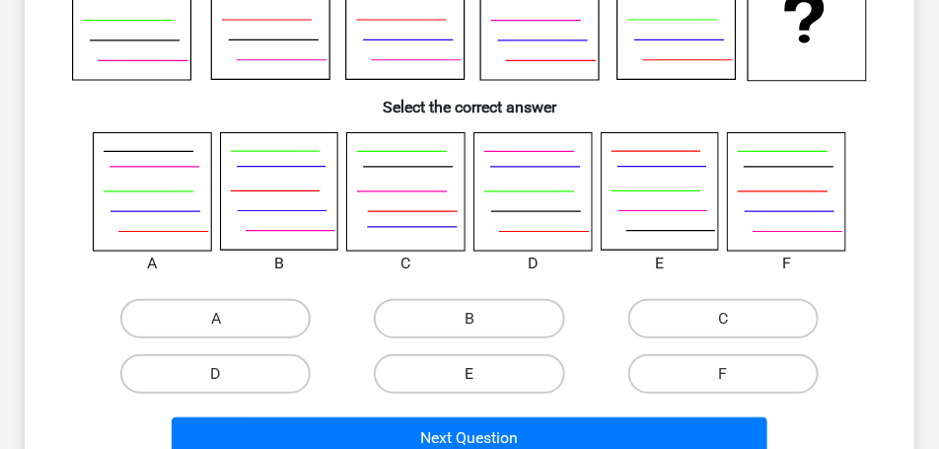
scroll to position [239, 0]
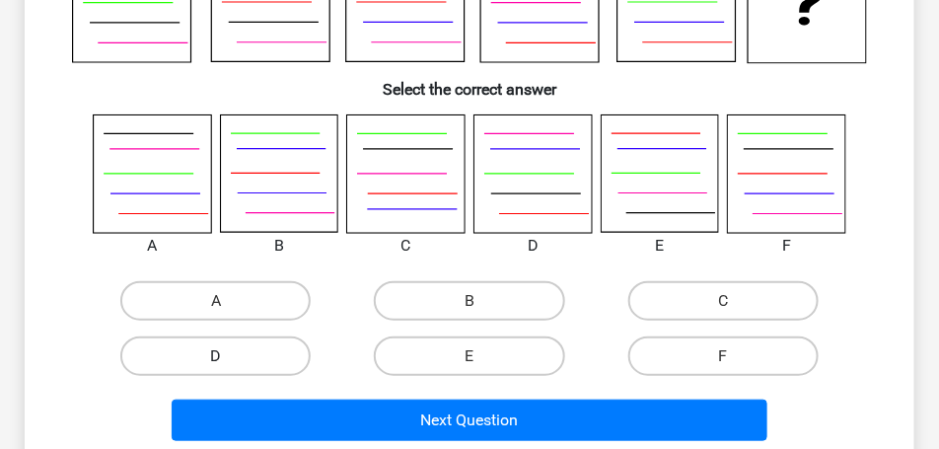
click at [288, 350] on label "D" at bounding box center [215, 355] width 190 height 39
click at [229, 356] on input "D" at bounding box center [222, 362] width 13 height 13
radio input "true"
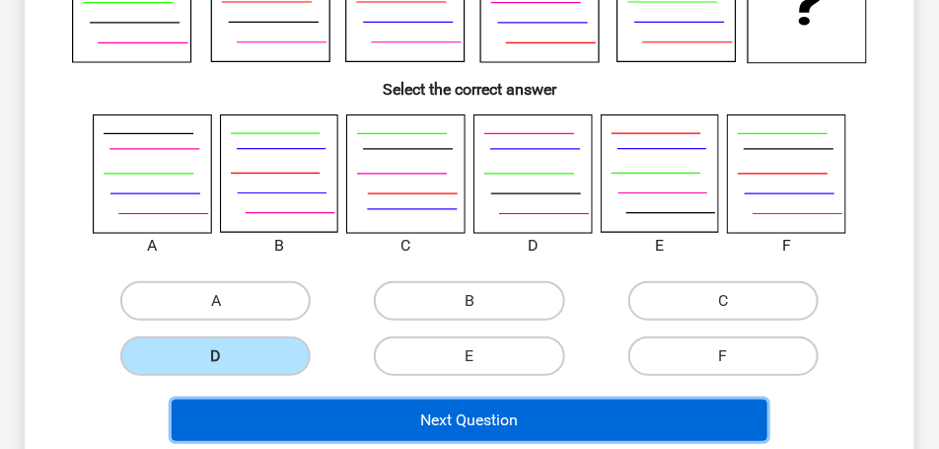
click at [474, 416] on button "Next Question" at bounding box center [470, 420] width 597 height 41
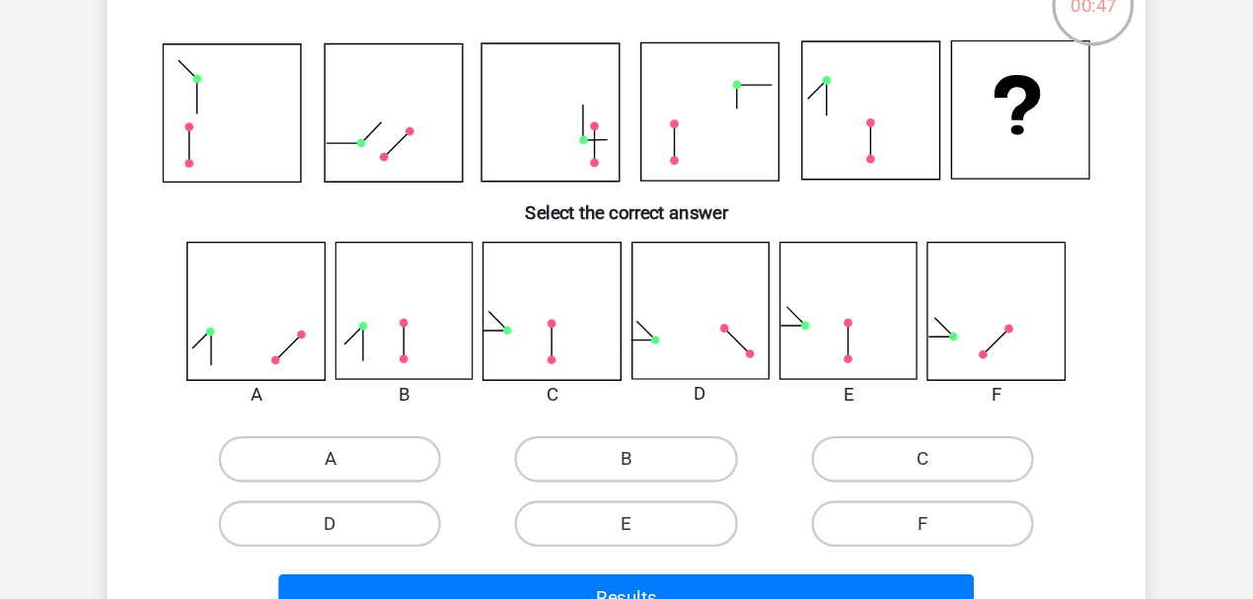
scroll to position [147, 0]
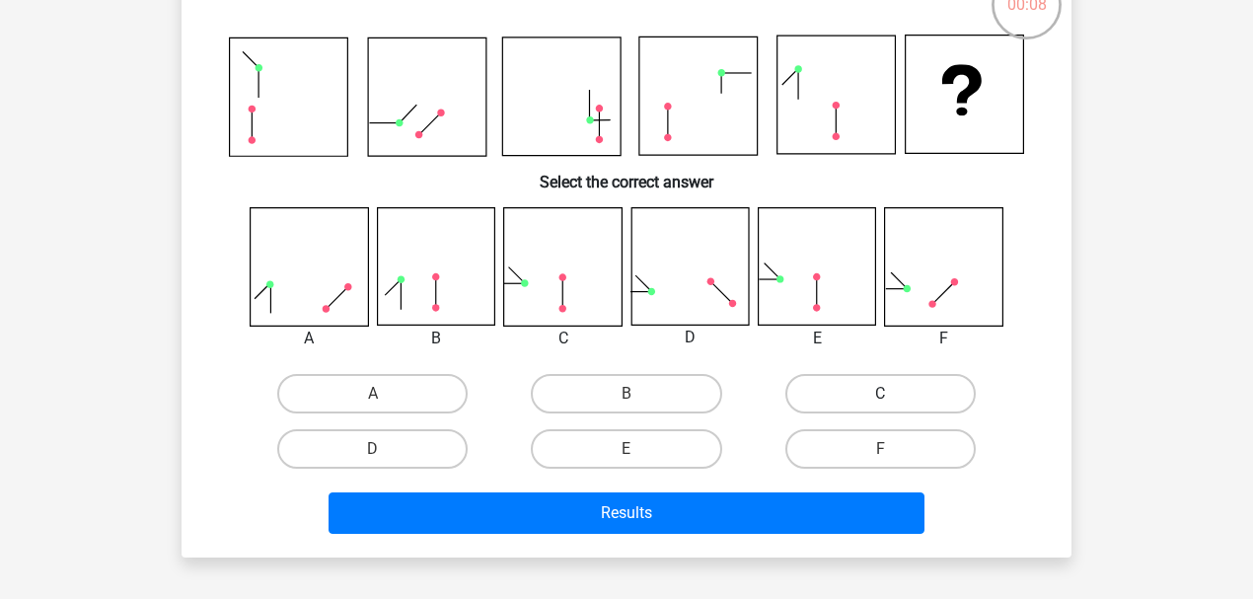
click at [914, 393] on label "C" at bounding box center [880, 393] width 190 height 39
click at [893, 394] on input "C" at bounding box center [886, 400] width 13 height 13
radio input "true"
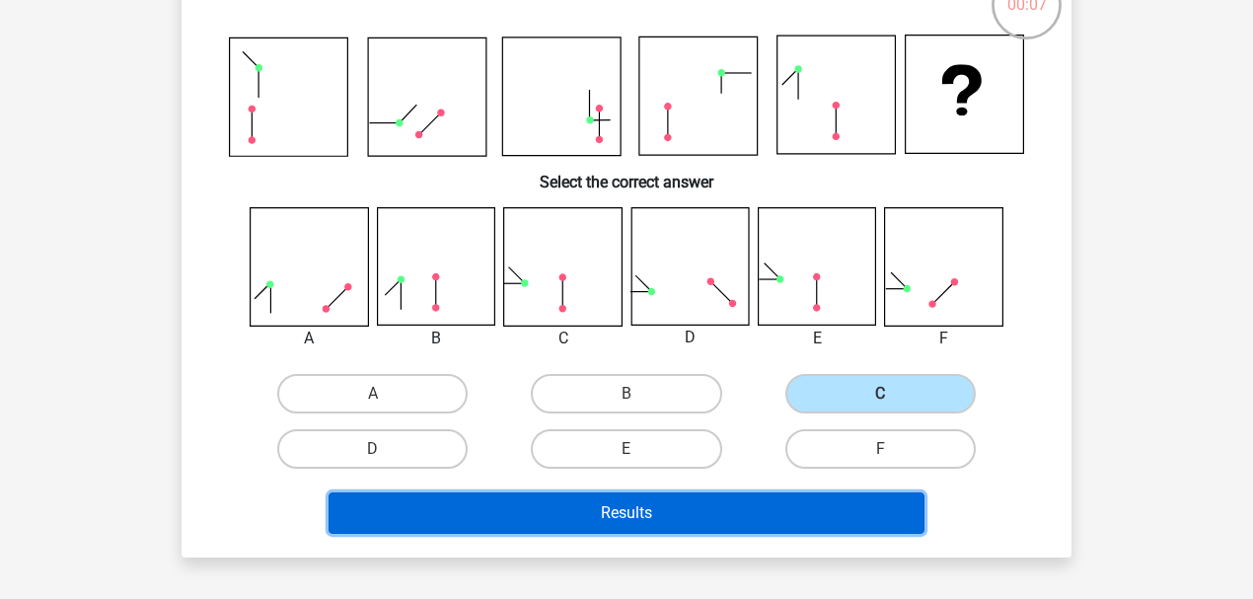
click at [817, 507] on button "Results" at bounding box center [627, 512] width 597 height 41
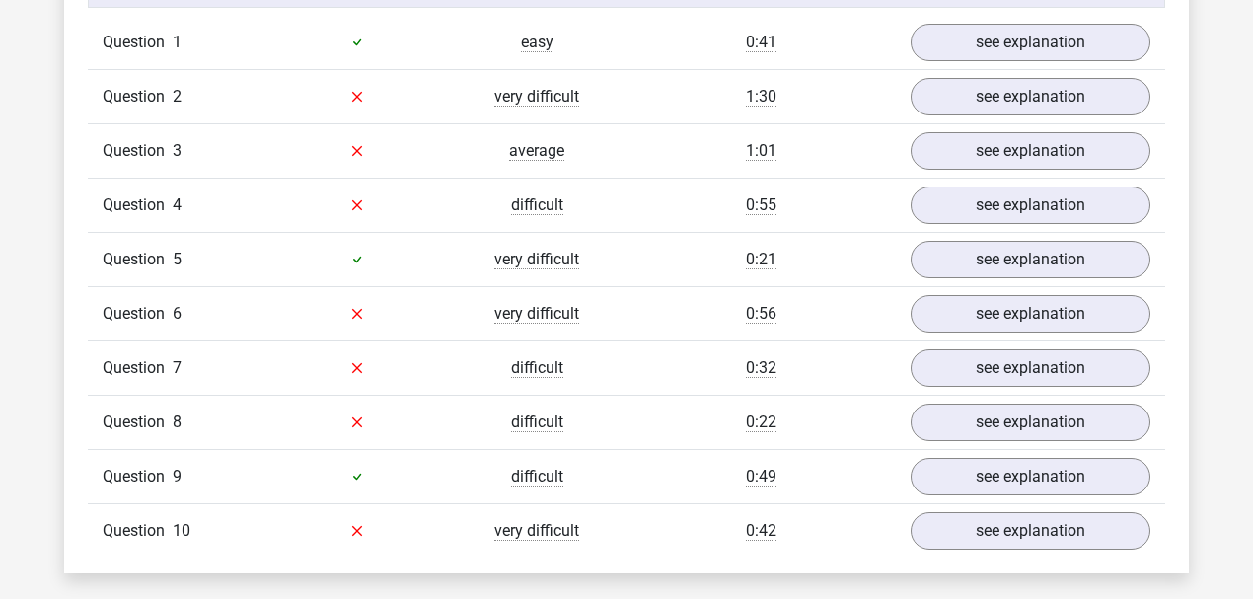
scroll to position [1776, 0]
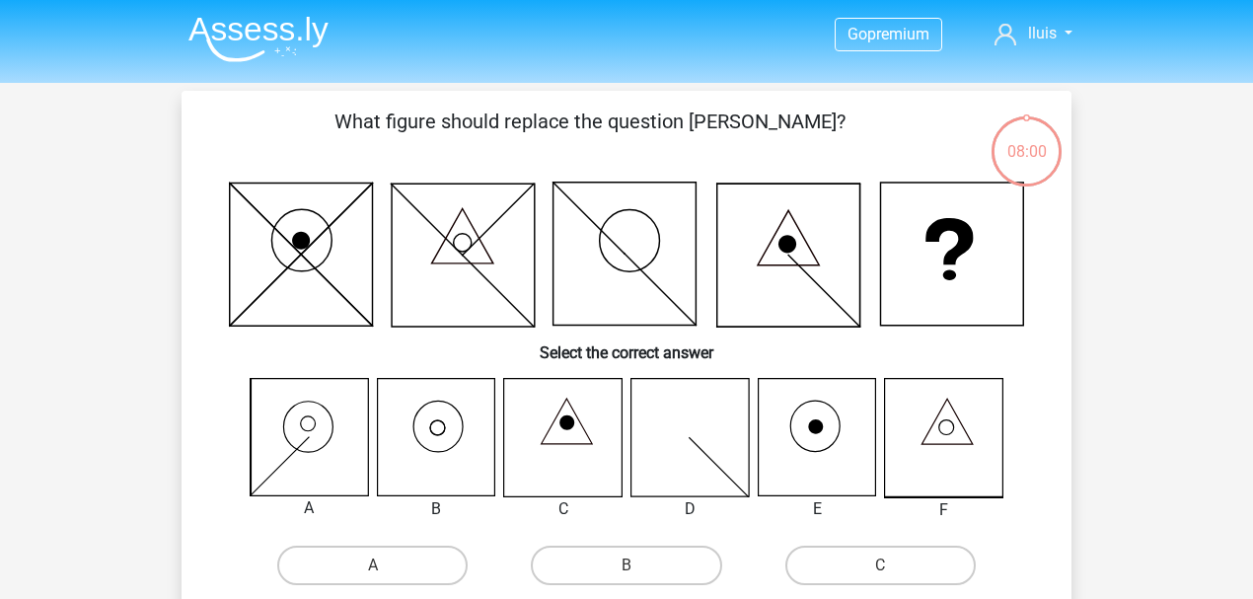
scroll to position [147, 0]
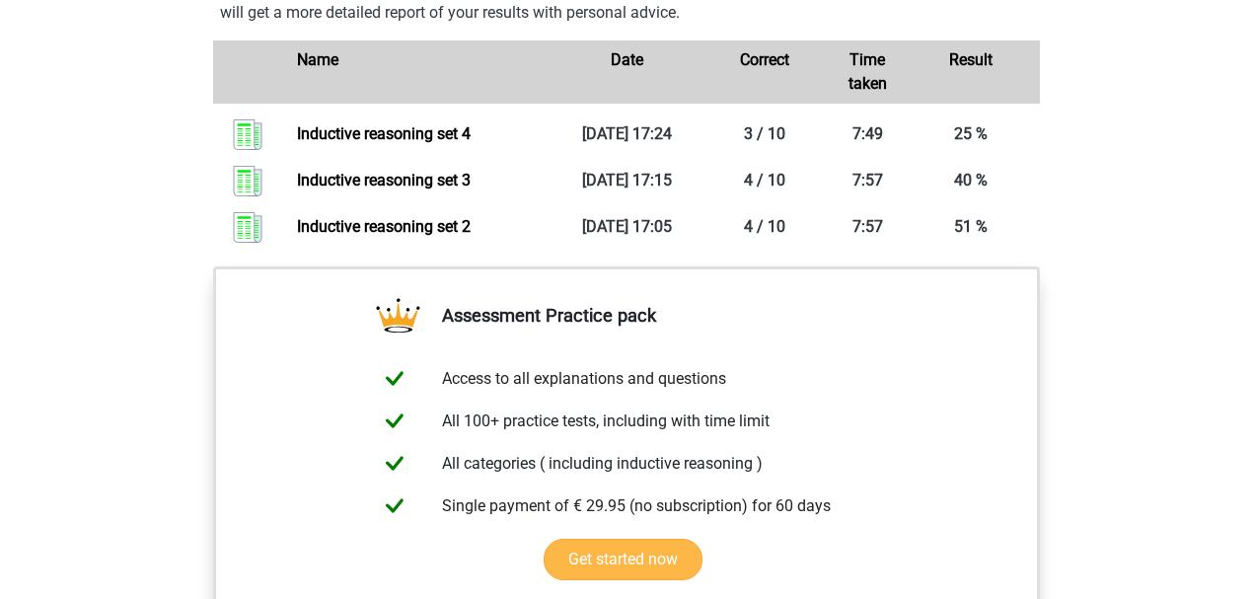
scroll to position [1446, 0]
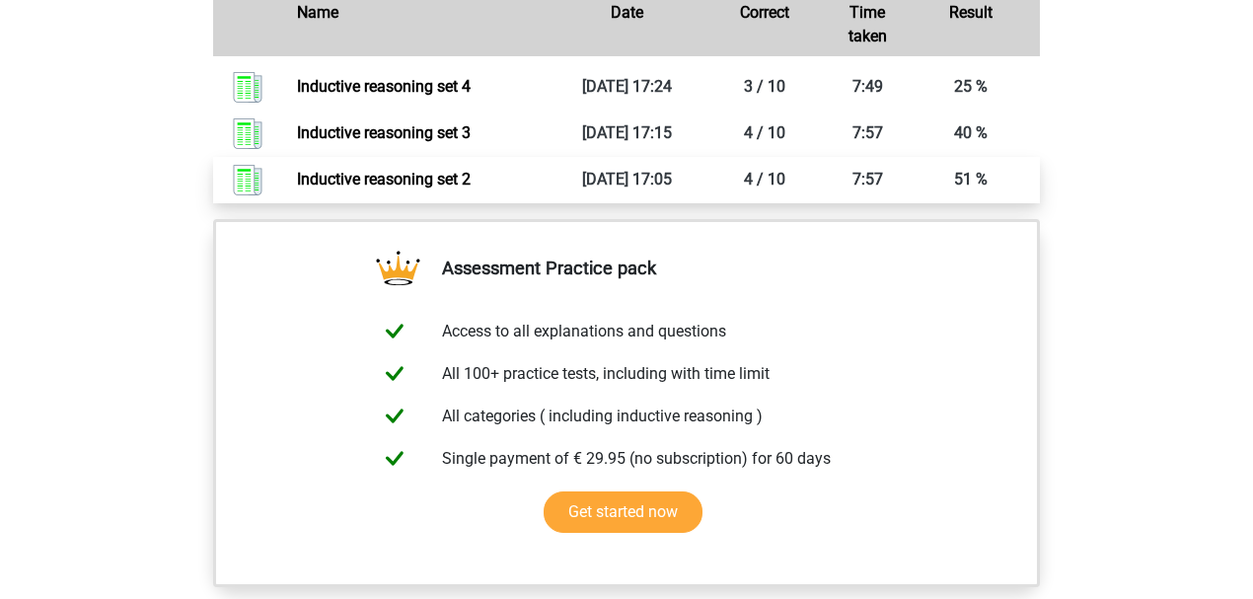
click at [471, 188] on link "Inductive reasoning set 2" at bounding box center [384, 179] width 174 height 19
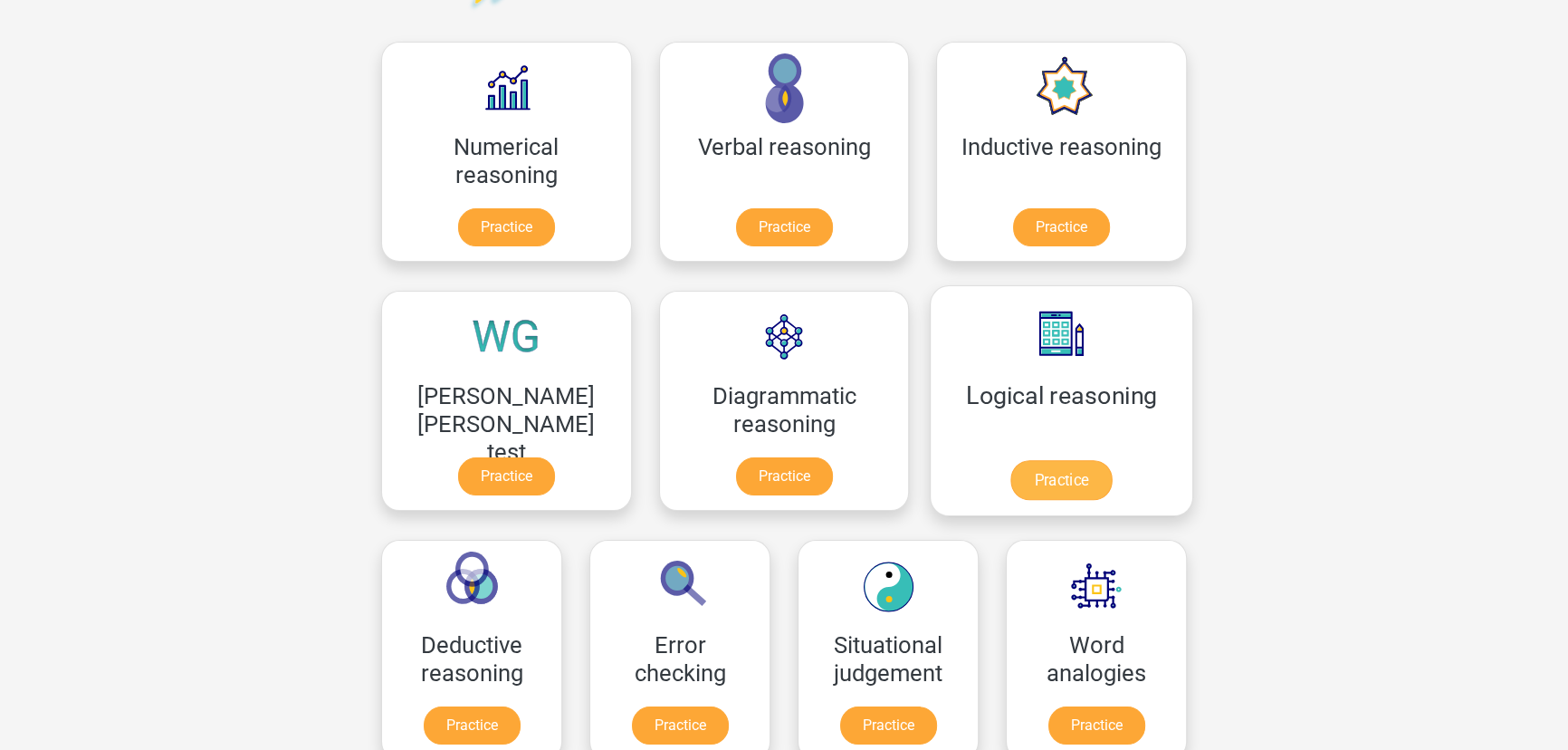
scroll to position [262, 0]
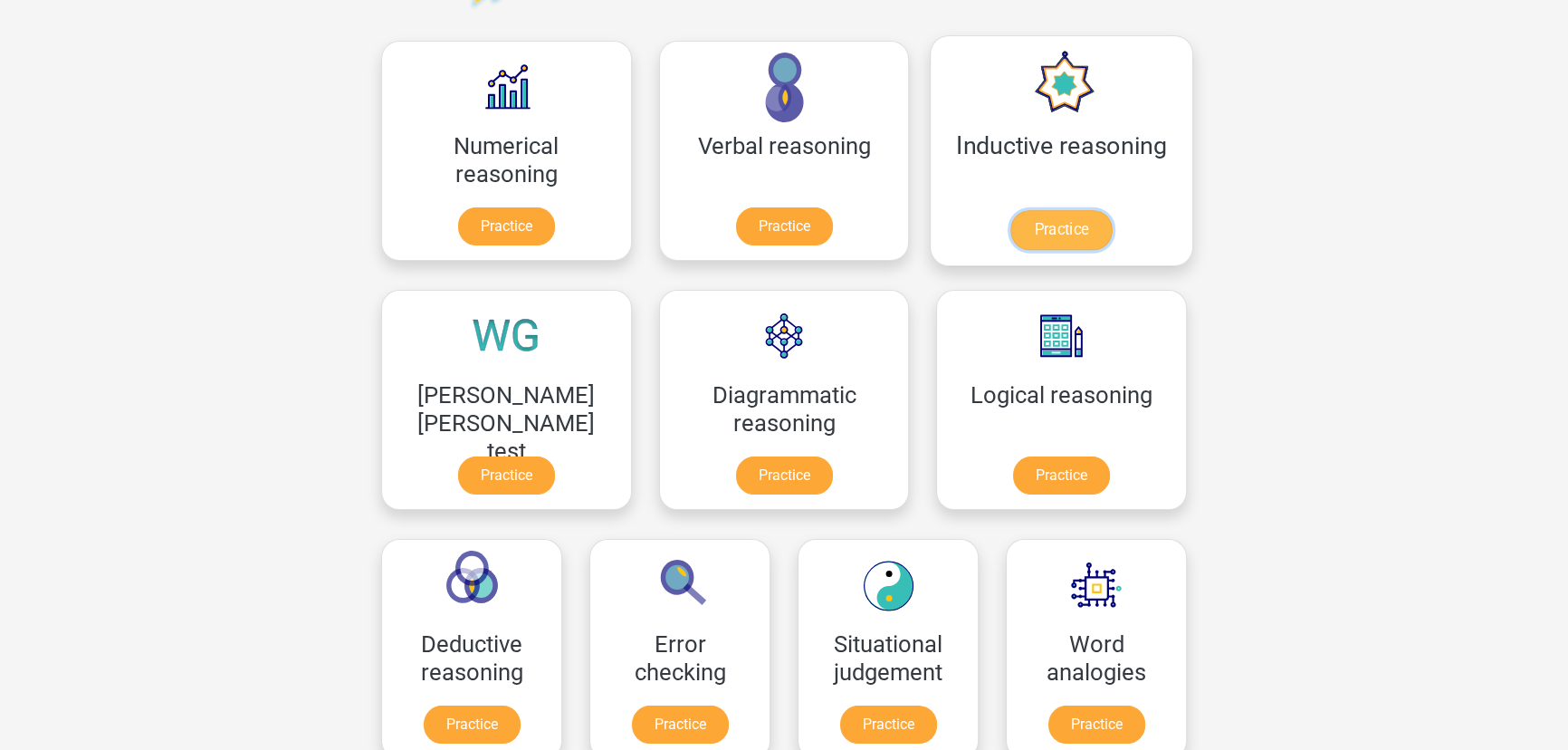
click at [1010, 210] on link "Practice" at bounding box center [1061, 229] width 102 height 39
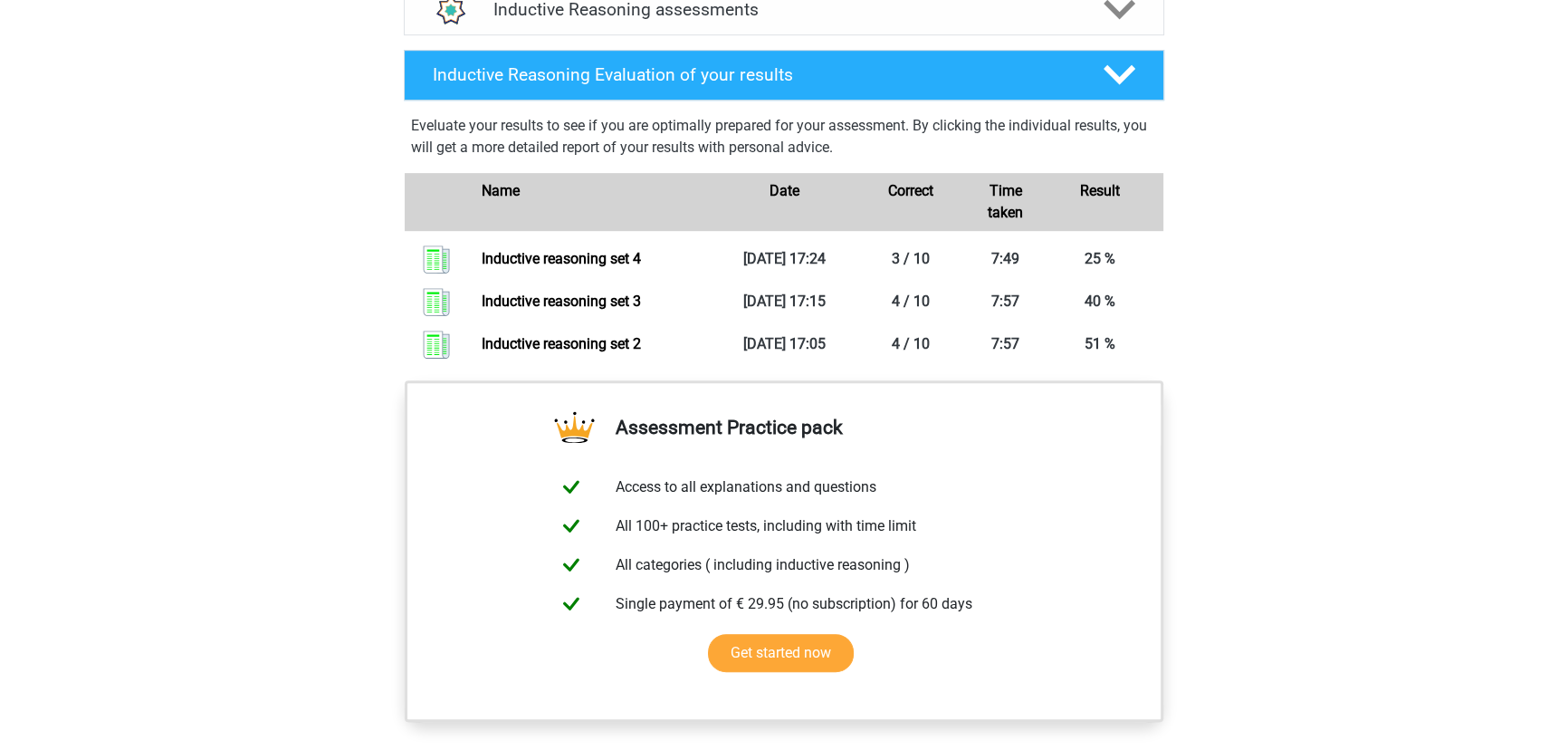
scroll to position [1152, 0]
click at [1306, 386] on div "Go premium lluis [EMAIL_ADDRESS][DOMAIN_NAME]" at bounding box center [784, 45] width 1568 height 2395
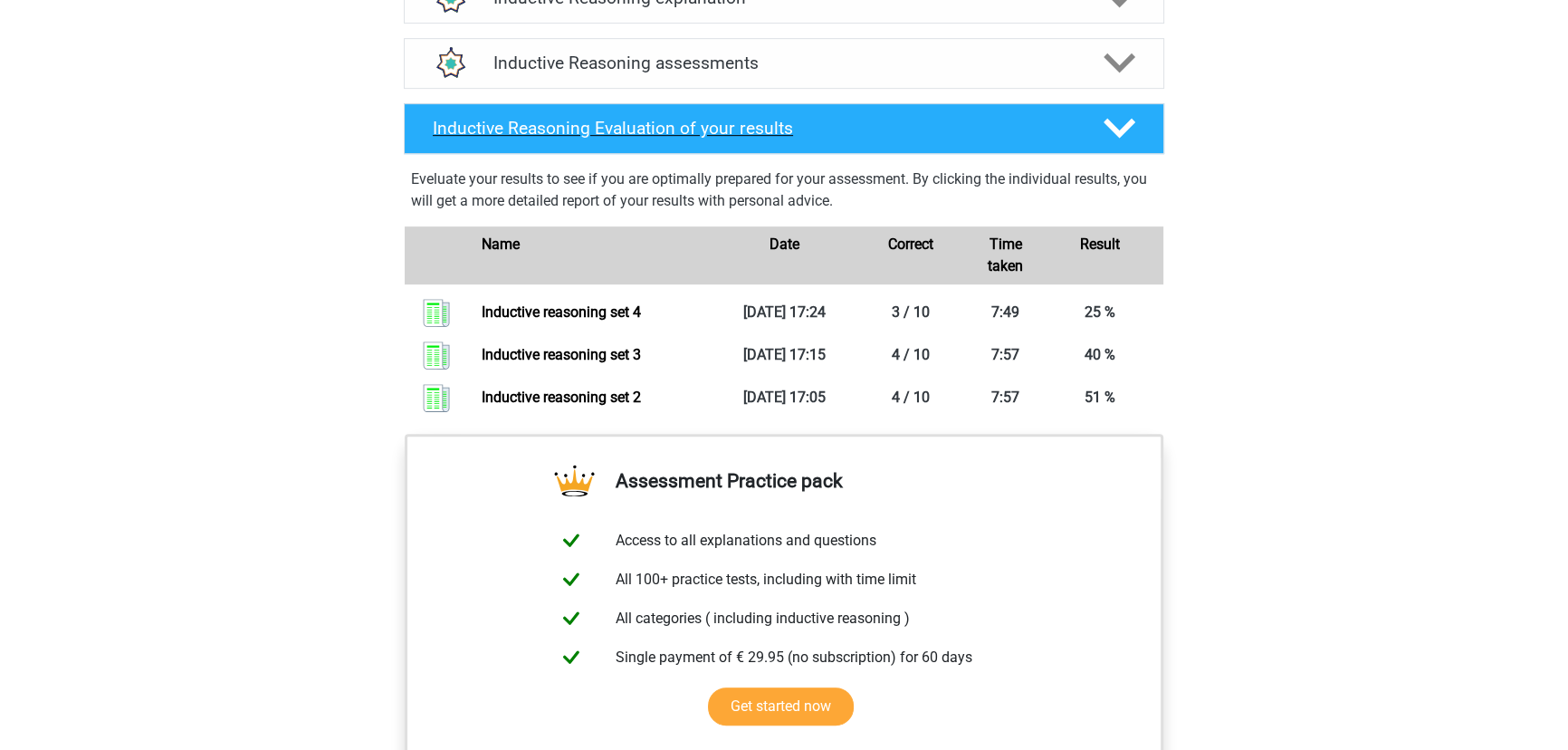
scroll to position [1069, 0]
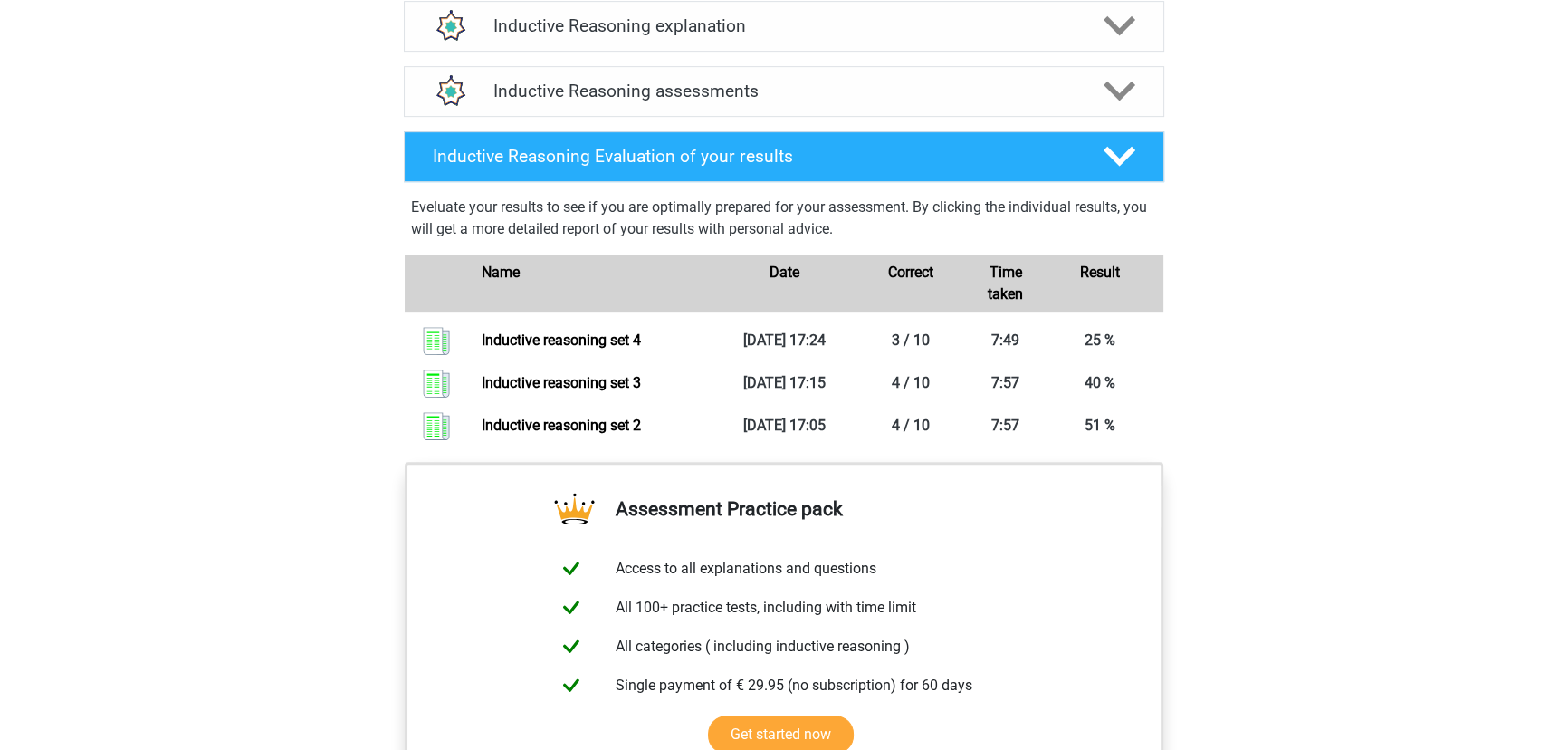
click at [1118, 59] on div "Inductive Reasoning explanation There are different types of patterns that are …" at bounding box center [784, 26] width 831 height 65
click at [1106, 94] on div "Inductive Reasoning assessments" at bounding box center [784, 91] width 761 height 50
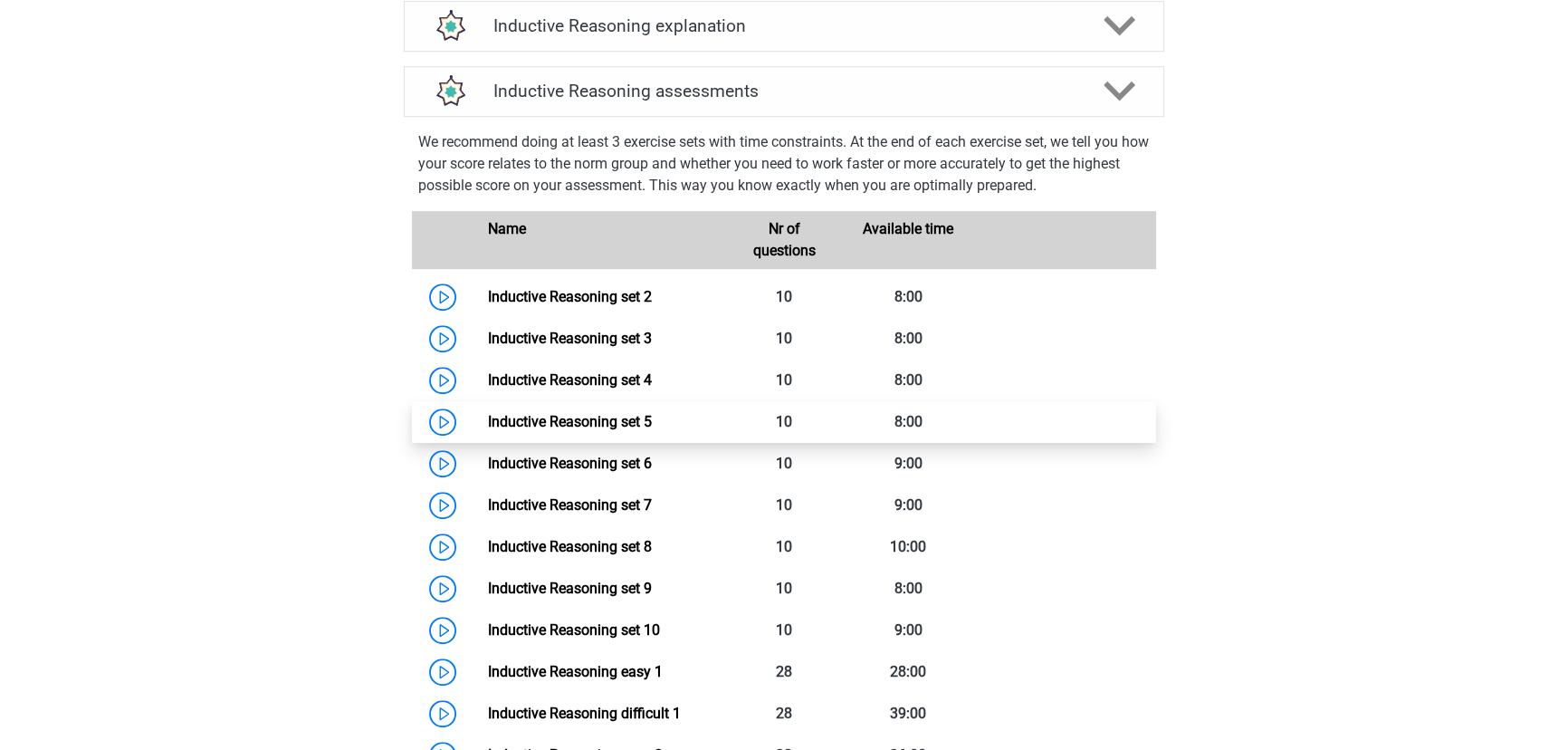
click at [606, 431] on link "Inductive Reasoning set 5" at bounding box center [569, 421] width 164 height 17
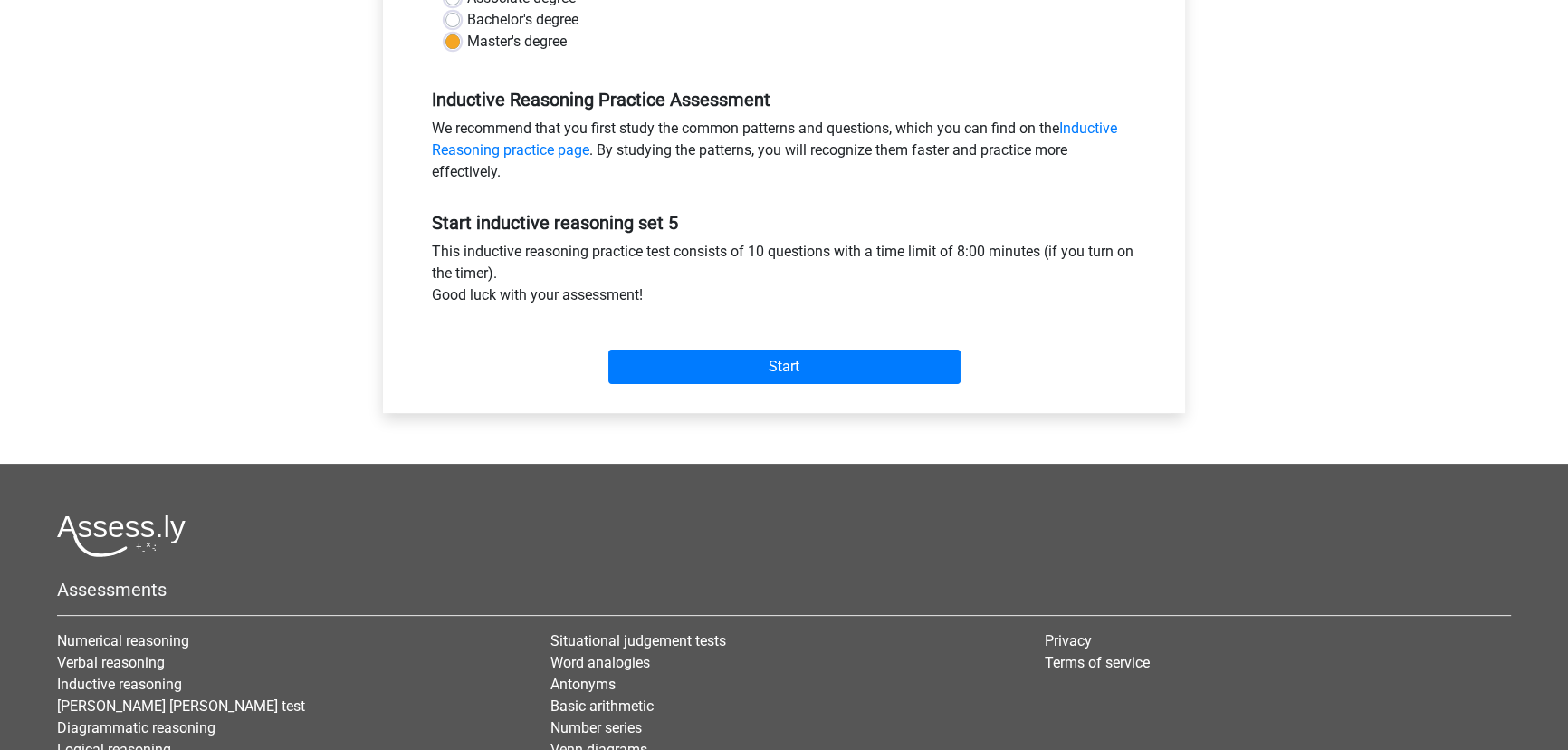
scroll to position [494, 0]
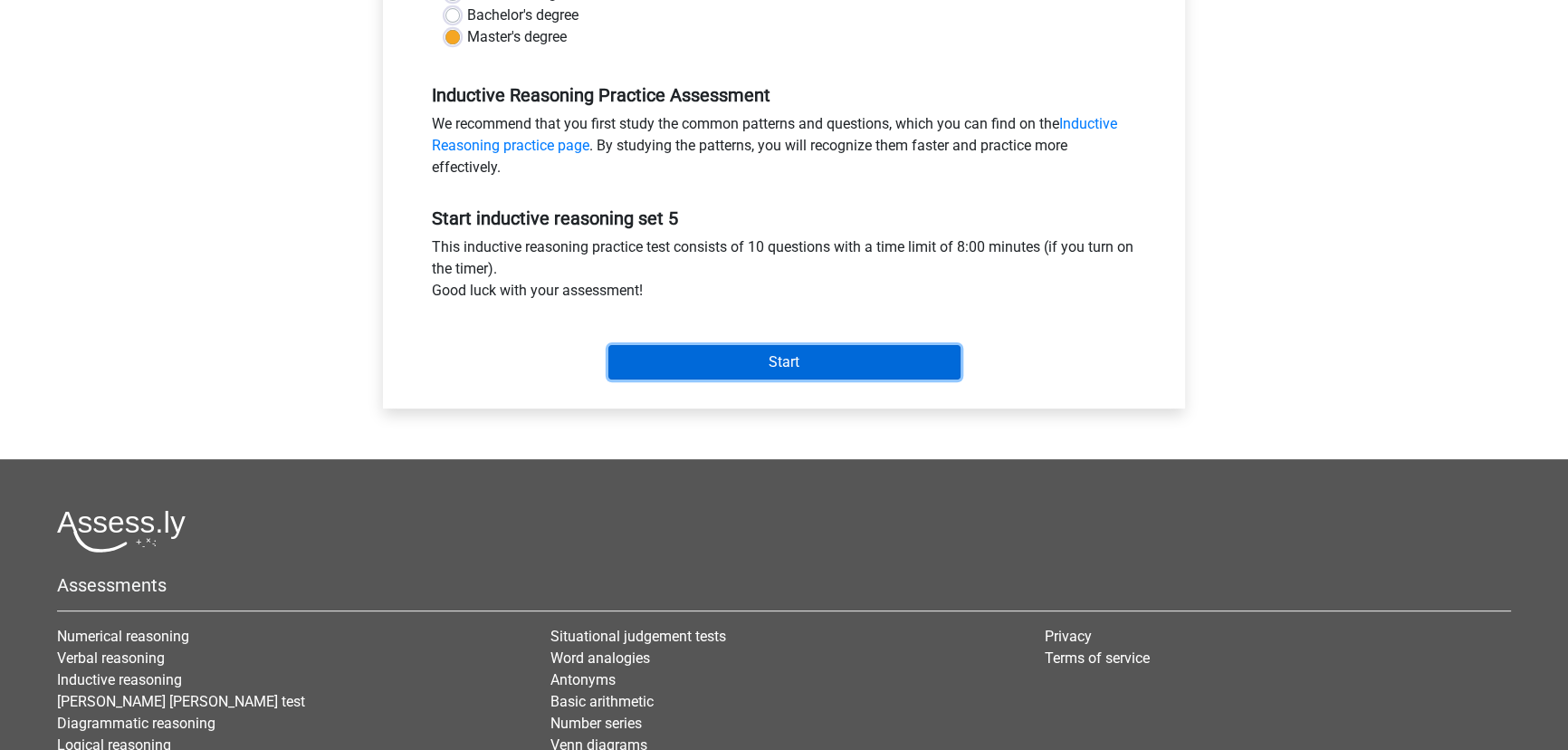
click at [816, 374] on input "Start" at bounding box center [784, 362] width 352 height 34
